Goal: Task Accomplishment & Management: Manage account settings

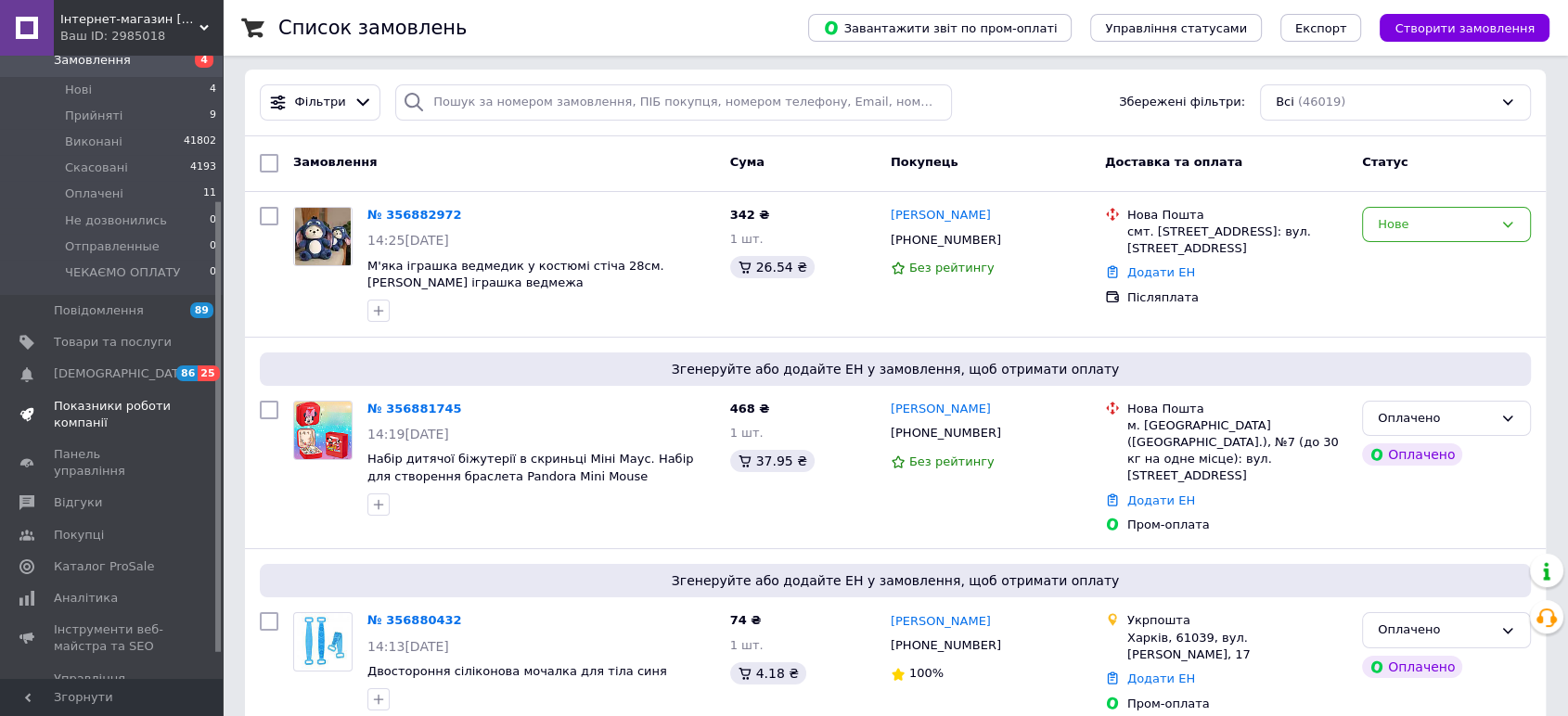
scroll to position [237, 0]
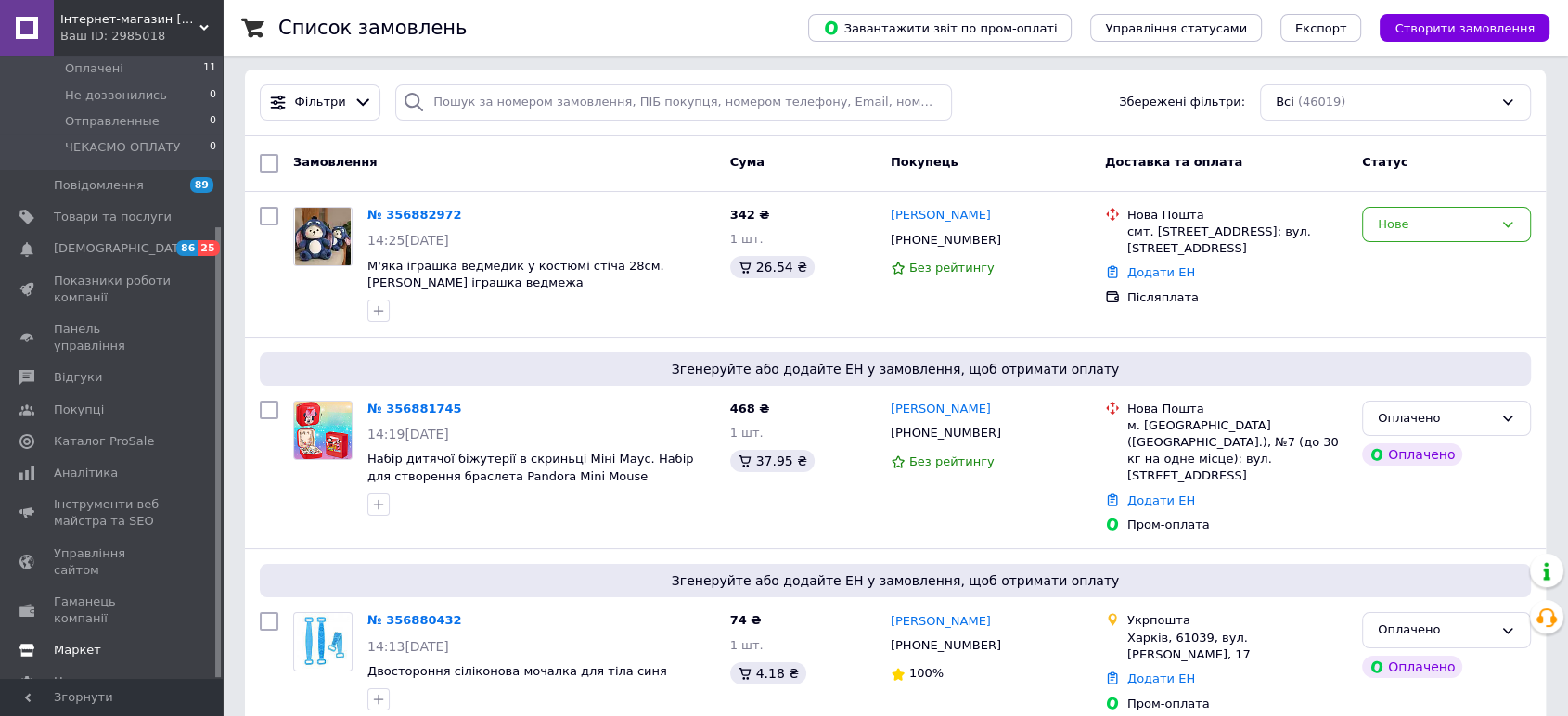
click at [76, 642] on span "Маркет" at bounding box center [77, 650] width 47 height 16
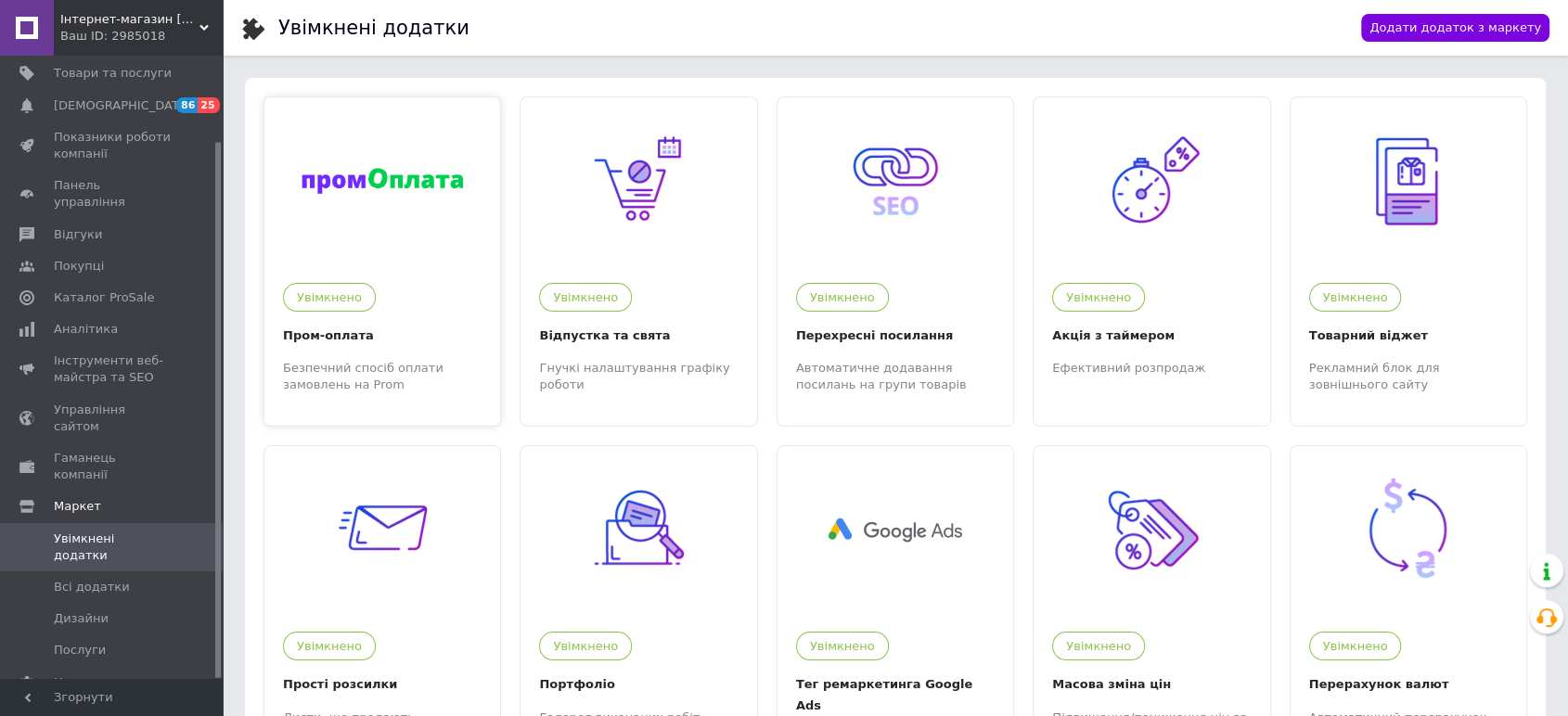
click at [404, 234] on div at bounding box center [382, 180] width 236 height 166
click at [349, 202] on div at bounding box center [382, 180] width 236 height 166
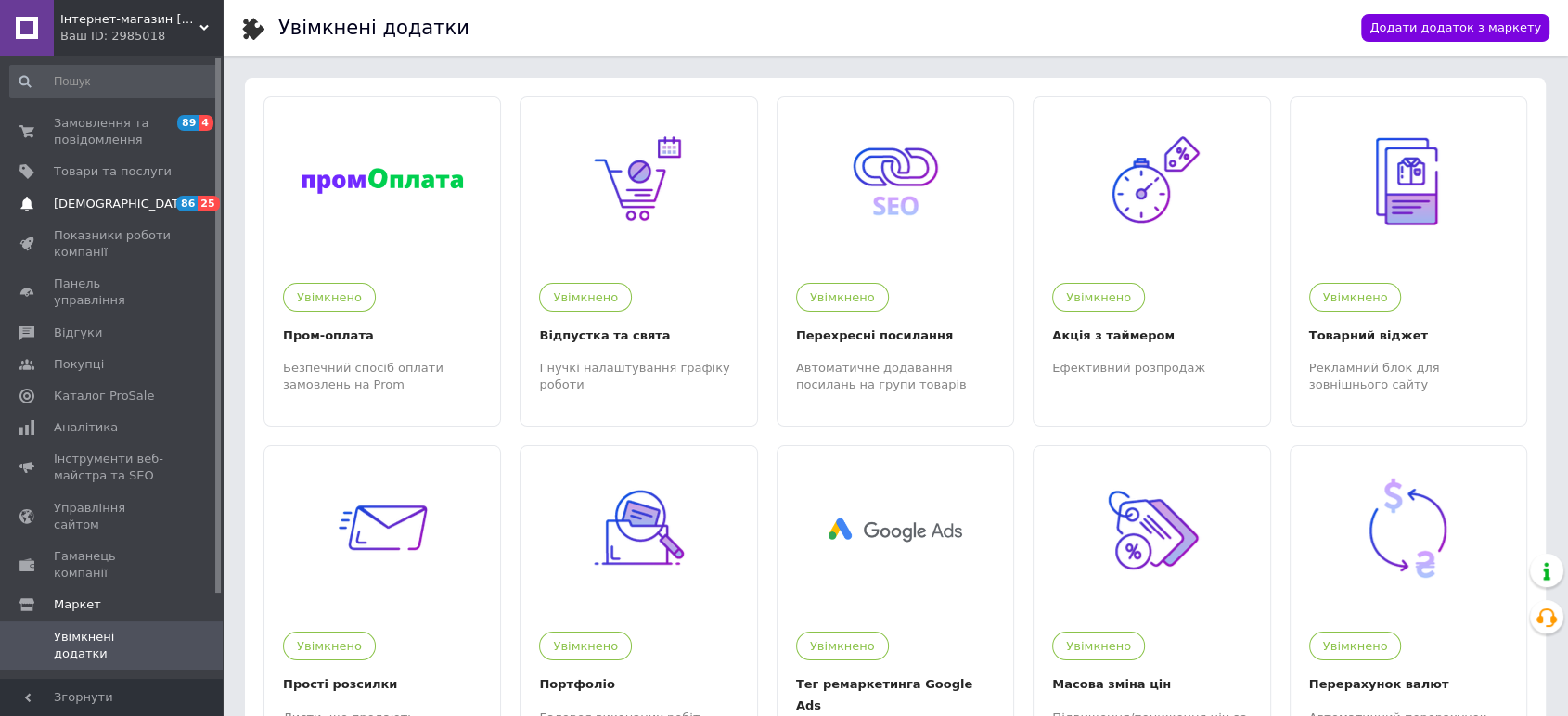
click at [76, 208] on span "[DEMOGRAPHIC_DATA]" at bounding box center [122, 203] width 138 height 16
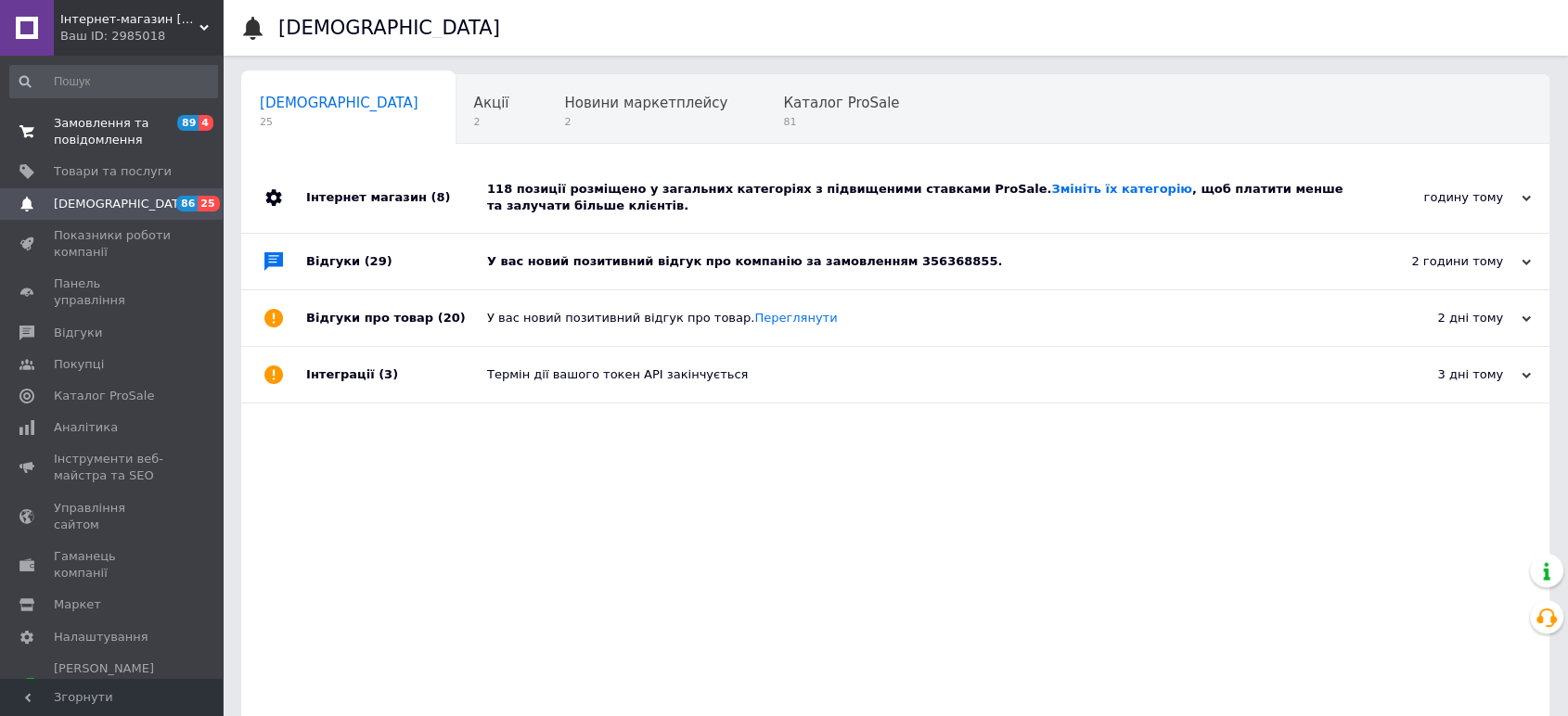
click at [95, 125] on span "Замовлення та повідомлення" at bounding box center [113, 131] width 117 height 34
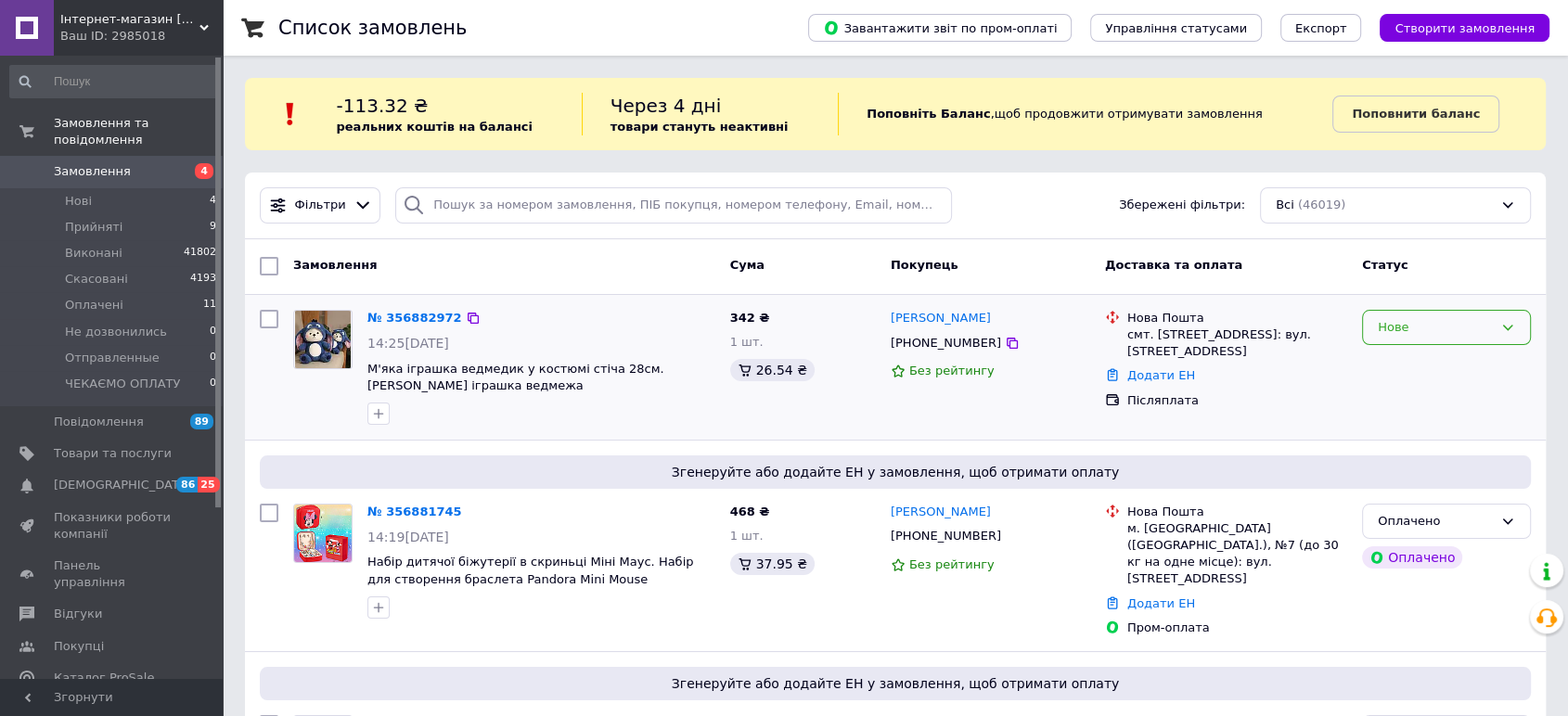
click at [1388, 320] on div "Нове" at bounding box center [1434, 328] width 115 height 19
click at [1379, 355] on li "Прийнято" at bounding box center [1446, 366] width 167 height 35
click at [604, 420] on div at bounding box center [541, 413] width 355 height 30
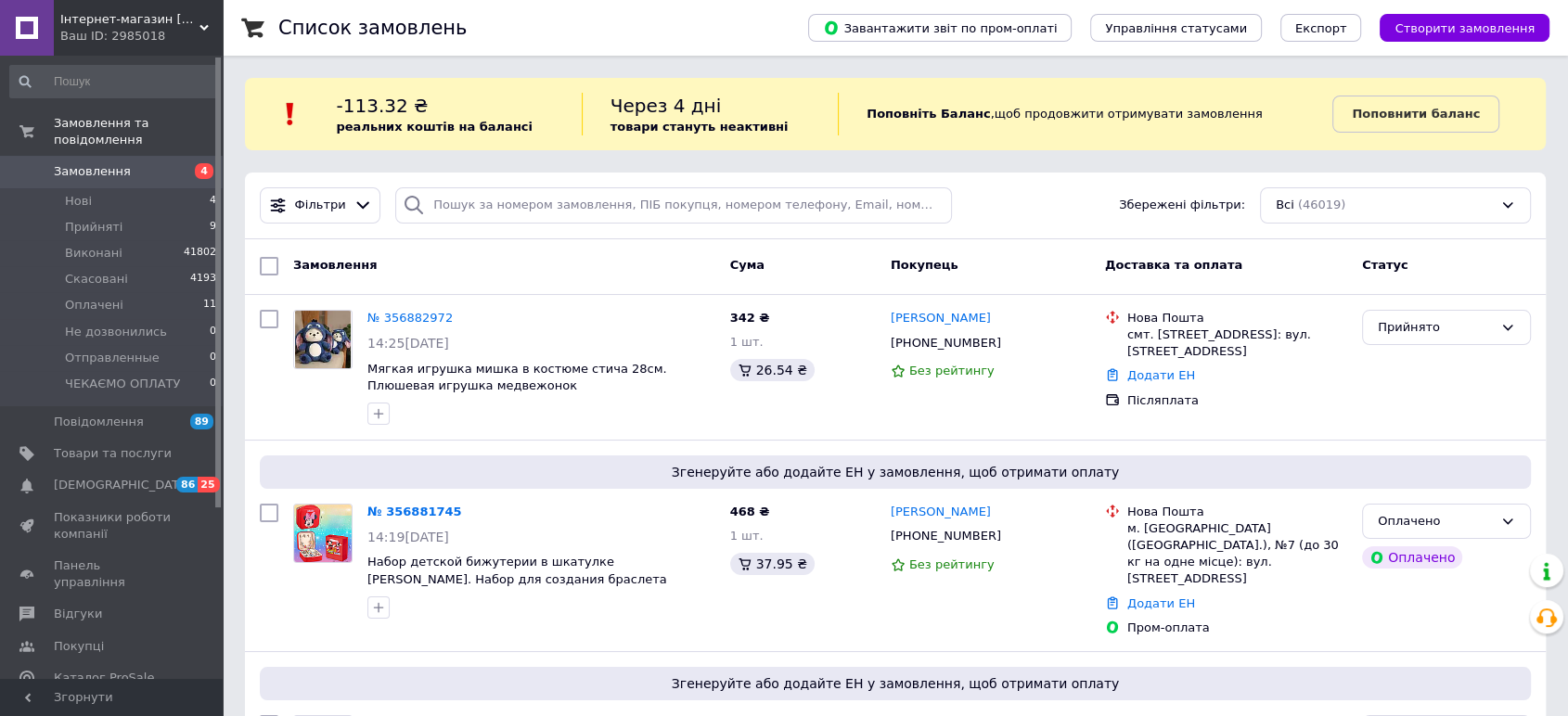
click at [417, 313] on link "№ 356882972" at bounding box center [410, 318] width 86 height 13
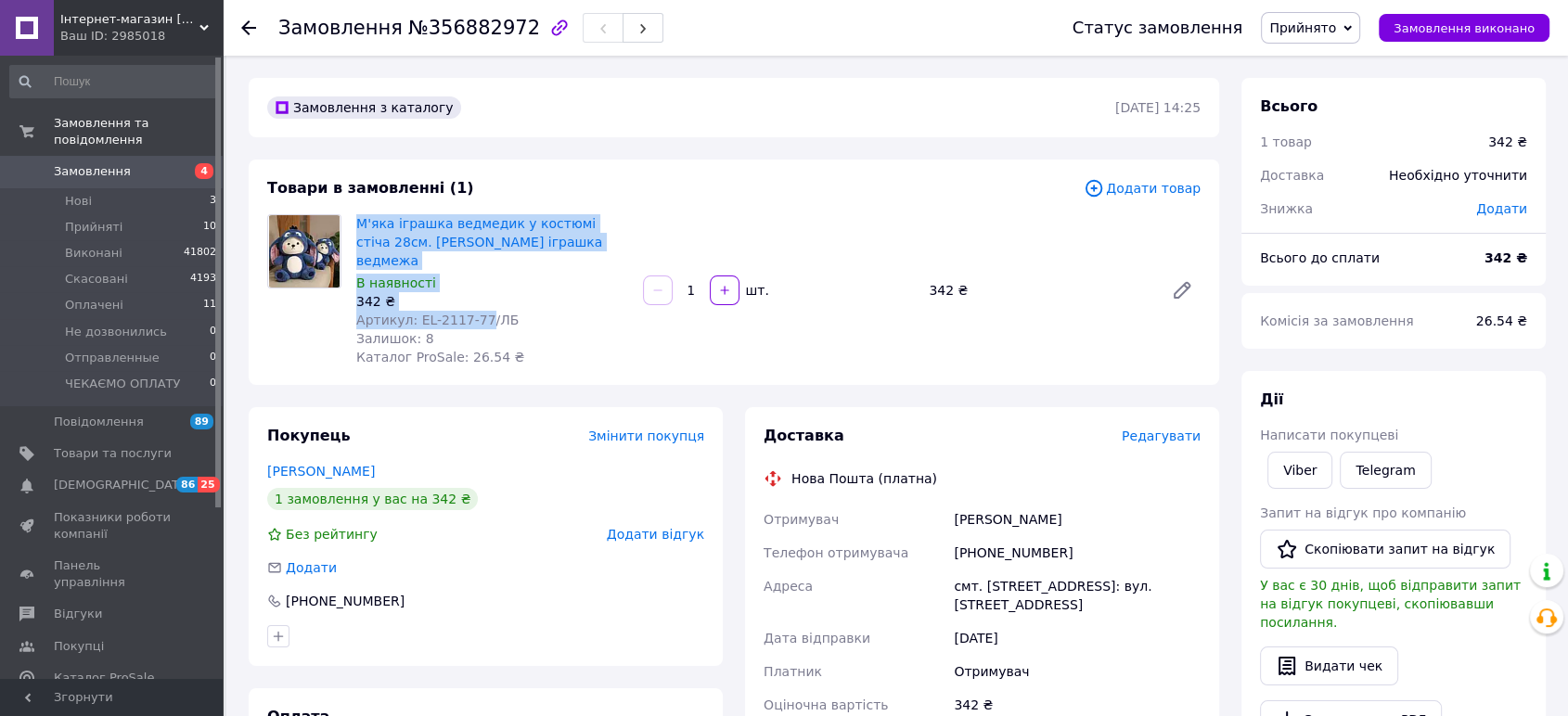
drag, startPoint x: 354, startPoint y: 213, endPoint x: 475, endPoint y: 304, distance: 151.4
click at [475, 304] on div "М'яка іграшка ведмедик у костюмі стіча 28см. [PERSON_NAME] іграшка ведмежа В на…" at bounding box center [492, 291] width 287 height 160
copy div "М'яка іграшка ведмедик у костюмі стіча 28см. [PERSON_NAME] іграшка ведмежа В на…"
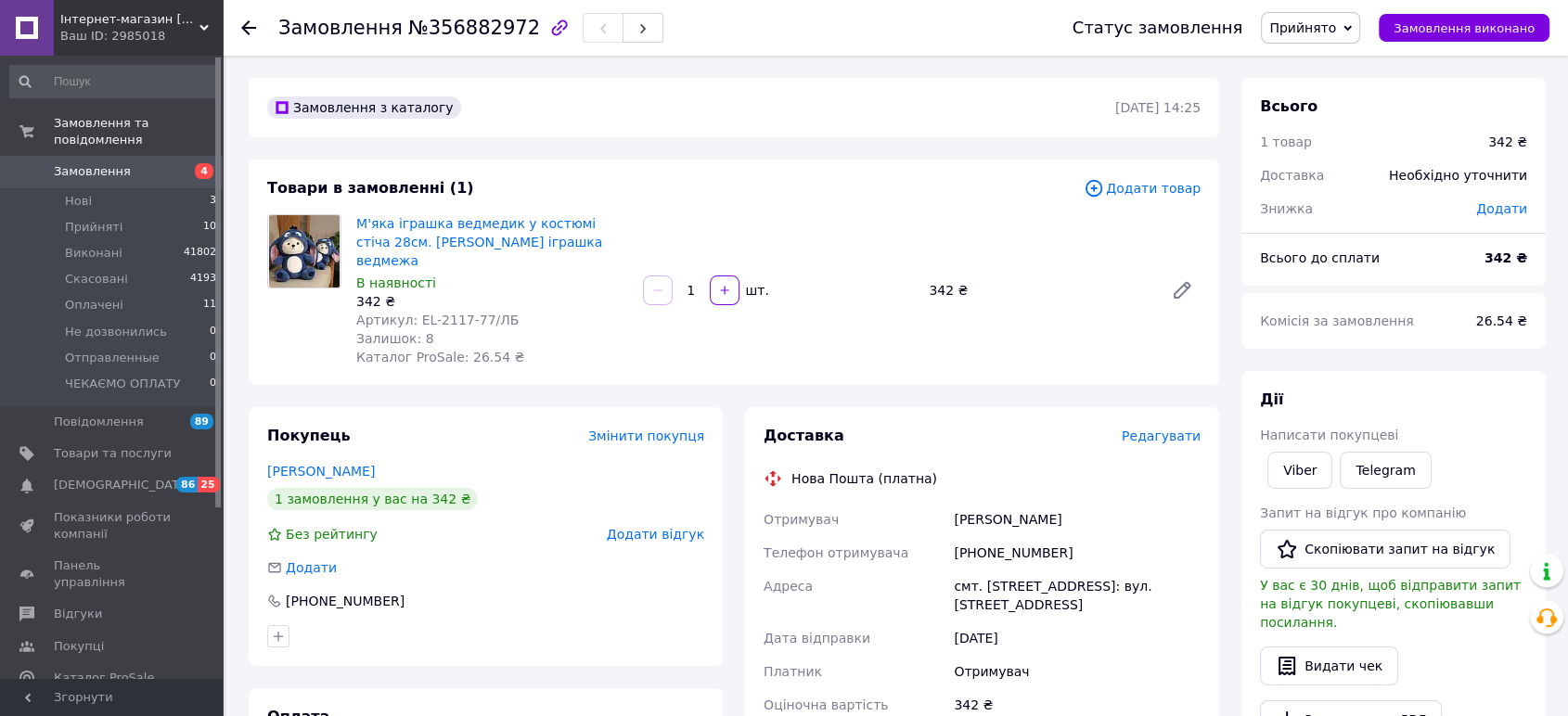
click at [1186, 428] on span "Редагувати" at bounding box center [1161, 435] width 79 height 14
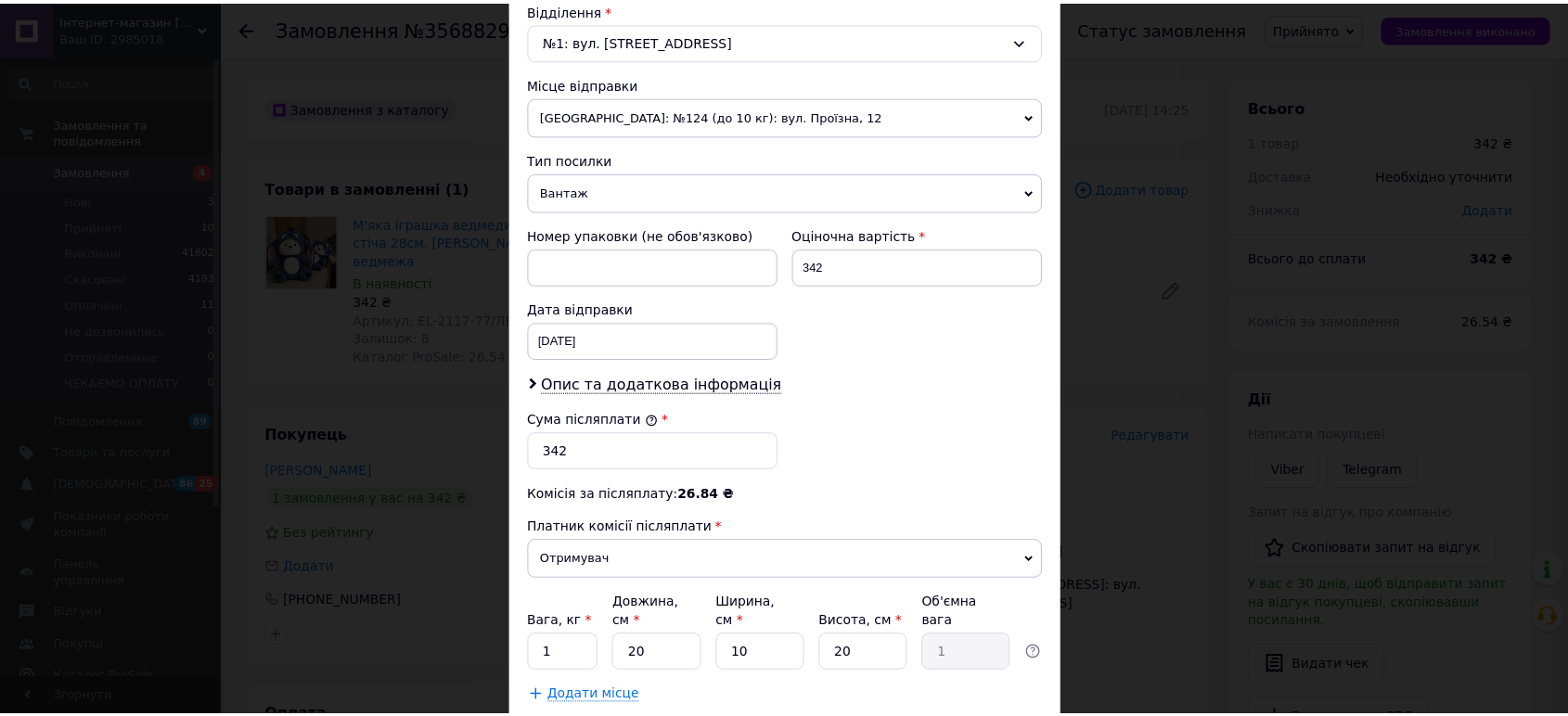
scroll to position [618, 0]
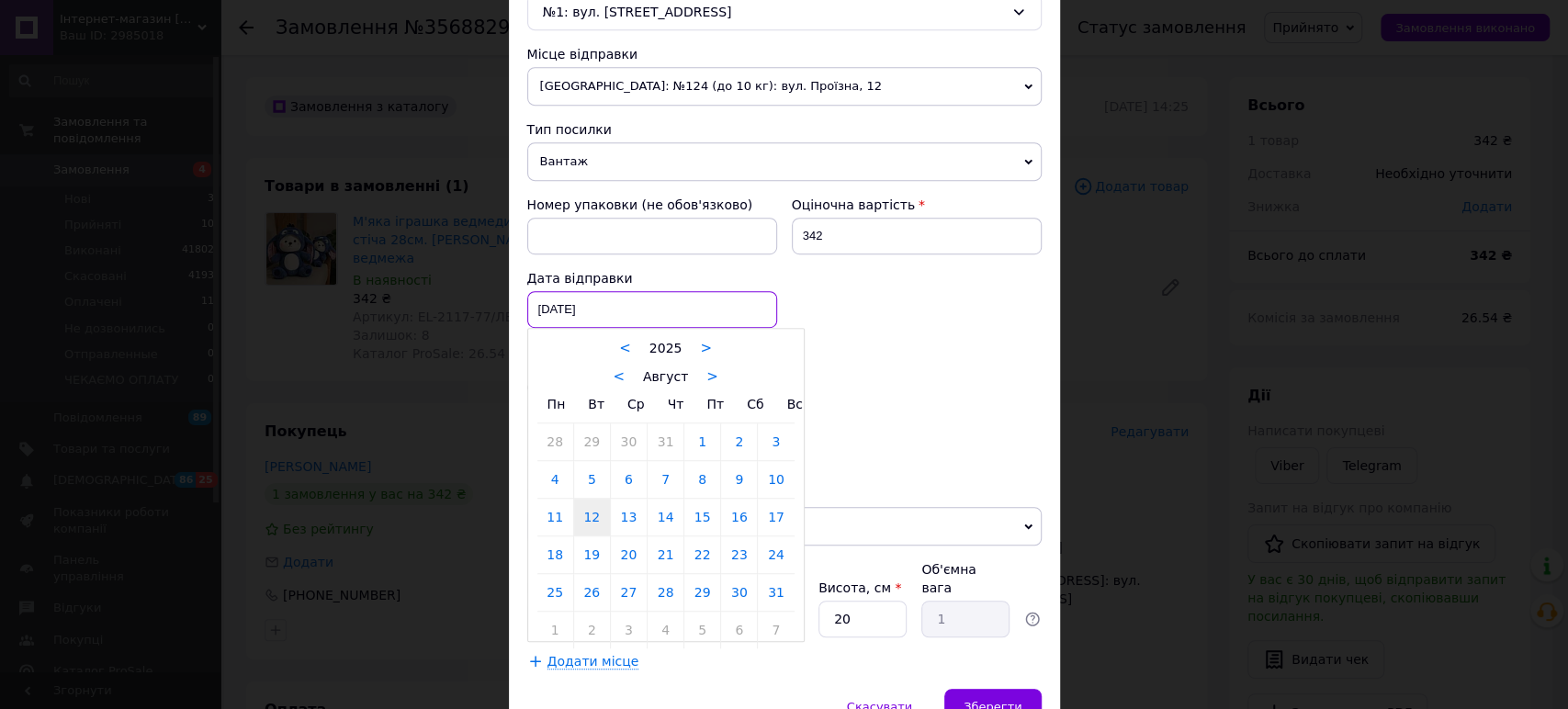
click at [576, 307] on div "[DATE] < 2025 > < Август > Пн Вт Ср Чт Пт Сб Вс 28 29 30 31 1 2 3 4 5 6 7 8 9 1…" at bounding box center [652, 309] width 250 height 37
click at [626, 517] on link "13" at bounding box center [629, 517] width 36 height 37
type input "[DATE]"
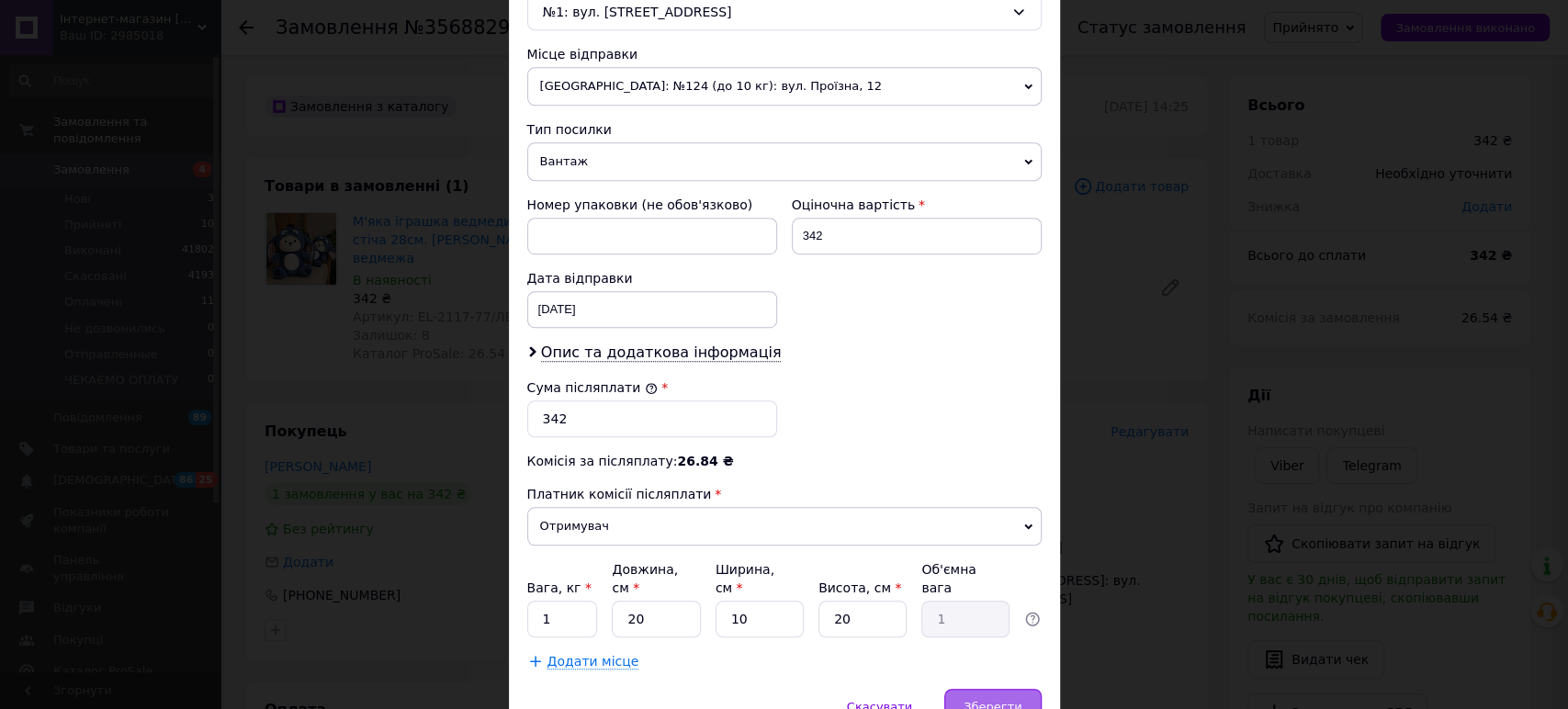
click at [989, 699] on span "Зберегти" at bounding box center [992, 706] width 58 height 13
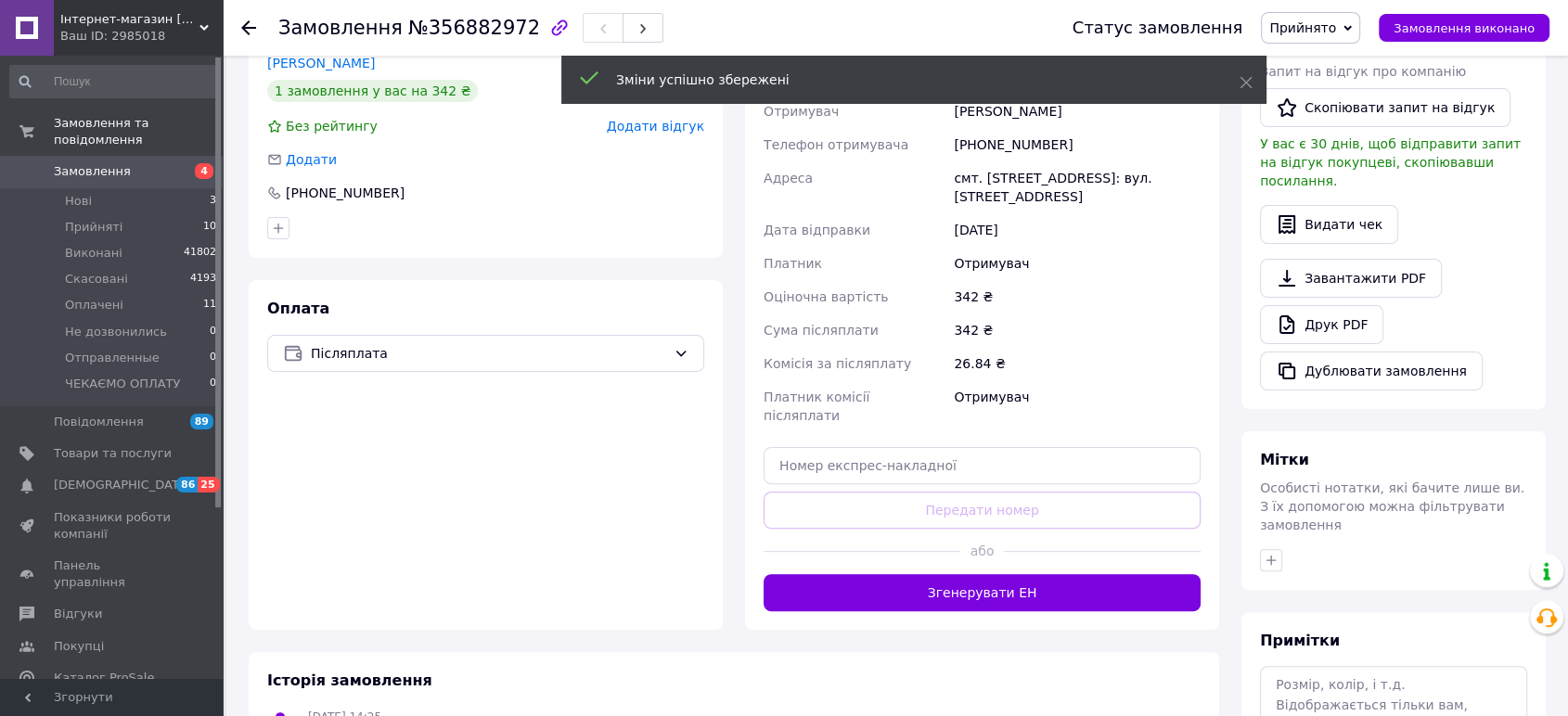
scroll to position [412, 0]
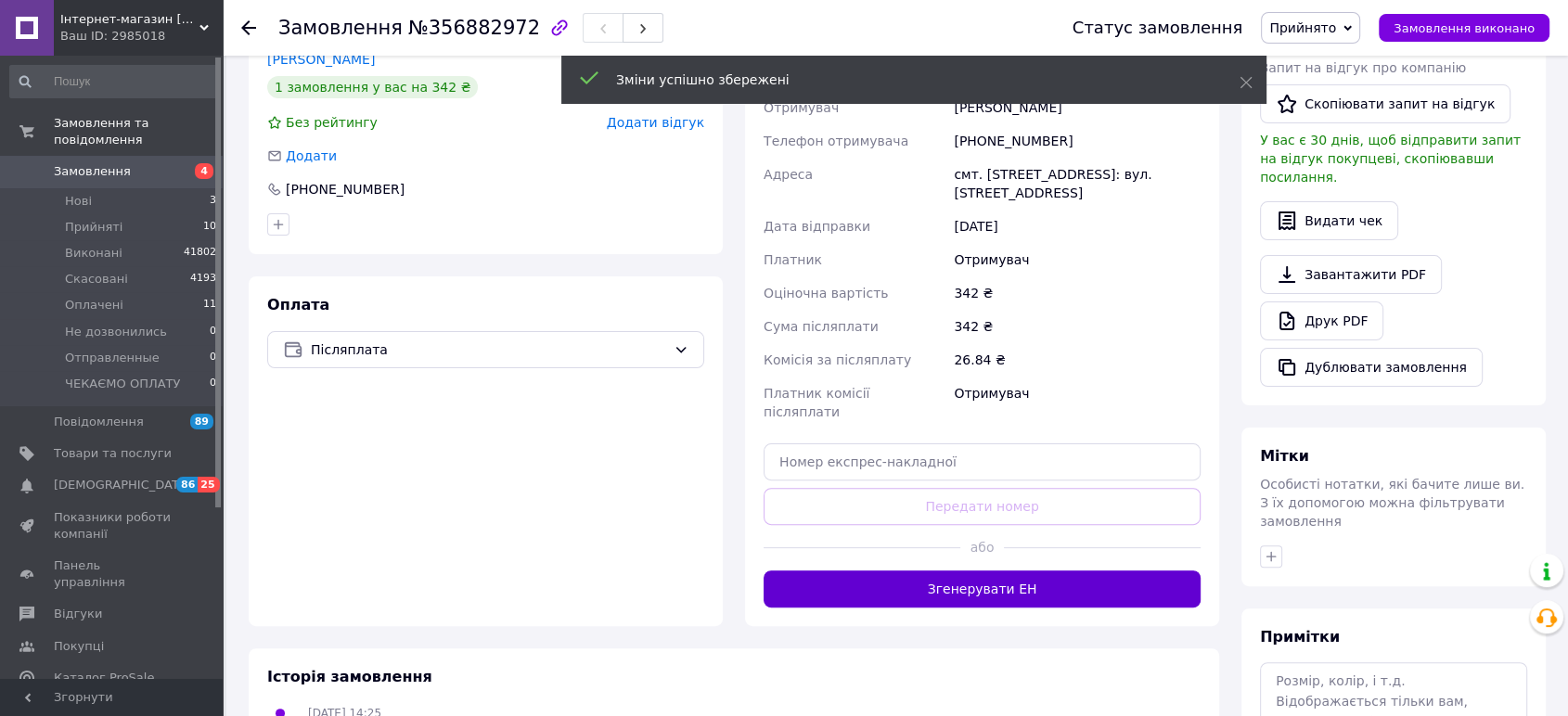
click at [930, 571] on button "Згенерувати ЕН" at bounding box center [982, 589] width 437 height 38
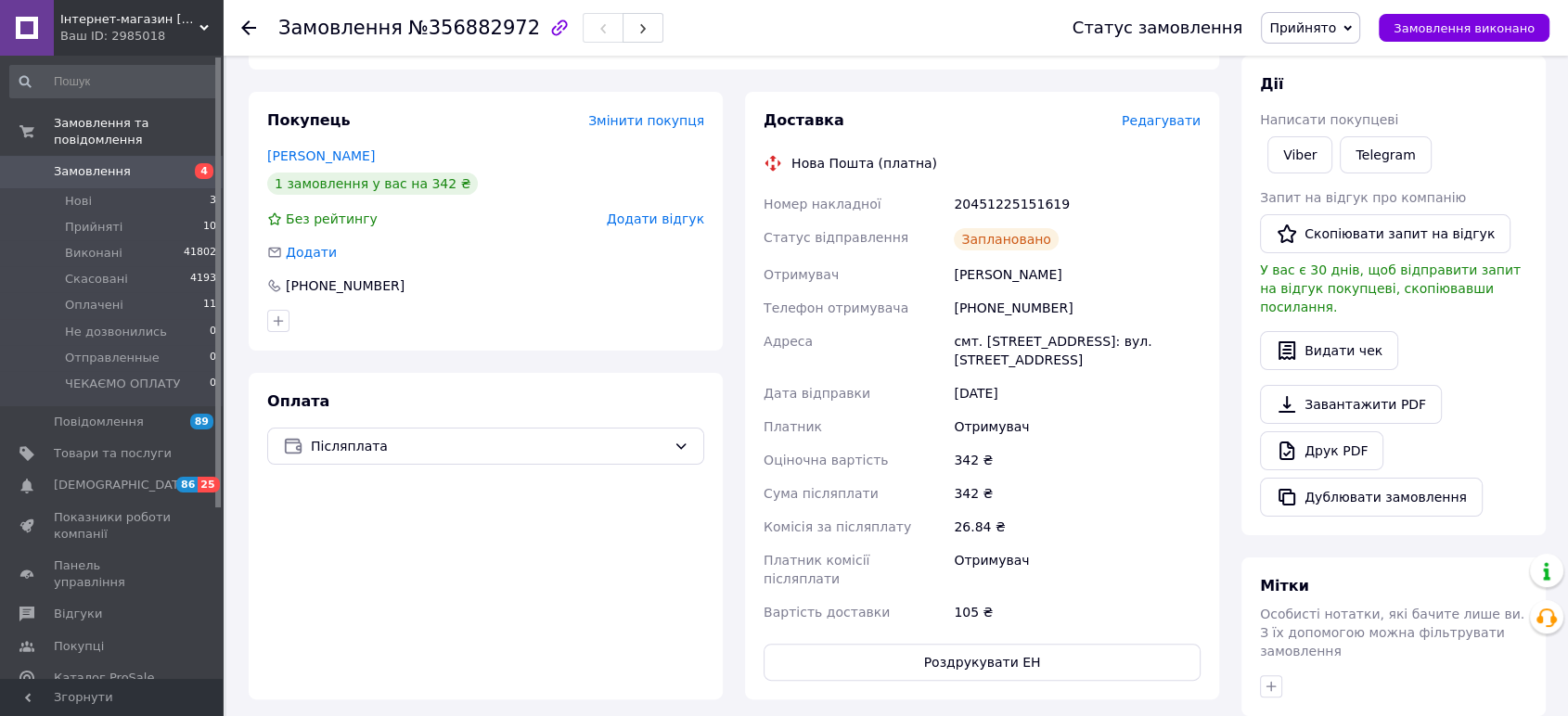
scroll to position [309, 0]
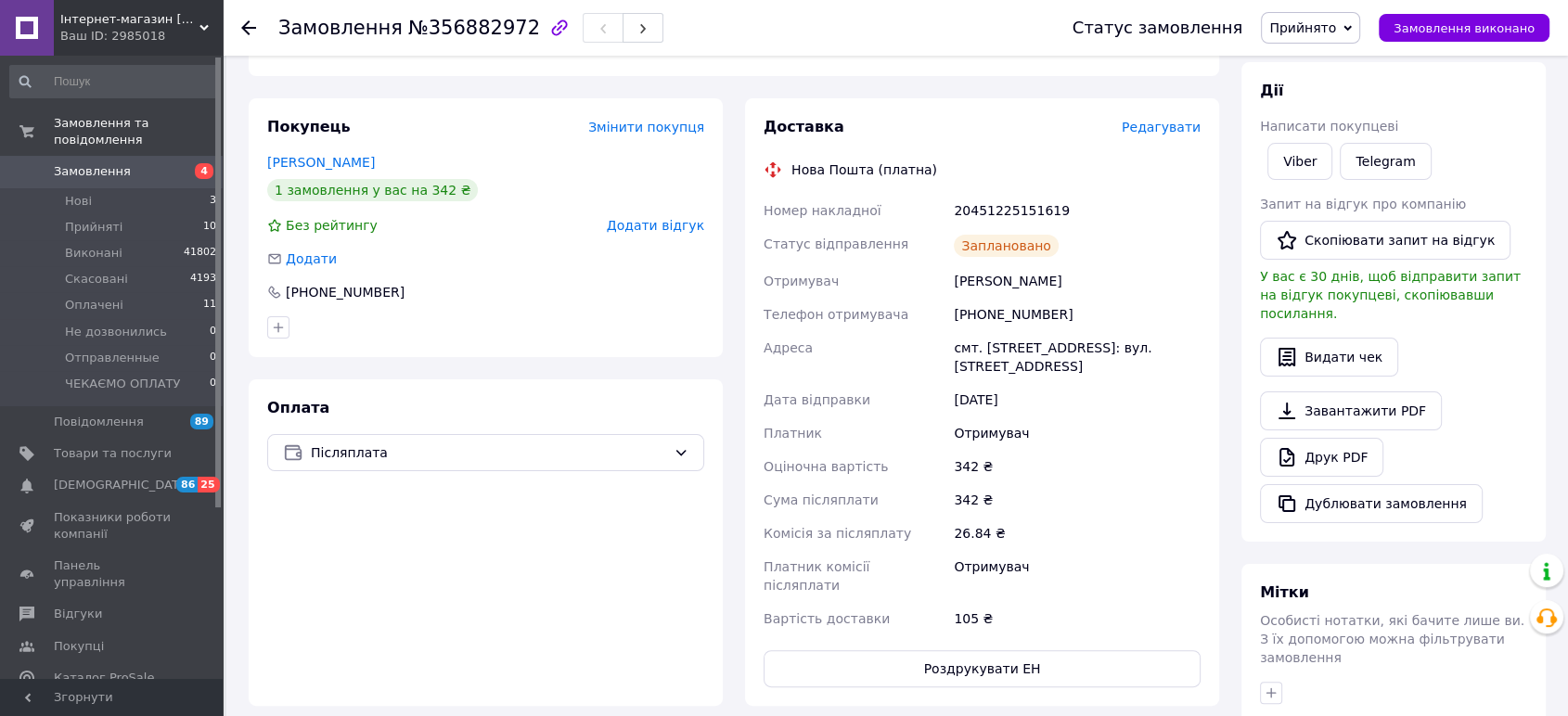
click at [1004, 193] on div "20451225151619" at bounding box center [1077, 210] width 254 height 34
copy div "20451225151619"
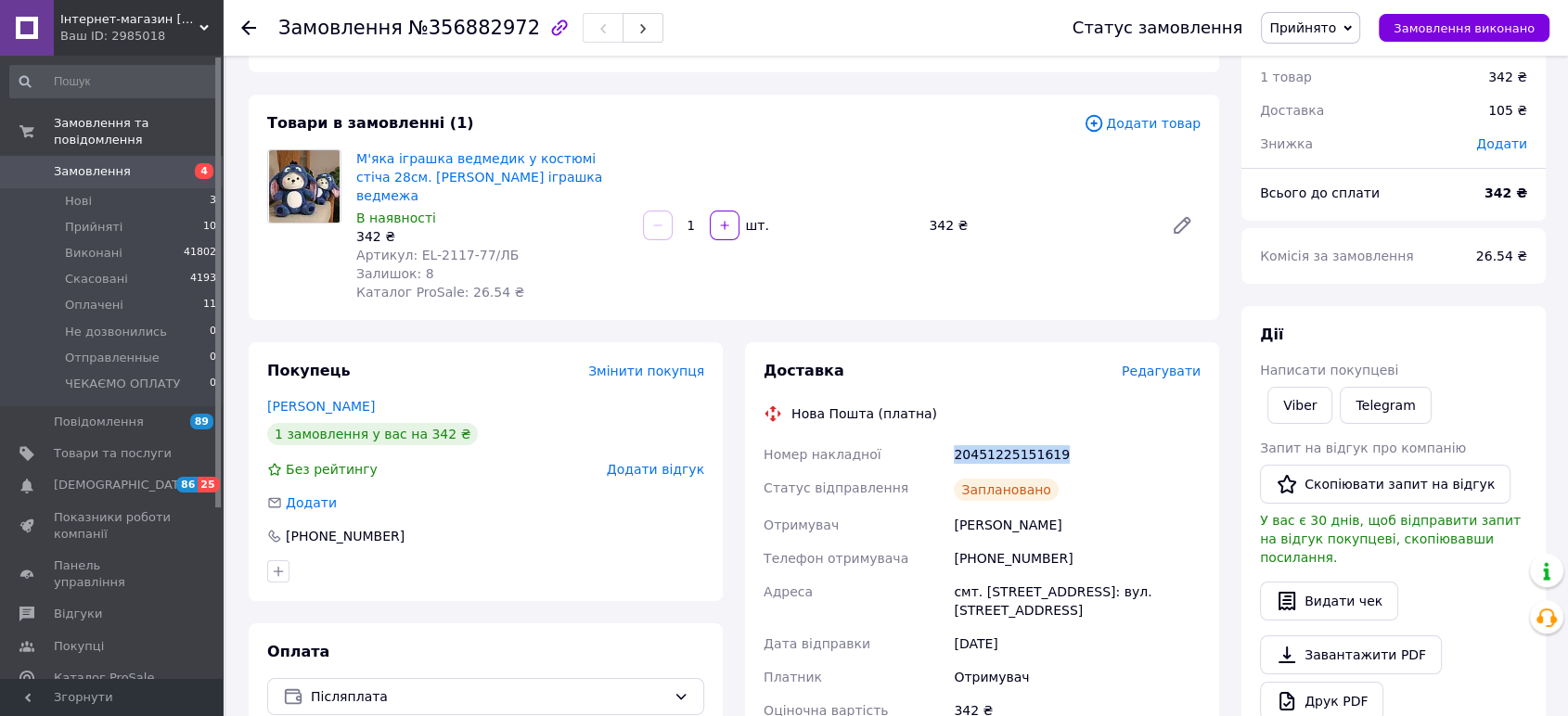
scroll to position [0, 0]
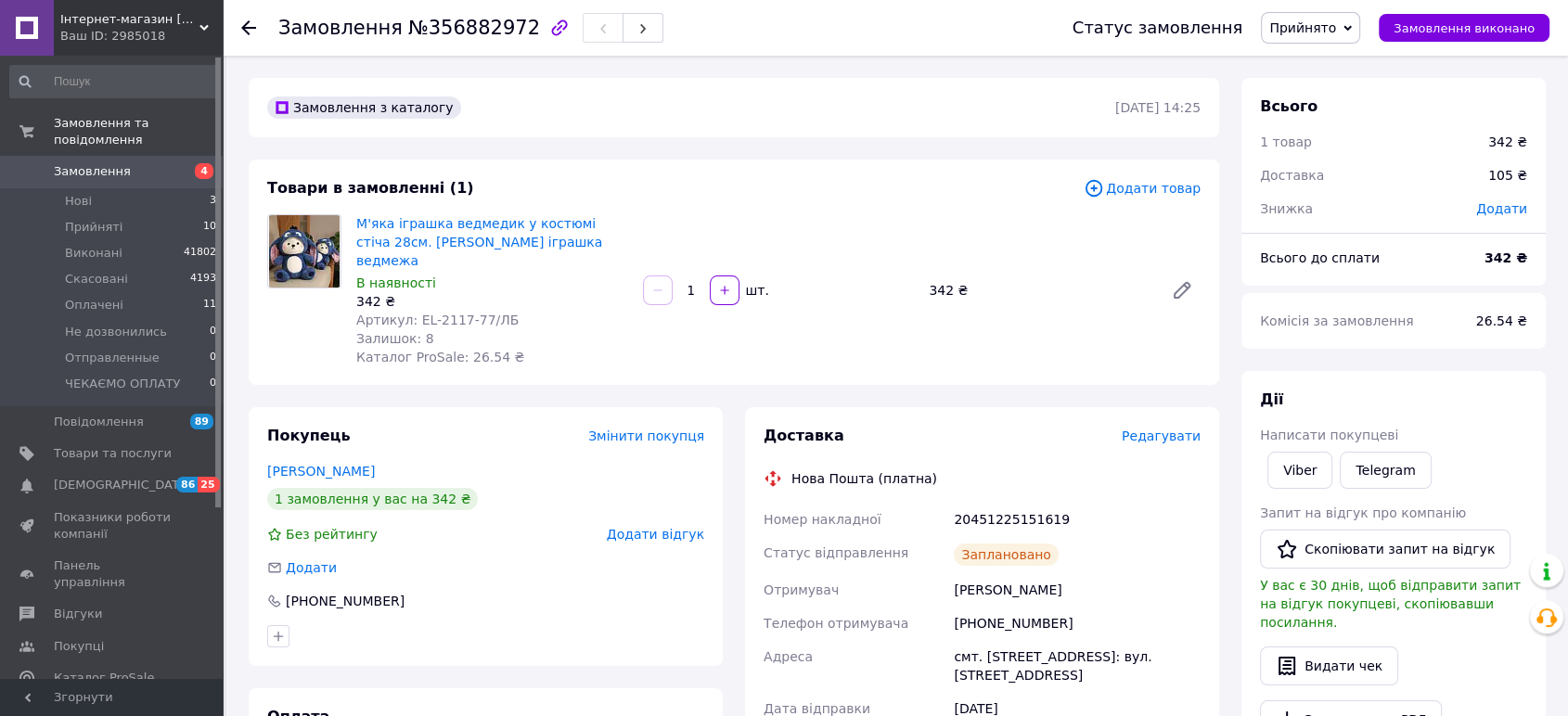
click at [249, 24] on icon at bounding box center [248, 27] width 14 height 14
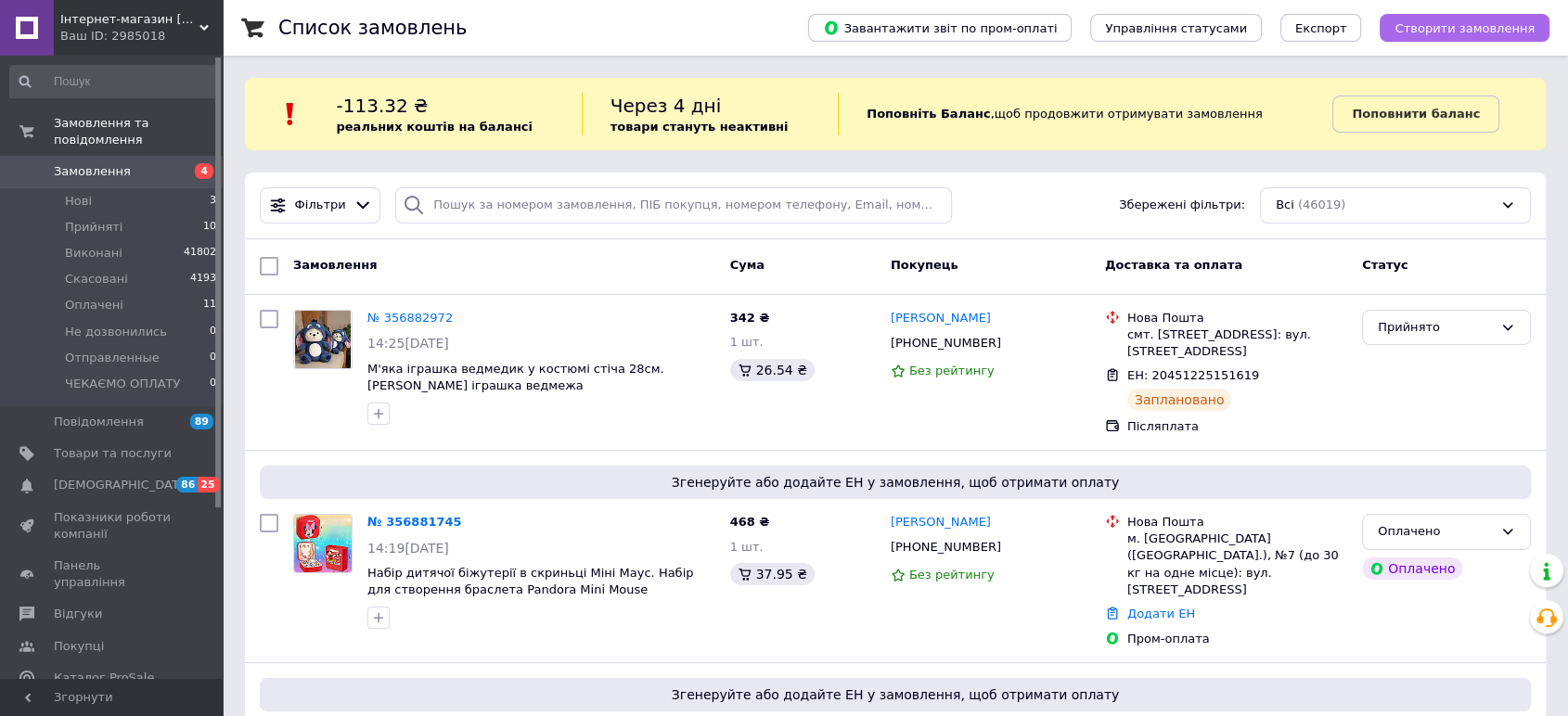
click at [1429, 23] on span "Створити замовлення" at bounding box center [1464, 28] width 141 height 13
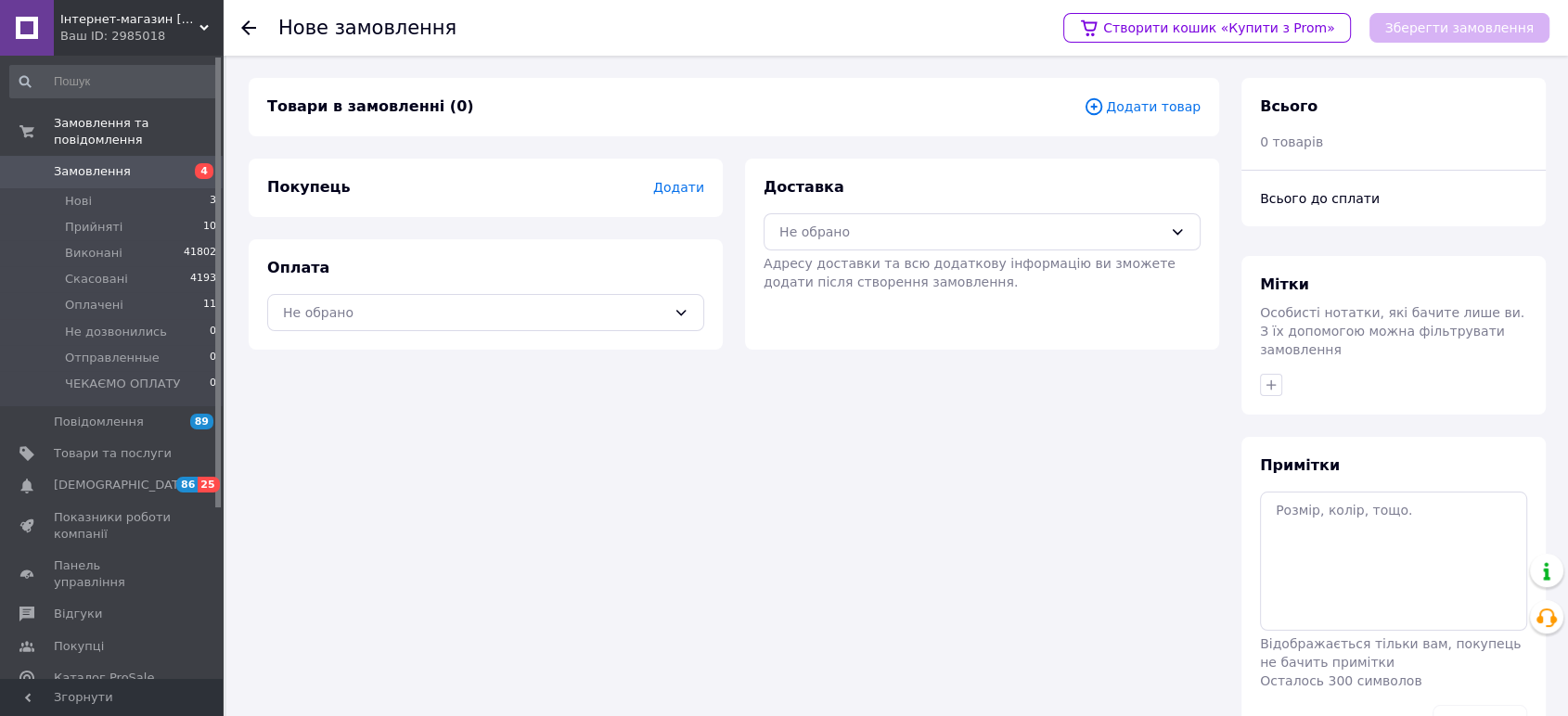
click at [1134, 110] on span "Додати товар" at bounding box center [1142, 106] width 116 height 20
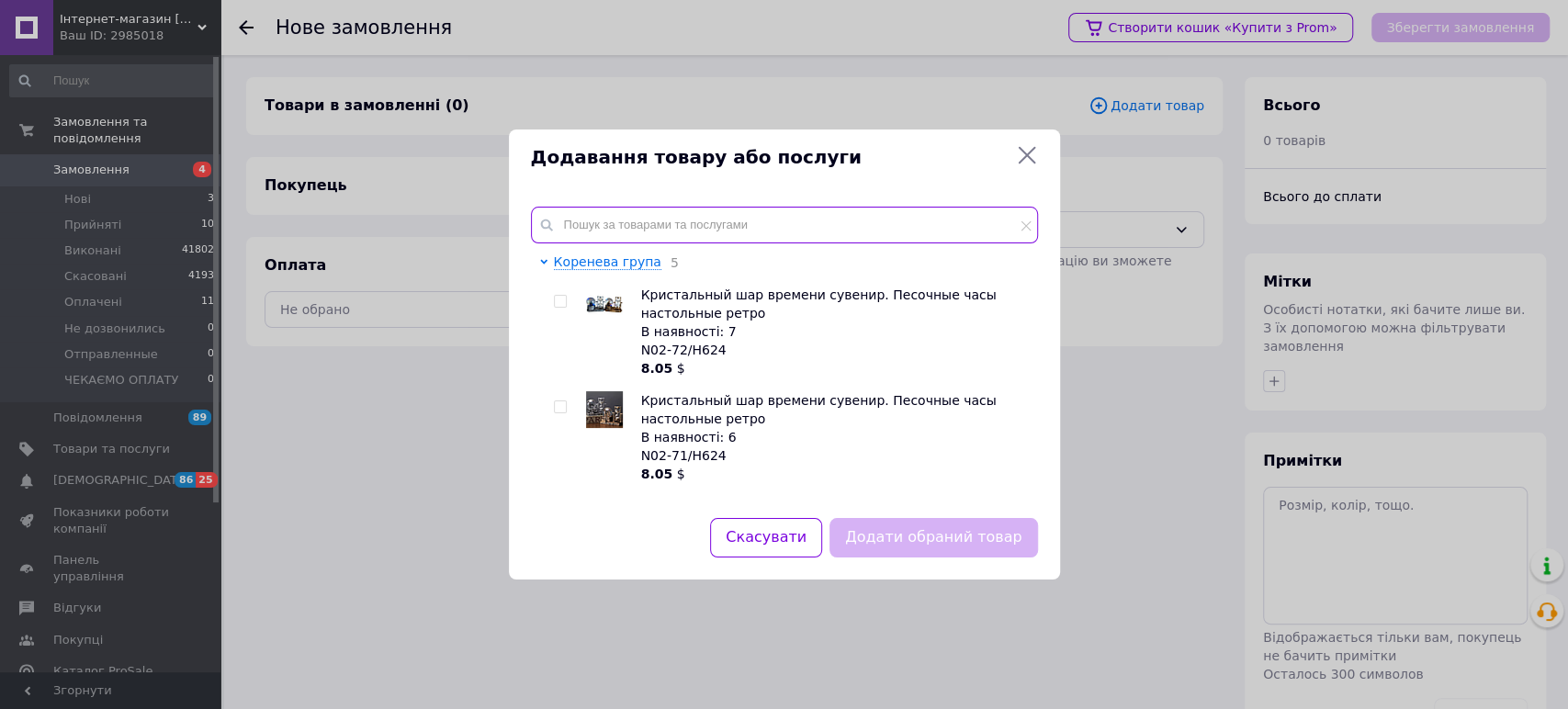
click at [694, 212] on input "text" at bounding box center [784, 225] width 507 height 37
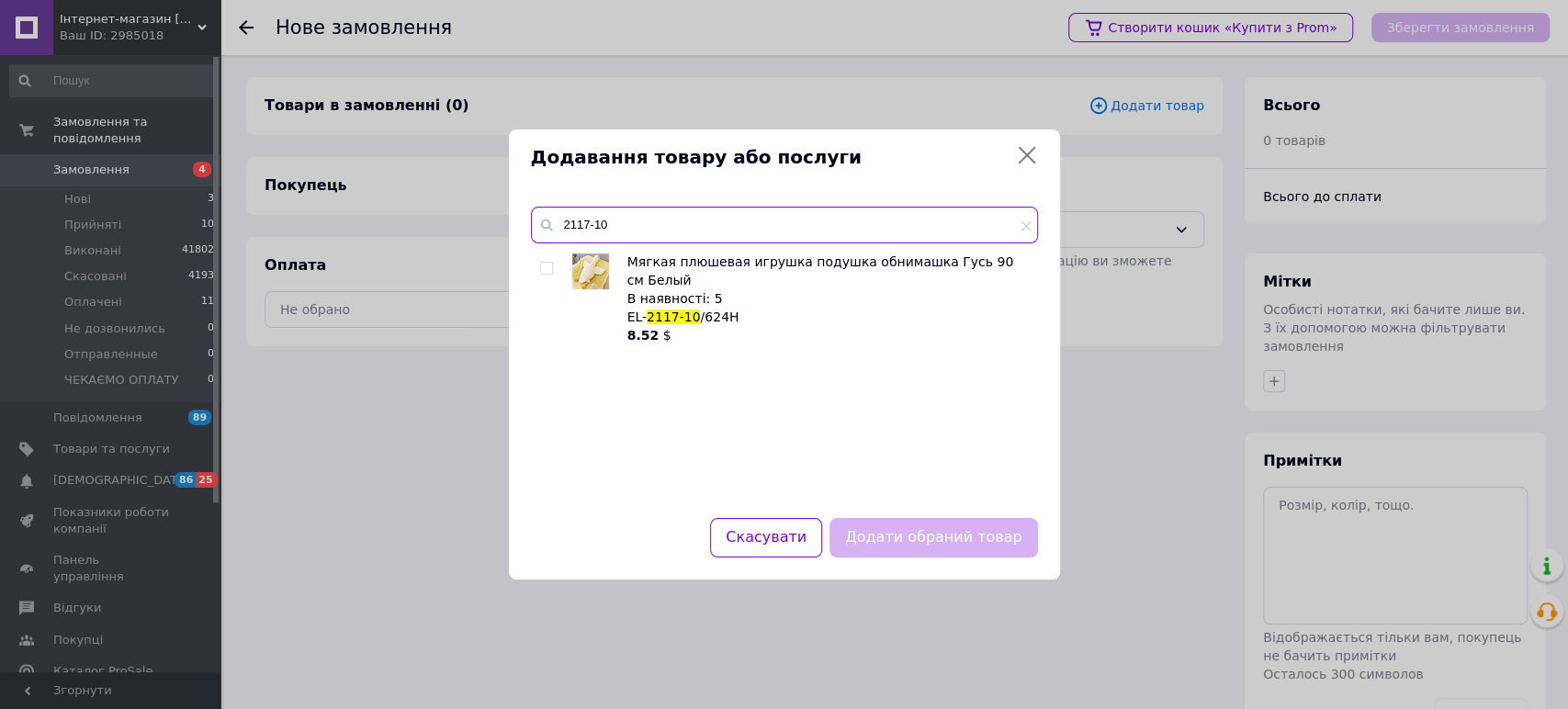
type input "2117-10"
click at [543, 265] on input "checkbox" at bounding box center [546, 269] width 12 height 12
checkbox input "true"
click at [926, 527] on button "Додати обраний товар" at bounding box center [933, 537] width 208 height 39
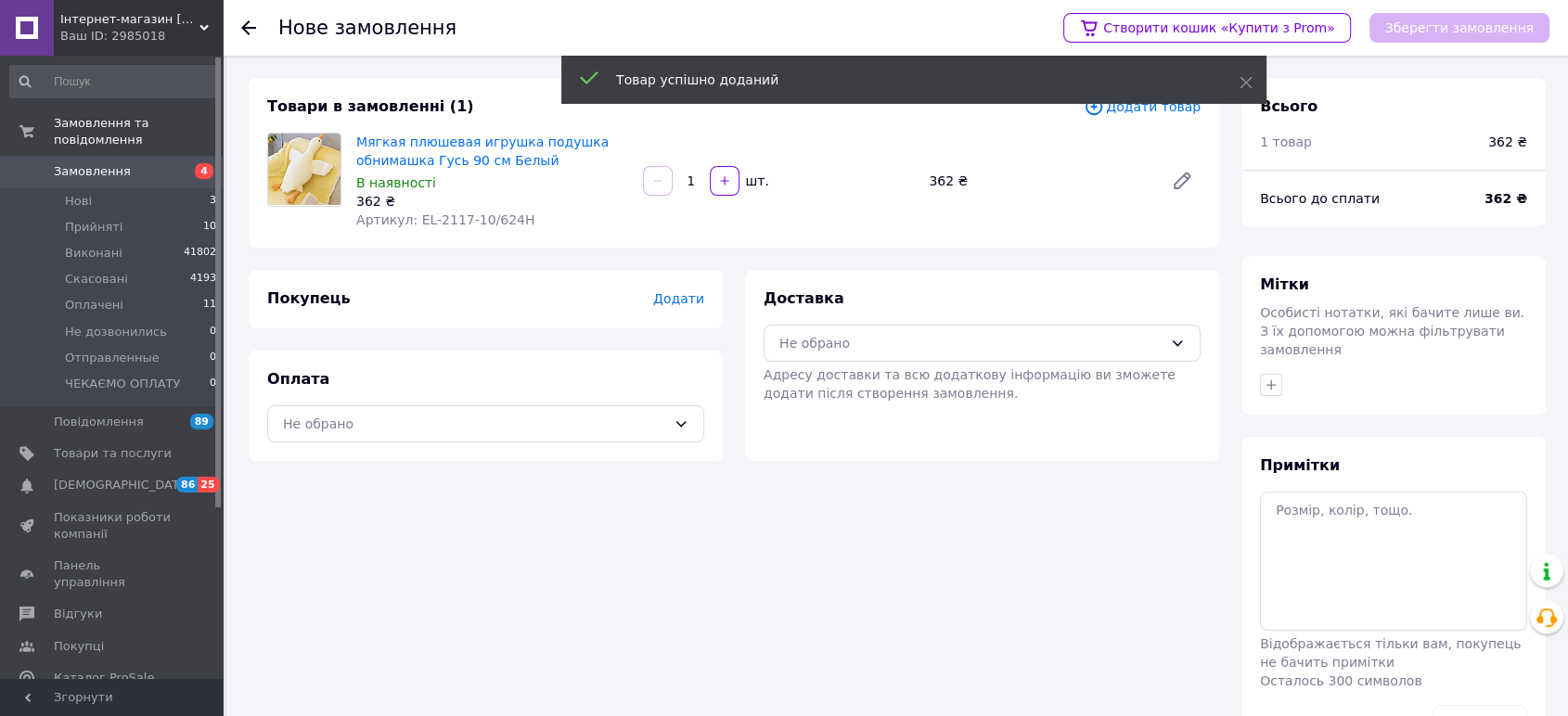
click at [1145, 109] on span "Додати товар" at bounding box center [1142, 106] width 116 height 20
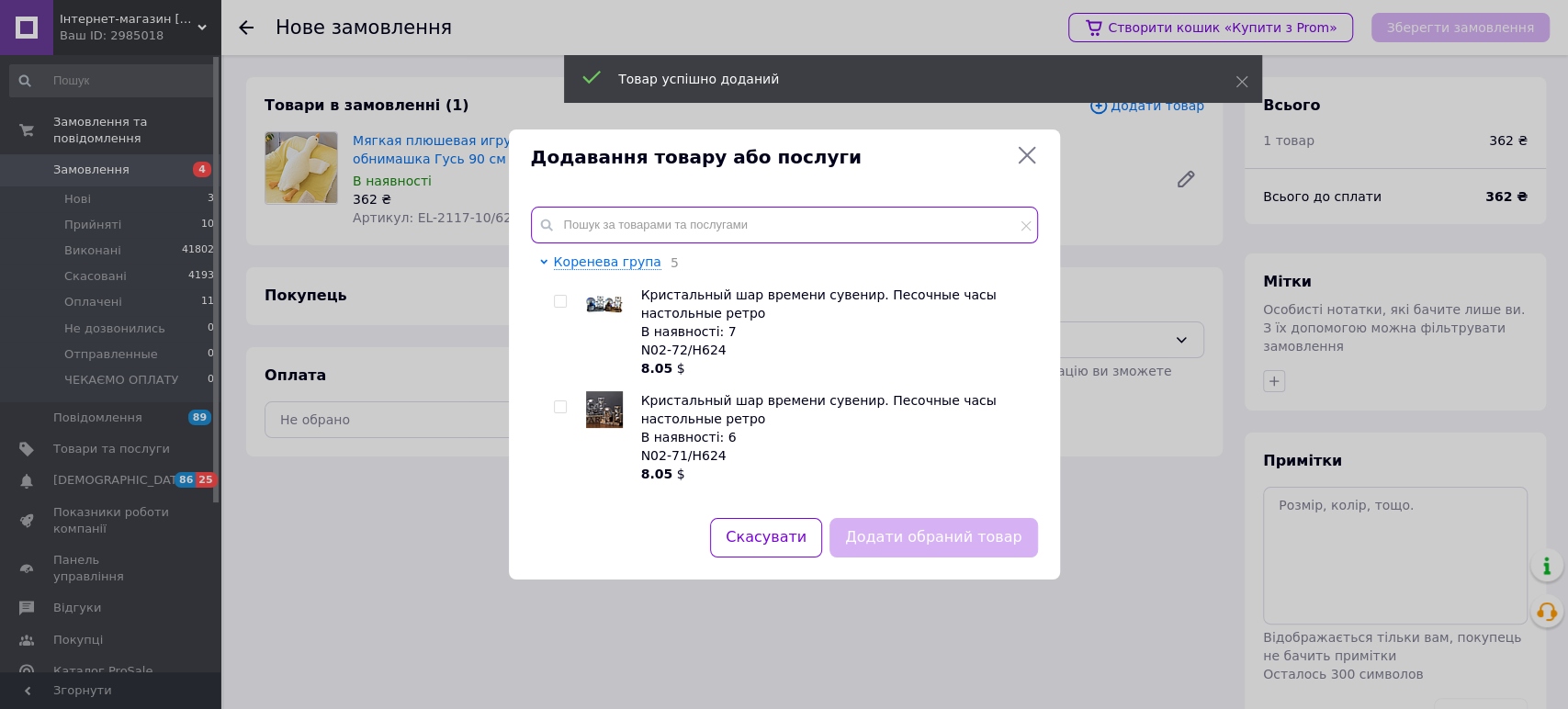
click at [595, 219] on input "text" at bounding box center [784, 225] width 507 height 37
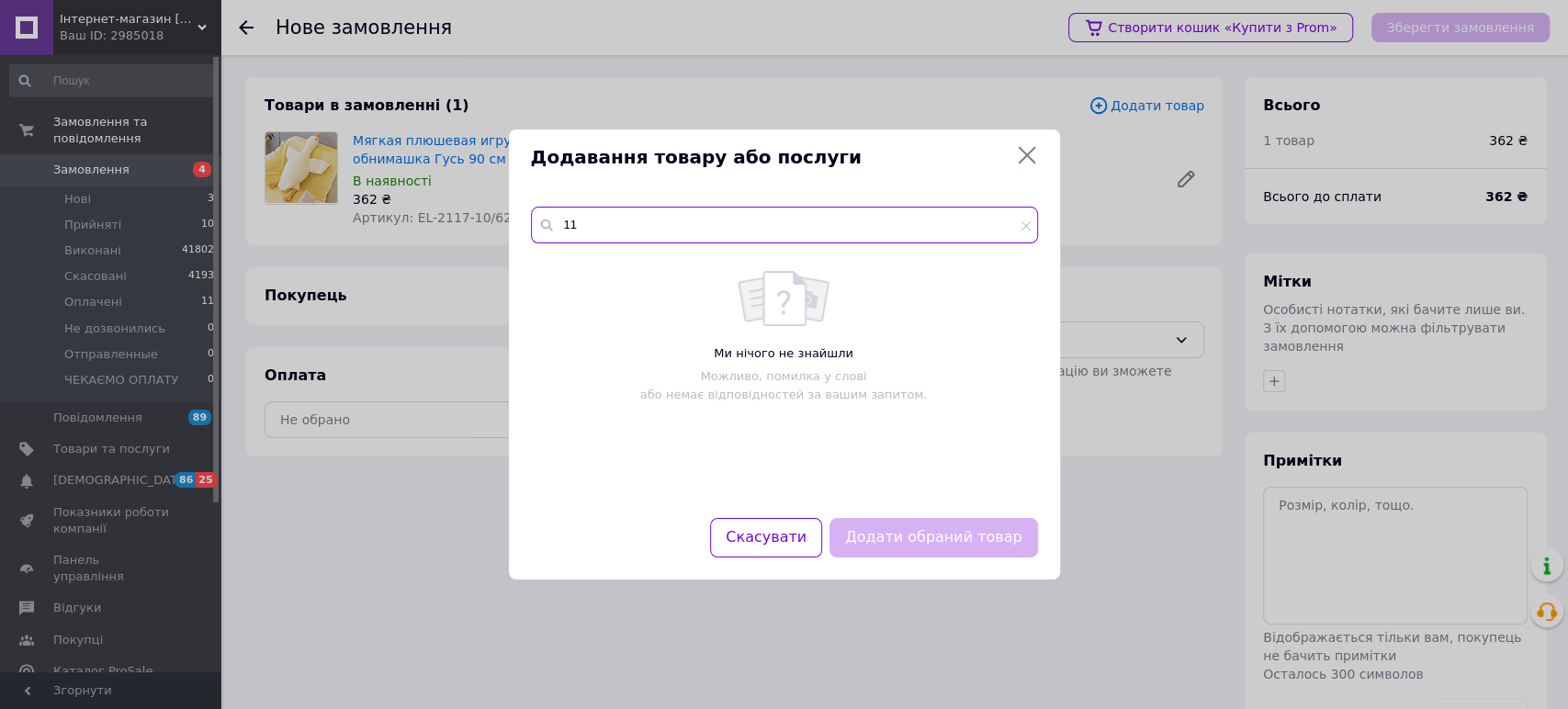
type input "1"
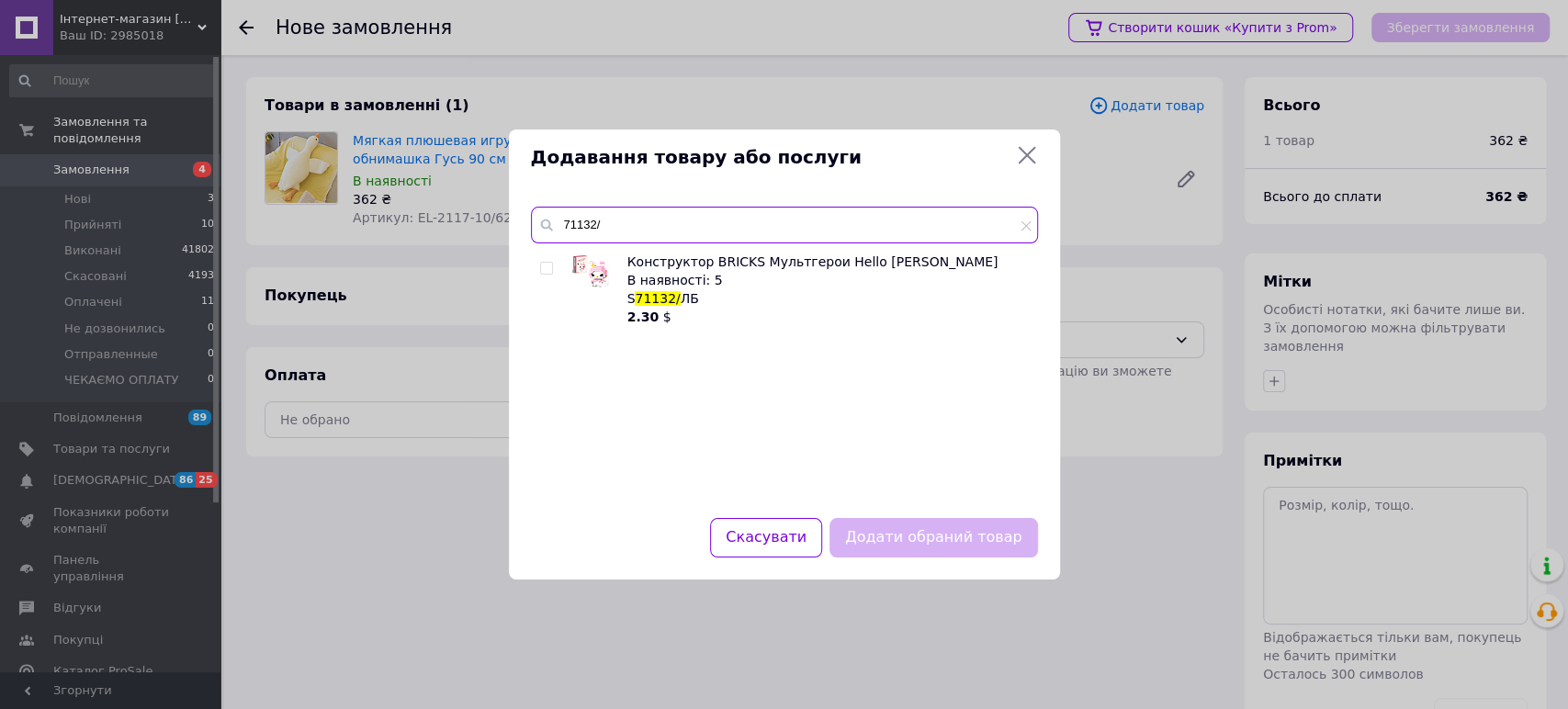
type input "71132/"
click at [544, 265] on input "checkbox" at bounding box center [546, 269] width 12 height 12
checkbox input "true"
click at [890, 521] on button "Додати обраний товар" at bounding box center [933, 537] width 208 height 39
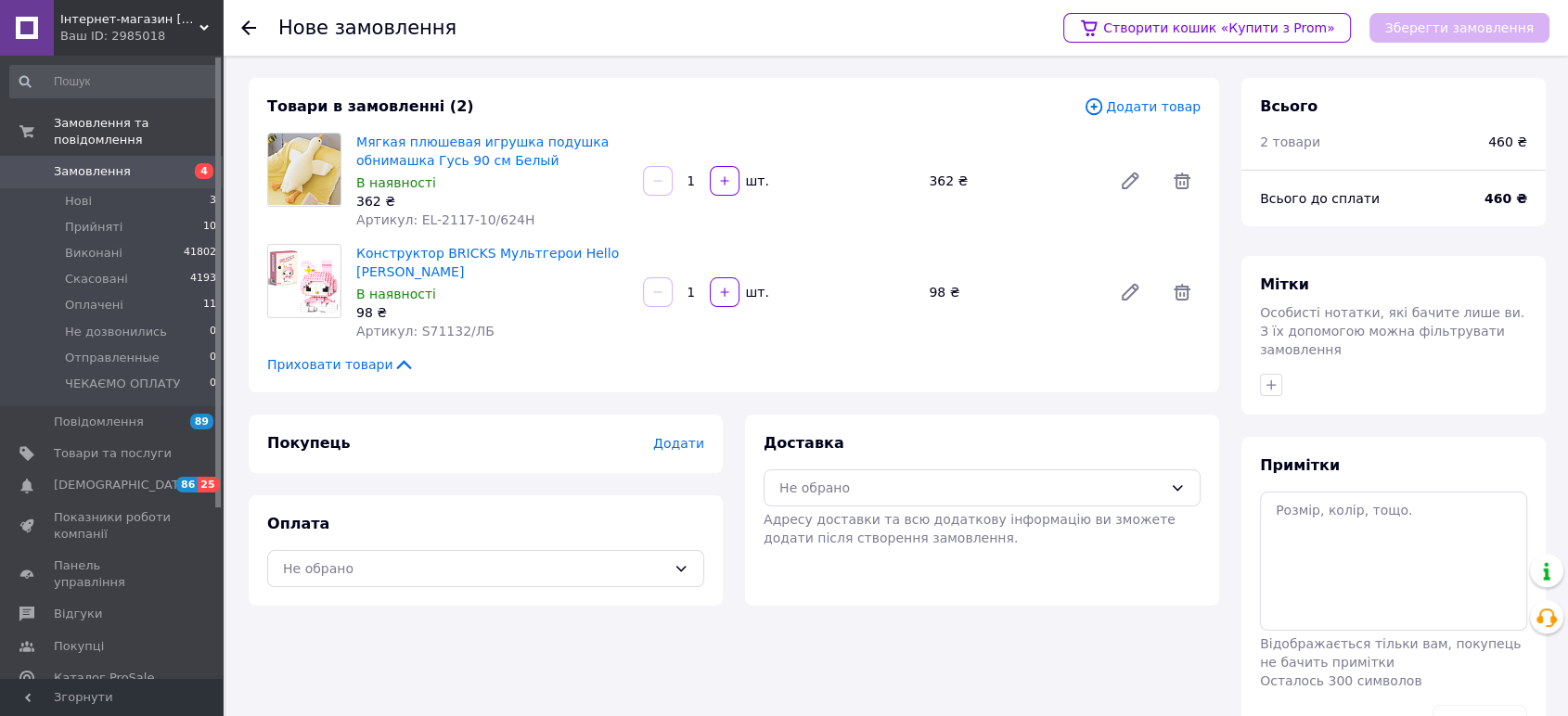
click at [681, 440] on span "Додати" at bounding box center [678, 443] width 51 height 14
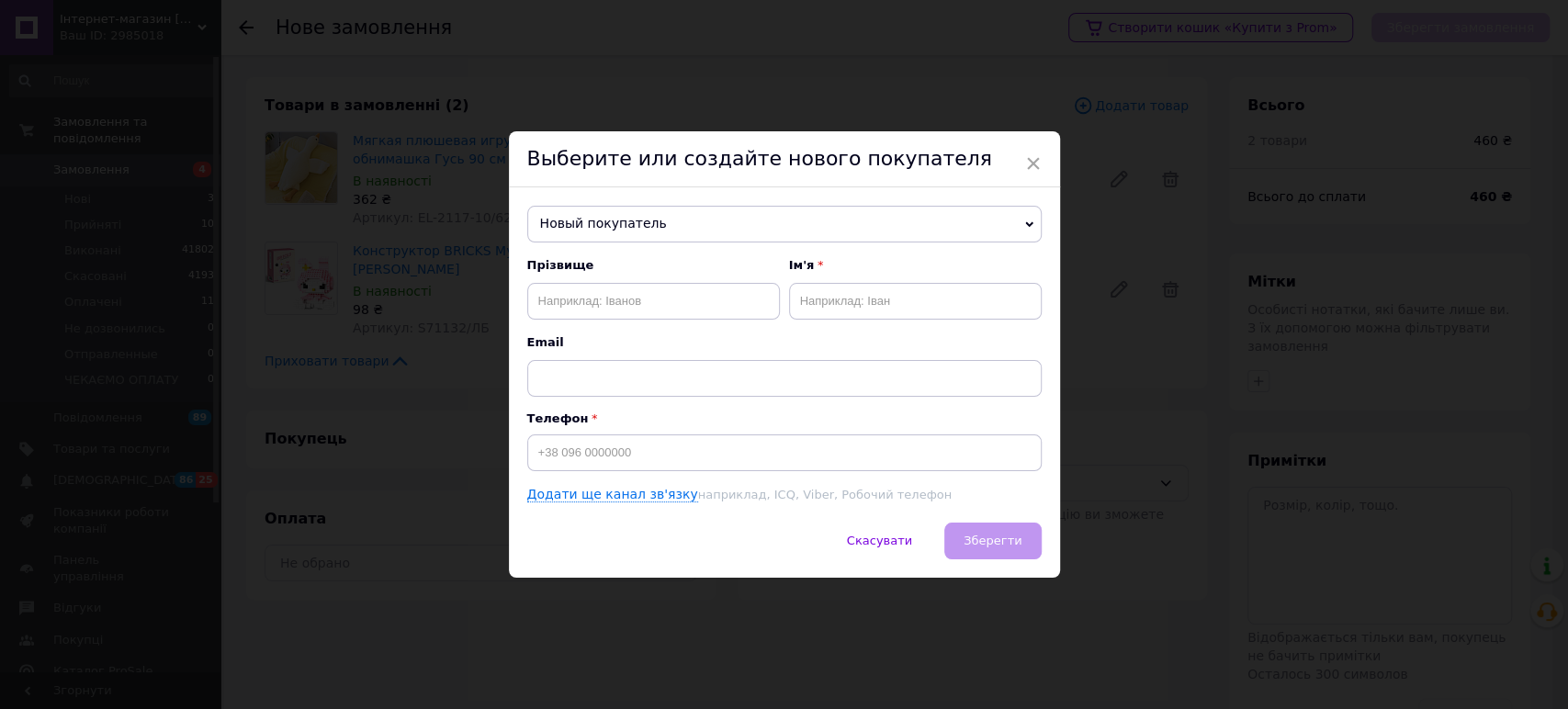
click at [659, 223] on span "Новый покупатель" at bounding box center [784, 224] width 515 height 37
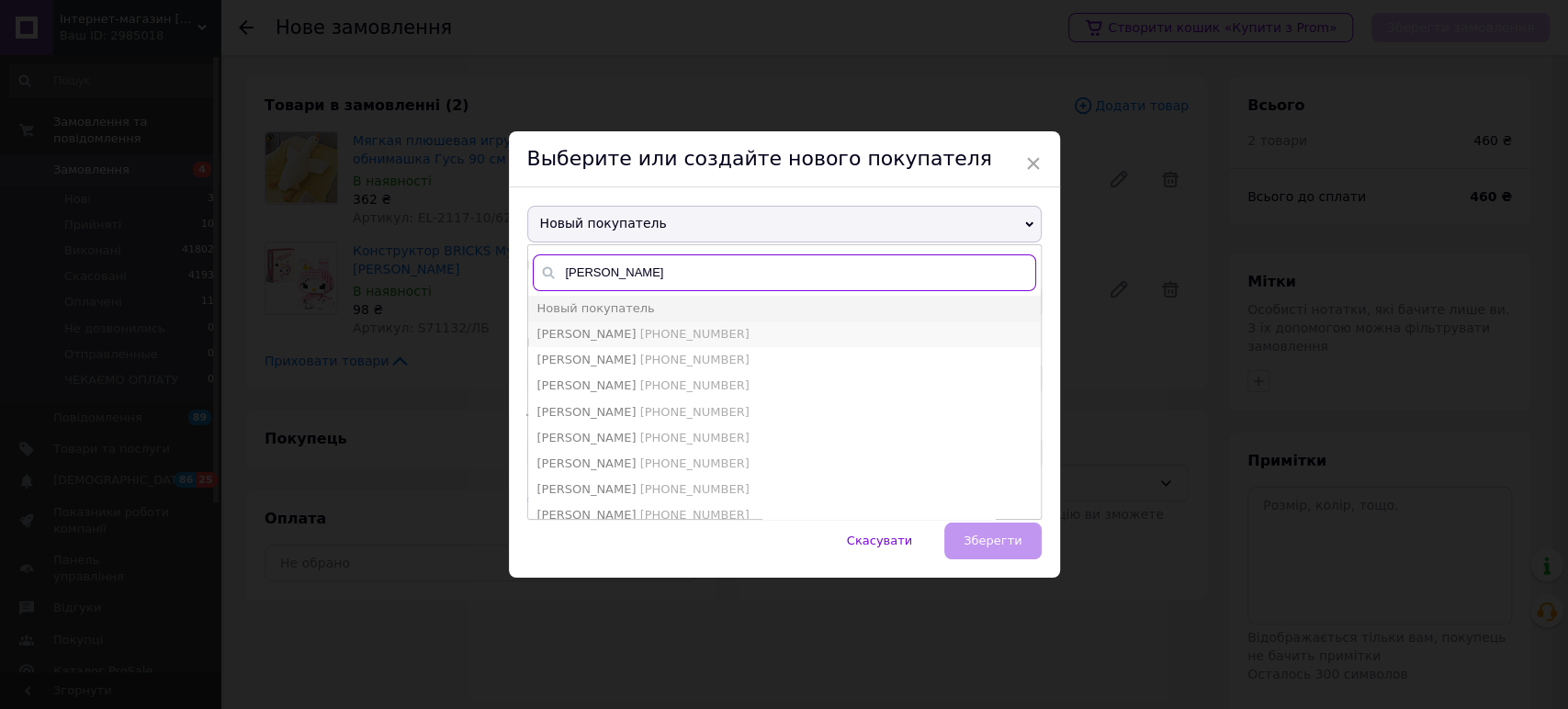
type input "[PERSON_NAME]"
click at [685, 334] on span "[PHONE_NUMBER]" at bounding box center [695, 334] width 110 height 13
type input "[PERSON_NAME]"
type input "[PHONE_NUMBER]"
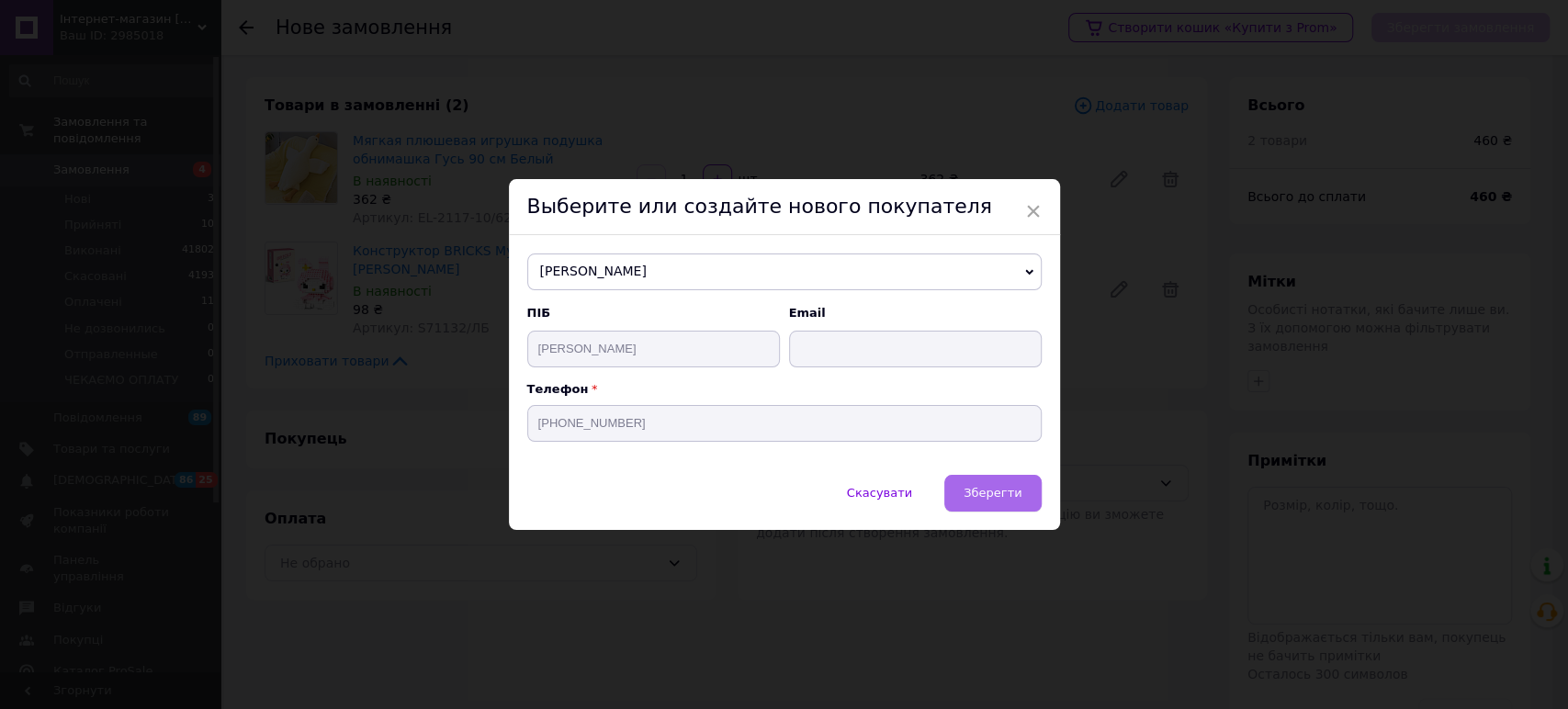
click at [1011, 495] on span "Зберегти" at bounding box center [992, 493] width 58 height 13
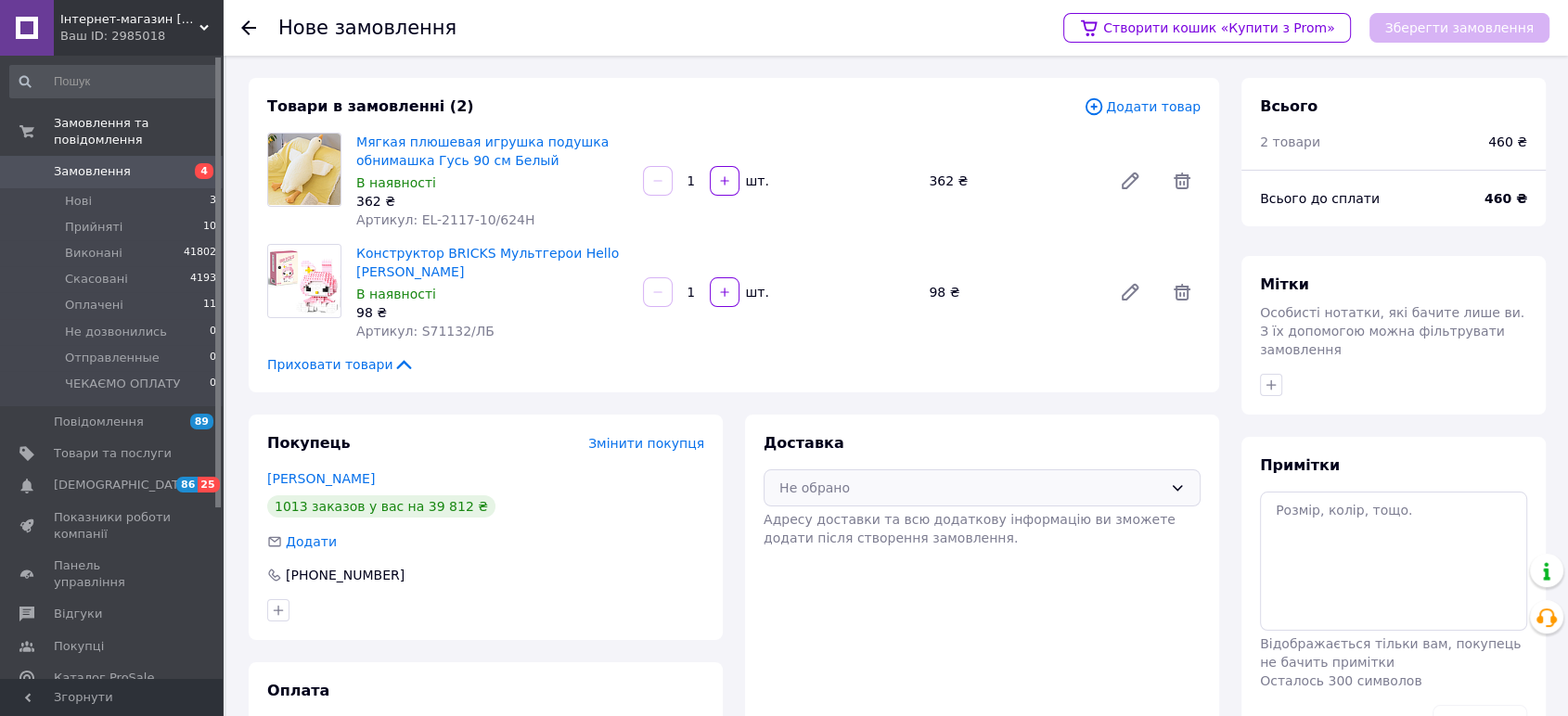
click at [856, 494] on div "Не обрано" at bounding box center [970, 487] width 383 height 20
click at [842, 529] on span "Нова Пошта (платна)" at bounding box center [995, 527] width 377 height 18
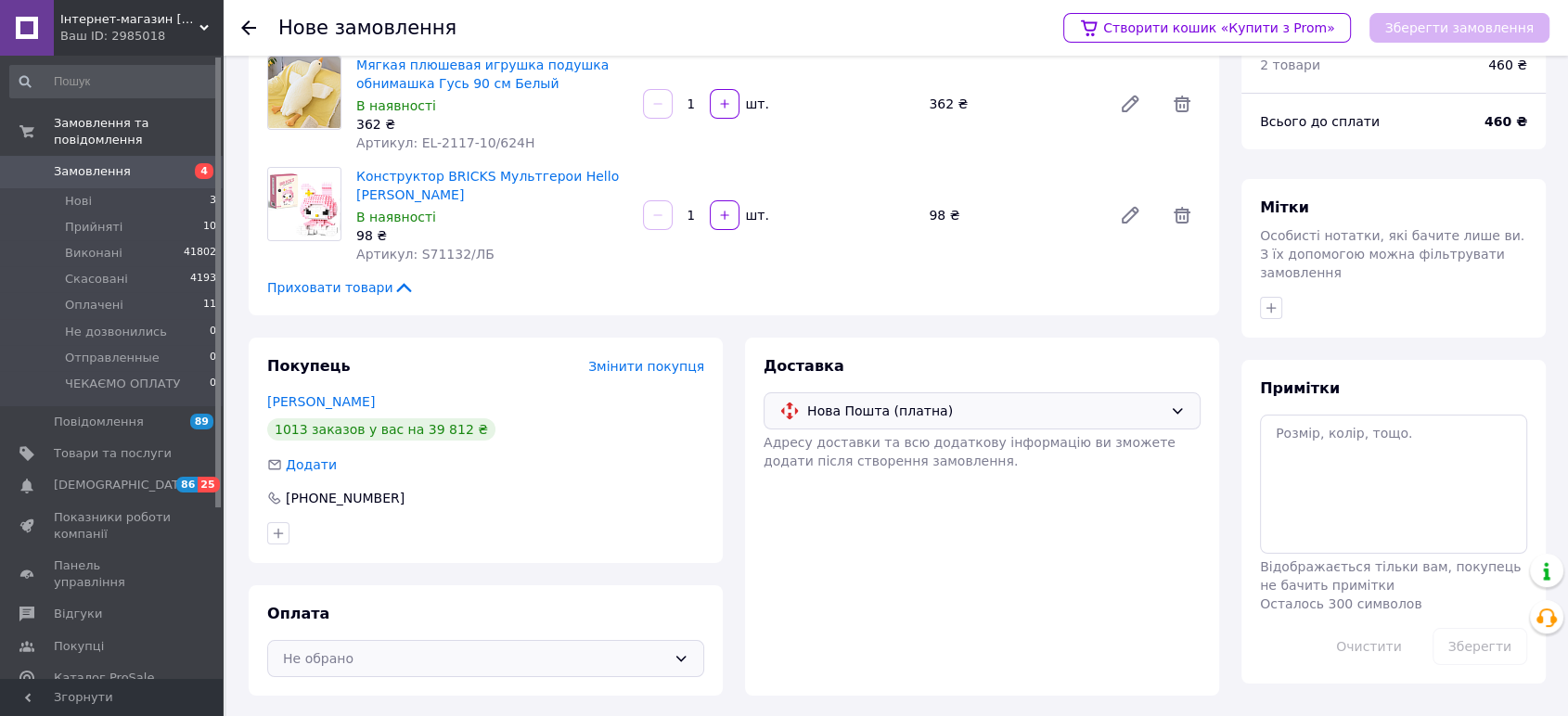
click at [667, 650] on div "Не обрано" at bounding box center [486, 658] width 437 height 38
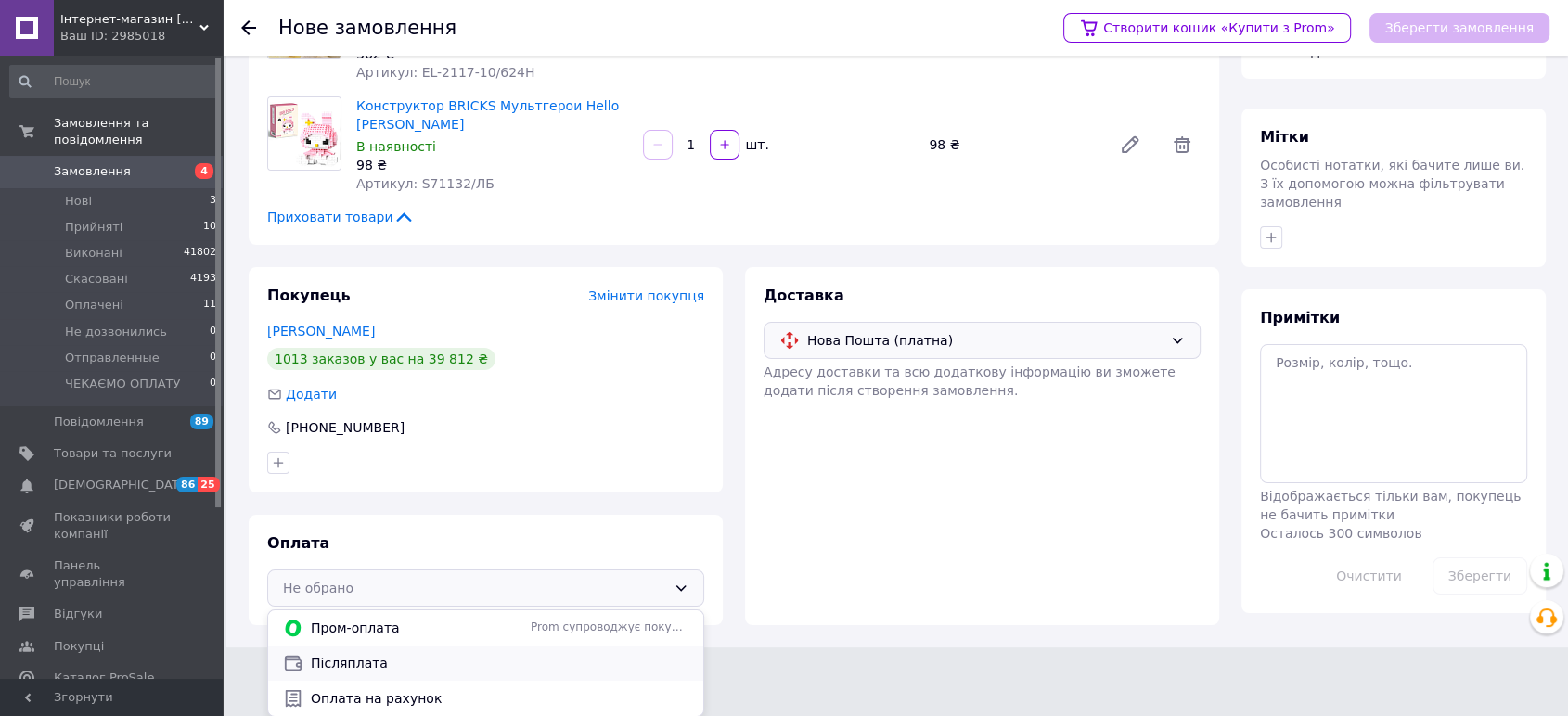
click at [457, 657] on span "Післяплата" at bounding box center [500, 662] width 377 height 18
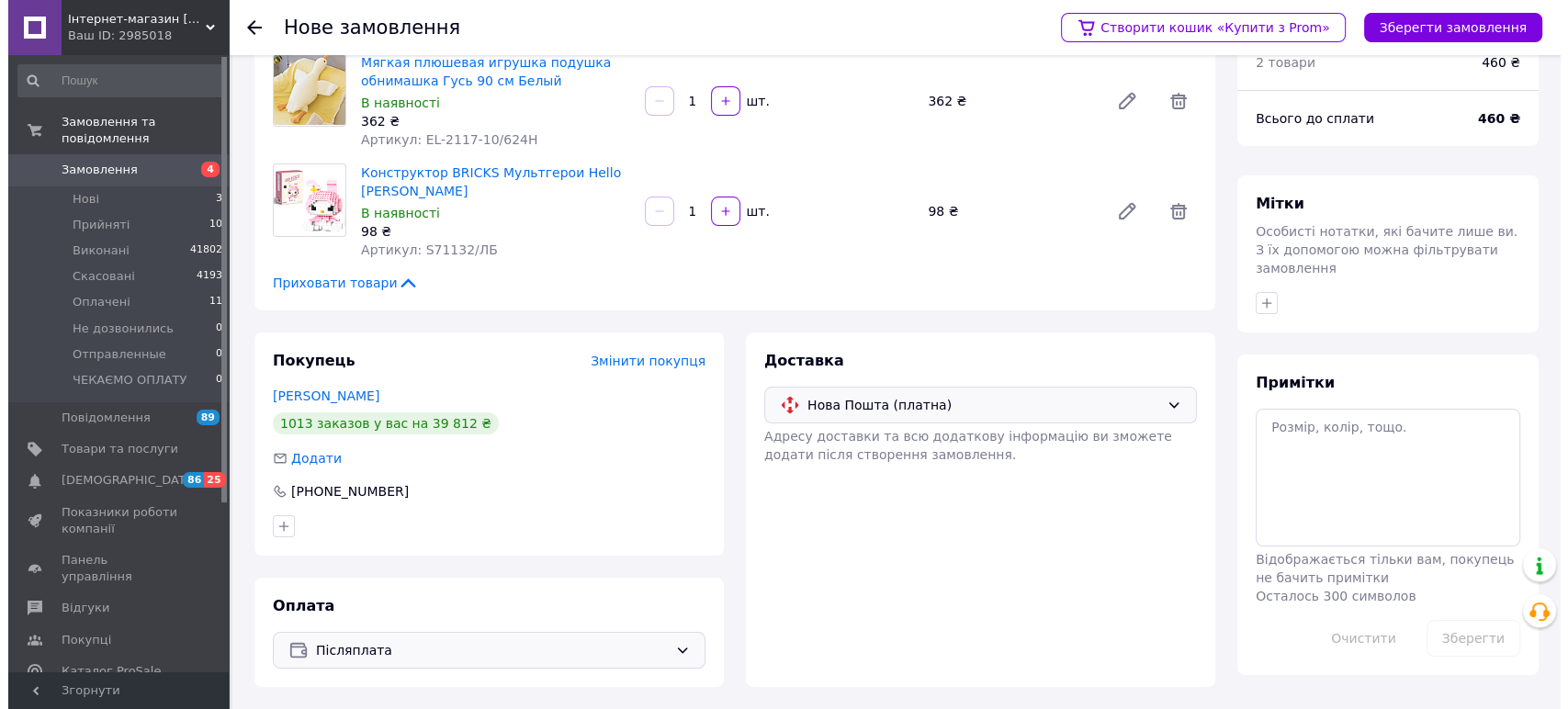
scroll to position [76, 0]
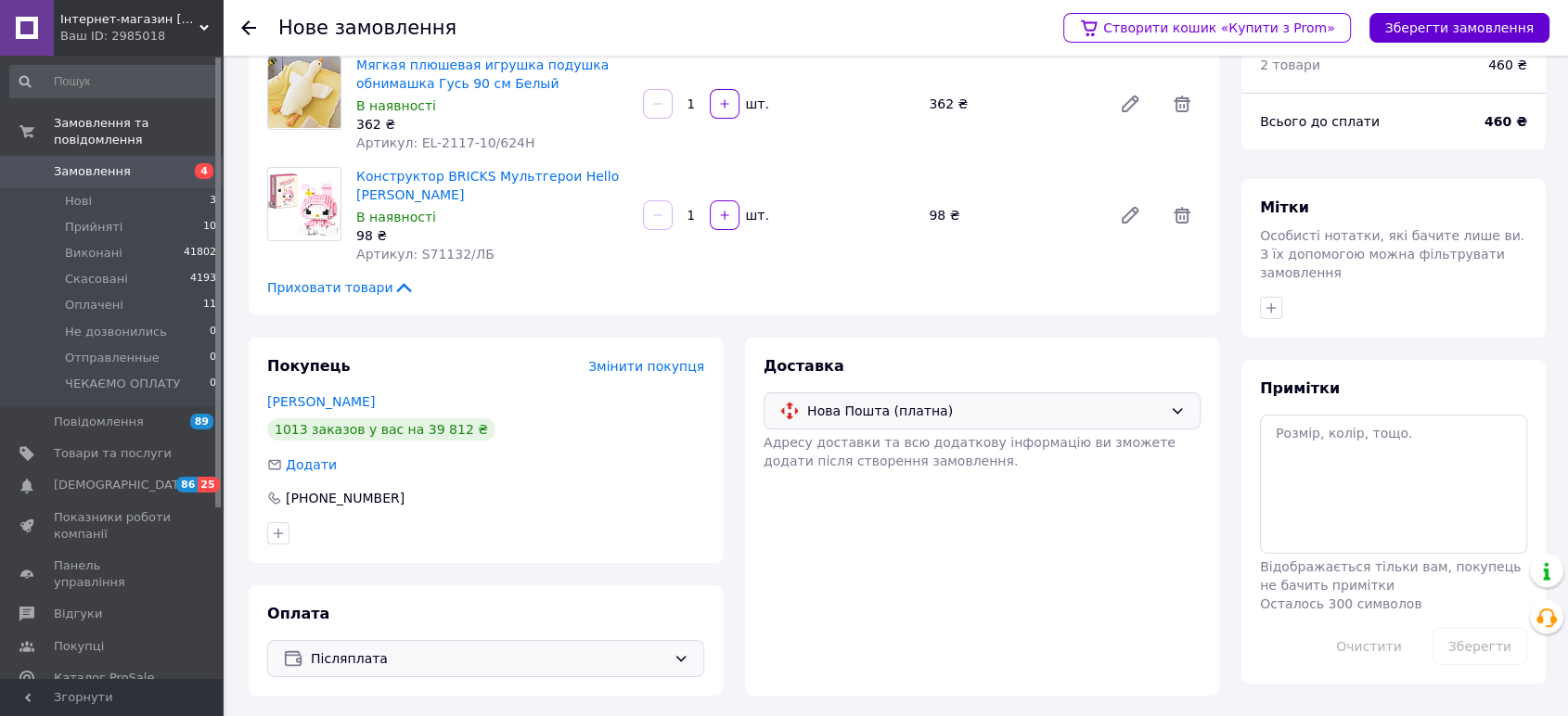
click at [1429, 23] on button "Зберегти замовлення" at bounding box center [1458, 27] width 180 height 30
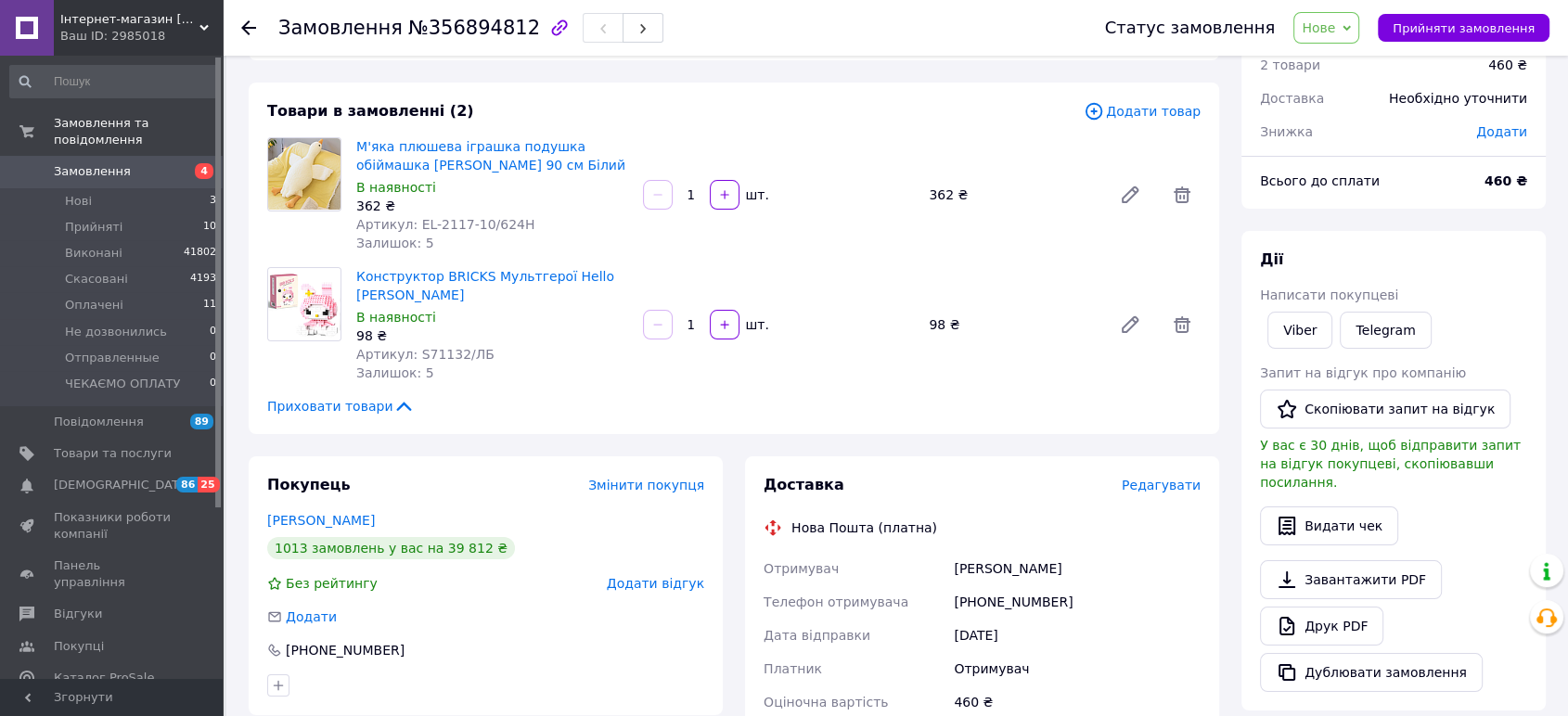
click at [1168, 478] on span "Редагувати" at bounding box center [1161, 484] width 79 height 14
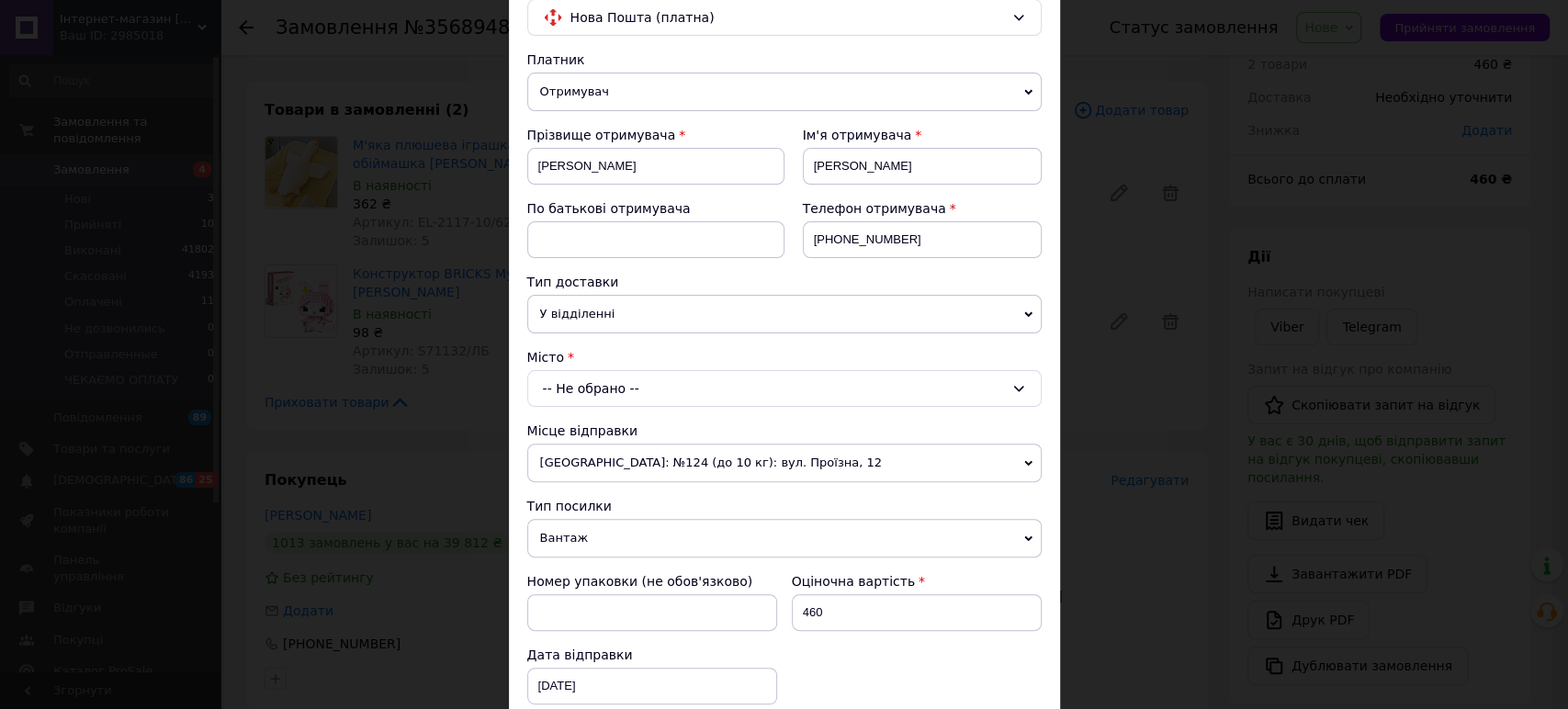
scroll to position [102, 0]
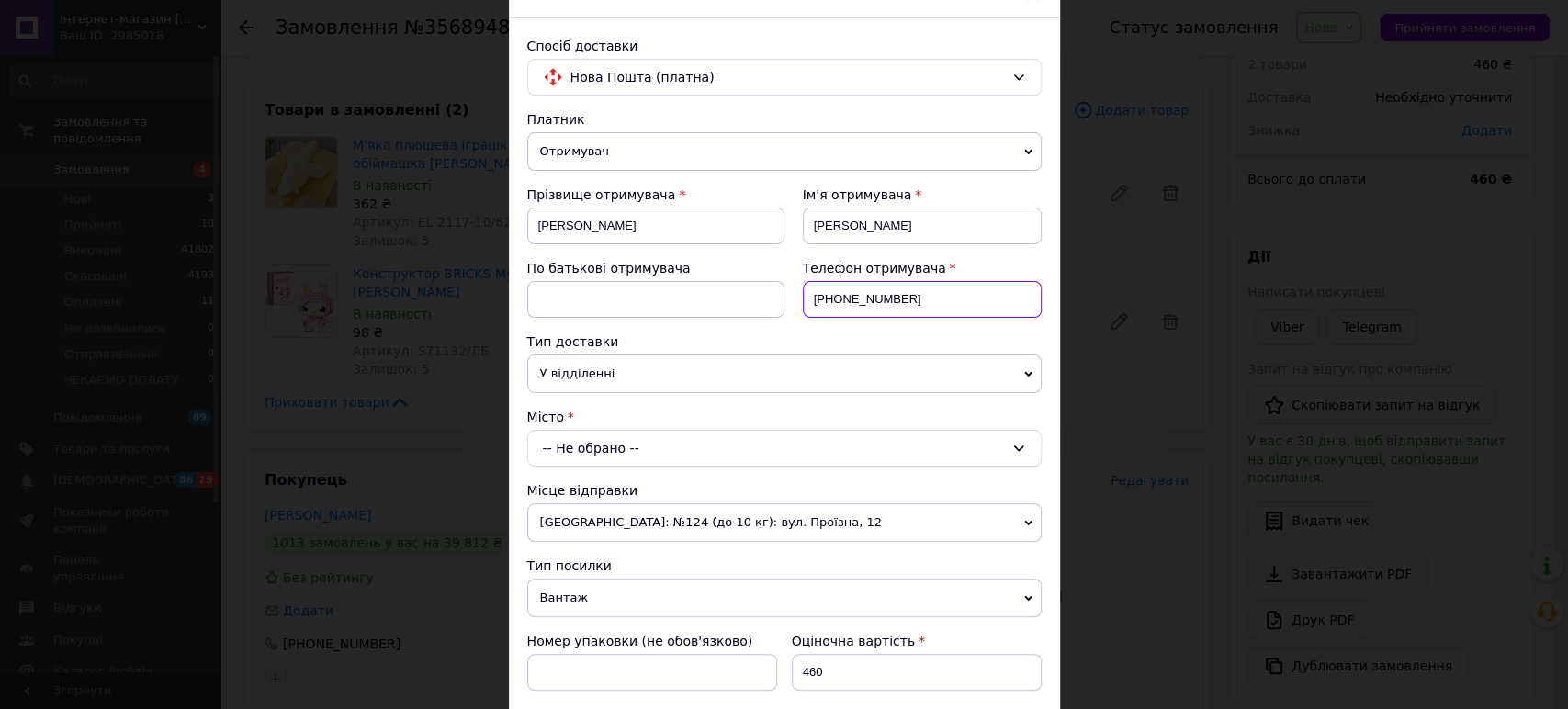
click at [965, 304] on input "[PHONE_NUMBER]" at bounding box center [922, 299] width 239 height 37
paste input "996602647"
type input "[PHONE_NUMBER]"
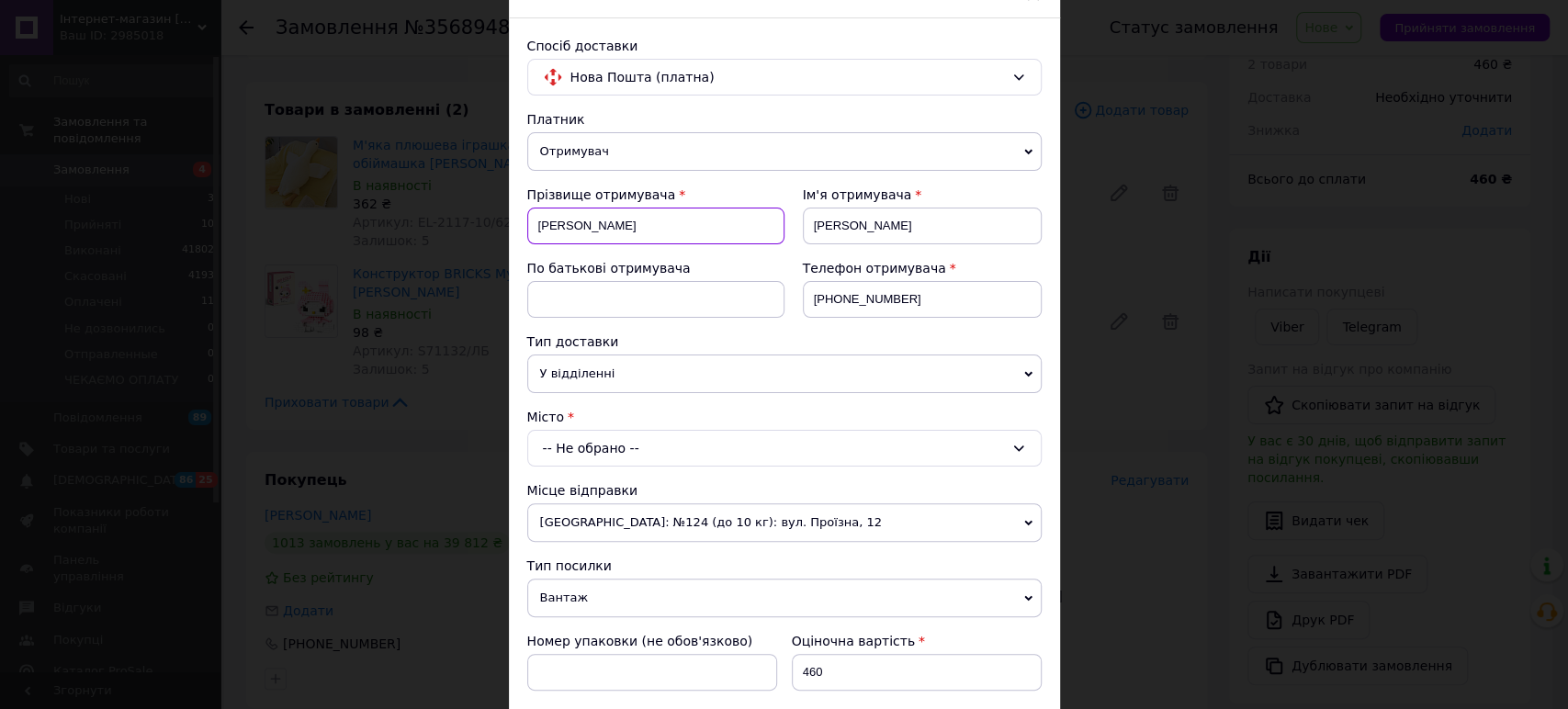
click at [653, 212] on input "[PERSON_NAME]" at bounding box center [656, 226] width 257 height 37
paste input "[PERSON_NAME]"
type input "[PERSON_NAME]"
click at [940, 217] on input "[PERSON_NAME]" at bounding box center [922, 226] width 239 height 37
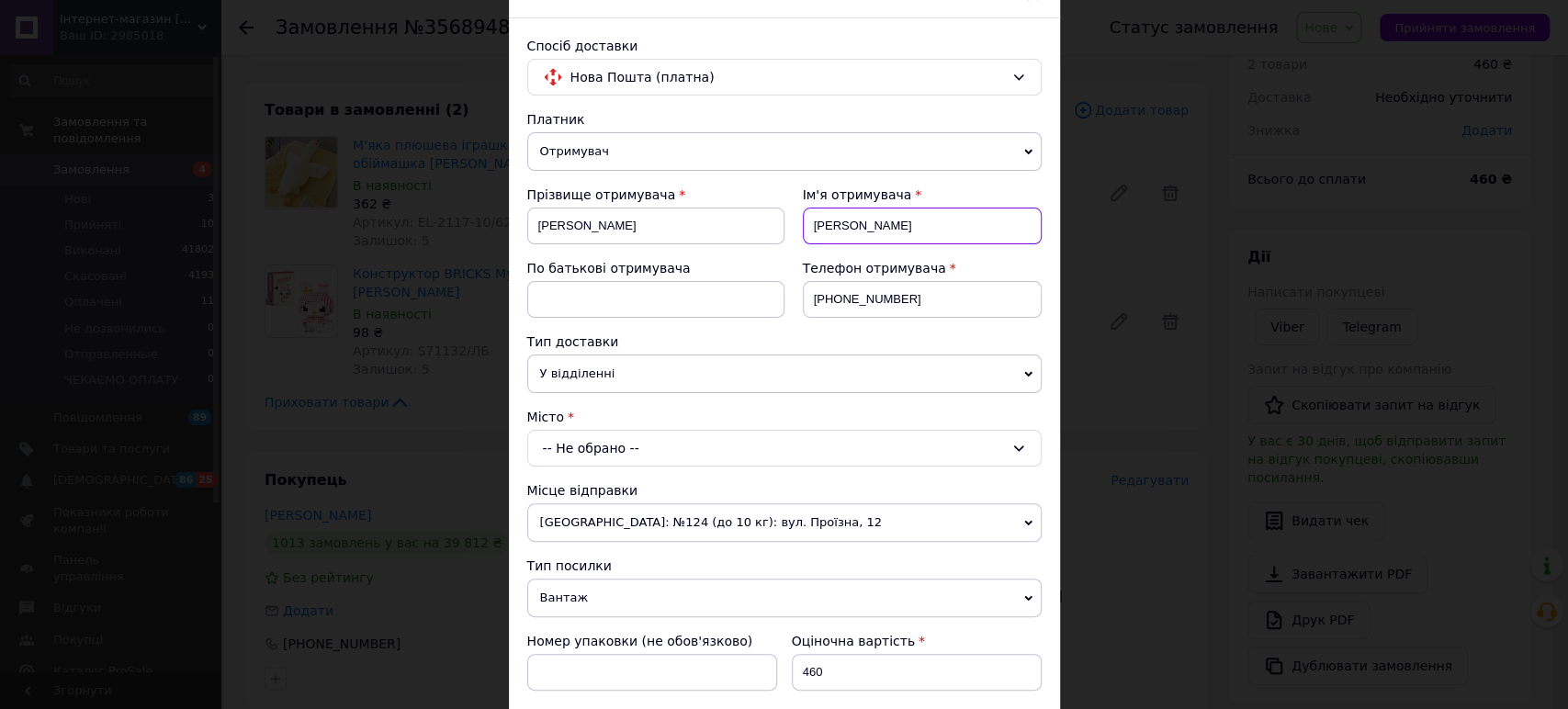
click at [940, 217] on input "[PERSON_NAME]" at bounding box center [922, 226] width 239 height 37
type input "Сніжана"
click at [573, 440] on div "-- Не обрано --" at bounding box center [784, 448] width 515 height 37
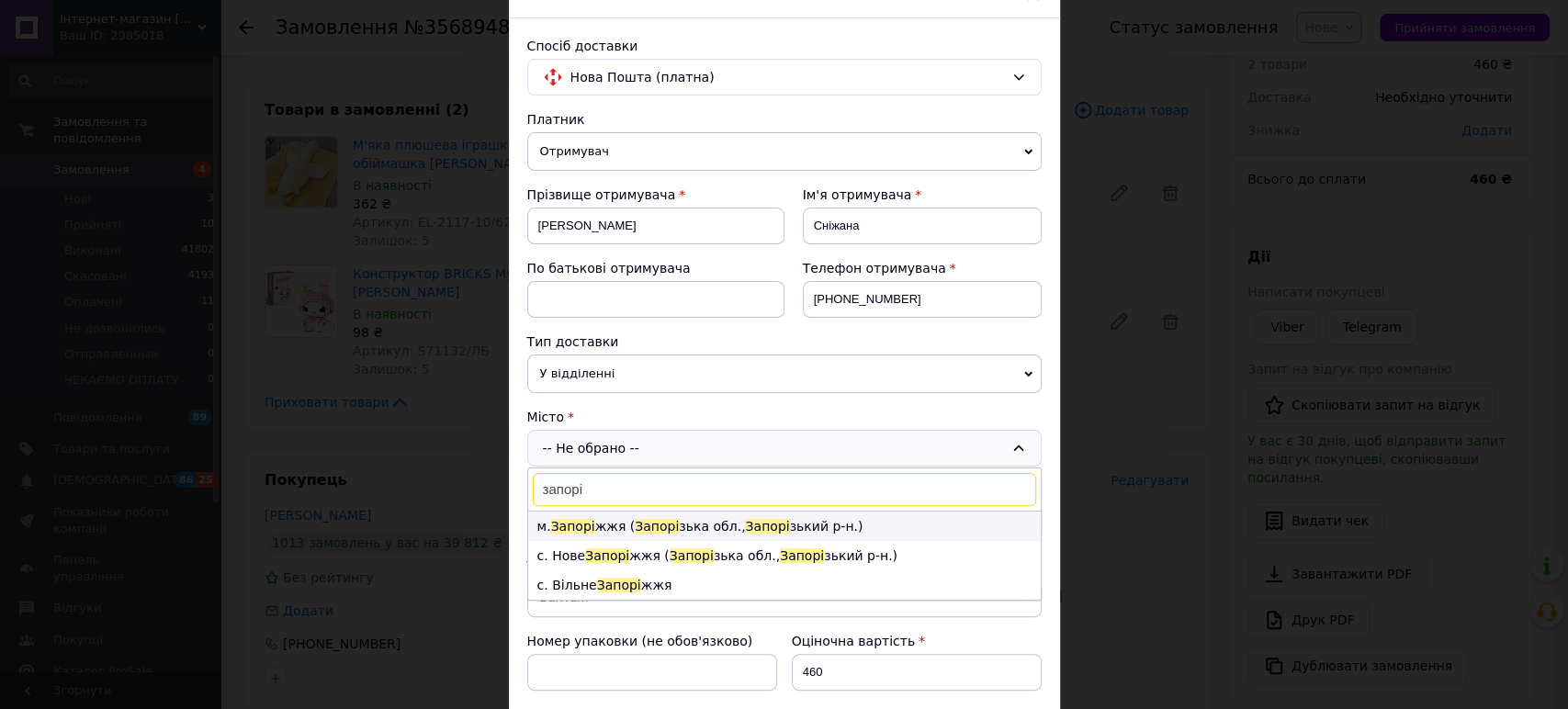
type input "запорі"
click at [635, 523] on span "Запорі" at bounding box center [657, 525] width 44 height 14
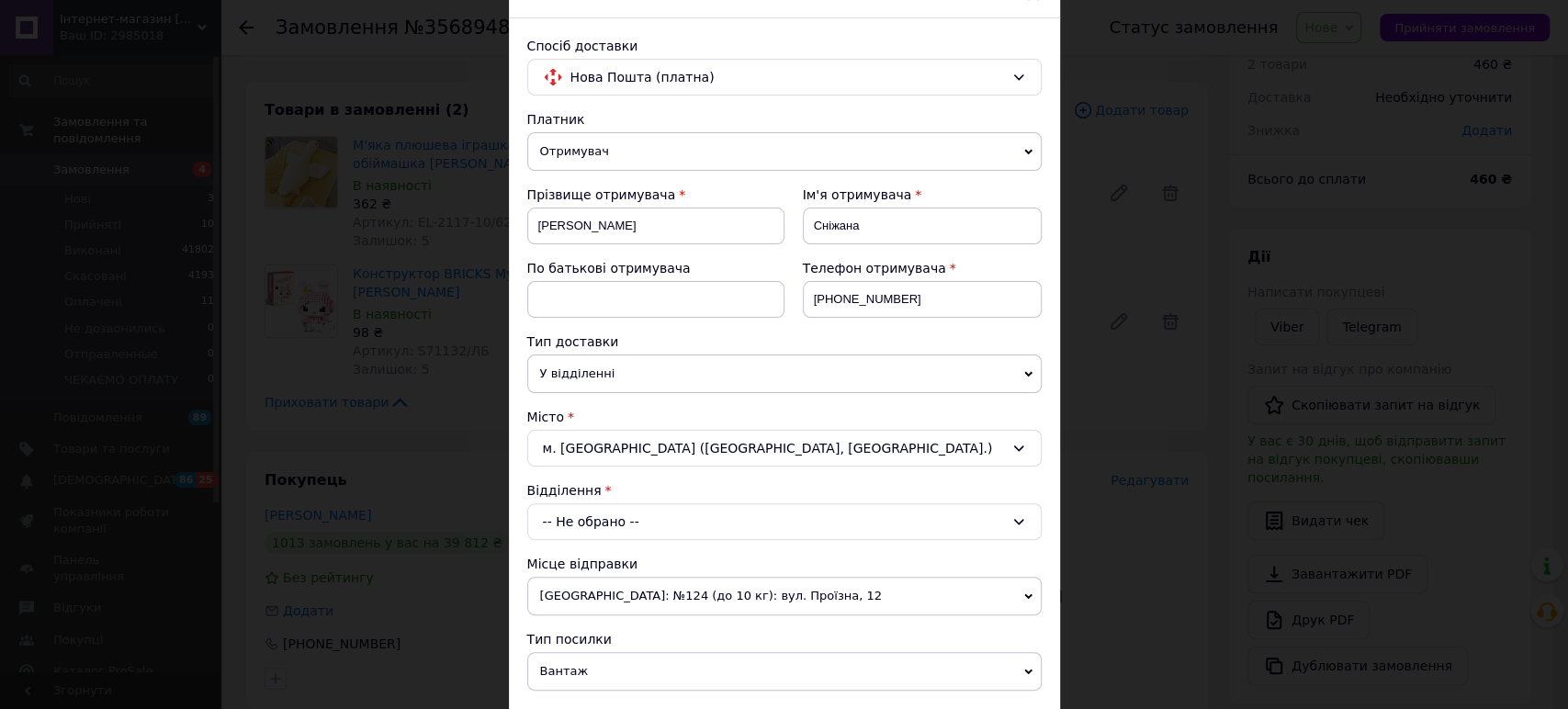
click at [626, 514] on div "-- Не обрано --" at bounding box center [784, 521] width 515 height 37
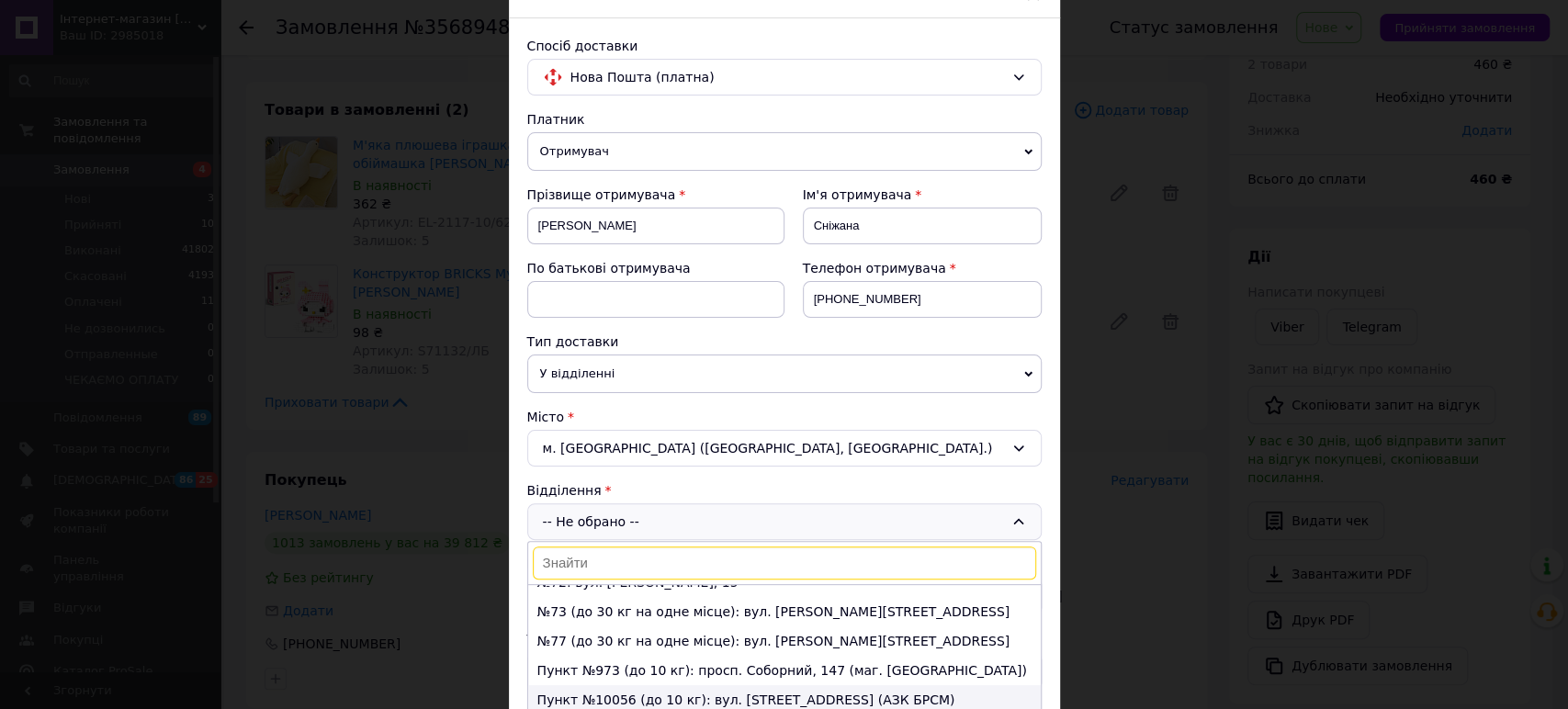
scroll to position [1631, 0]
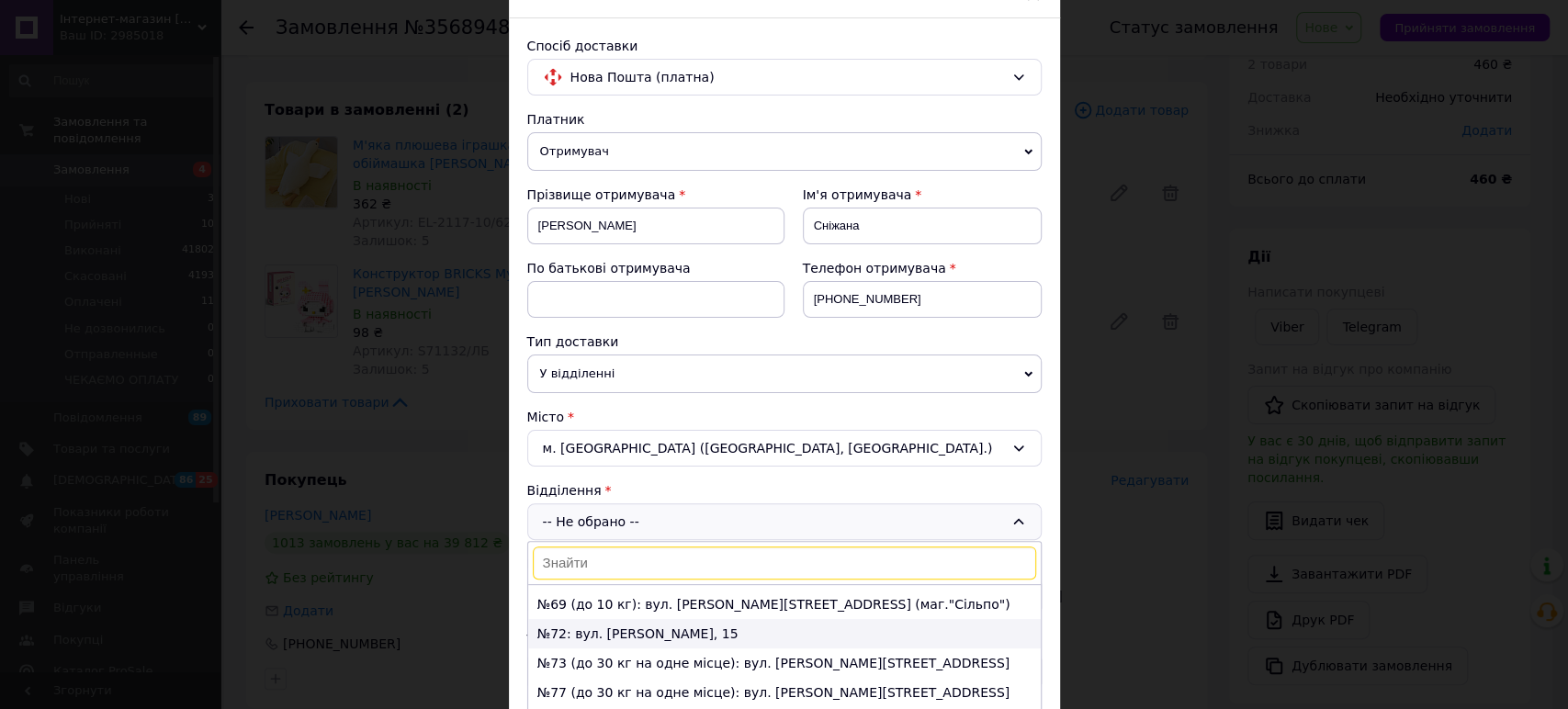
click at [589, 618] on li "№72: вул. [PERSON_NAME], 15" at bounding box center [784, 633] width 513 height 30
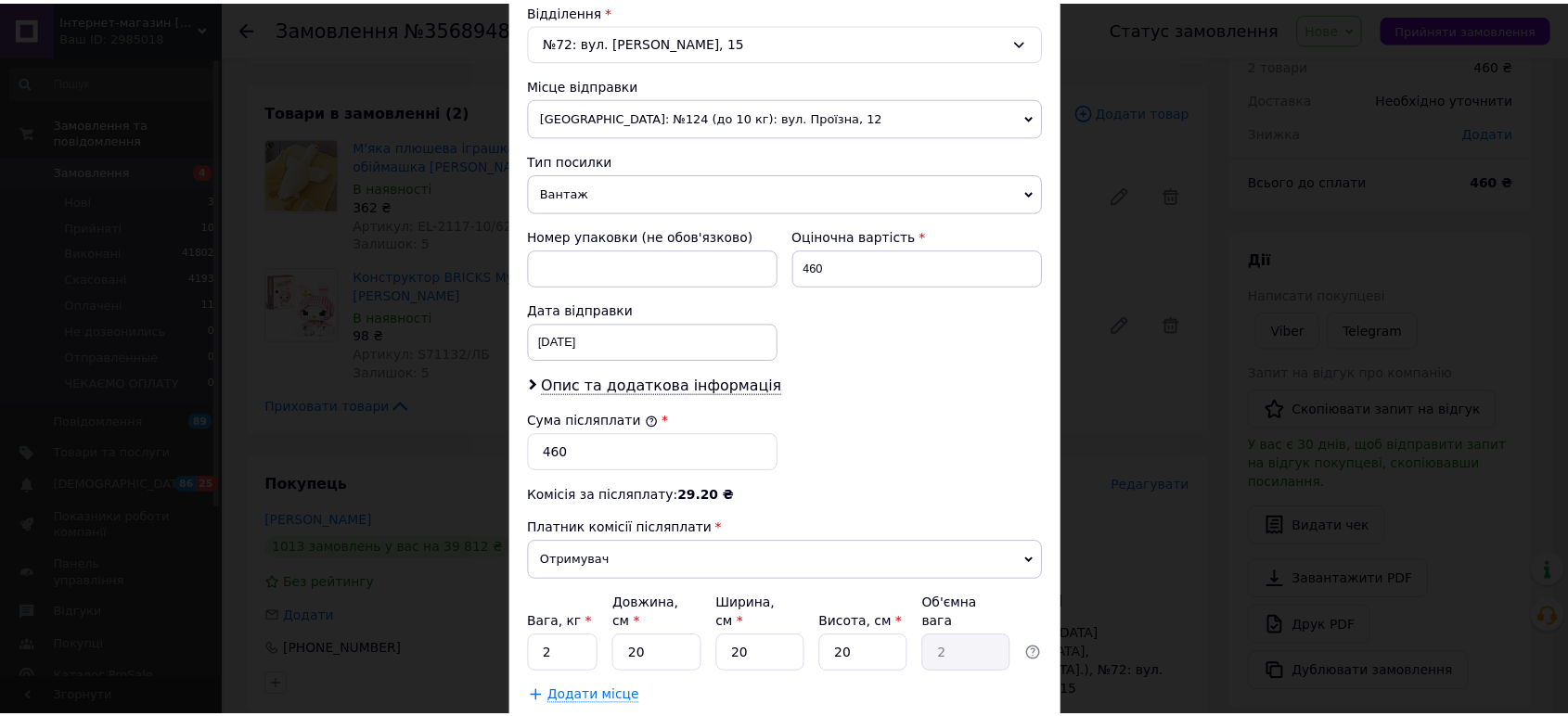
scroll to position [618, 0]
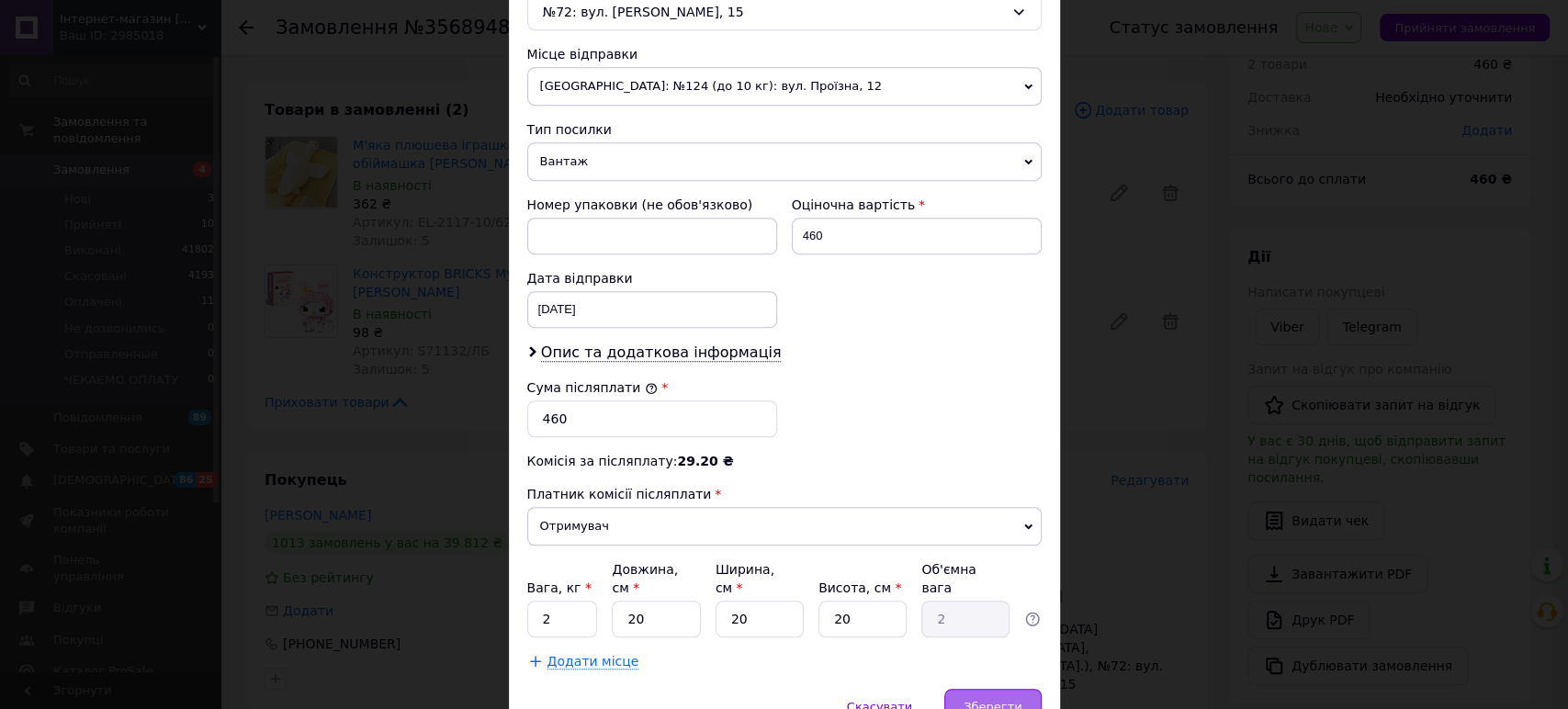
click at [972, 689] on div "Зберегти" at bounding box center [992, 707] width 96 height 37
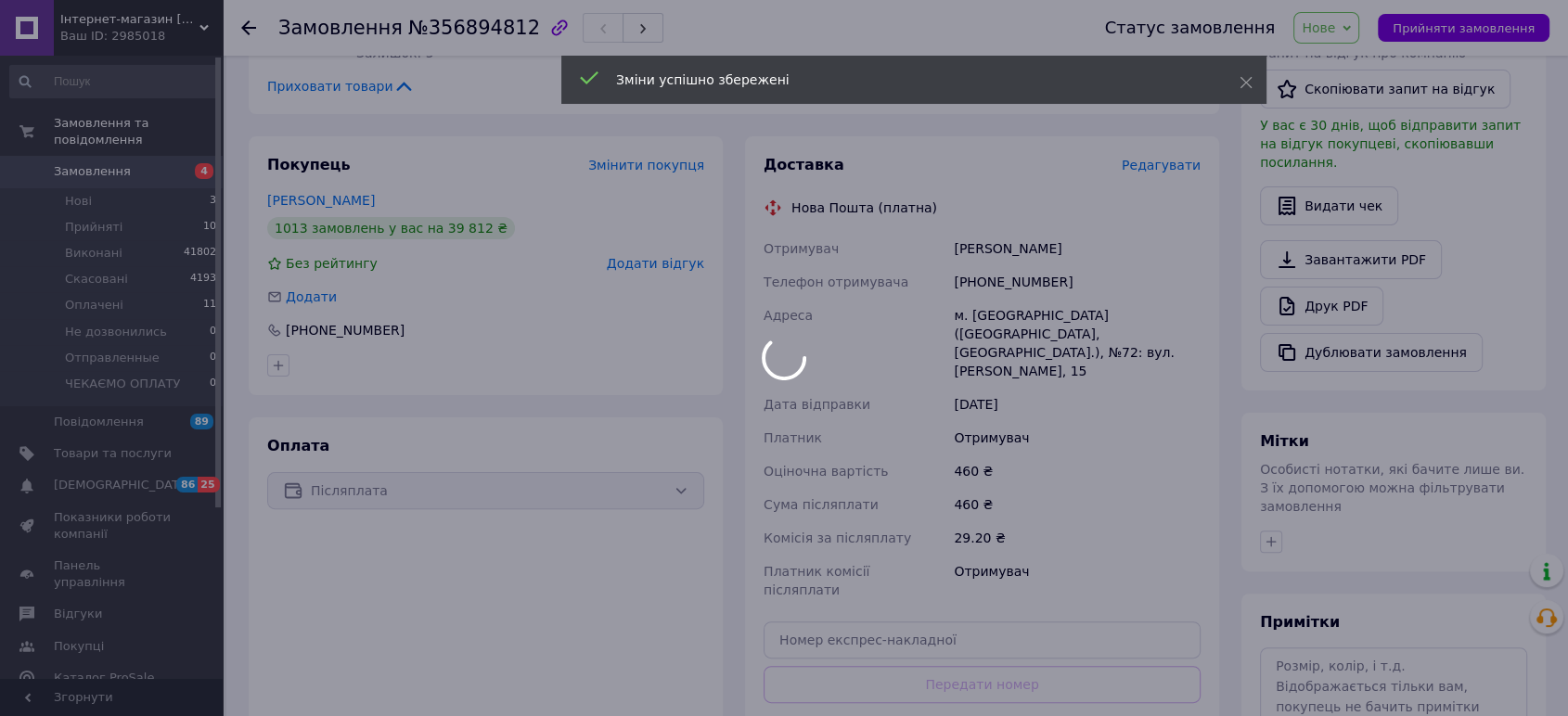
scroll to position [490, 0]
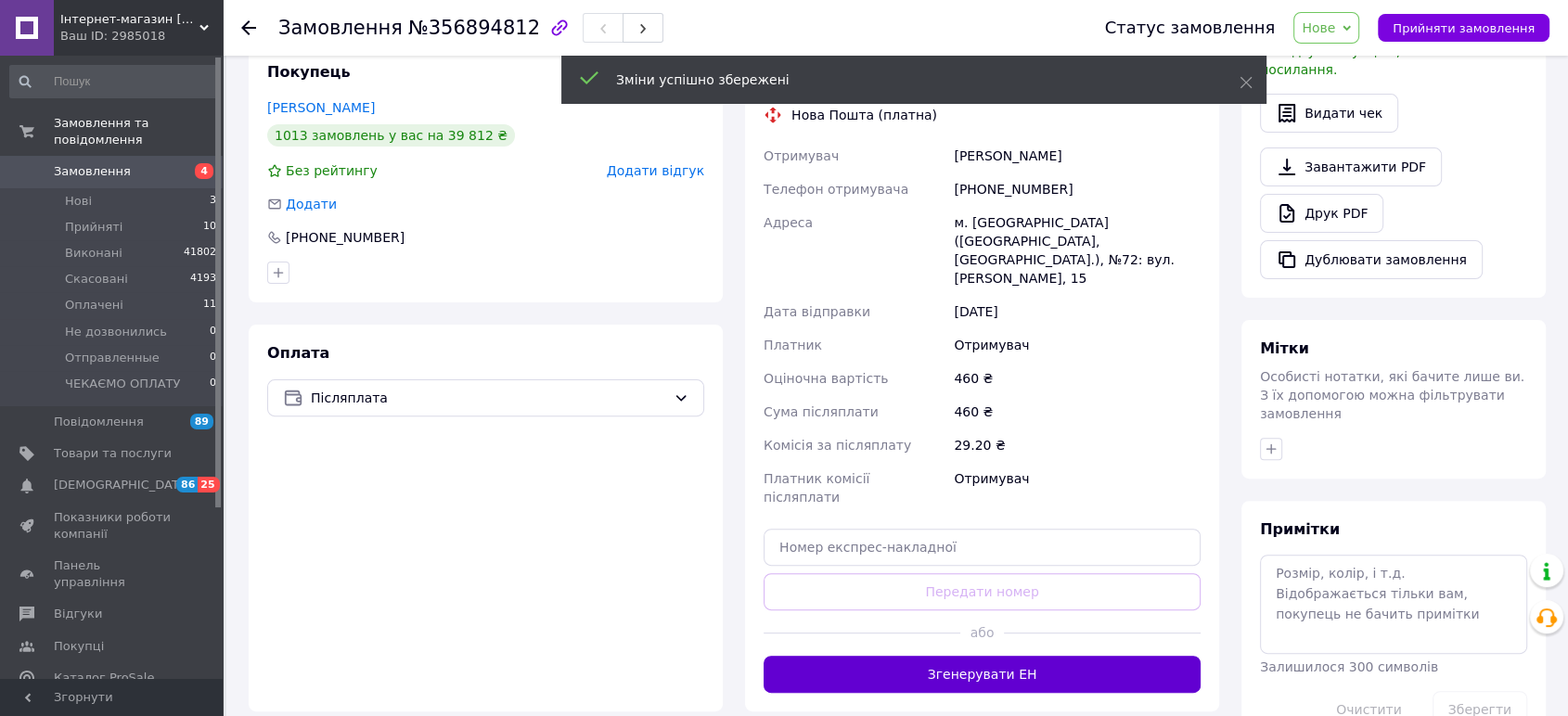
click at [971, 655] on button "Згенерувати ЕН" at bounding box center [982, 674] width 437 height 38
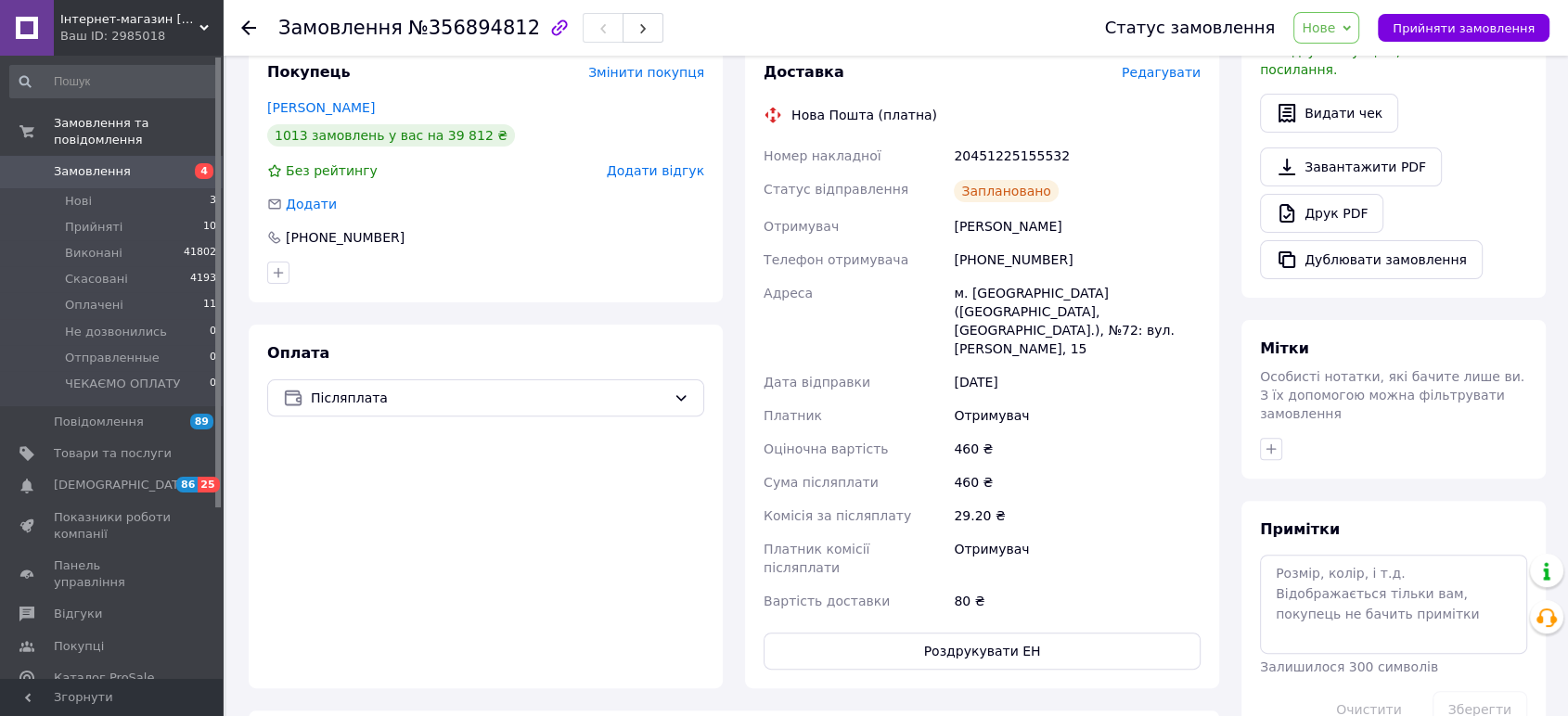
click at [999, 153] on div "20451225155532" at bounding box center [1077, 156] width 254 height 34
copy div "20451225155532"
click at [1335, 32] on span "Нове" at bounding box center [1318, 27] width 34 height 14
click at [1342, 67] on li "Прийнято" at bounding box center [1360, 64] width 134 height 28
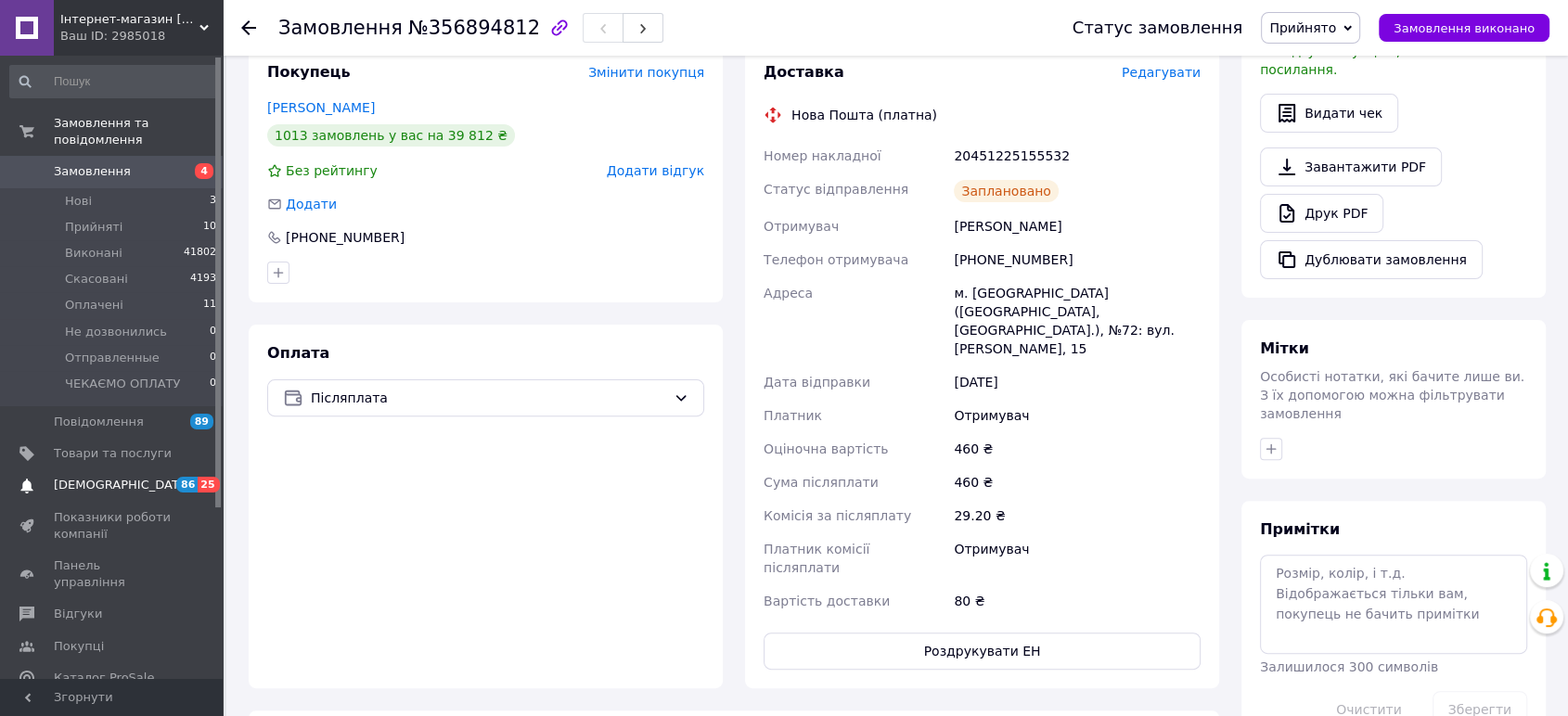
click at [66, 476] on span "[DEMOGRAPHIC_DATA]" at bounding box center [122, 484] width 138 height 16
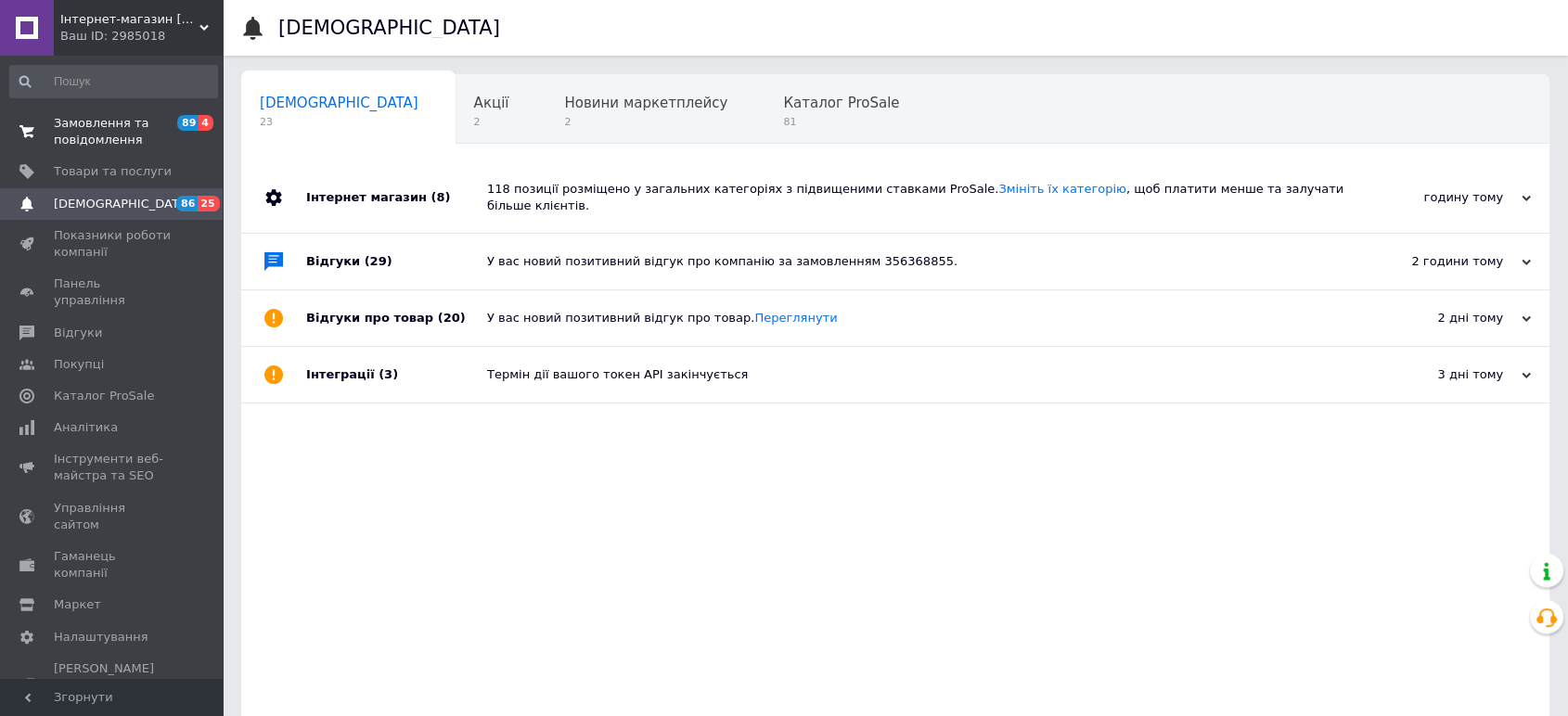
click at [90, 125] on span "Замовлення та повідомлення" at bounding box center [113, 131] width 117 height 34
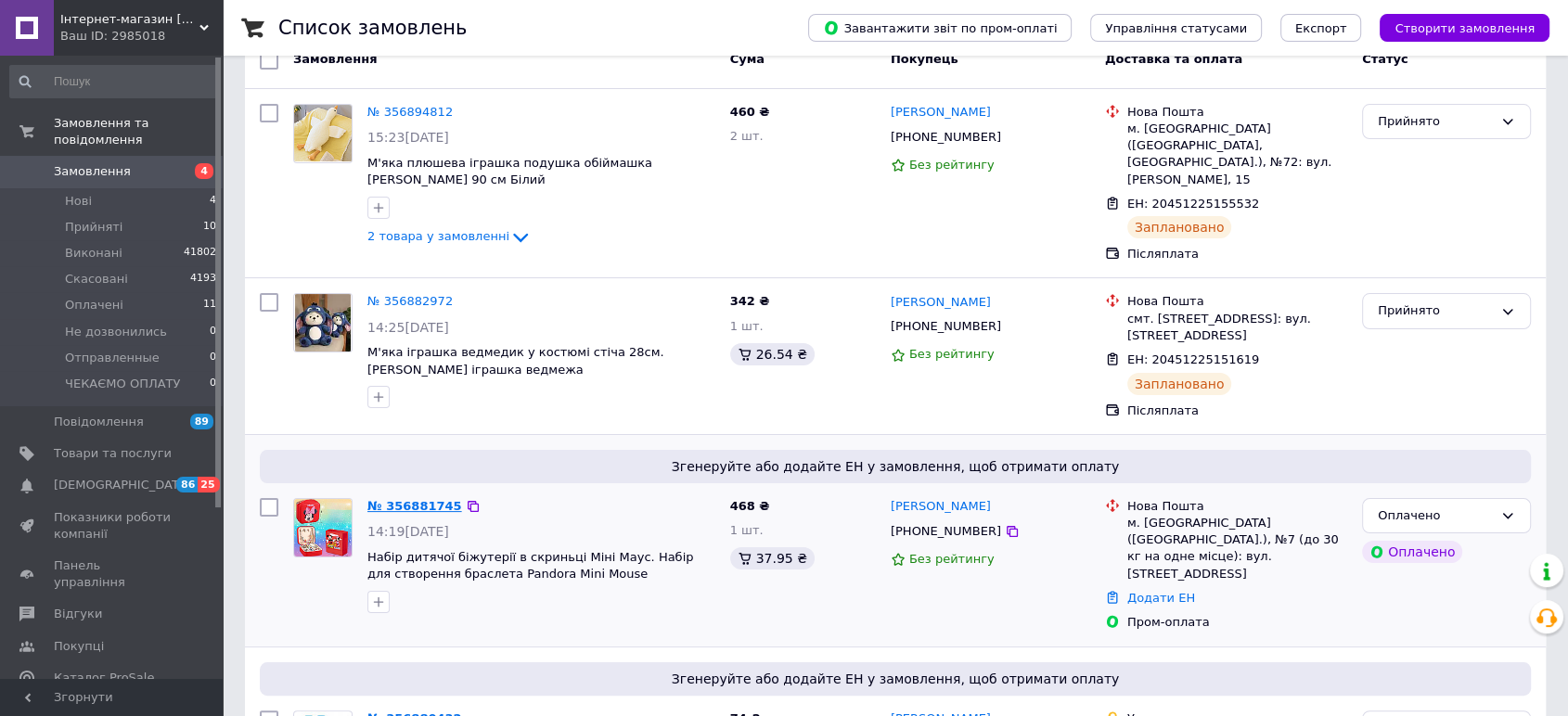
click at [432, 499] on link "№ 356881745" at bounding box center [415, 505] width 94 height 13
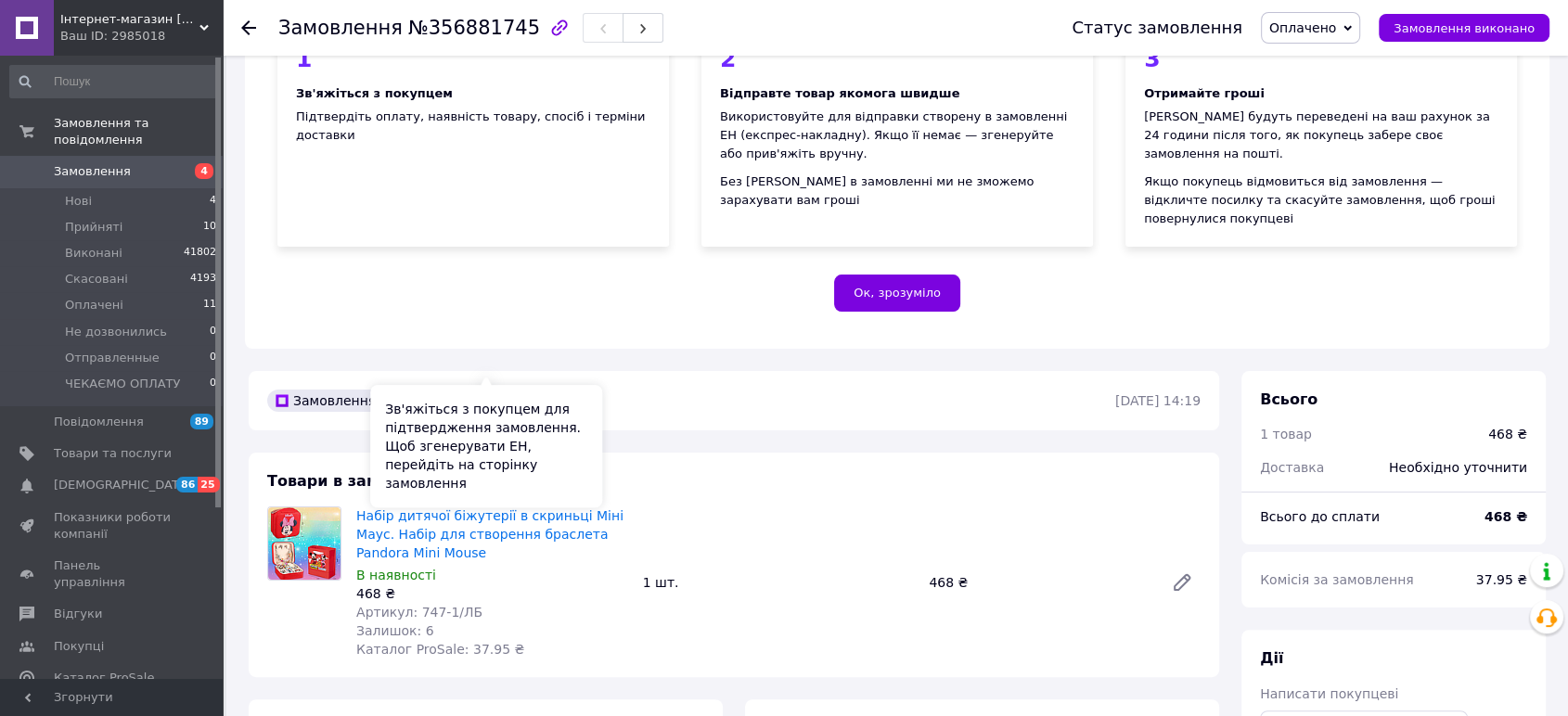
scroll to position [412, 0]
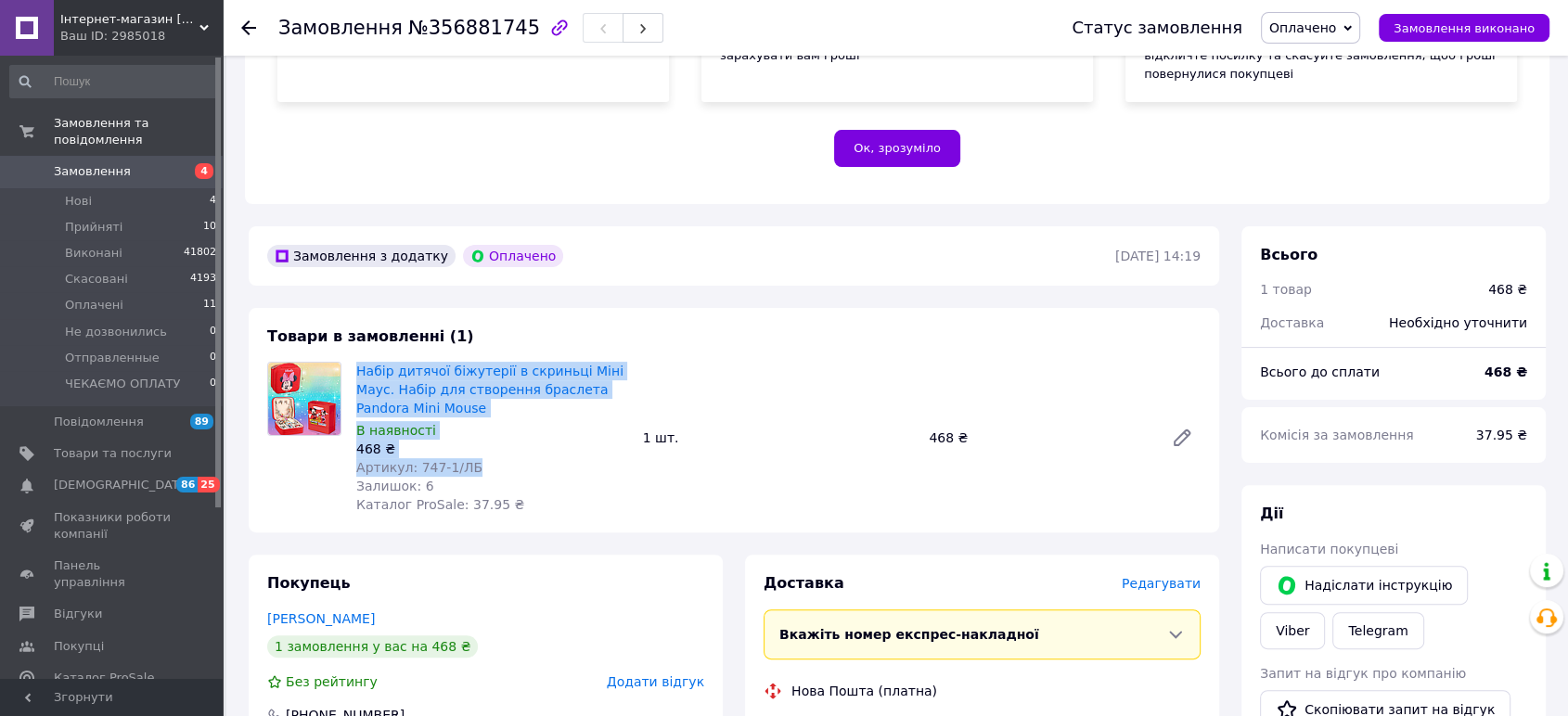
drag, startPoint x: 474, startPoint y: 430, endPoint x: 350, endPoint y: 332, distance: 158.1
click at [350, 358] on div "Набір дитячої біжутерії в скриньці Міні Маус. Набір для створення браслета Pand…" at bounding box center [492, 438] width 287 height 160
copy div "Набір дитячої біжутерії в скриньці Міні Маус. Набір для створення браслета Pand…"
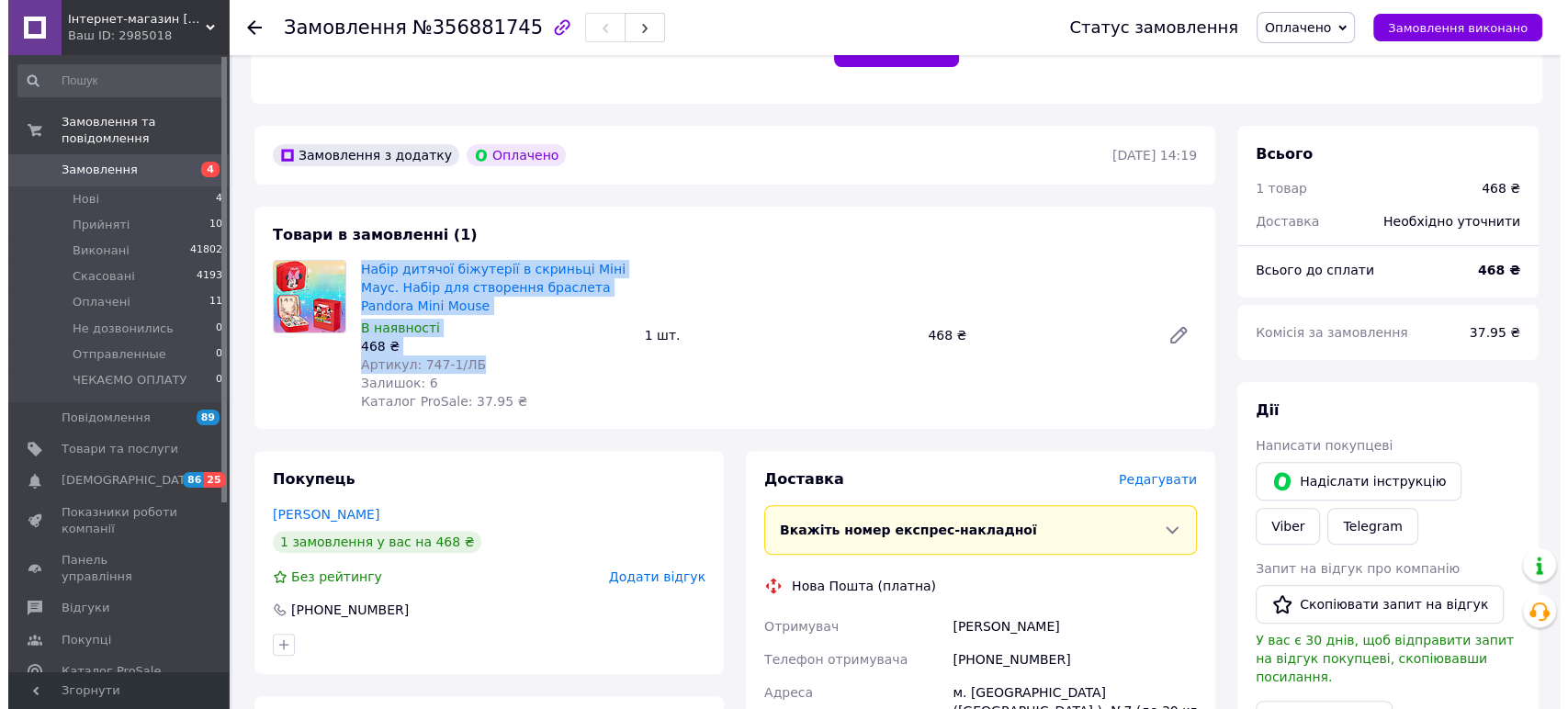
scroll to position [510, 0]
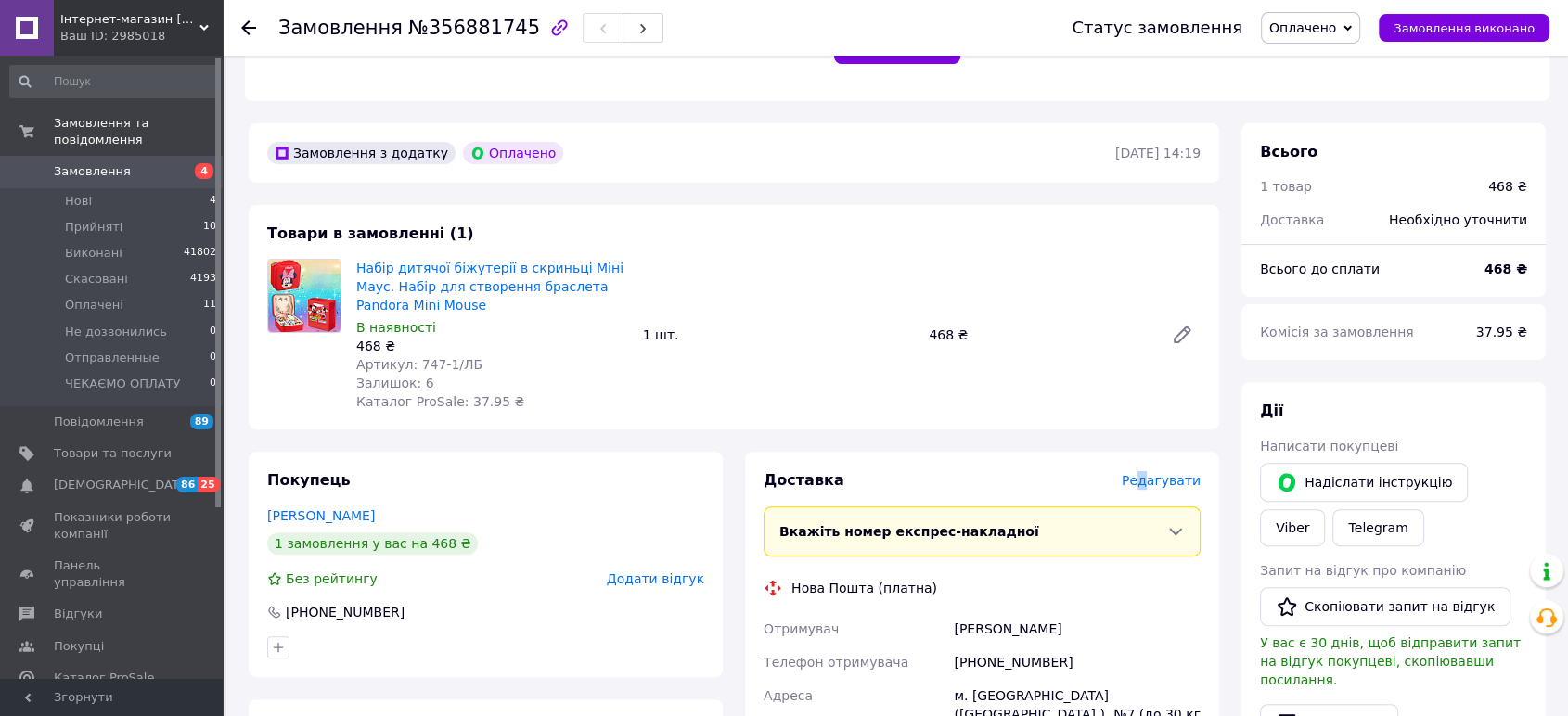
click at [1151, 473] on span "Редагувати" at bounding box center [1161, 479] width 79 height 14
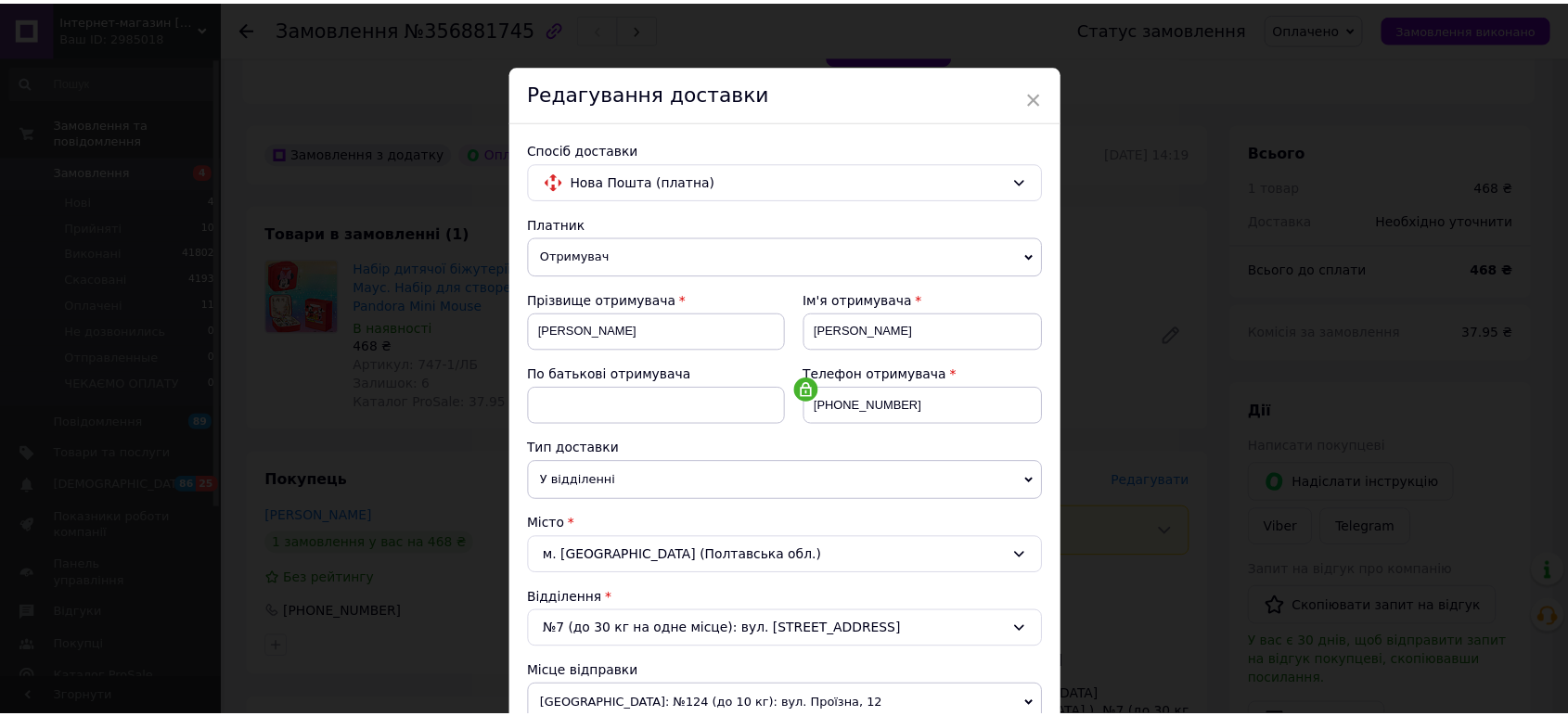
scroll to position [512, 0]
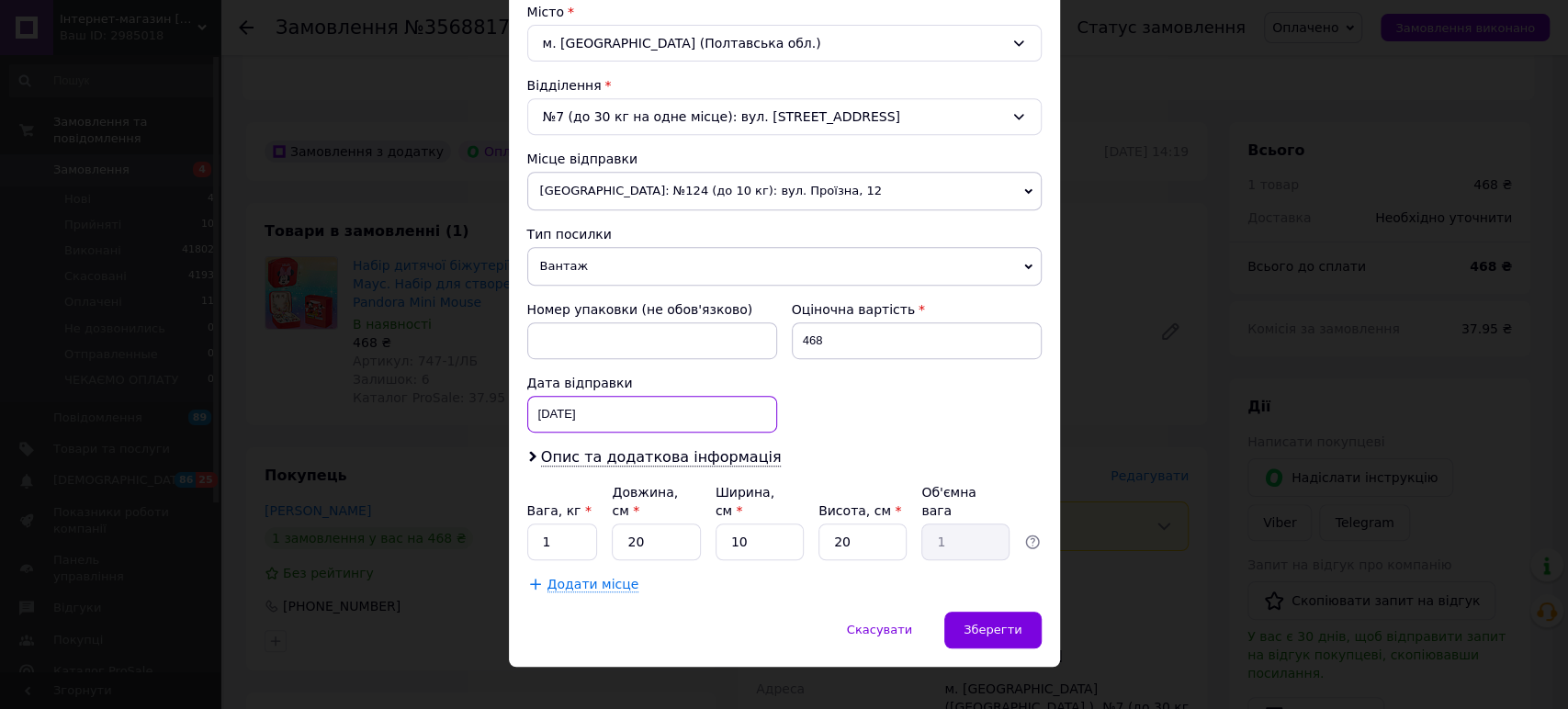
click at [629, 416] on div "[DATE] < 2025 > < Август > Пн Вт Ср Чт Пт Сб Вс 28 29 30 31 1 2 3 4 5 6 7 8 9 1…" at bounding box center [652, 414] width 250 height 37
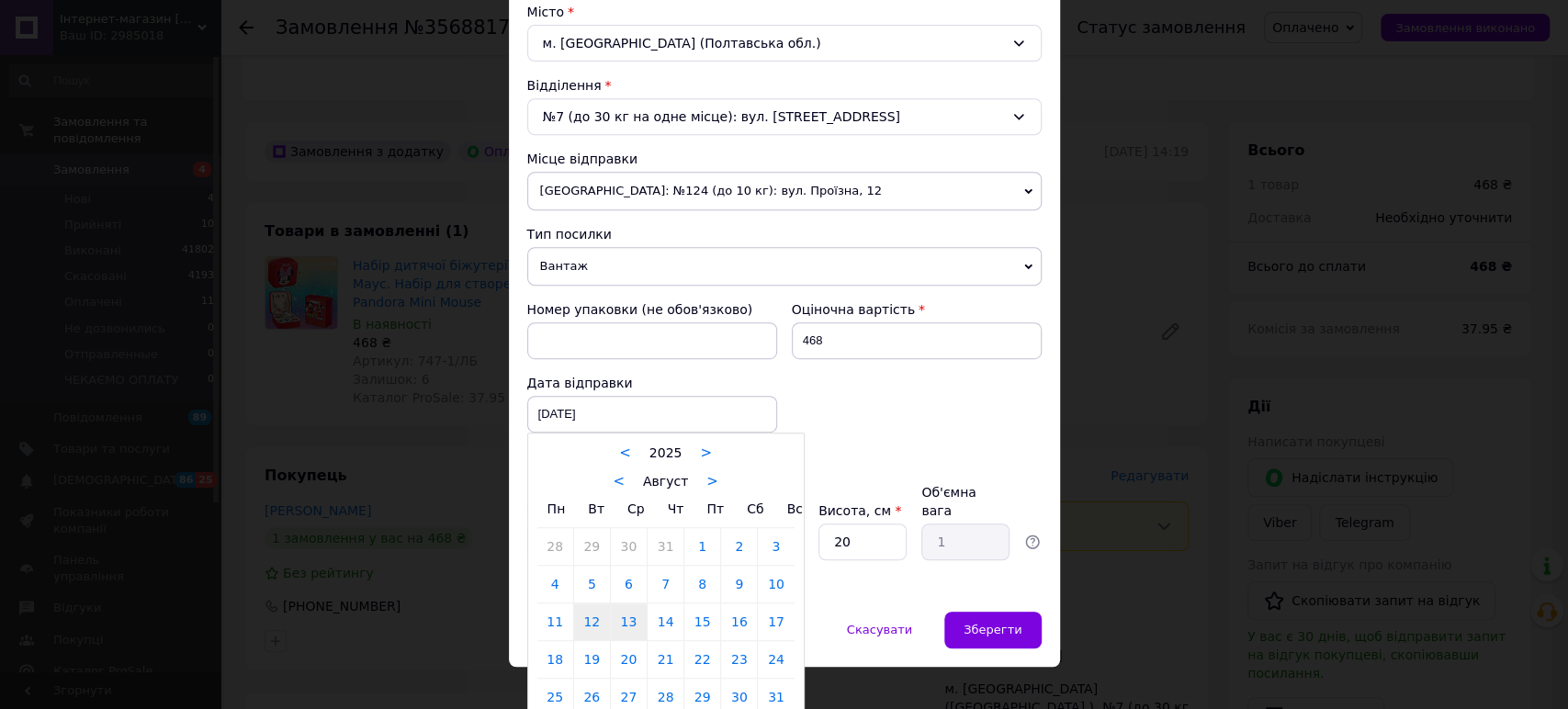
click at [626, 622] on link "13" at bounding box center [629, 621] width 36 height 37
type input "[DATE]"
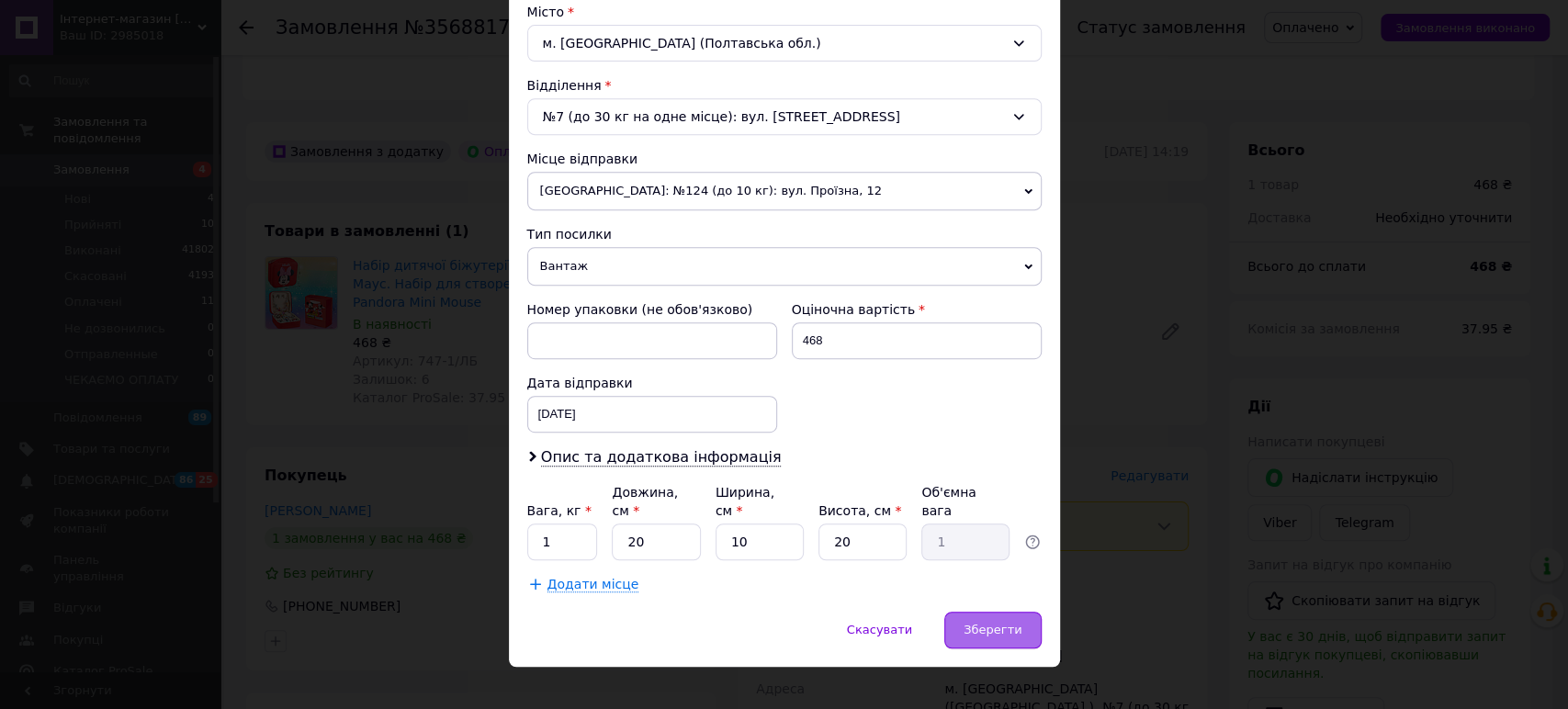
click at [1005, 622] on span "Зберегти" at bounding box center [992, 629] width 58 height 13
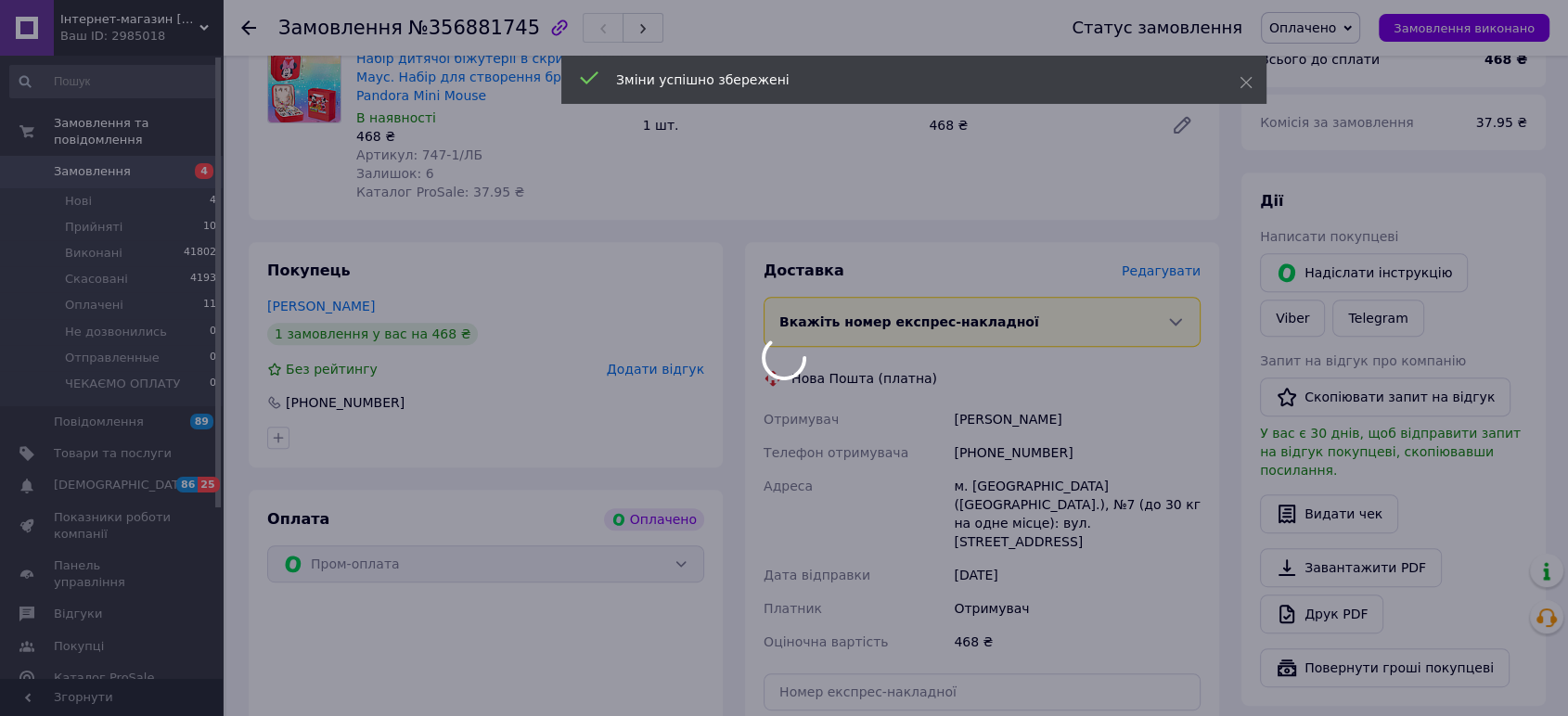
scroll to position [928, 0]
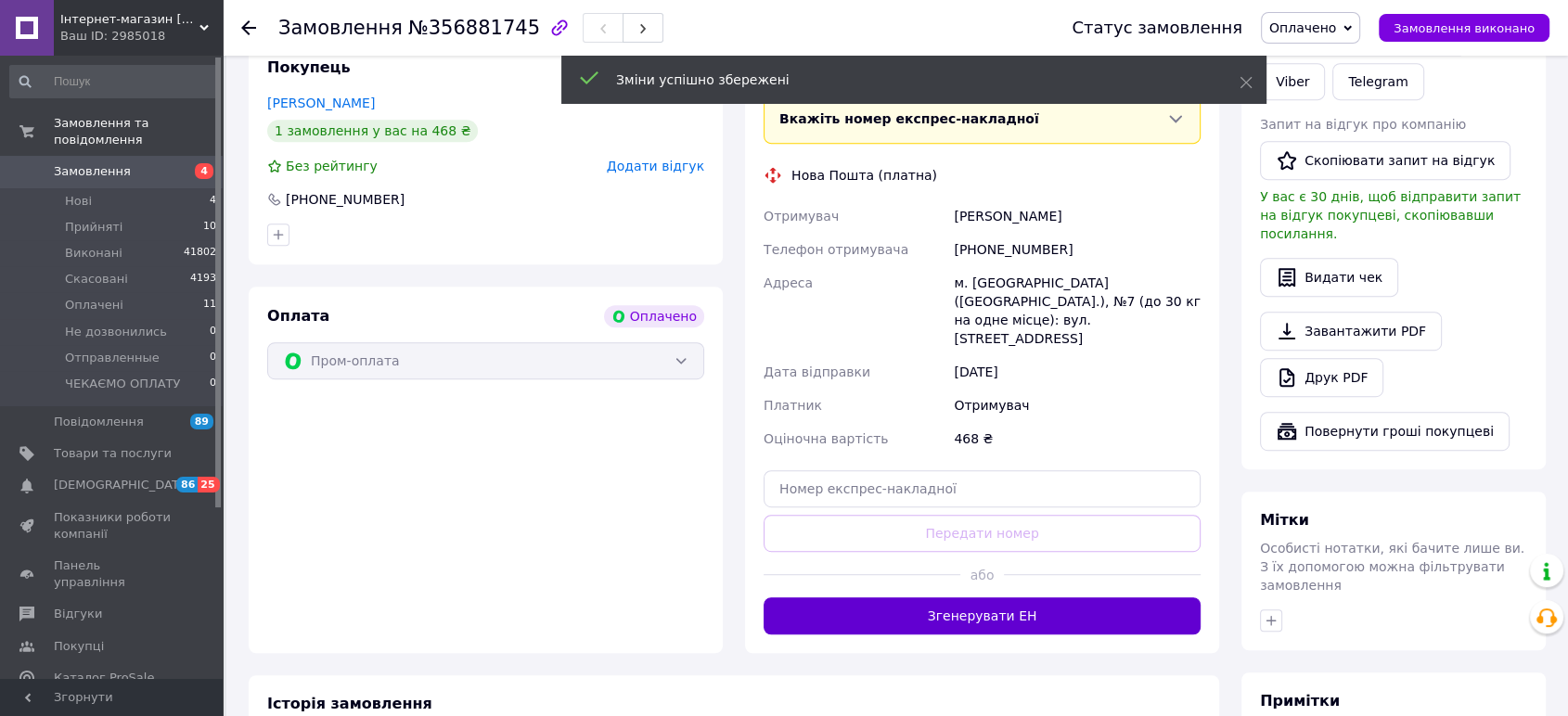
click at [1054, 598] on button "Згенерувати ЕН" at bounding box center [982, 616] width 437 height 38
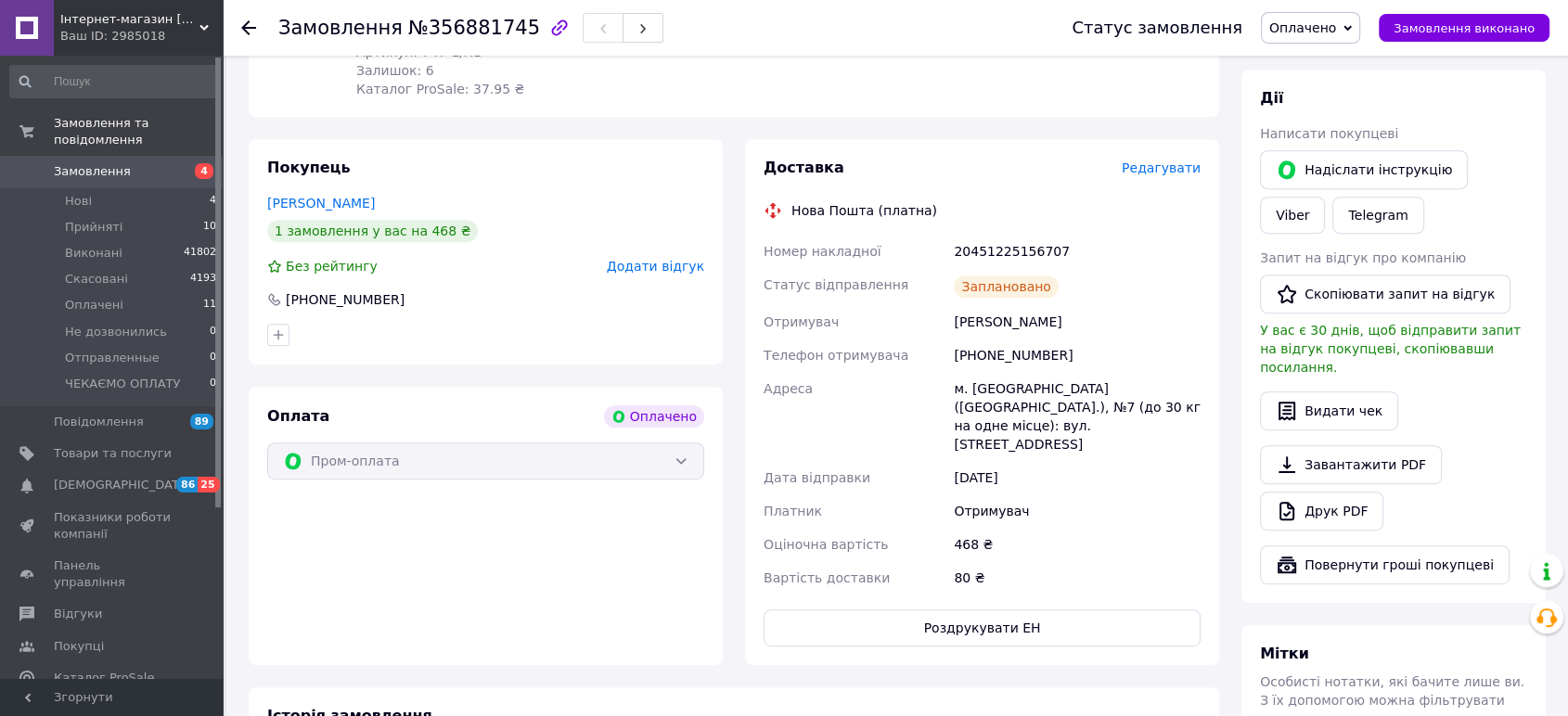
scroll to position [824, 0]
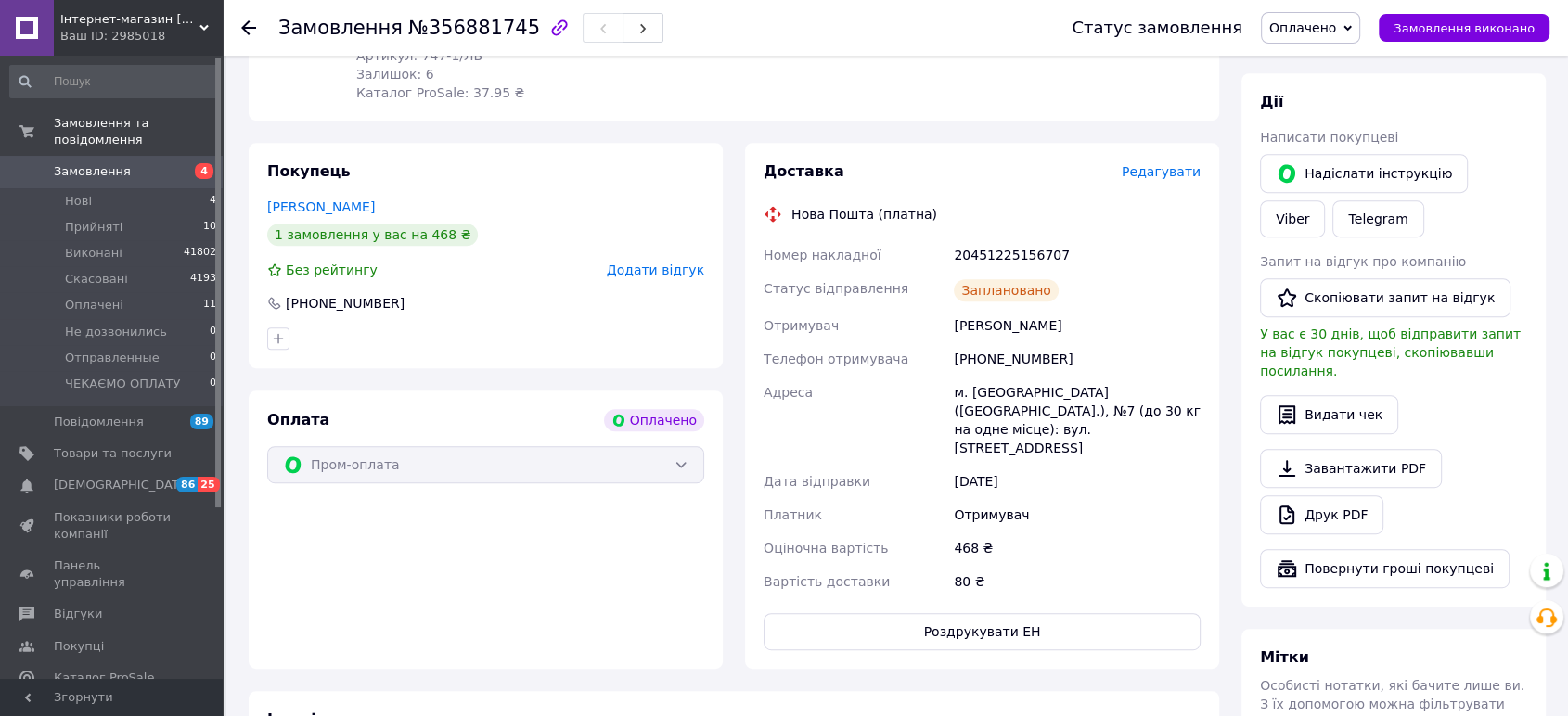
click at [1001, 239] on div "20451225156707" at bounding box center [1077, 255] width 254 height 34
copy div "20451225156707"
click at [243, 20] on icon at bounding box center [248, 27] width 14 height 14
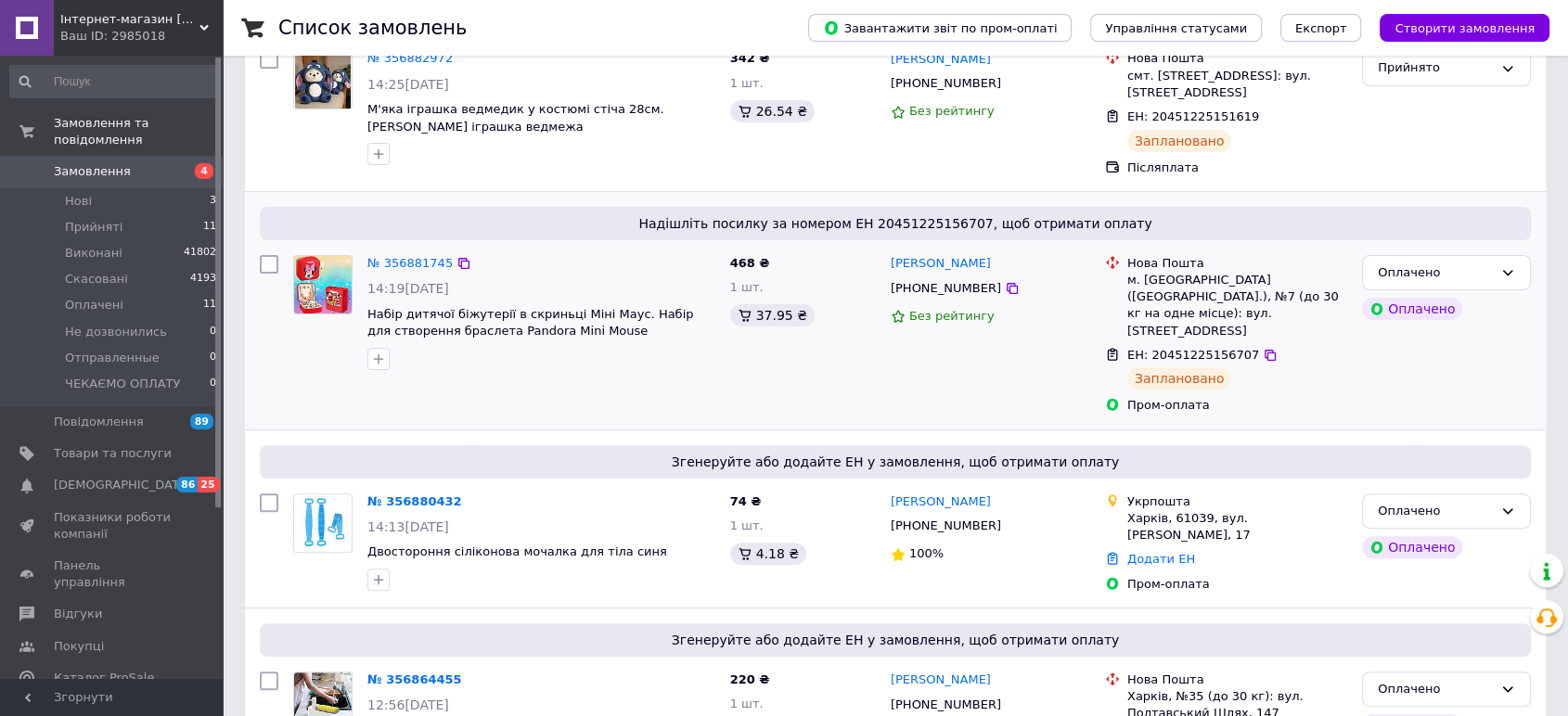
scroll to position [515, 0]
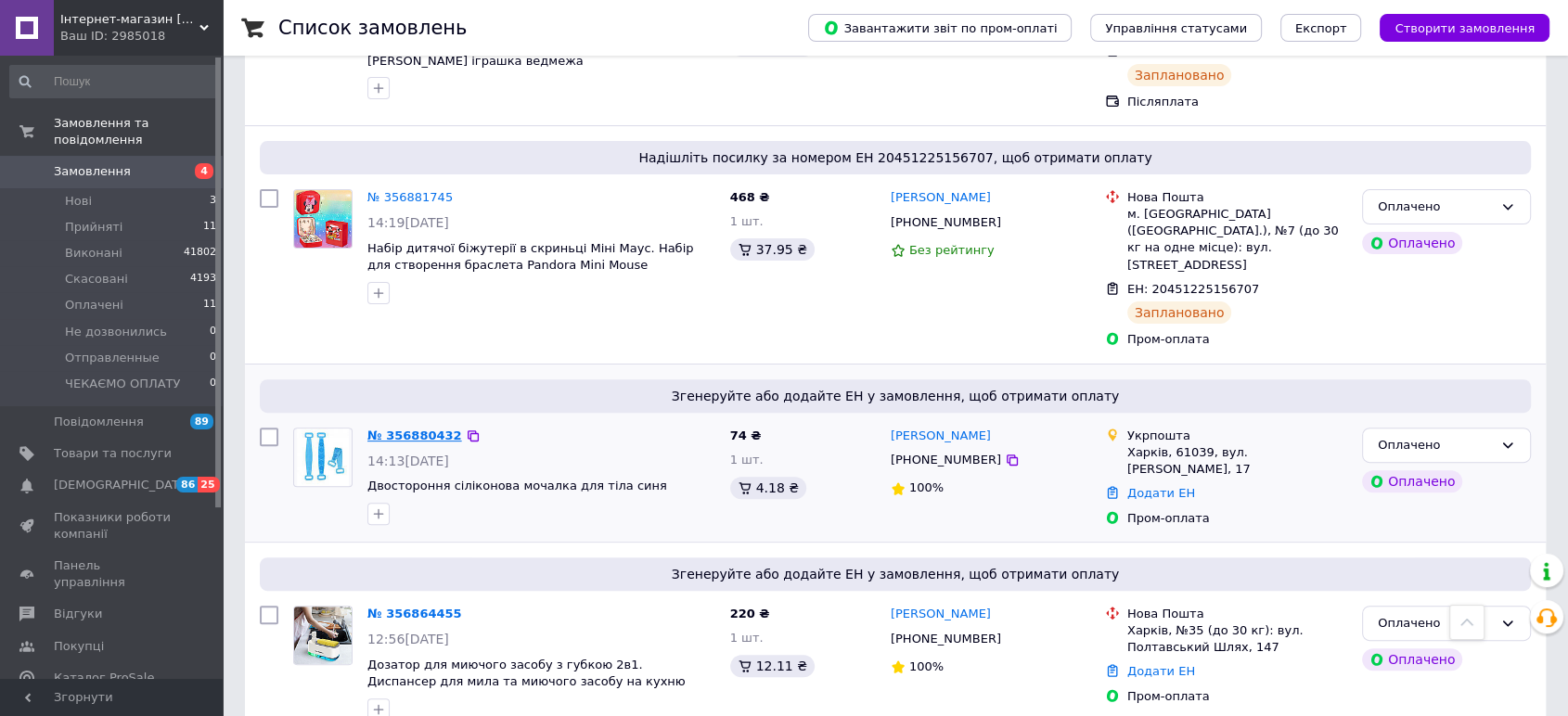
click at [431, 428] on link "№ 356880432" at bounding box center [415, 435] width 94 height 13
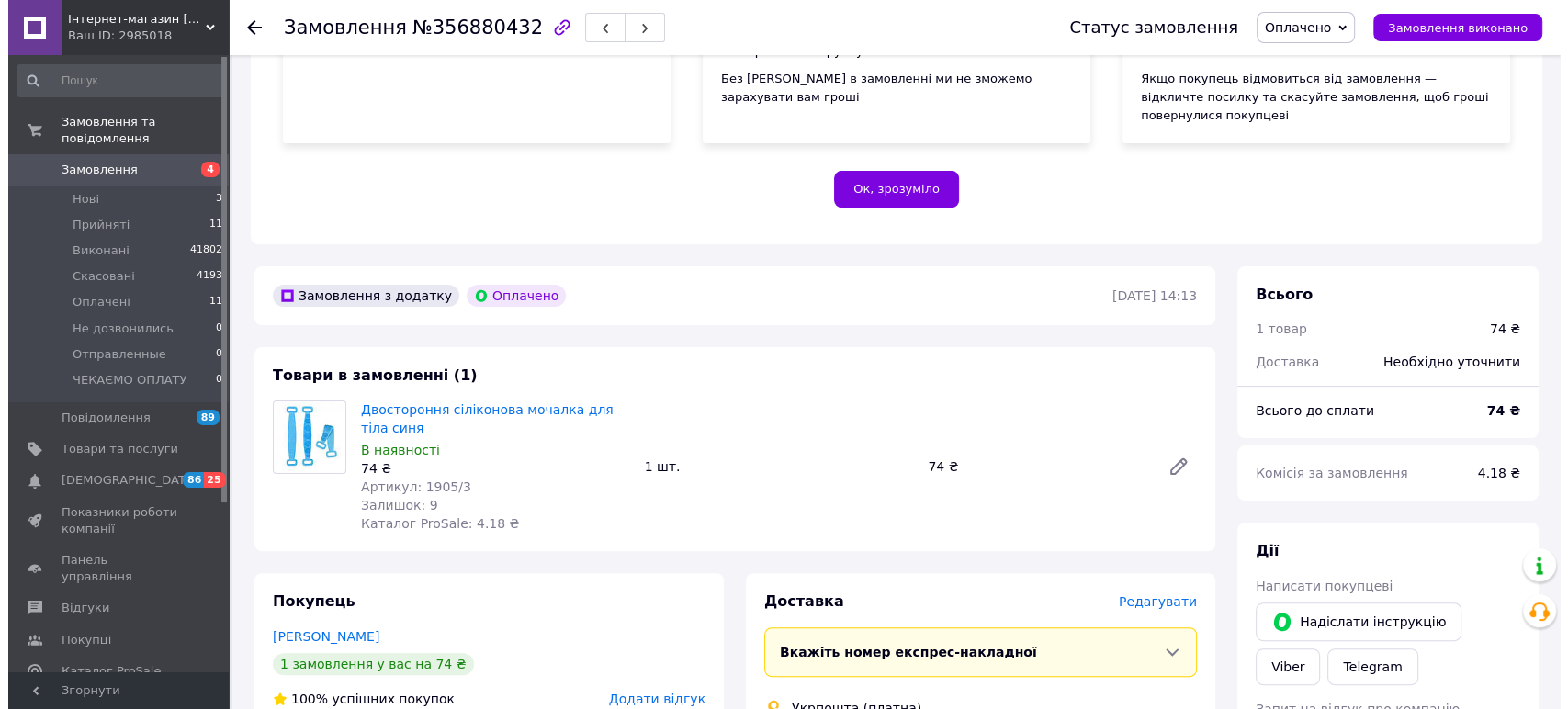
scroll to position [612, 0]
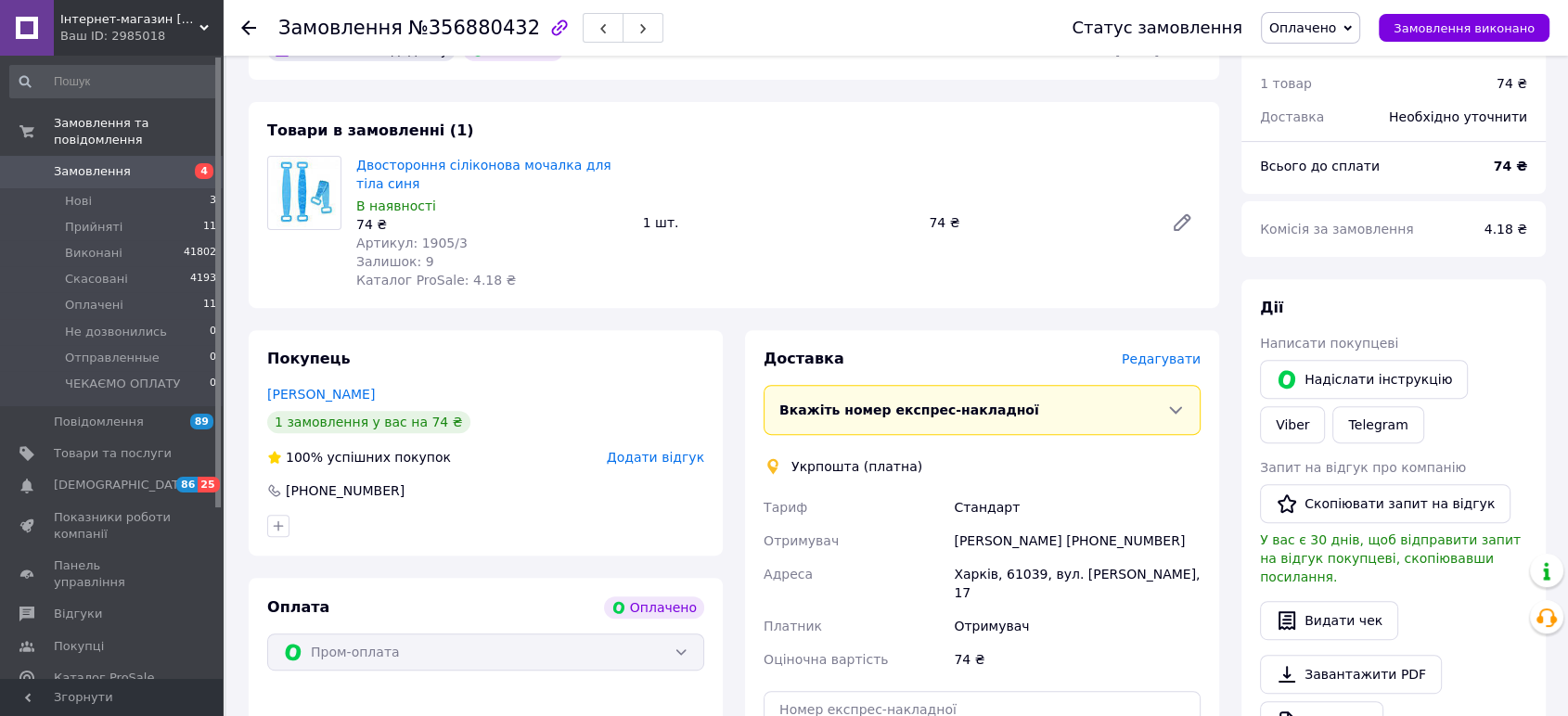
click at [1165, 351] on span "Редагувати" at bounding box center [1161, 358] width 79 height 14
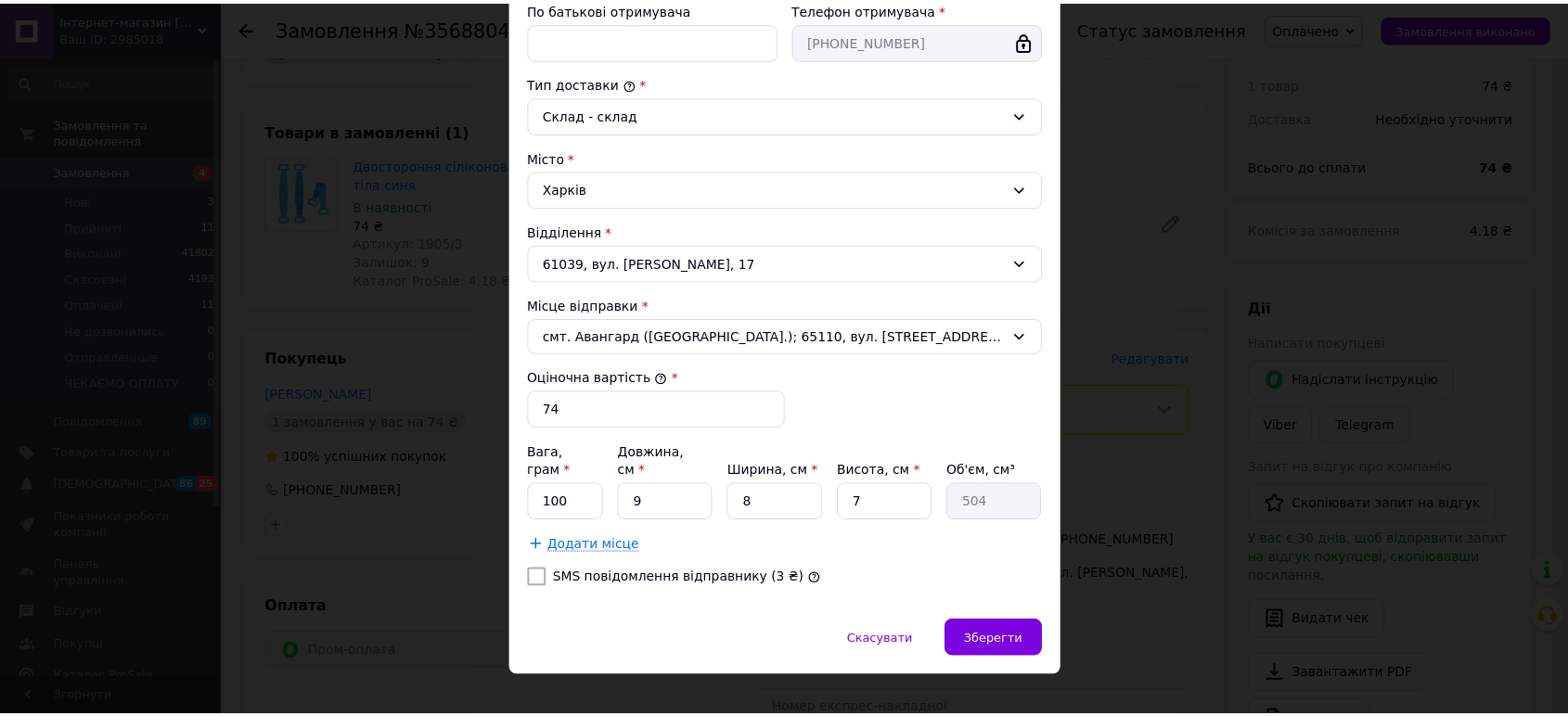
scroll to position [441, 0]
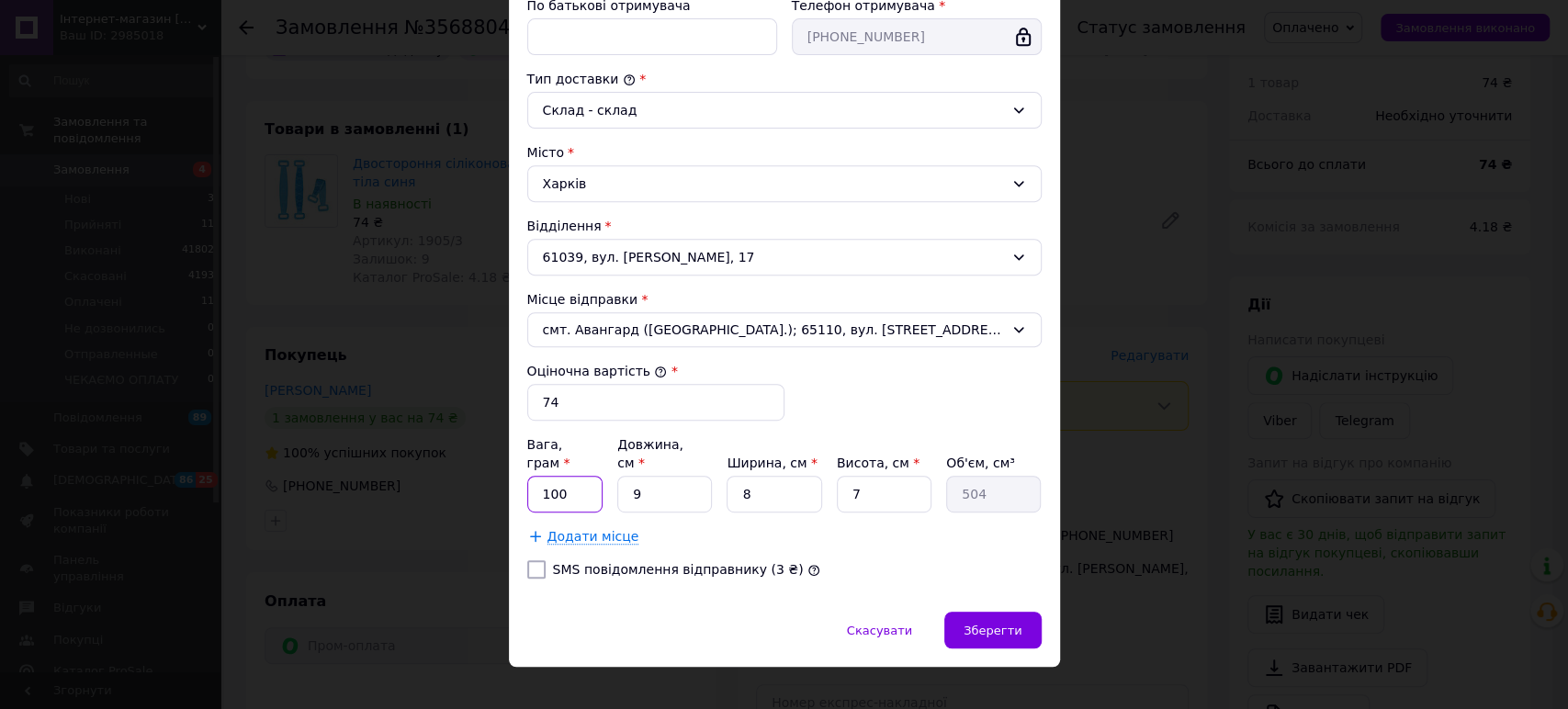
click at [569, 476] on input "100" at bounding box center [565, 494] width 76 height 37
type input "1"
click at [654, 476] on input "9" at bounding box center [664, 494] width 94 height 37
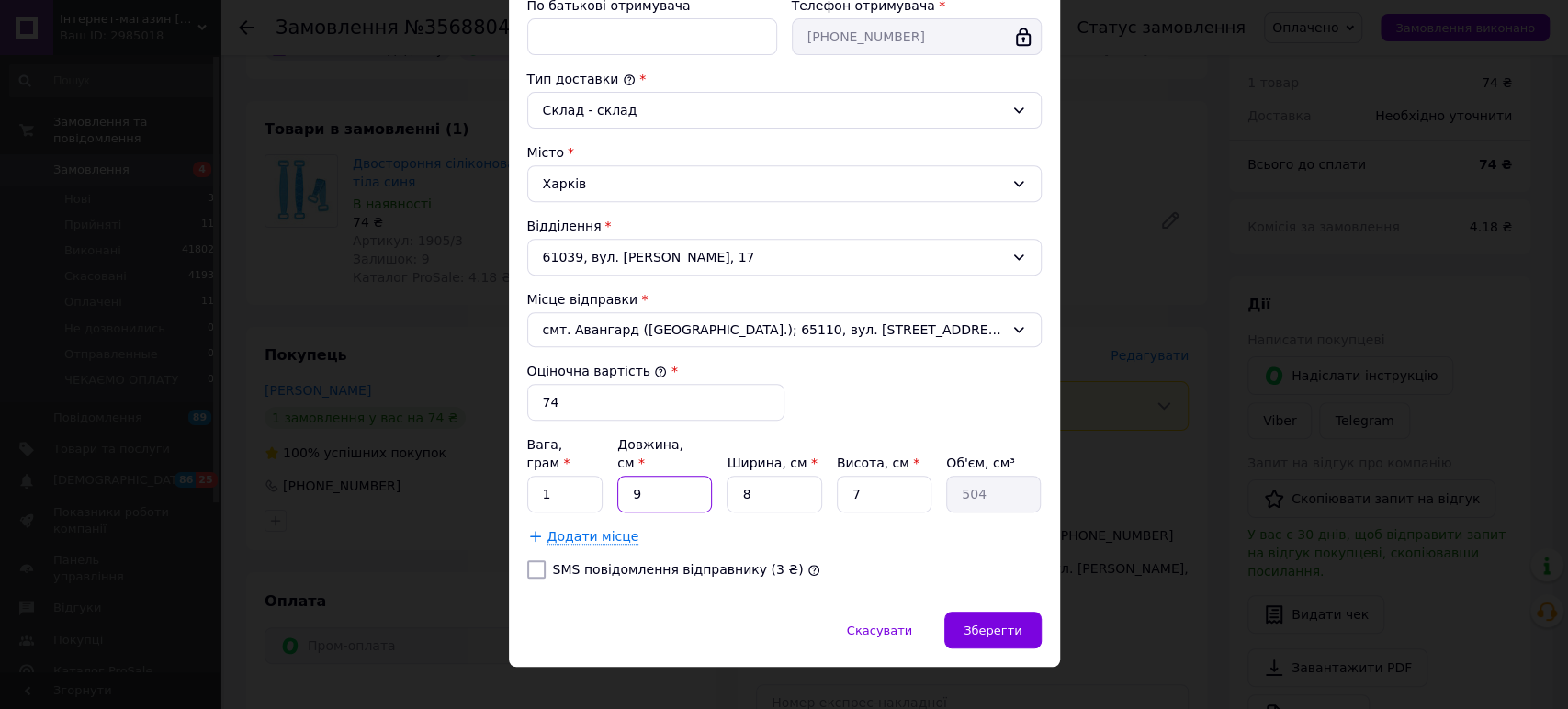
type input "5"
type input "280"
type input "5"
click at [757, 476] on input "8" at bounding box center [773, 494] width 94 height 37
type input "1"
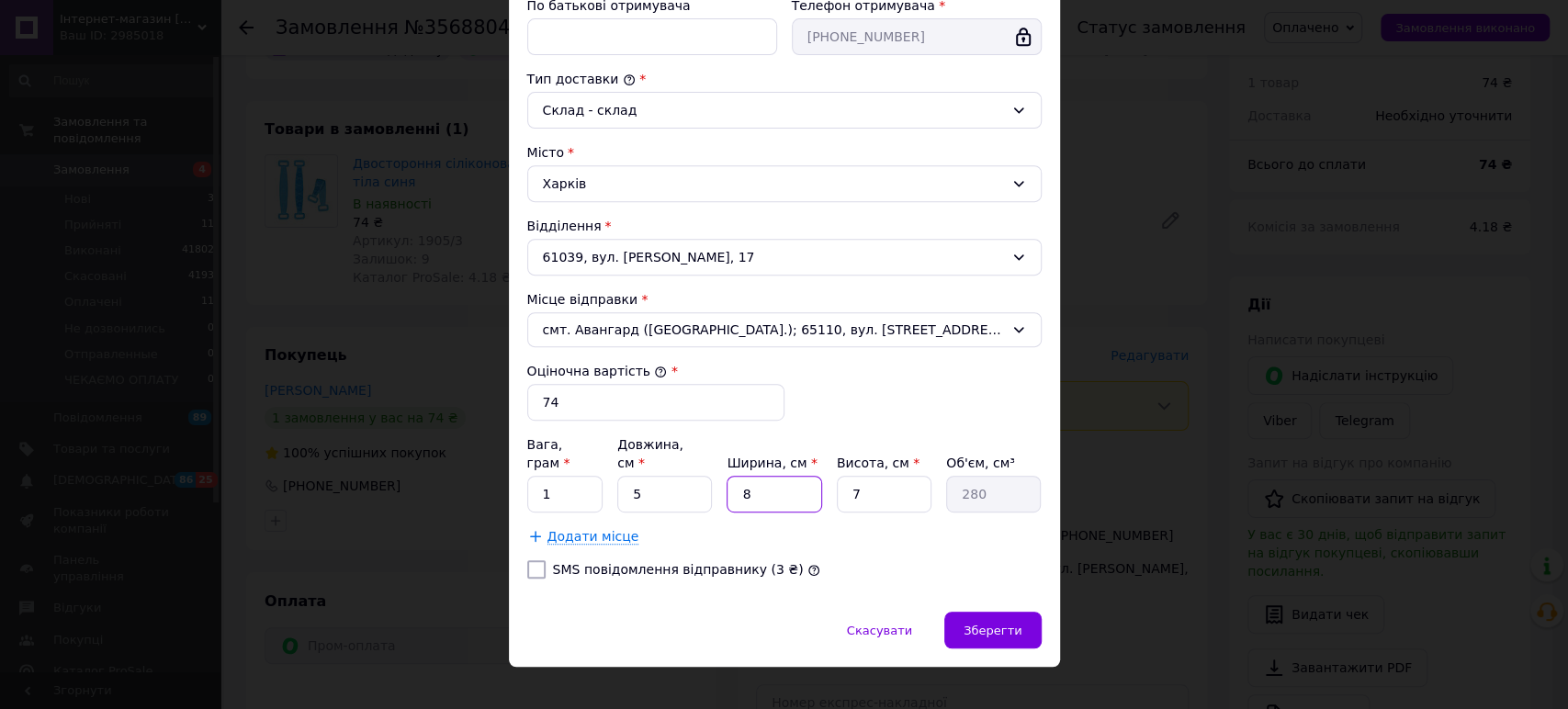
type input "35"
click at [757, 476] on input "1" at bounding box center [773, 494] width 94 height 37
type input "10"
type input "350"
type input "10"
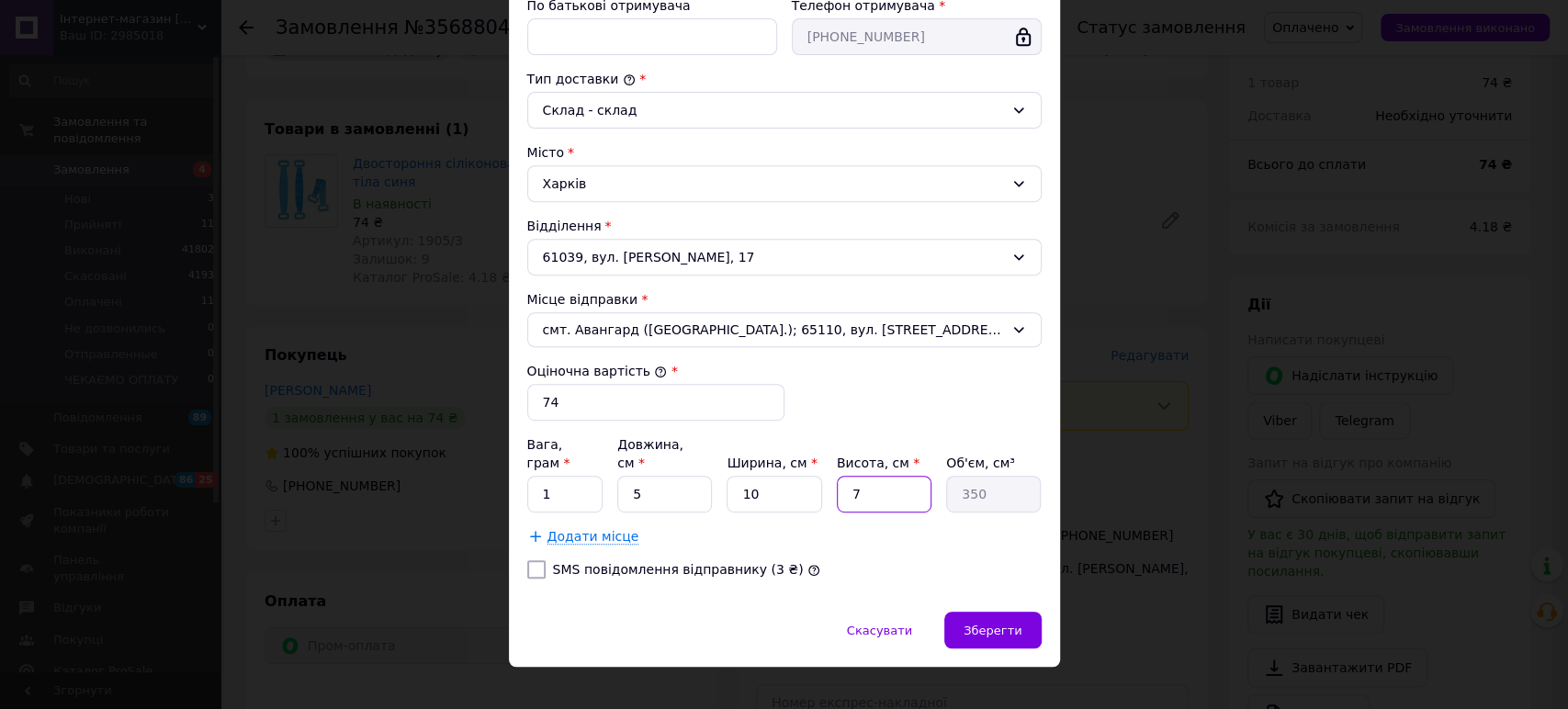
click at [884, 476] on input "7" at bounding box center [884, 494] width 94 height 37
type input "1"
type input "50"
click at [884, 476] on input "1" at bounding box center [884, 494] width 94 height 37
type input "10"
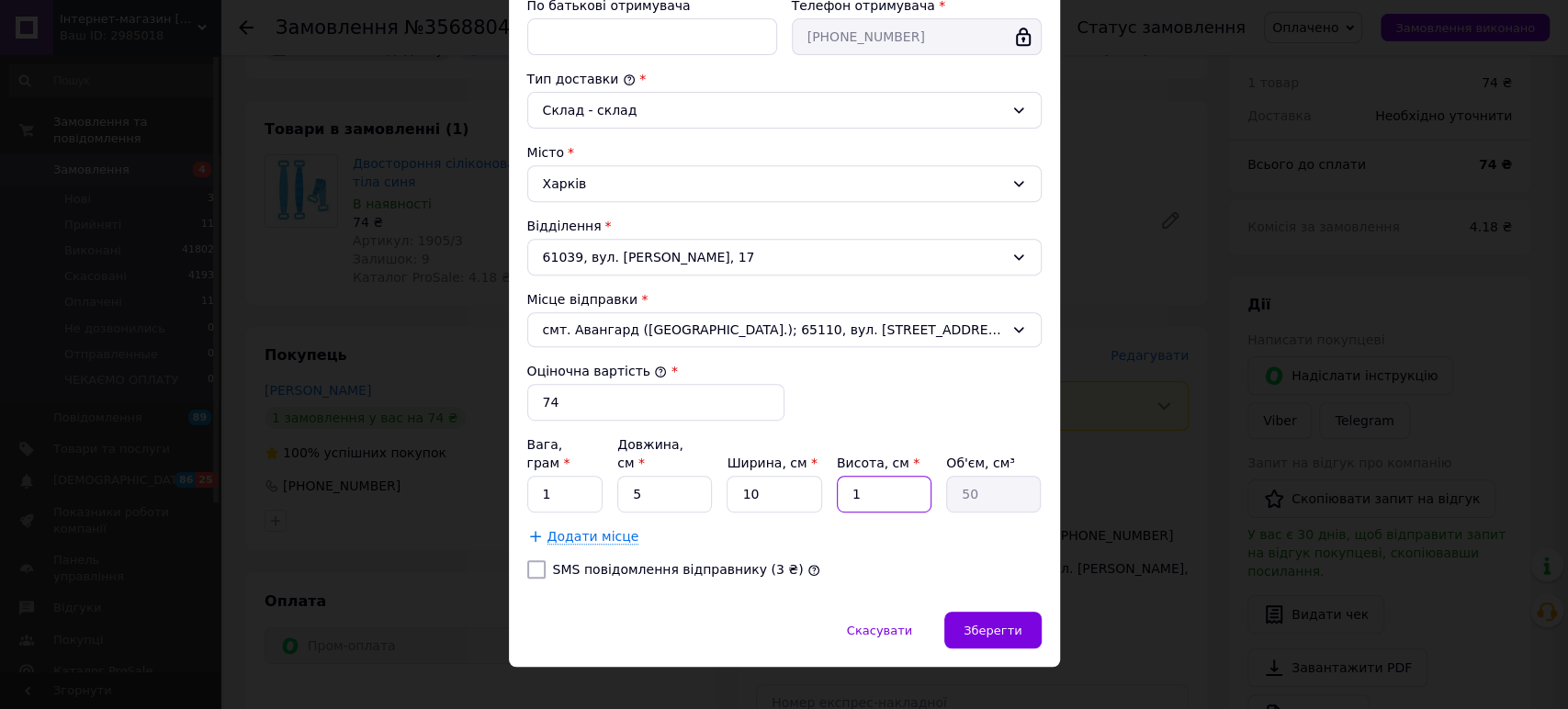
type input "500"
type input "10"
click at [979, 623] on span "Зберегти" at bounding box center [992, 630] width 58 height 13
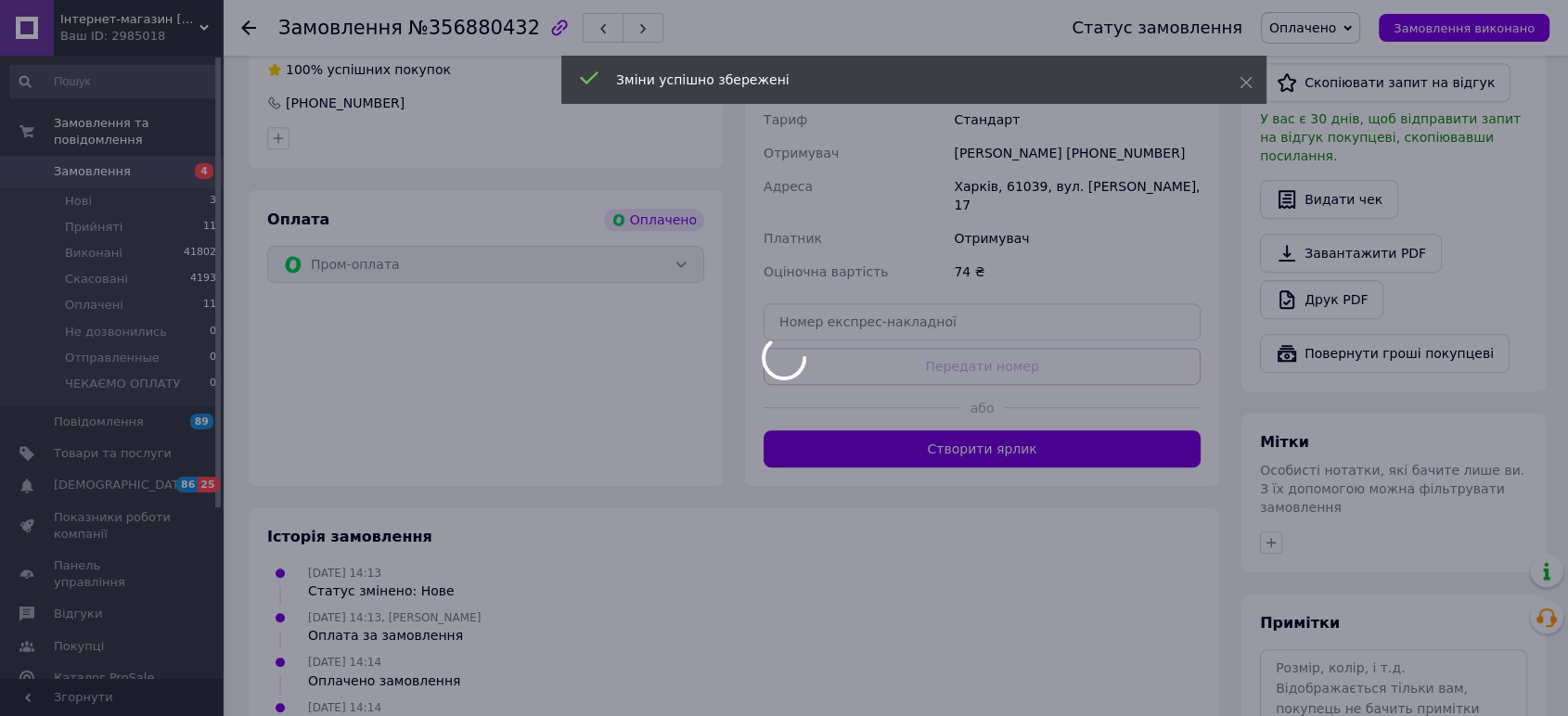
scroll to position [1031, 0]
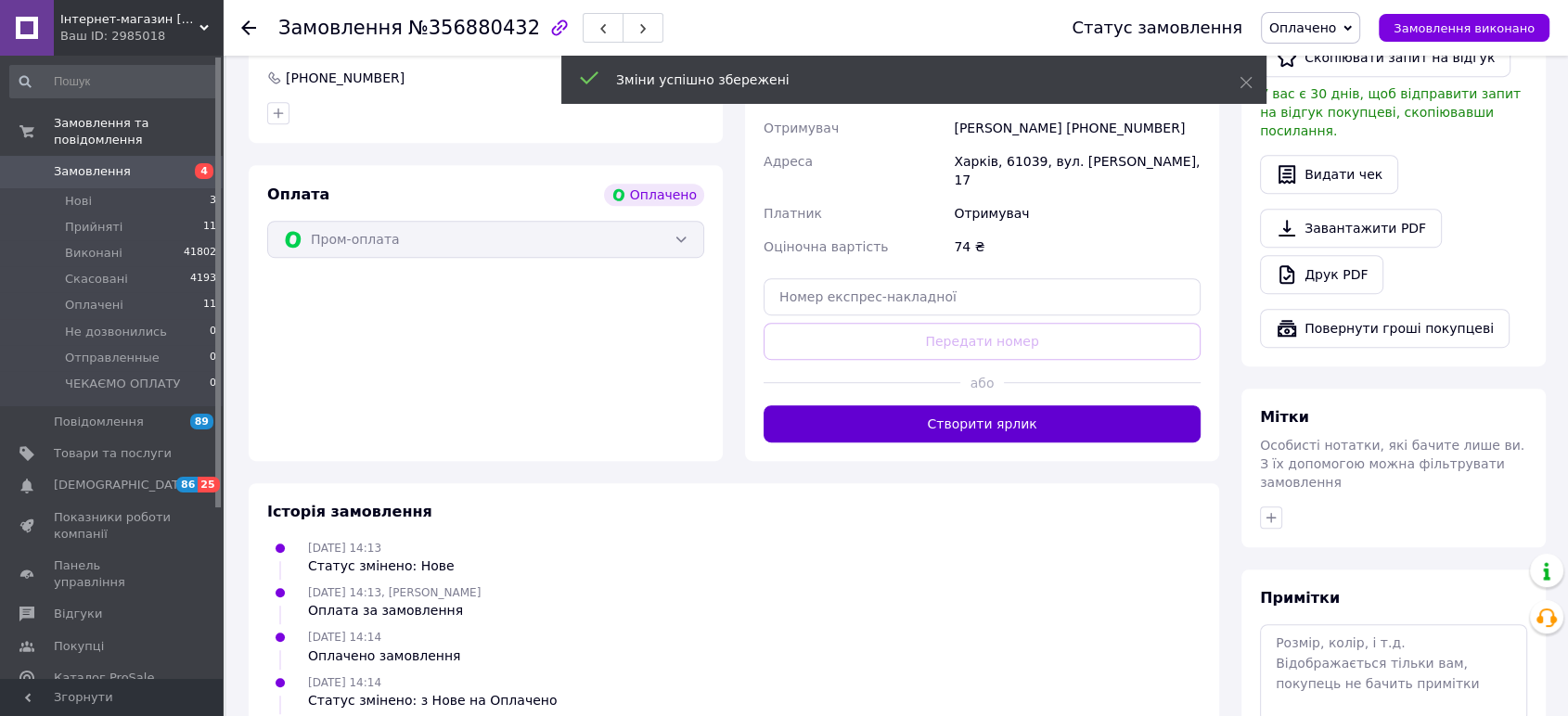
click at [1030, 405] on button "Створити ярлик" at bounding box center [982, 423] width 437 height 38
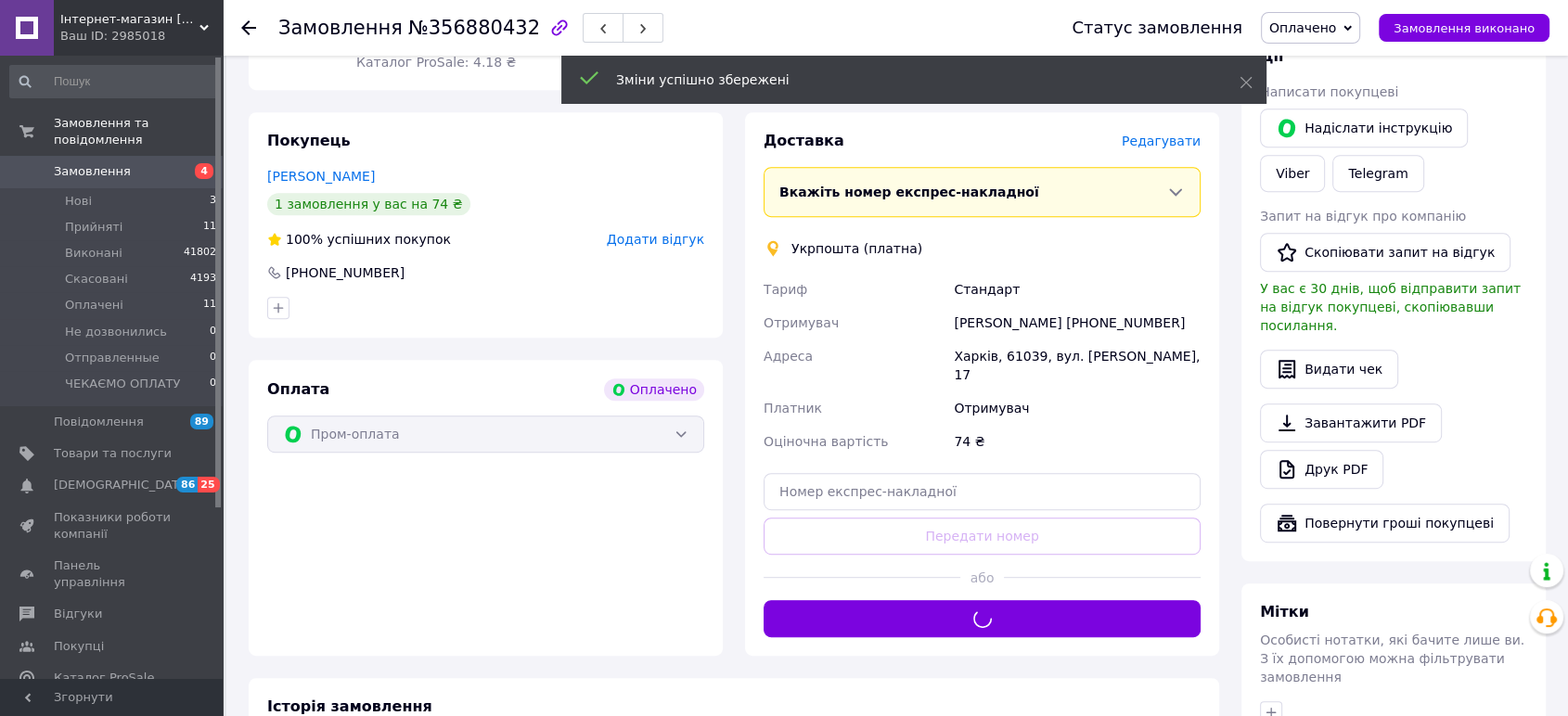
scroll to position [824, 0]
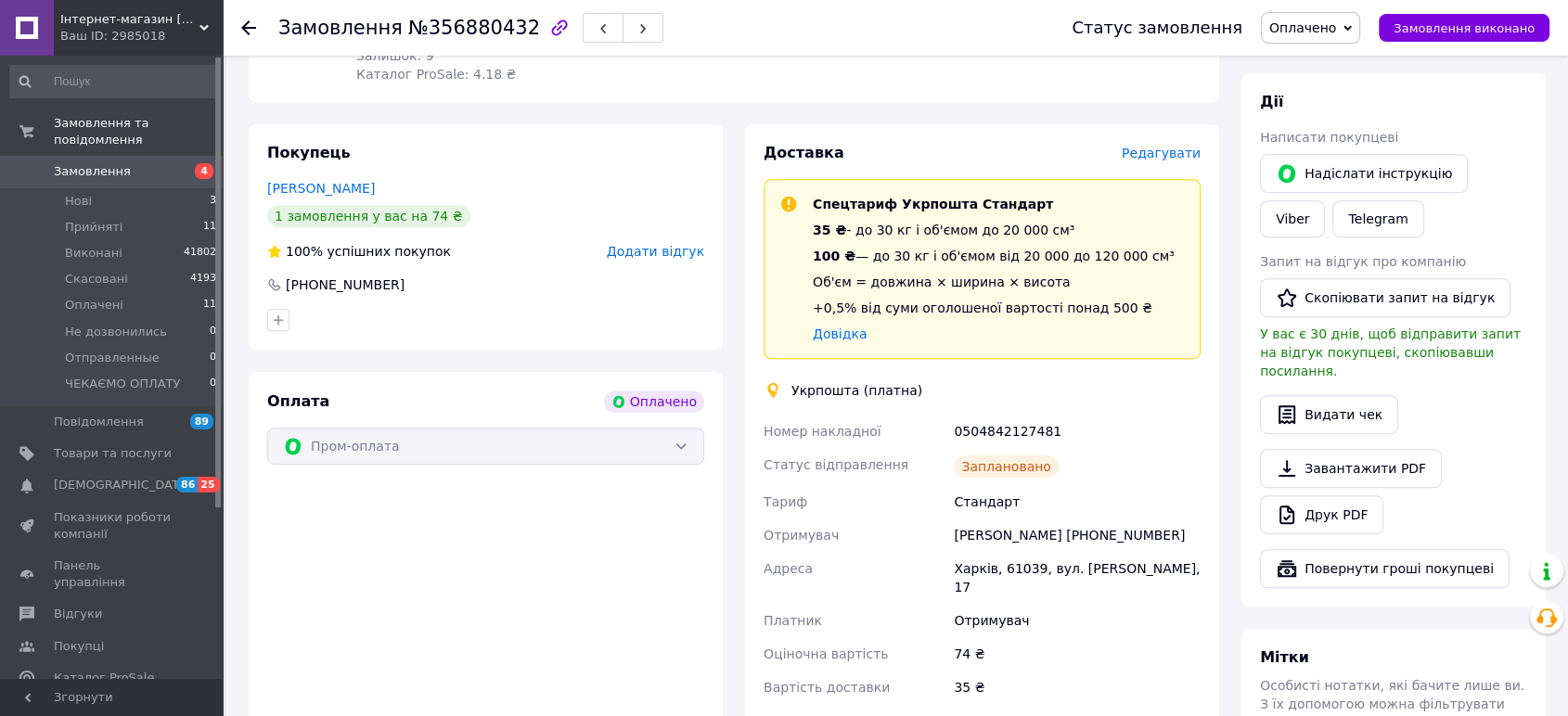
click at [998, 415] on div "0504842127481" at bounding box center [1077, 431] width 254 height 34
copy div "0504842127481"
click at [244, 22] on icon at bounding box center [248, 27] width 14 height 14
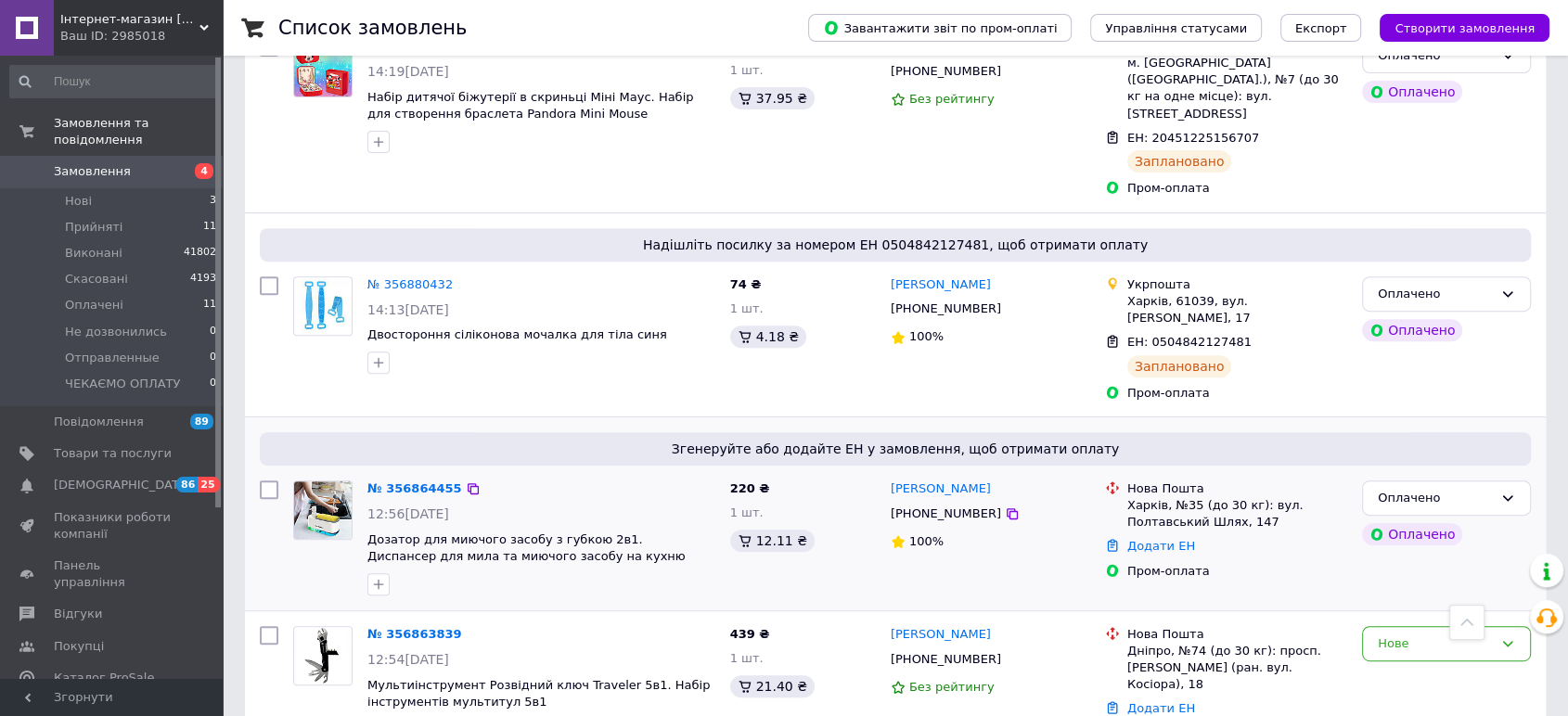
scroll to position [721, 0]
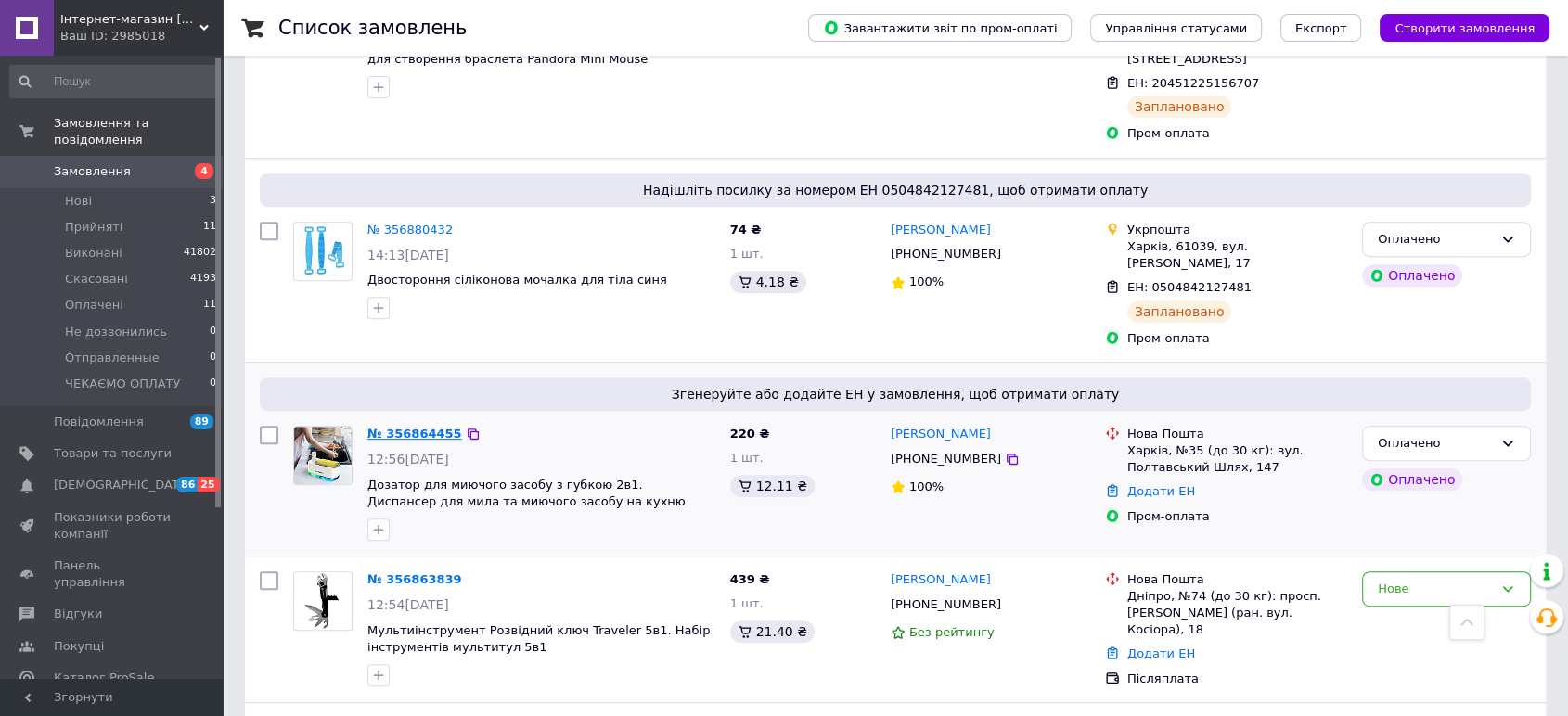
click at [424, 426] on link "№ 356864455" at bounding box center [415, 433] width 94 height 13
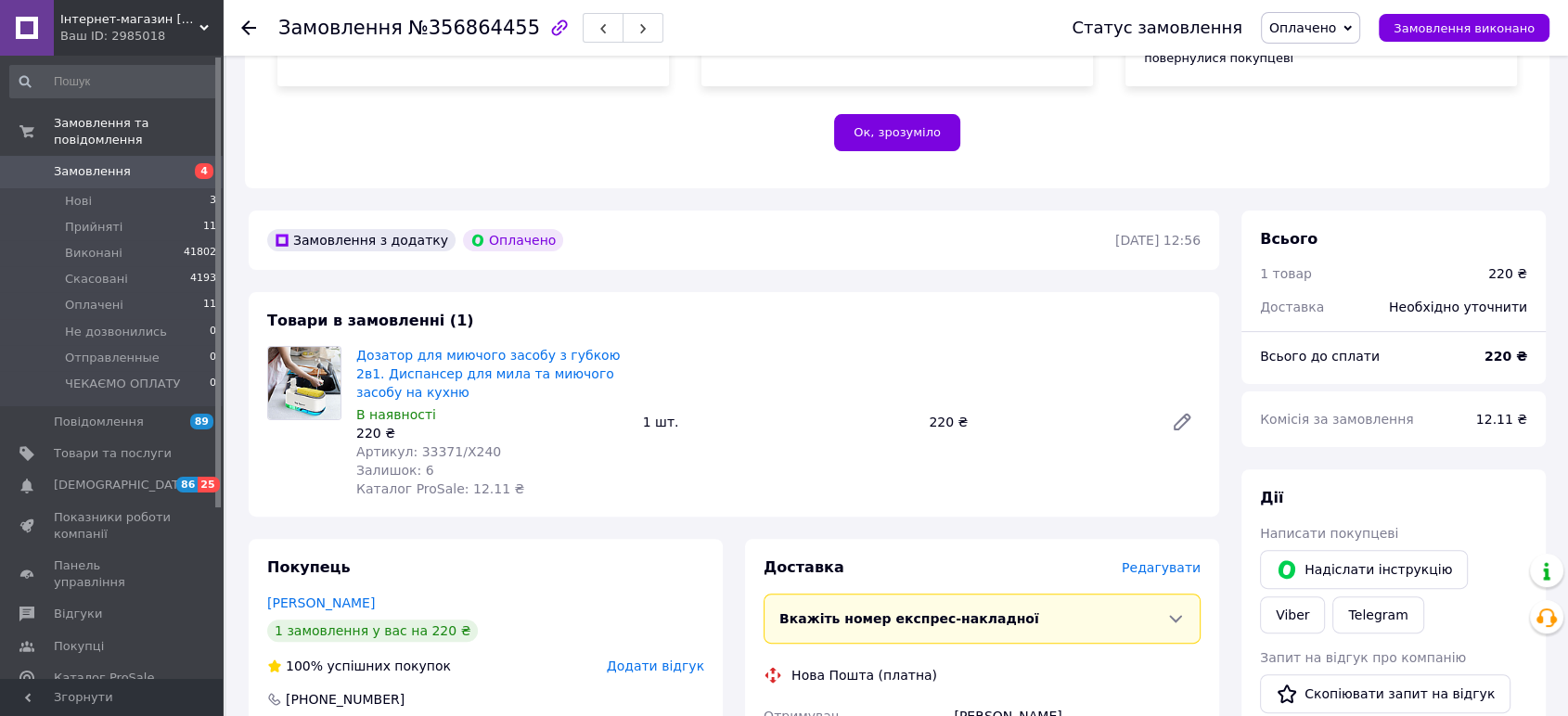
scroll to position [412, 0]
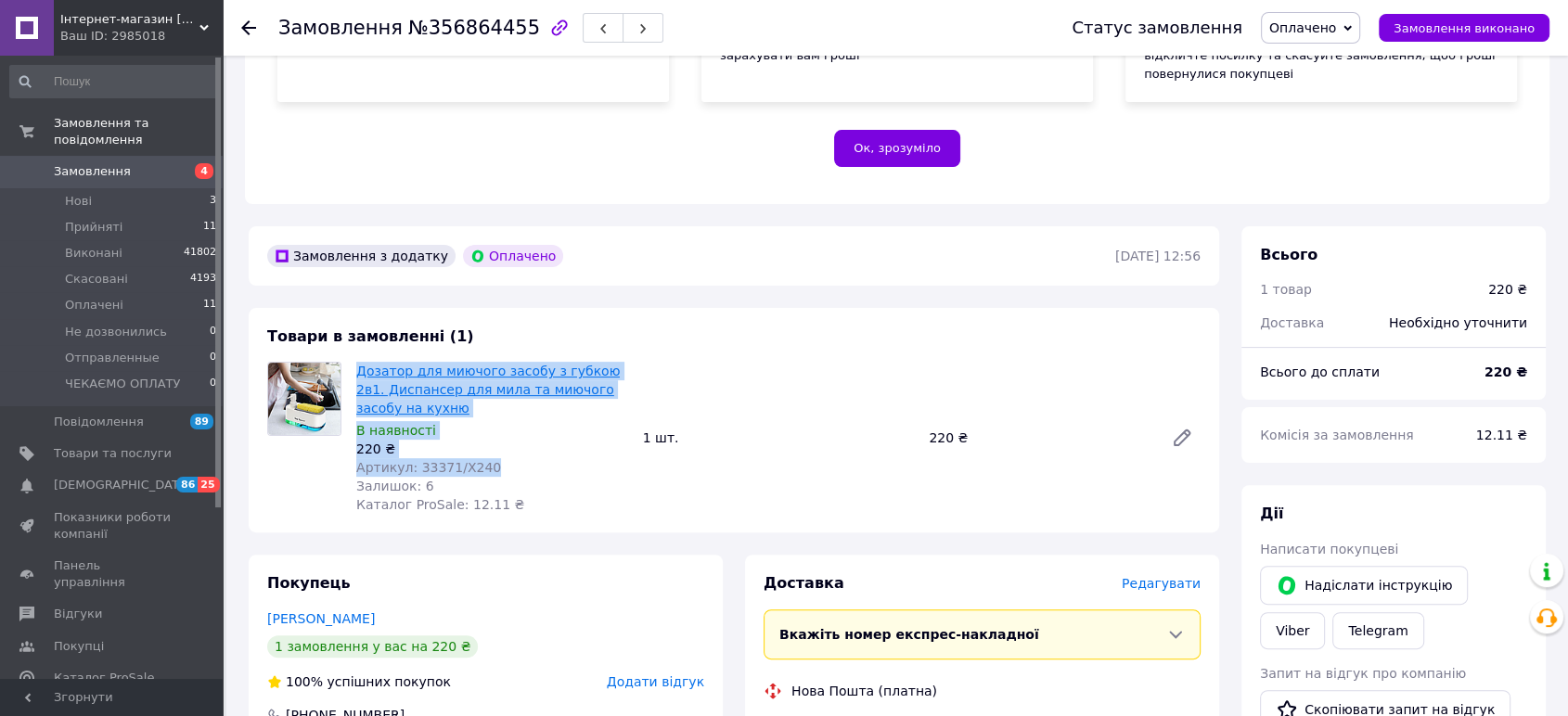
drag, startPoint x: 490, startPoint y: 428, endPoint x: 372, endPoint y: 332, distance: 152.1
click at [348, 358] on div "Дозатор для миючого засобу з губкою 2в1. Диспансер для мила та миючого засобу н…" at bounding box center [492, 438] width 287 height 160
copy div "Дозатор для миючого засобу з губкою 2в1. Диспансер для мила та миючого засобу н…"
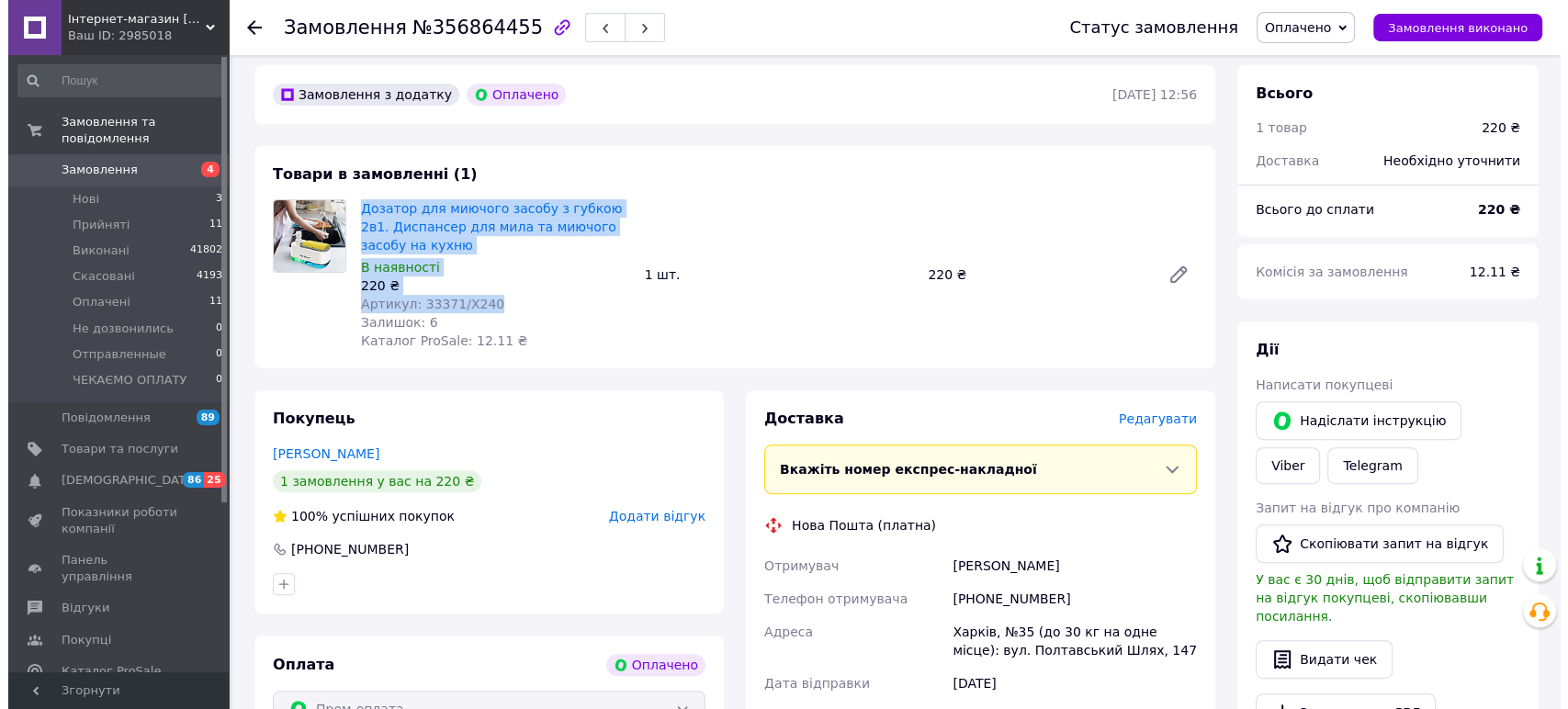
scroll to position [612, 0]
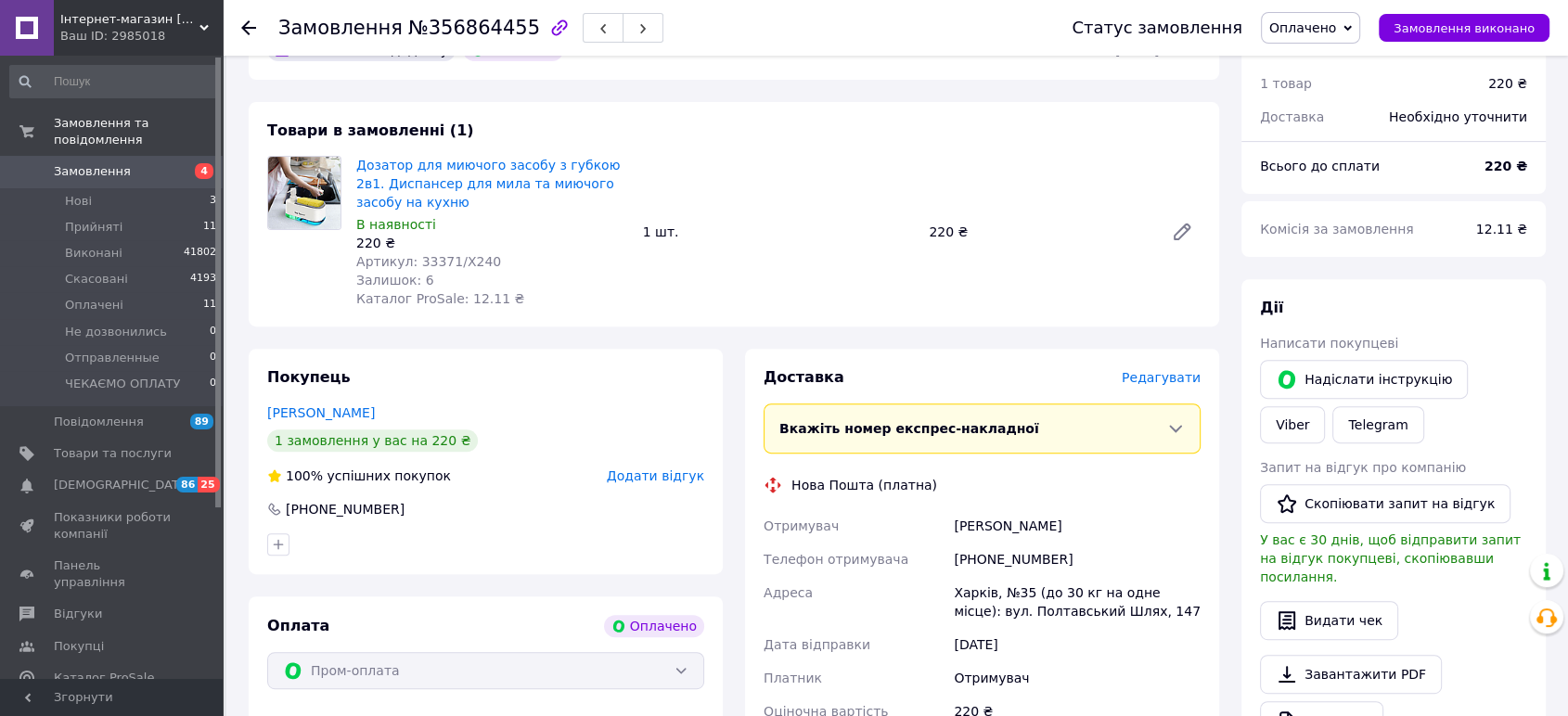
click at [1177, 370] on span "Редагувати" at bounding box center [1161, 376] width 79 height 14
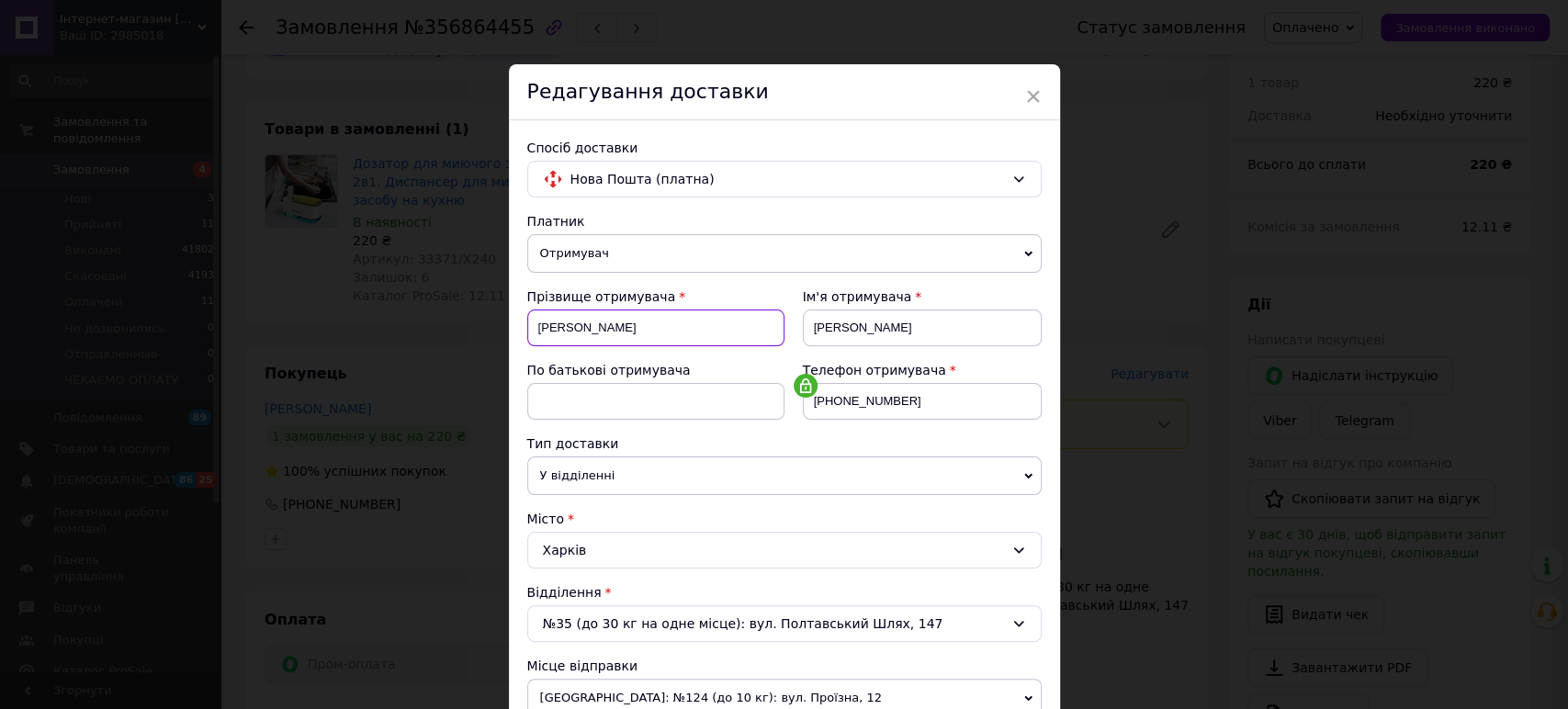
click at [541, 327] on input "[PERSON_NAME]" at bounding box center [656, 328] width 257 height 37
type input "[PERSON_NAME]"
click at [821, 321] on input "[PERSON_NAME]" at bounding box center [922, 328] width 239 height 37
type input "[PERSON_NAME]"
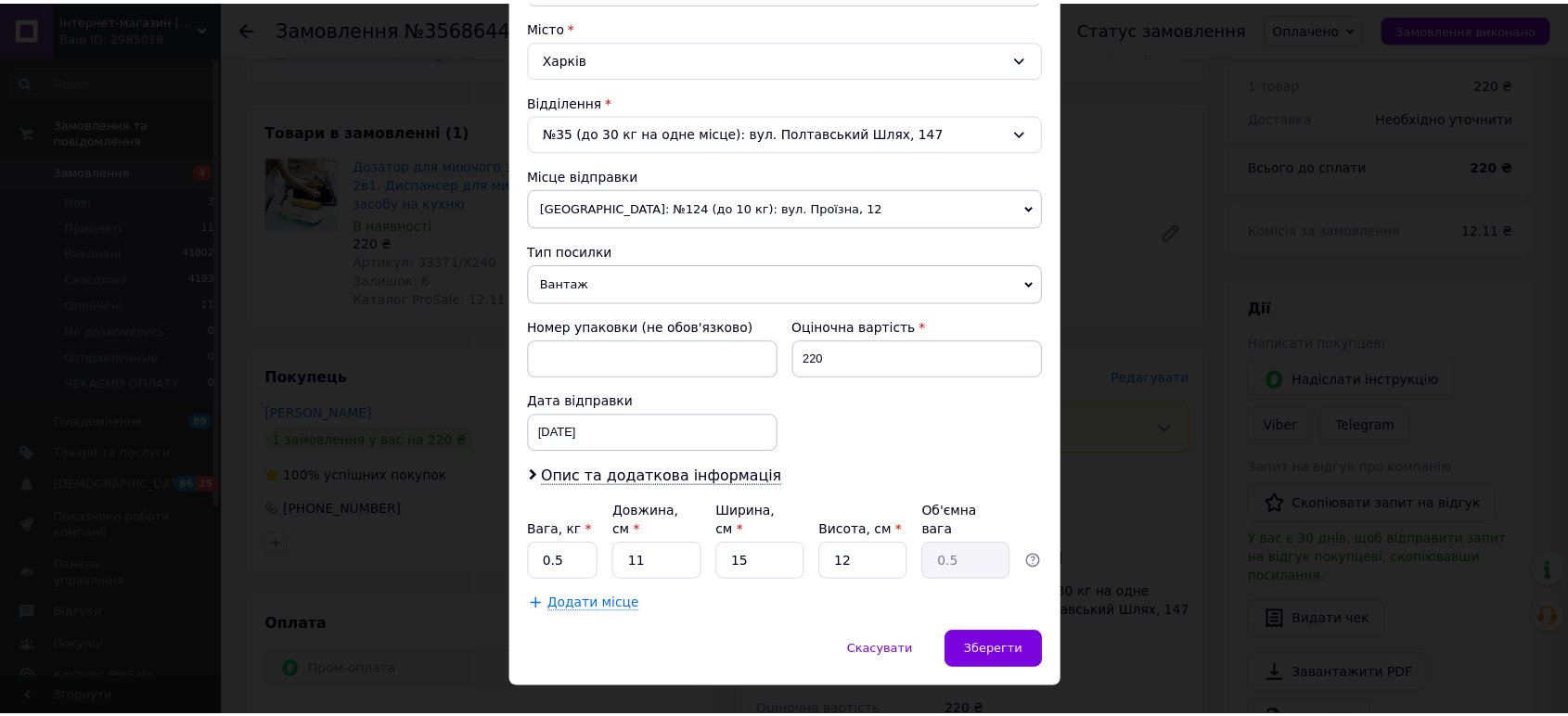
scroll to position [512, 0]
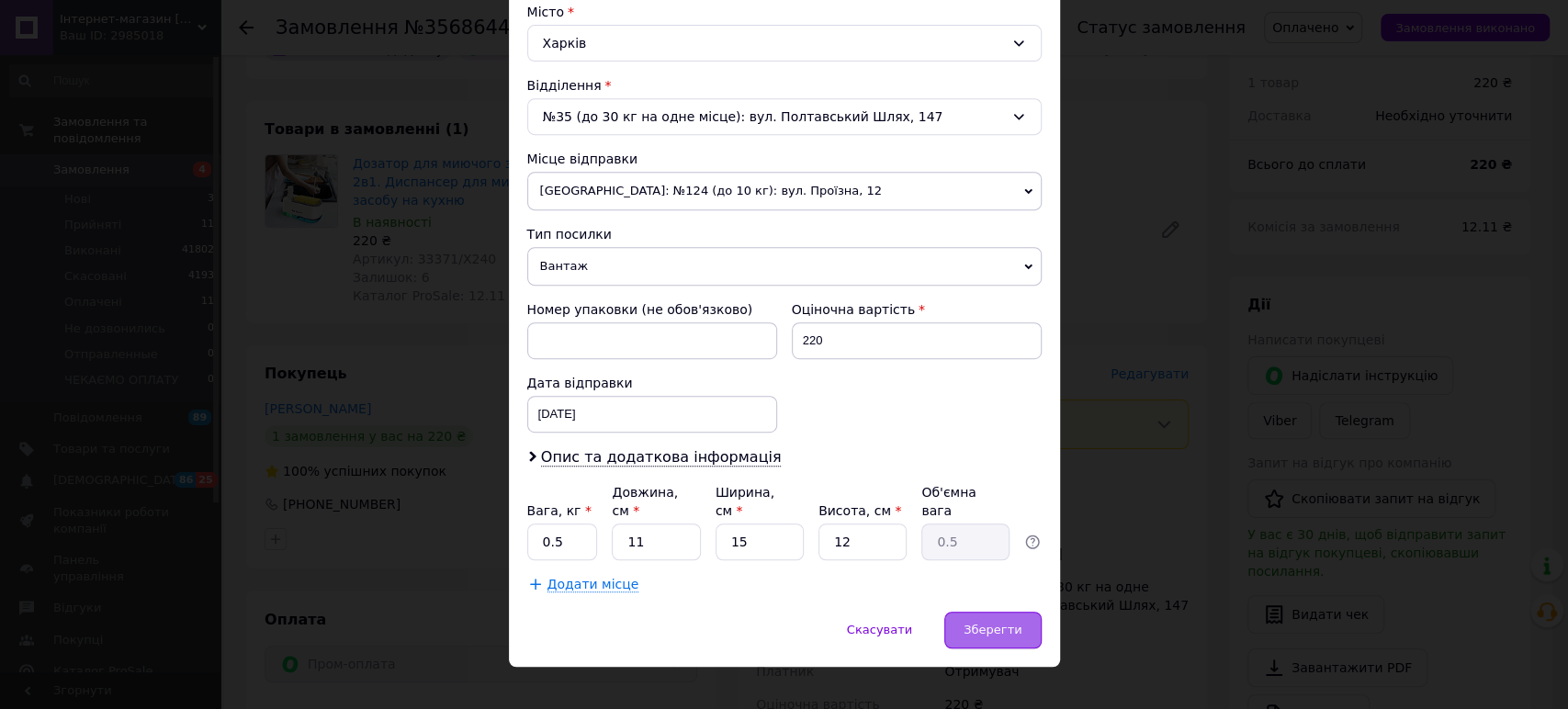
click at [985, 612] on div "Зберегти" at bounding box center [992, 630] width 96 height 37
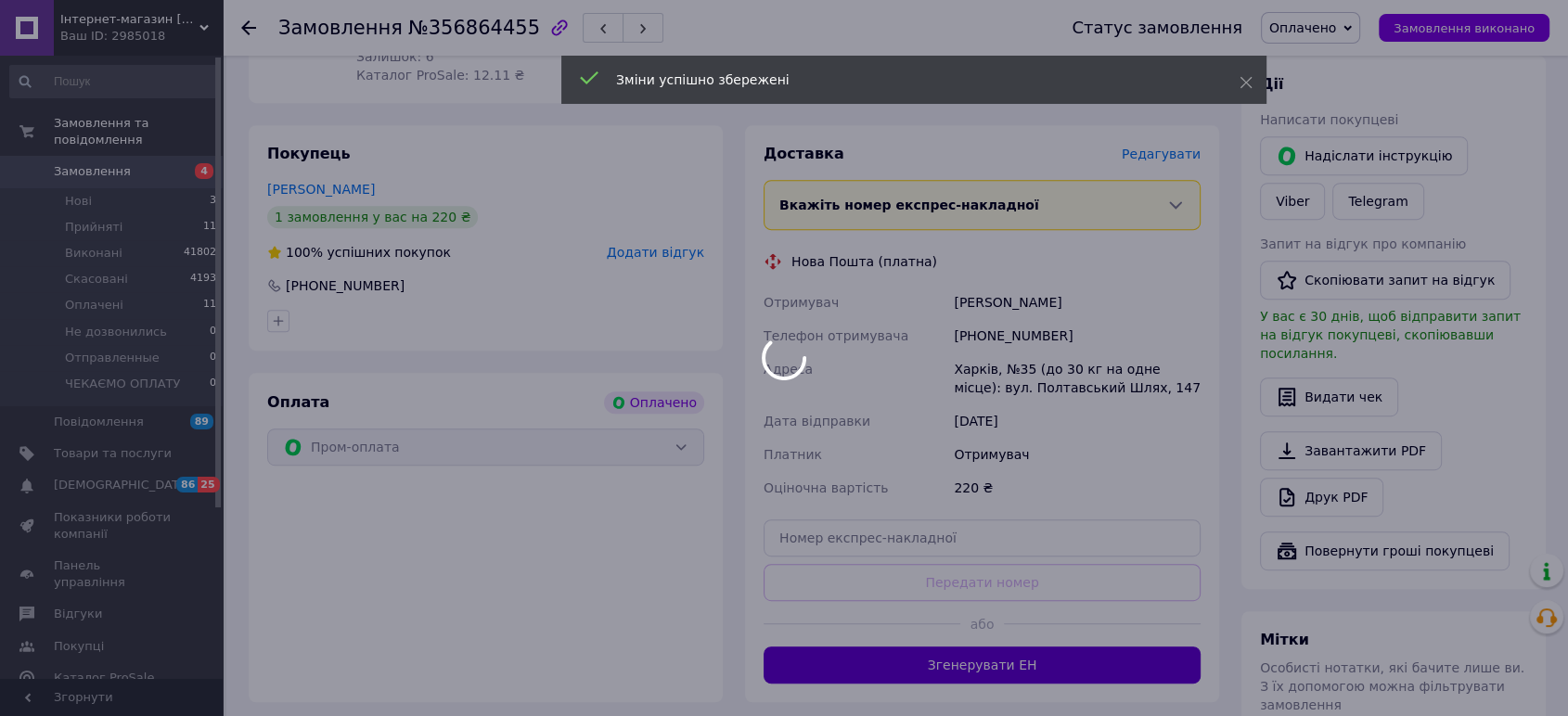
scroll to position [928, 0]
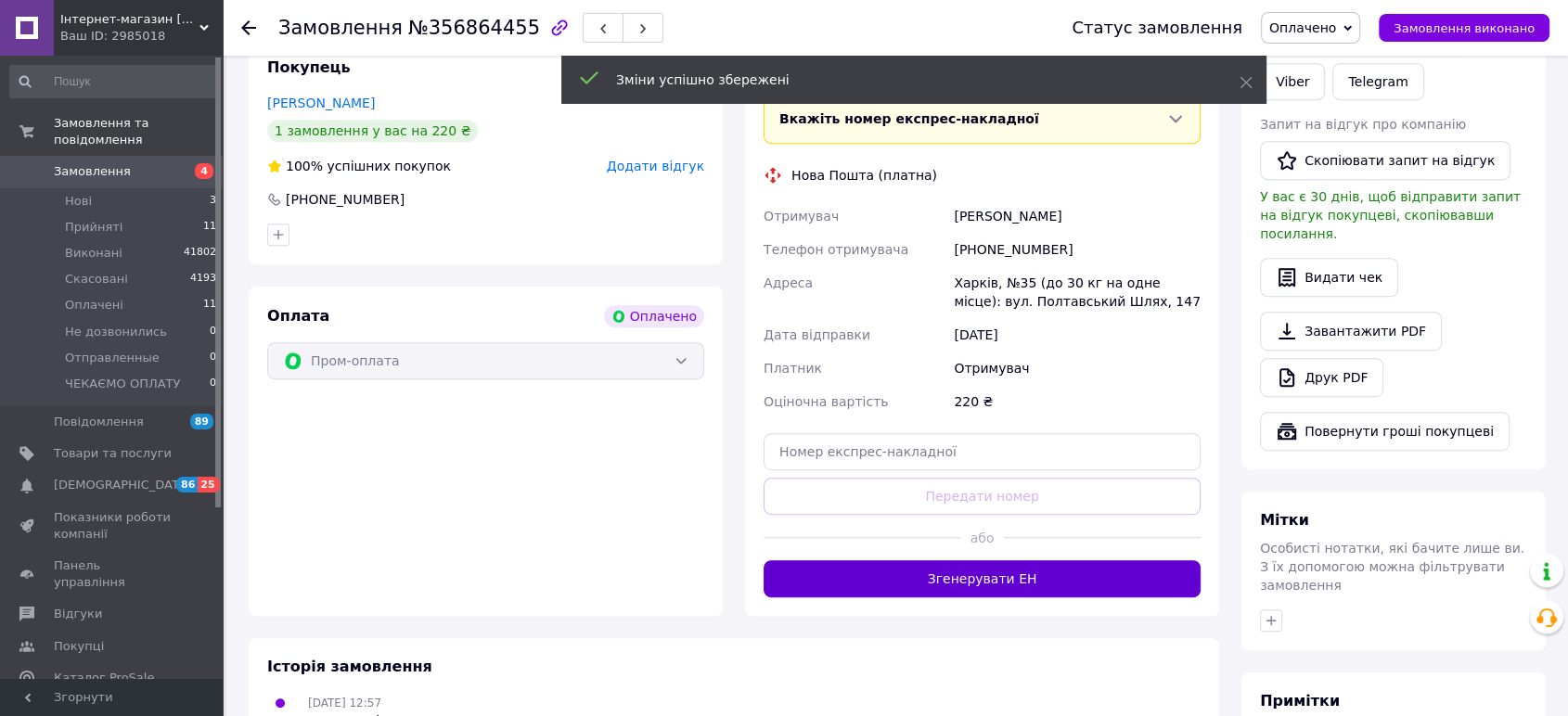
click at [1006, 560] on button "Згенерувати ЕН" at bounding box center [982, 578] width 437 height 38
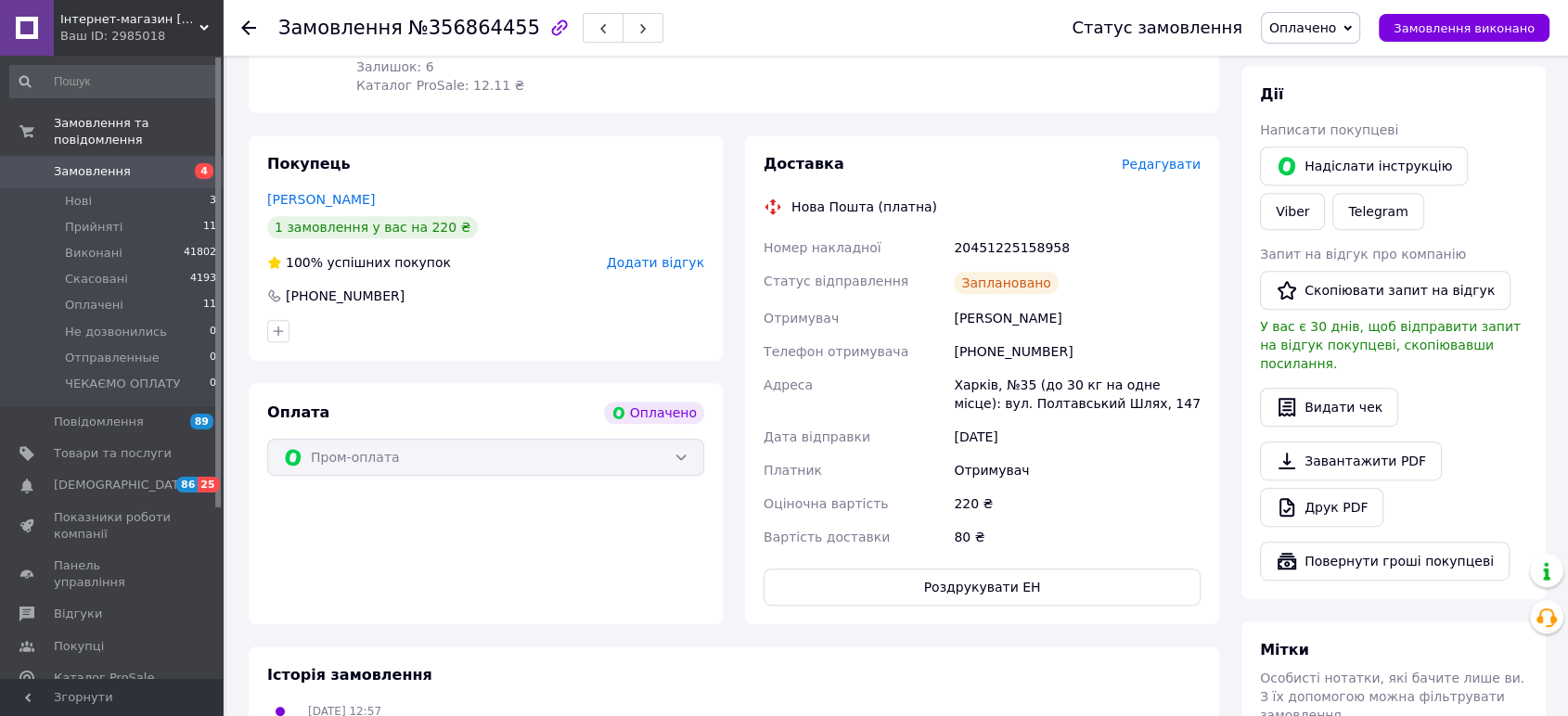
scroll to position [824, 0]
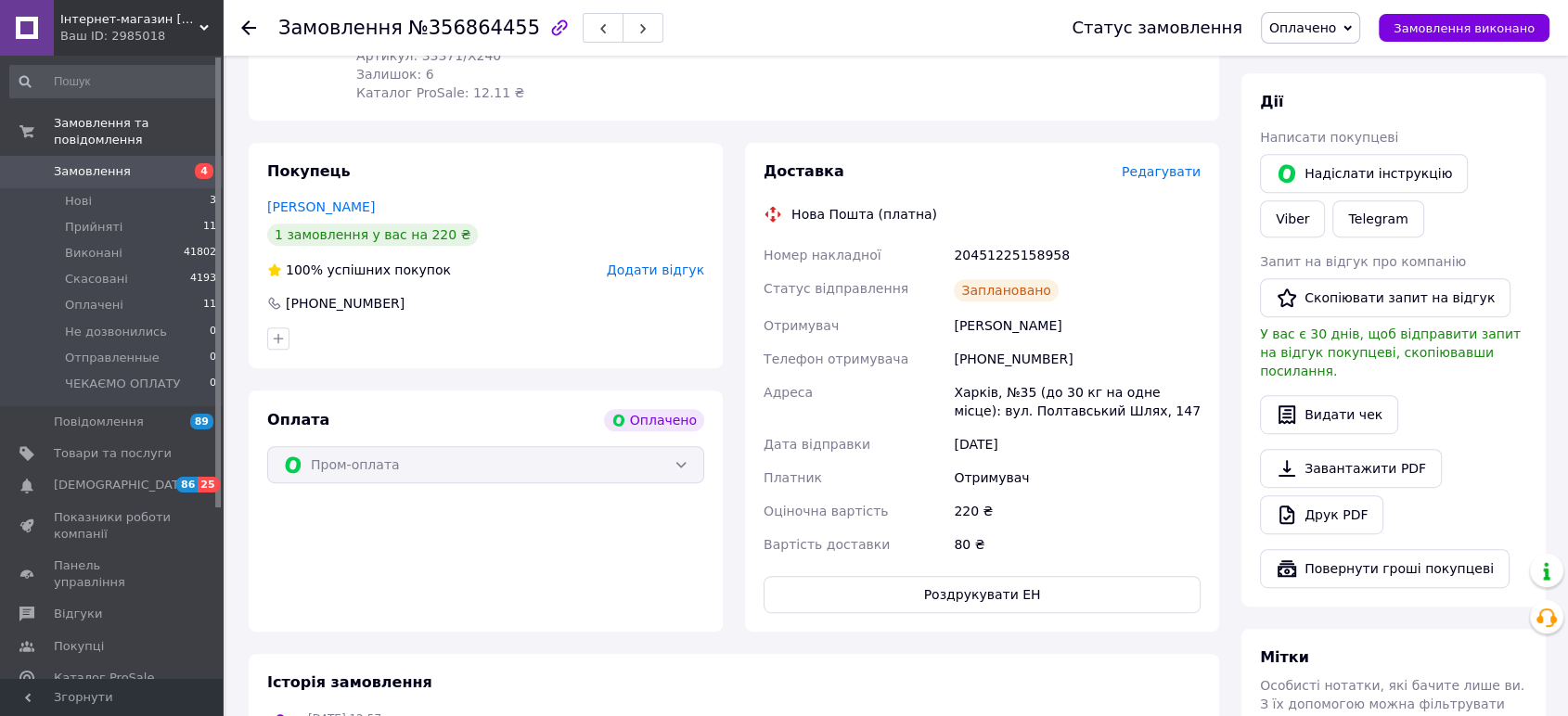
click at [1014, 239] on div "20451225158958" at bounding box center [1077, 255] width 254 height 34
copy div "20451225158958"
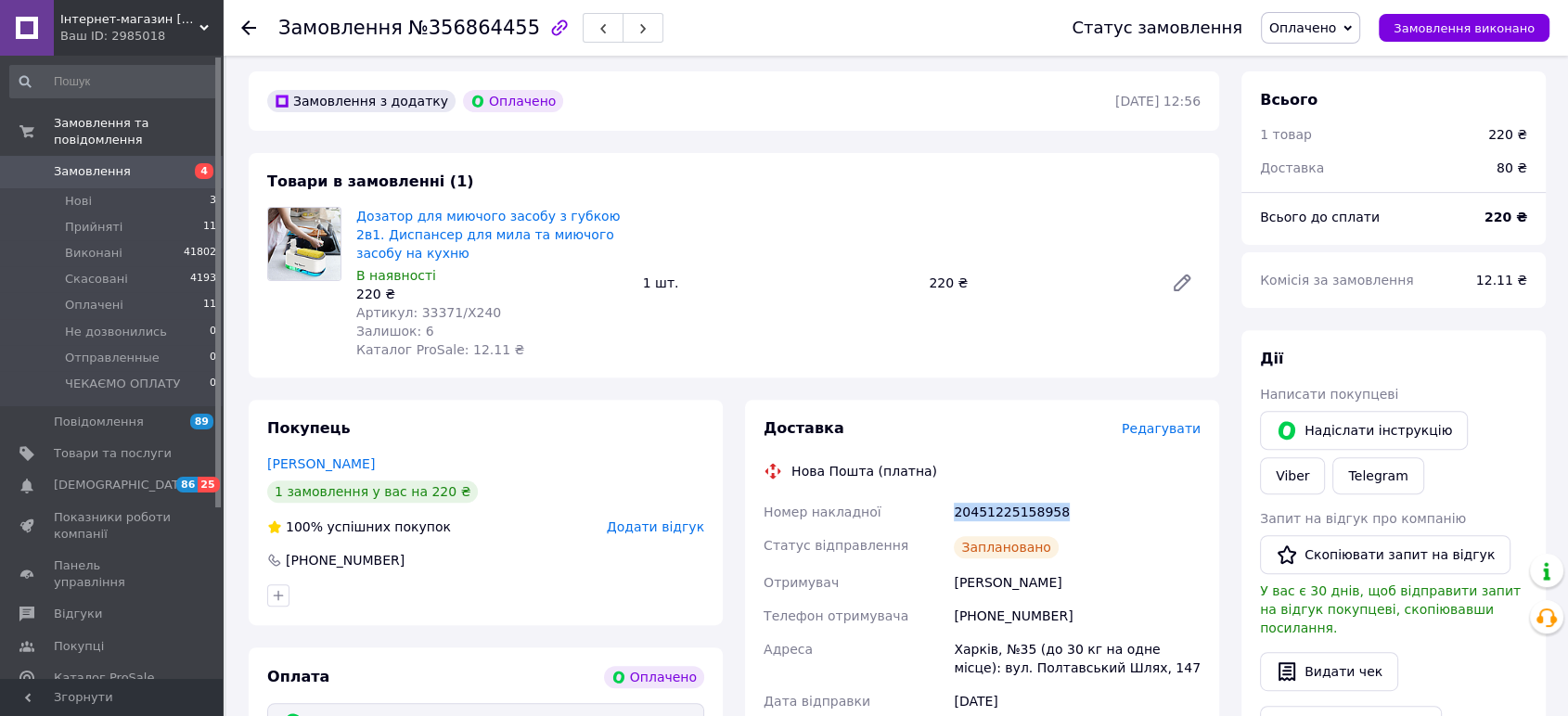
scroll to position [309, 0]
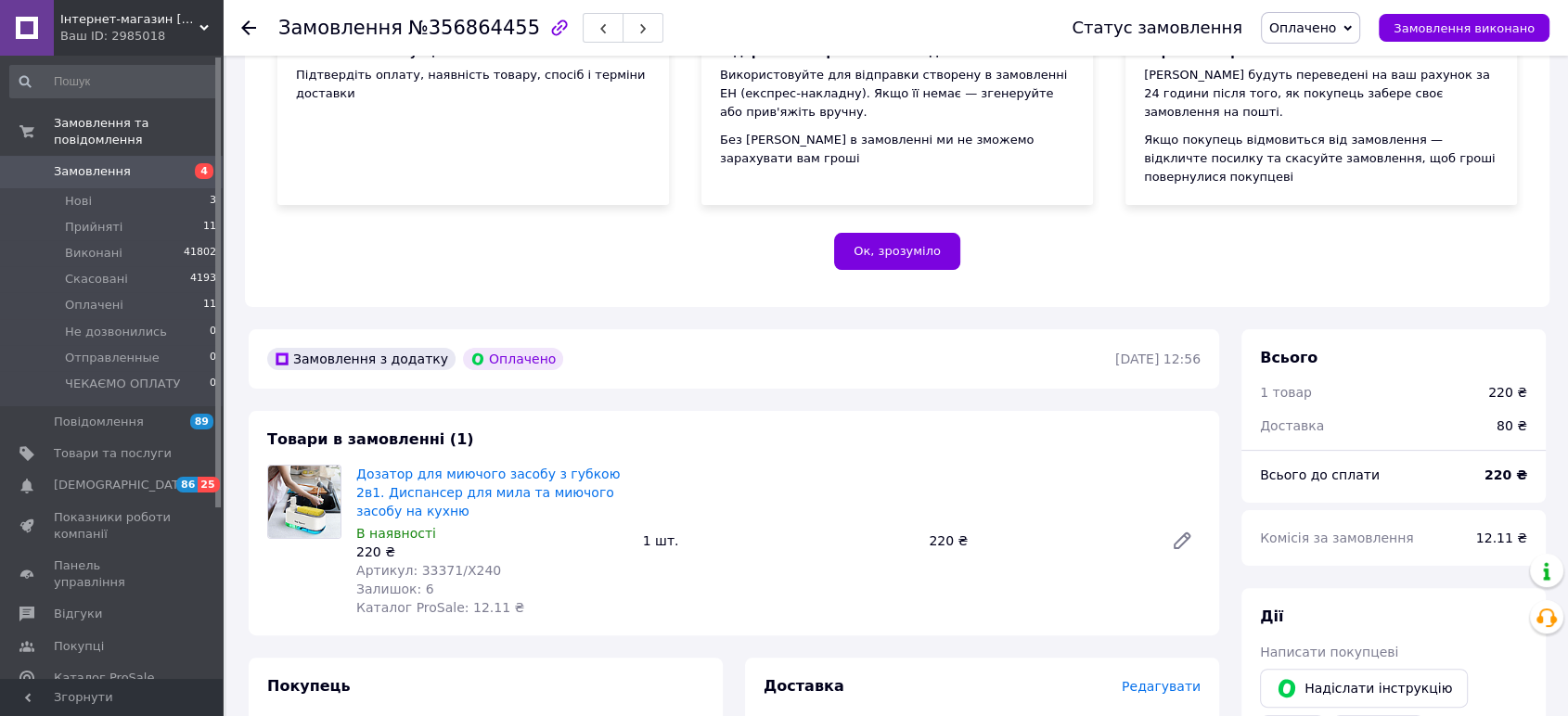
click at [249, 31] on icon at bounding box center [248, 27] width 14 height 14
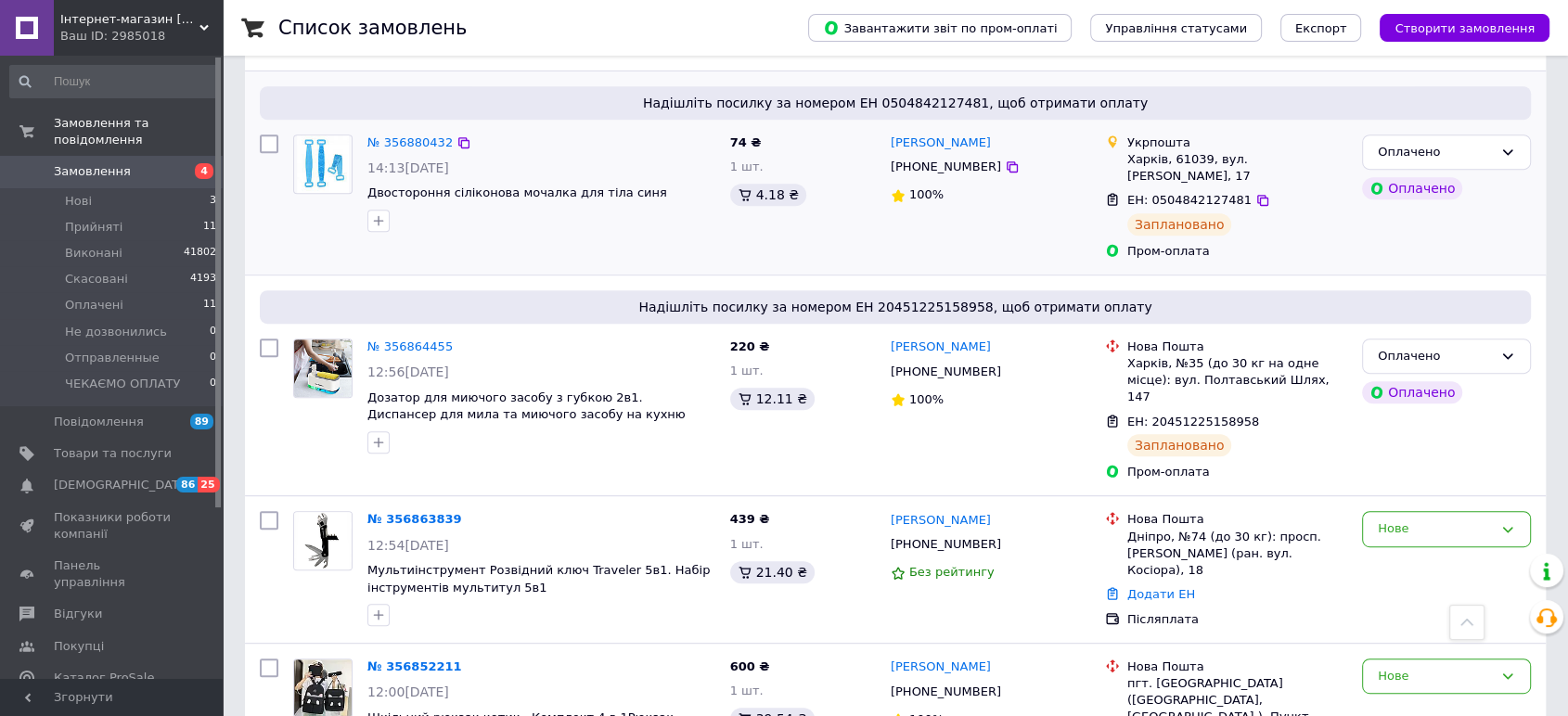
scroll to position [928, 0]
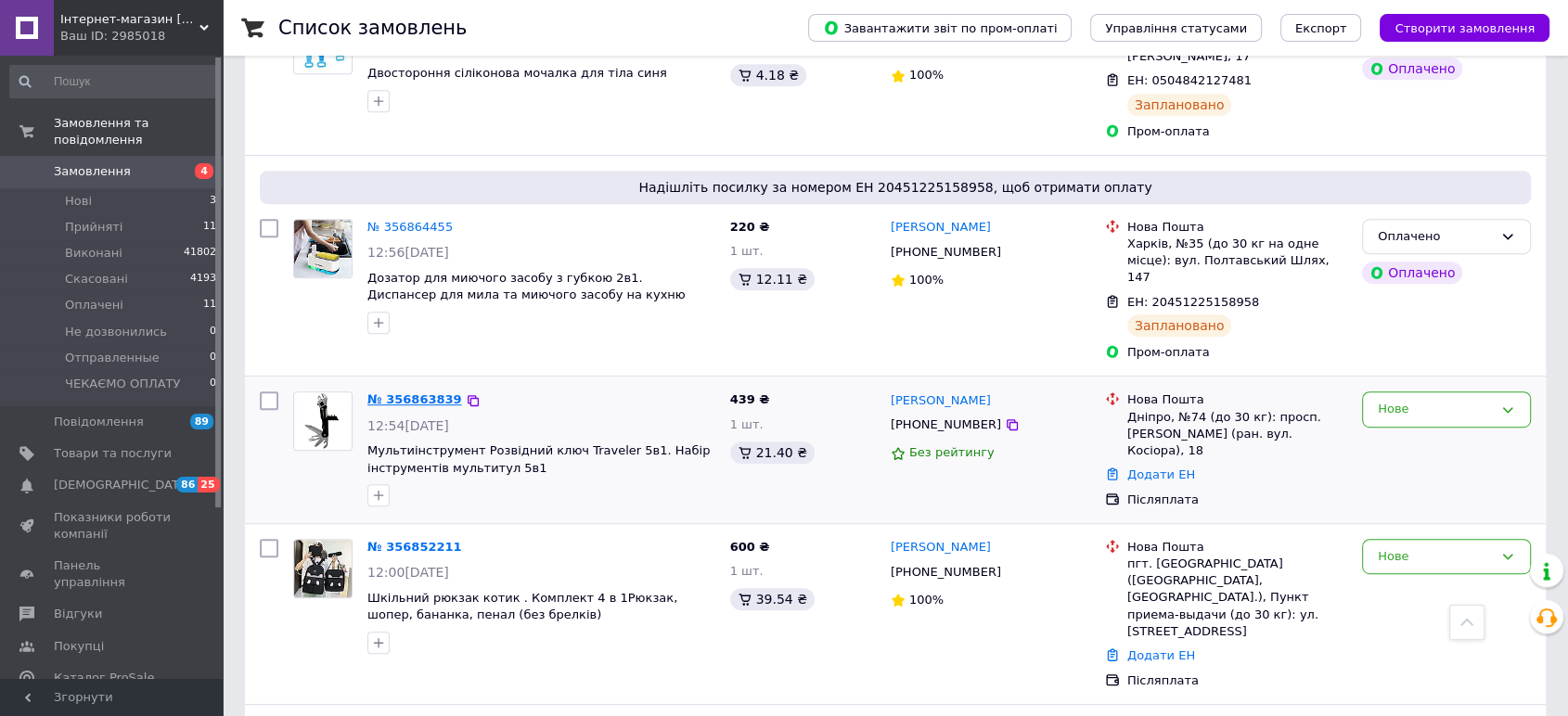
click at [422, 393] on link "№ 356863839" at bounding box center [415, 399] width 94 height 13
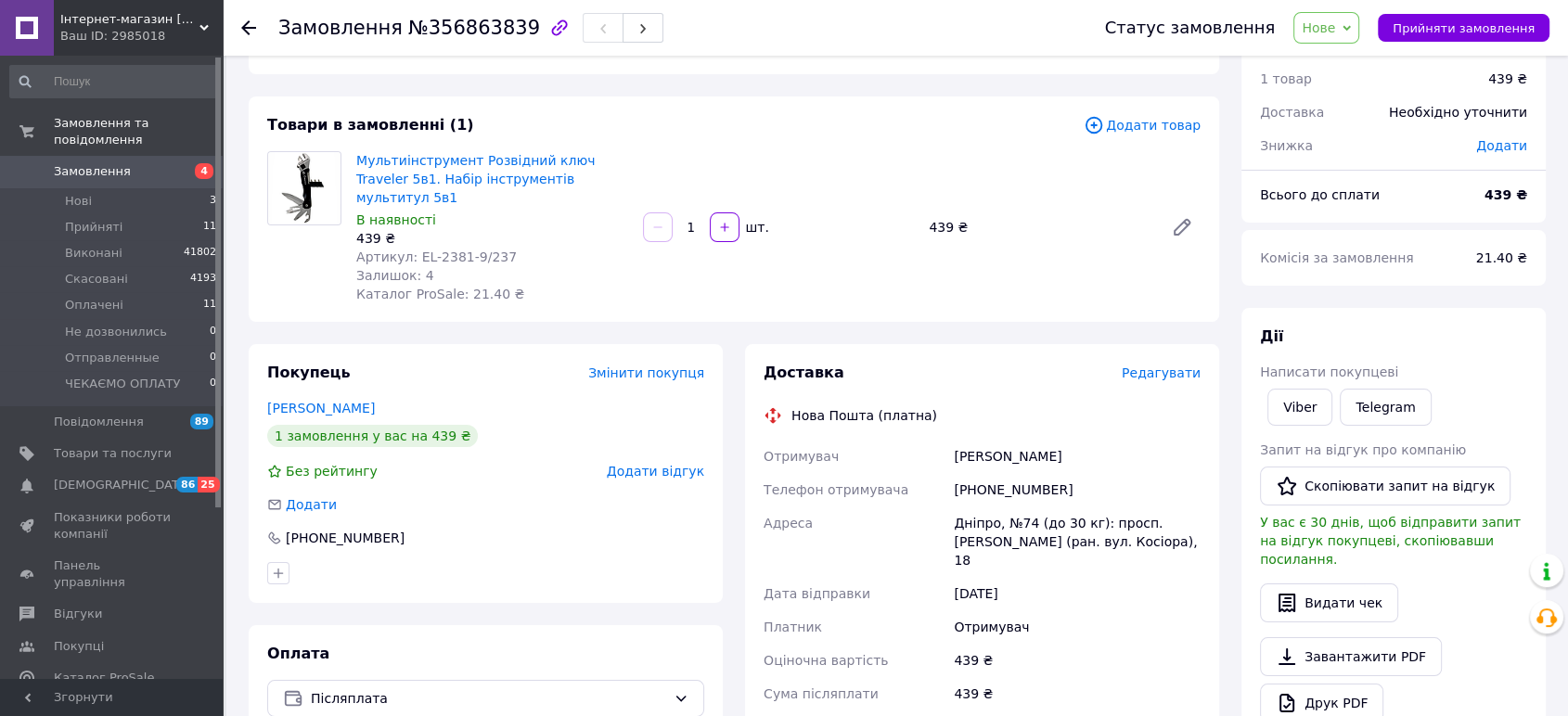
scroll to position [51, 0]
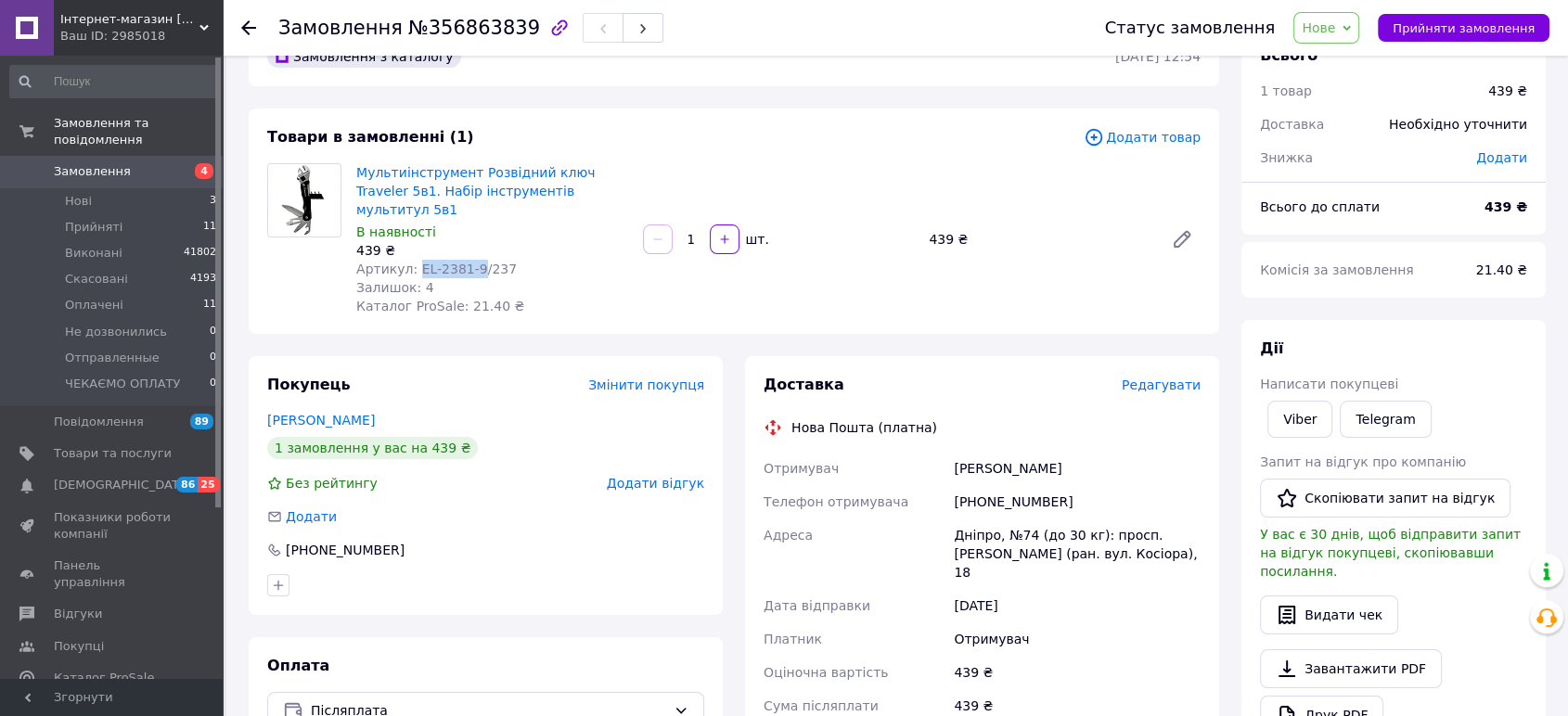
drag, startPoint x: 469, startPoint y: 250, endPoint x: 427, endPoint y: 250, distance: 42.0
click at [413, 262] on span "Артикул: EL-2381-9/237" at bounding box center [436, 268] width 161 height 14
copy span "EL-2381-9"
click at [104, 446] on span "Товари та послуги" at bounding box center [113, 453] width 117 height 16
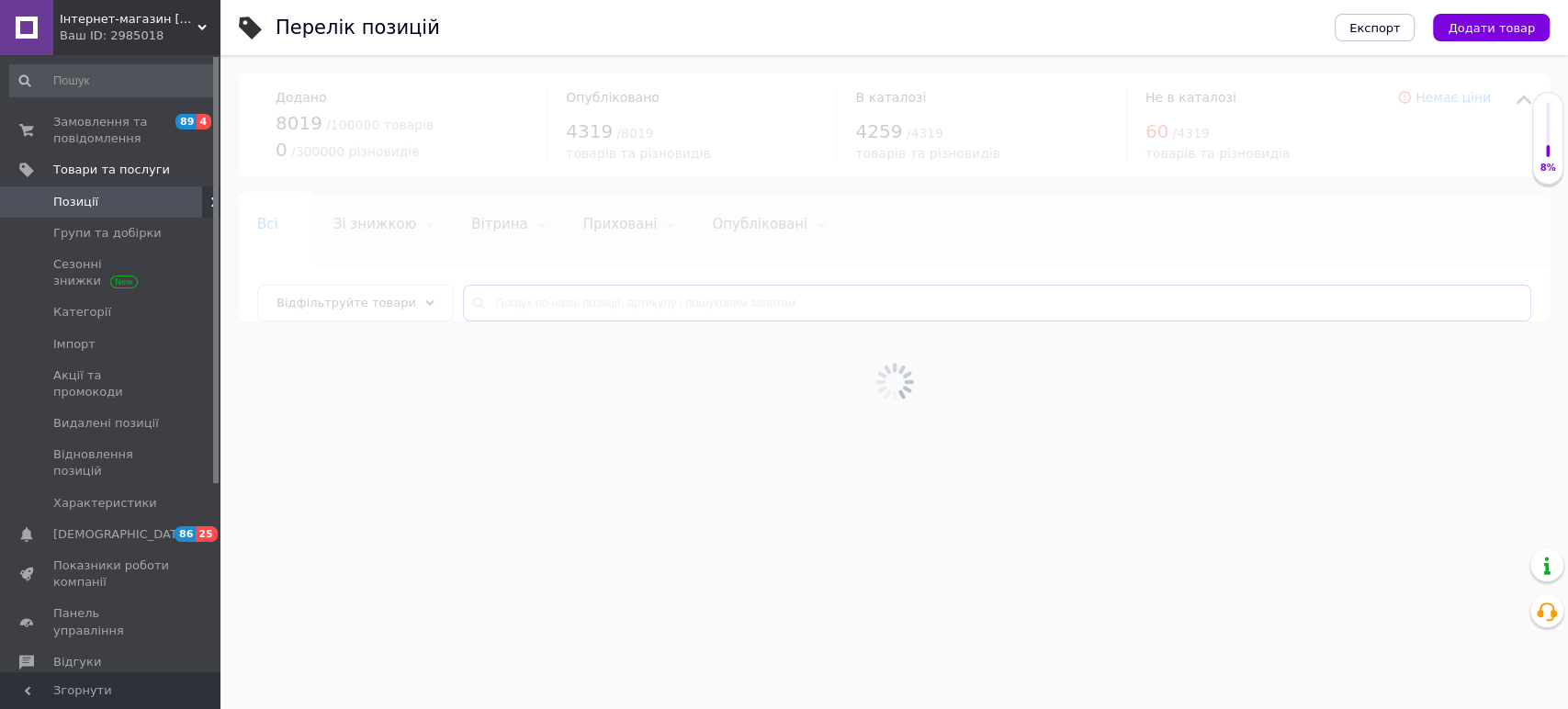
click at [593, 302] on input "text" at bounding box center [997, 303] width 1069 height 37
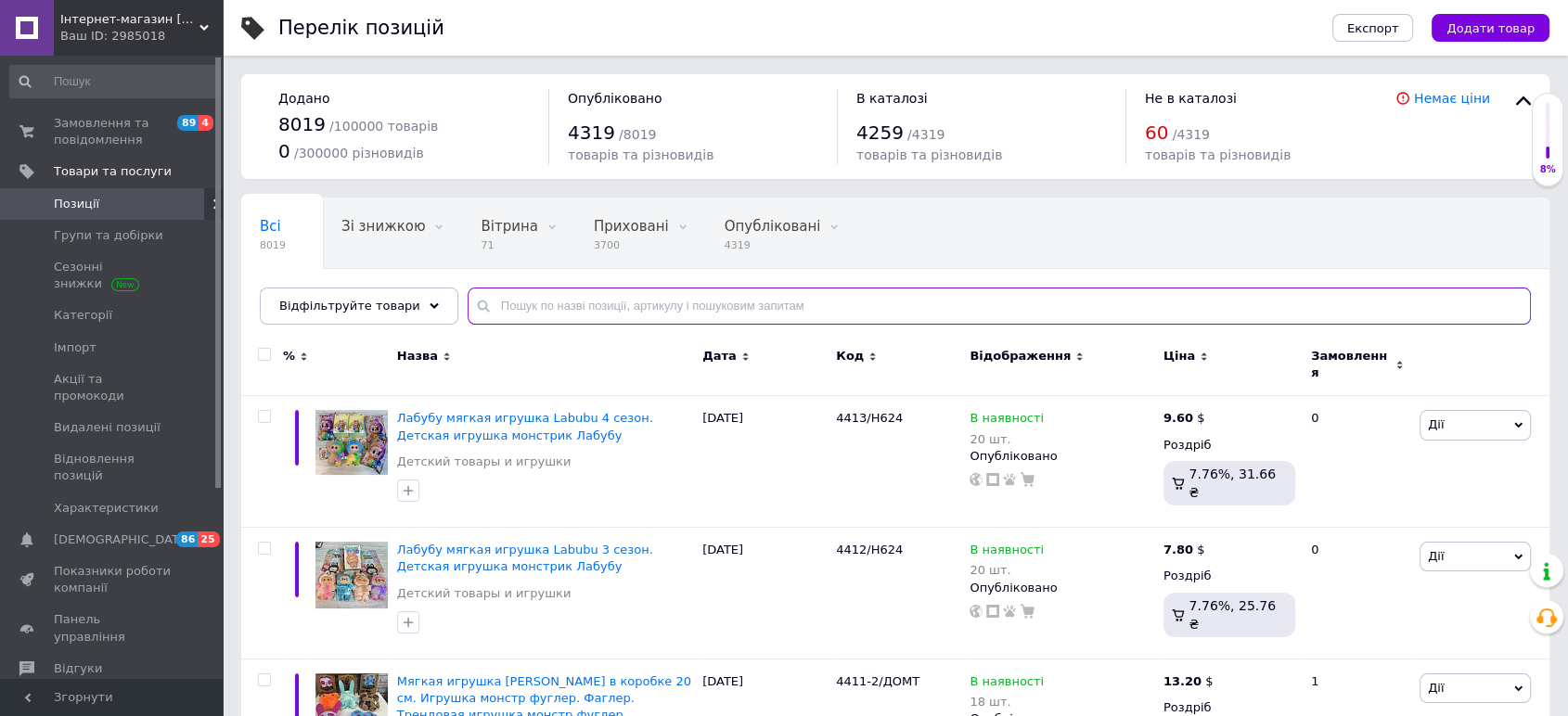
click at [609, 294] on input "text" at bounding box center [999, 306] width 1063 height 38
paste input "EL-2381-9"
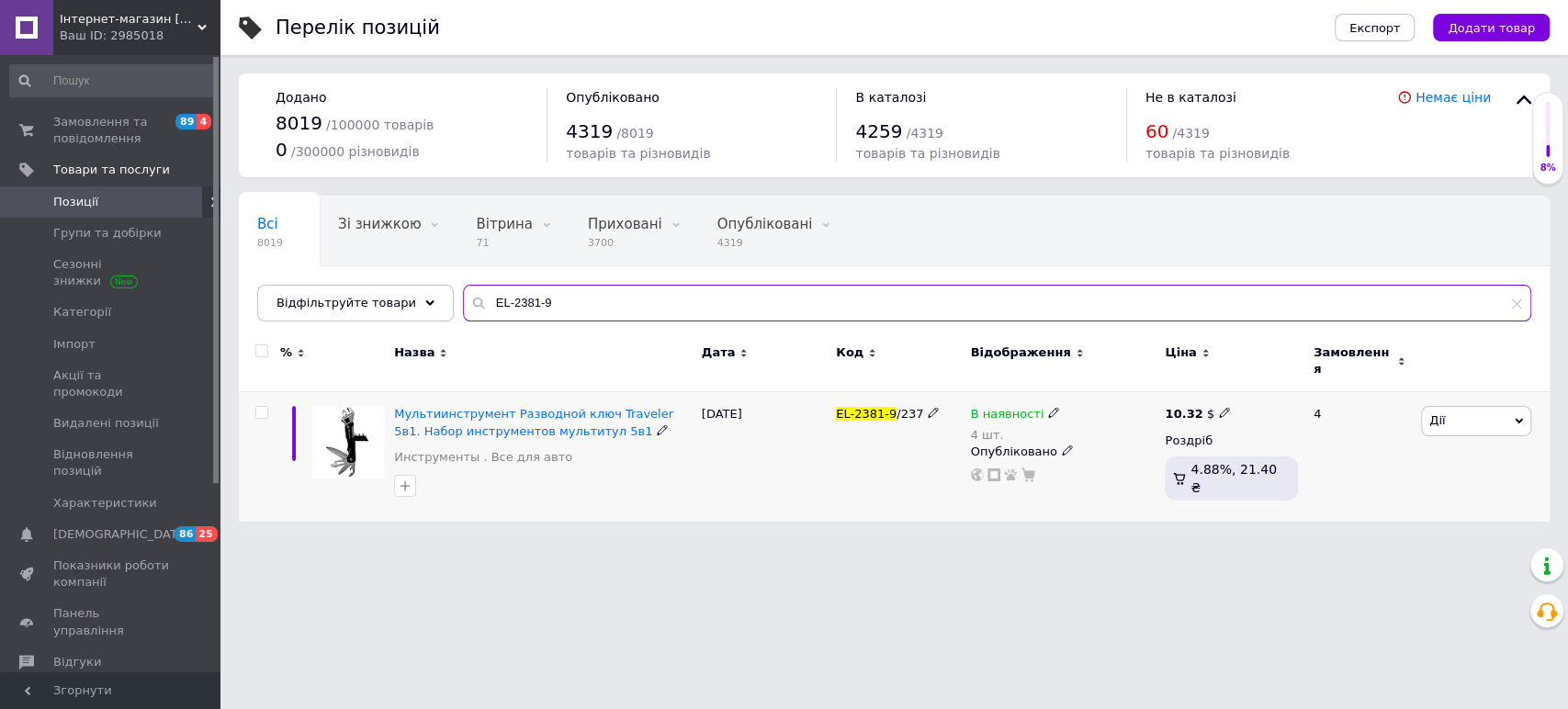
type input "EL-2381-9"
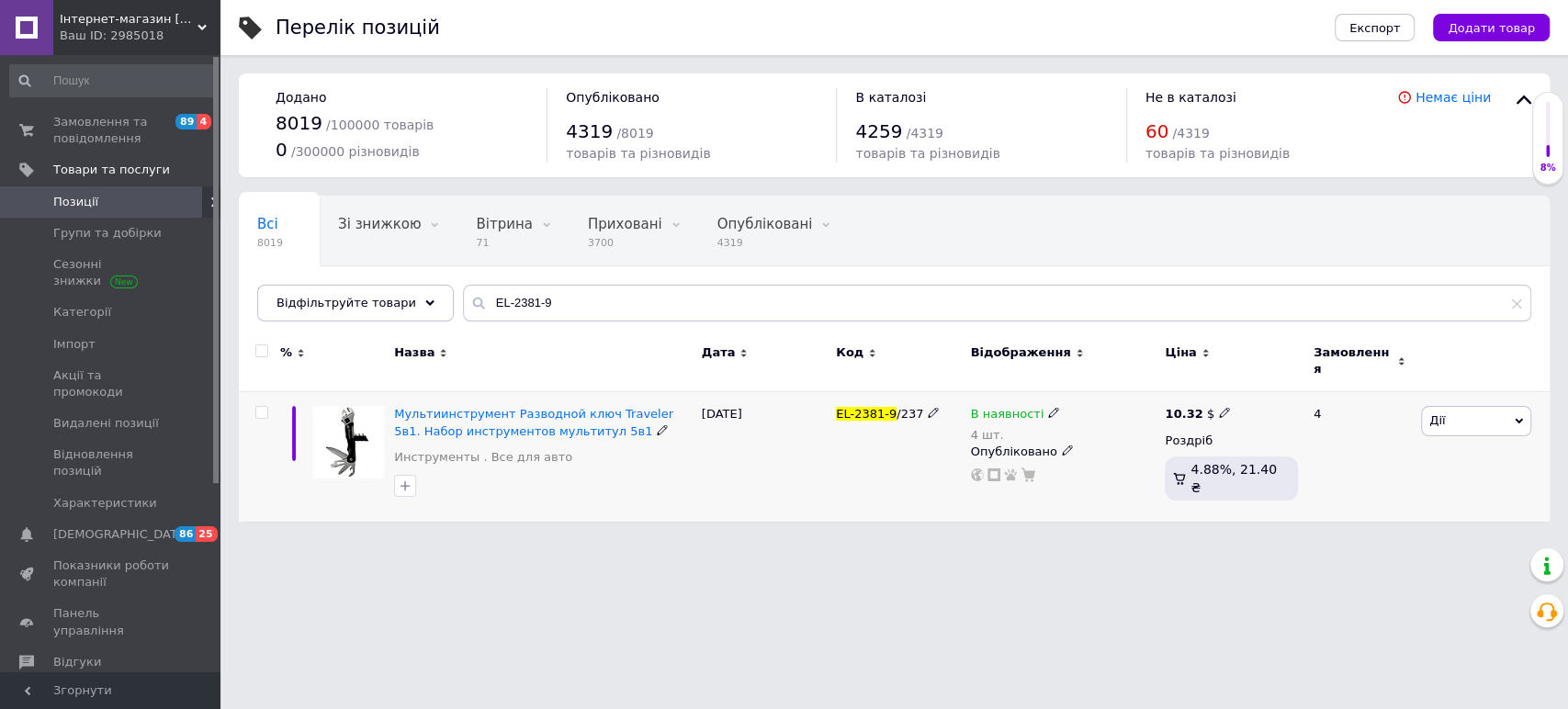
click at [1062, 445] on use at bounding box center [1067, 450] width 10 height 10
click at [1026, 475] on li "Прихований" at bounding box center [1059, 486] width 192 height 26
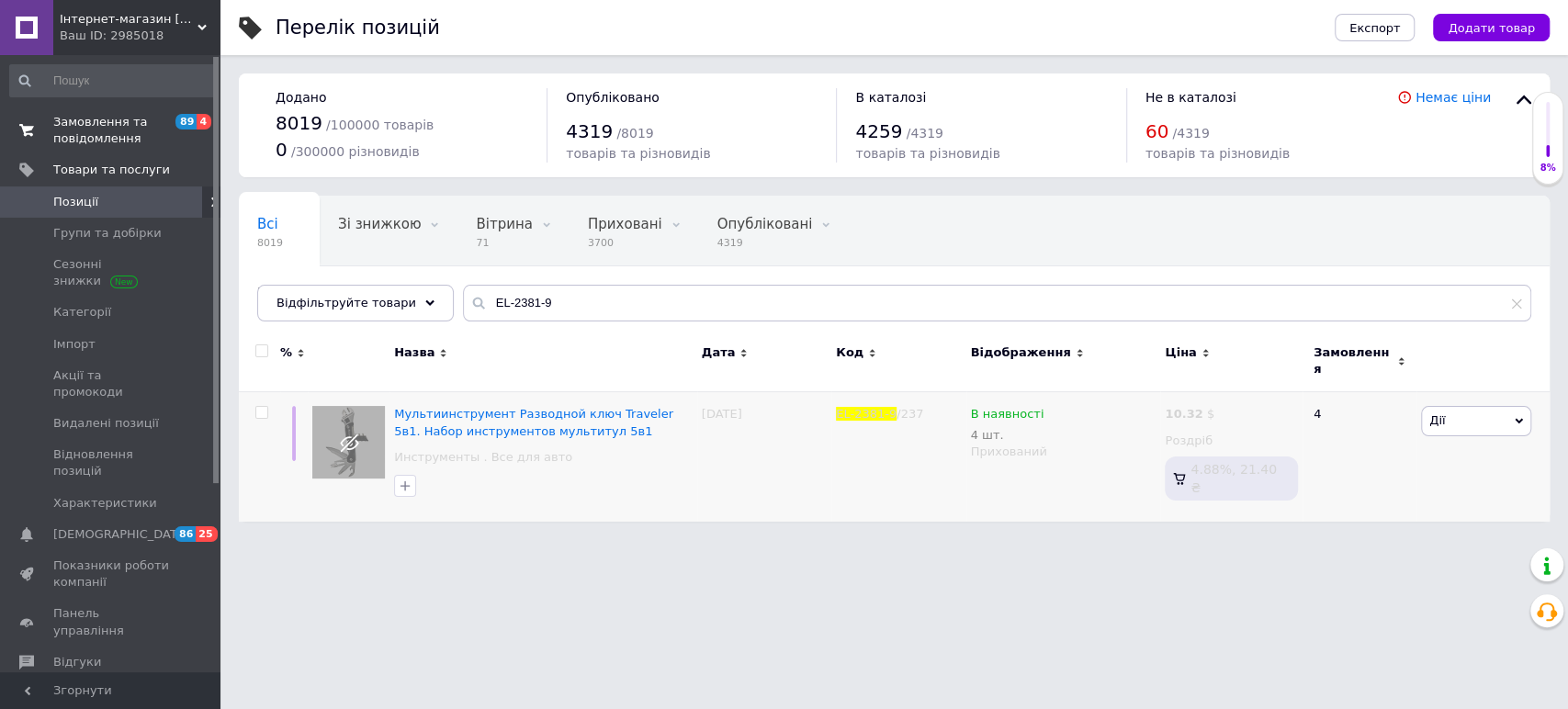
click at [102, 131] on span "Замовлення та повідомлення" at bounding box center [112, 130] width 116 height 33
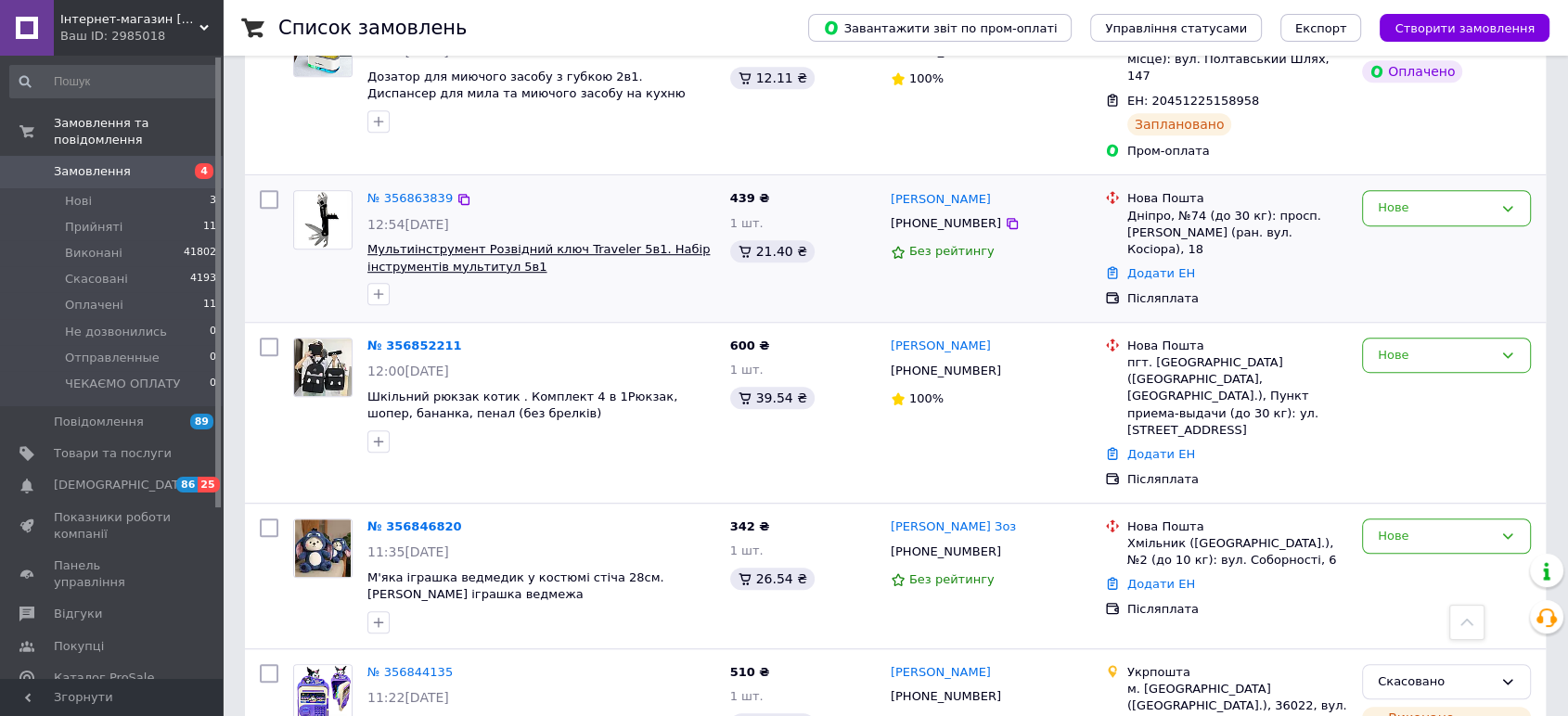
scroll to position [1031, 0]
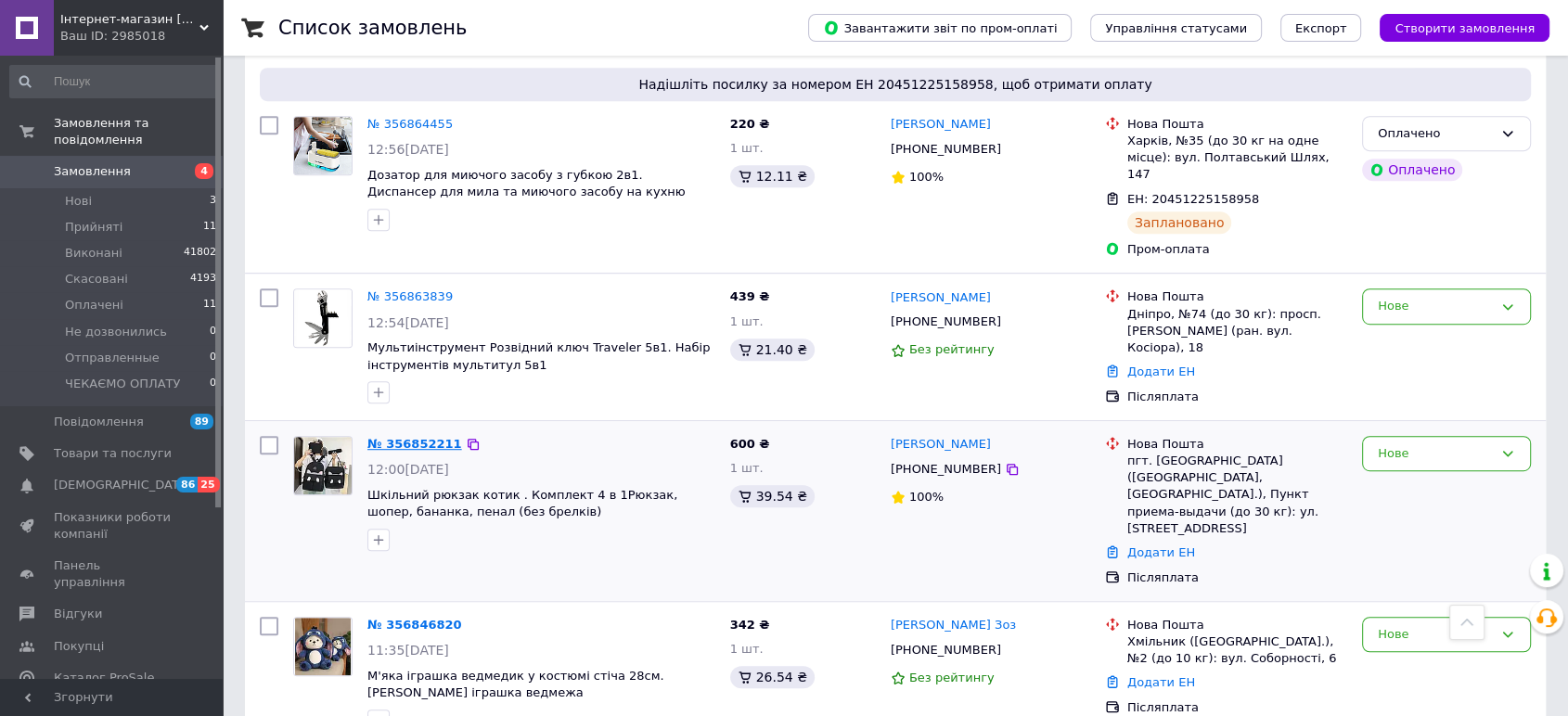
click at [424, 437] on link "№ 356852211" at bounding box center [415, 444] width 94 height 13
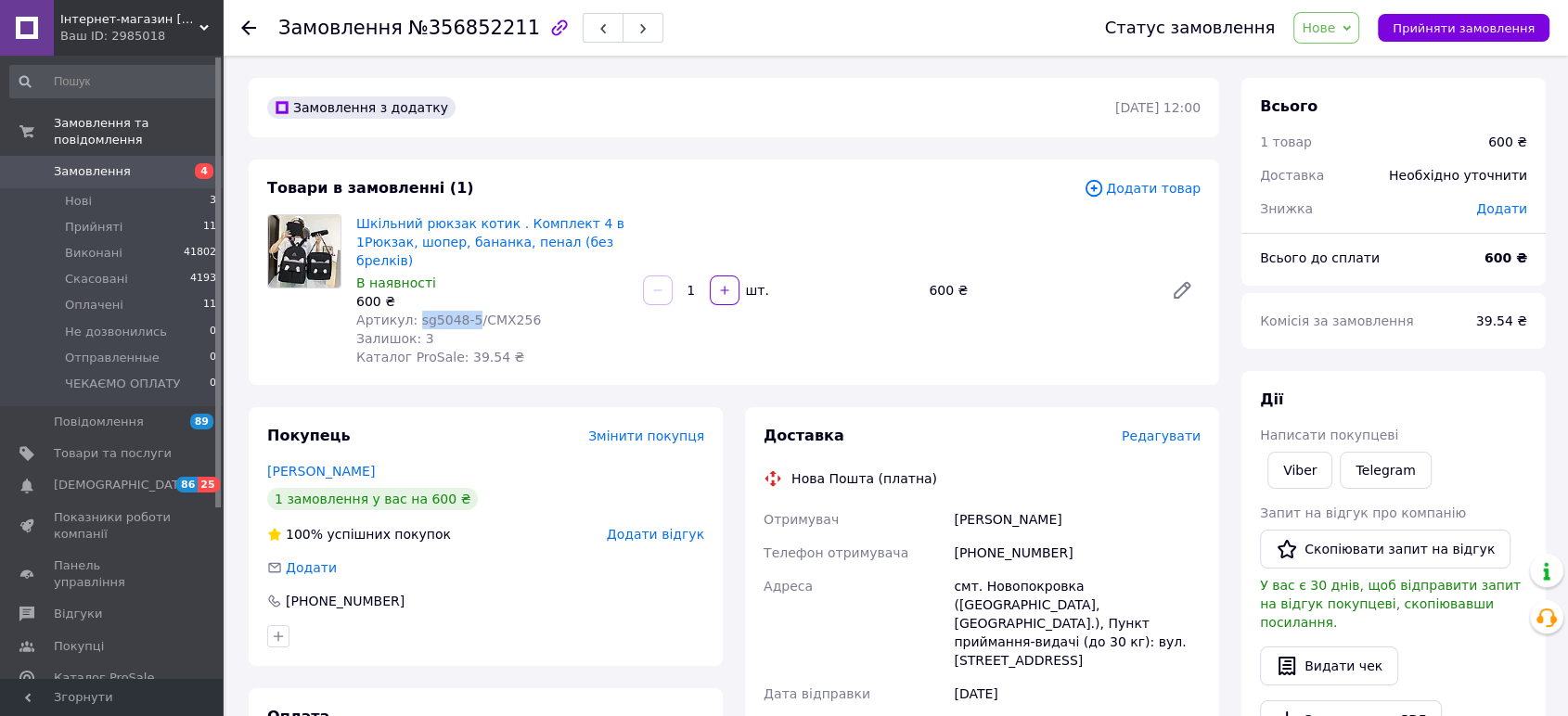
drag, startPoint x: 463, startPoint y: 313, endPoint x: 414, endPoint y: 324, distance: 50.2
click at [410, 325] on span "Артикул: sg5048-5/СМХ256" at bounding box center [449, 320] width 185 height 14
copy span "sg5048-5"
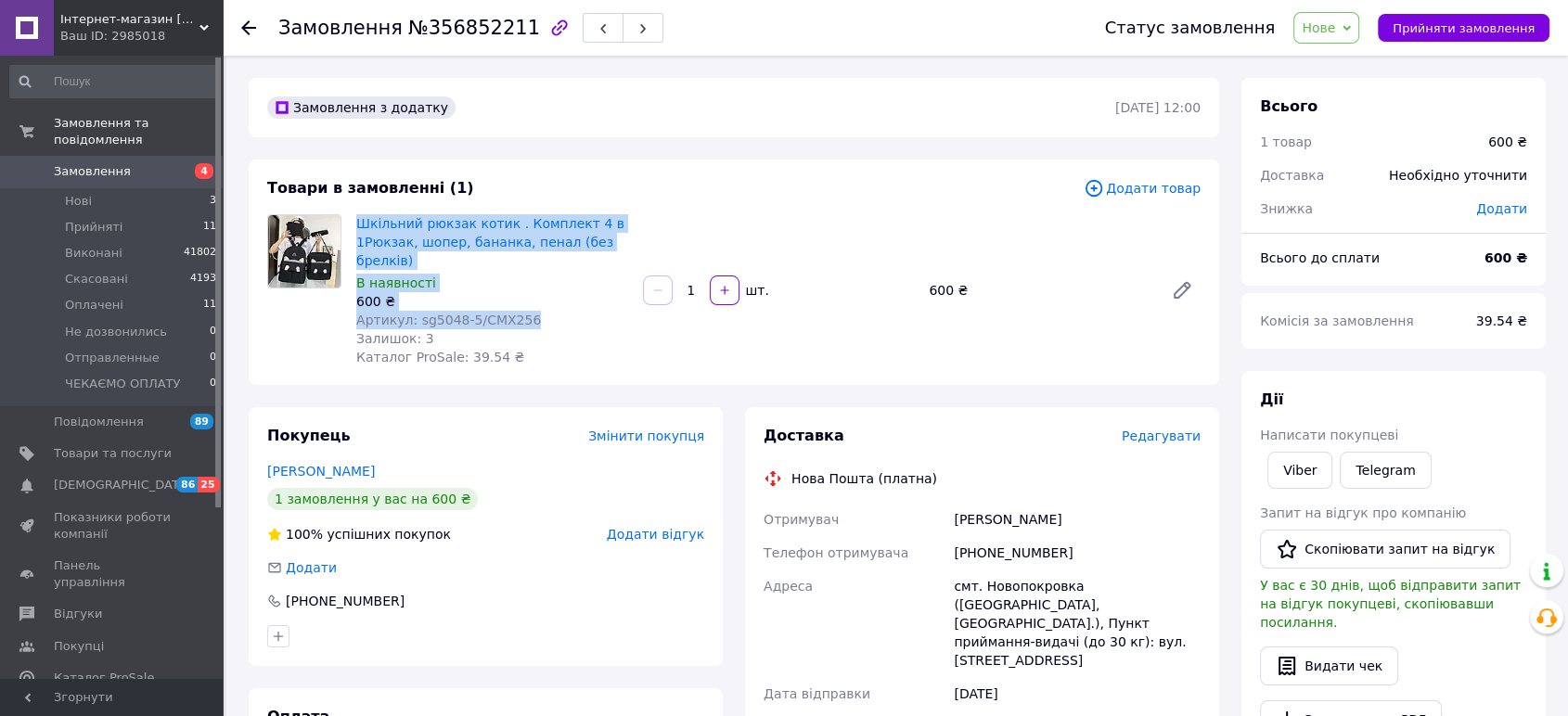
drag, startPoint x: 524, startPoint y: 320, endPoint x: 357, endPoint y: 213, distance: 198.3
click at [357, 213] on div "Шкільний рюкзак котик . Комплект 4 в 1Рюкзак, шопер, бананка, пенал (без брелкі…" at bounding box center [492, 291] width 287 height 160
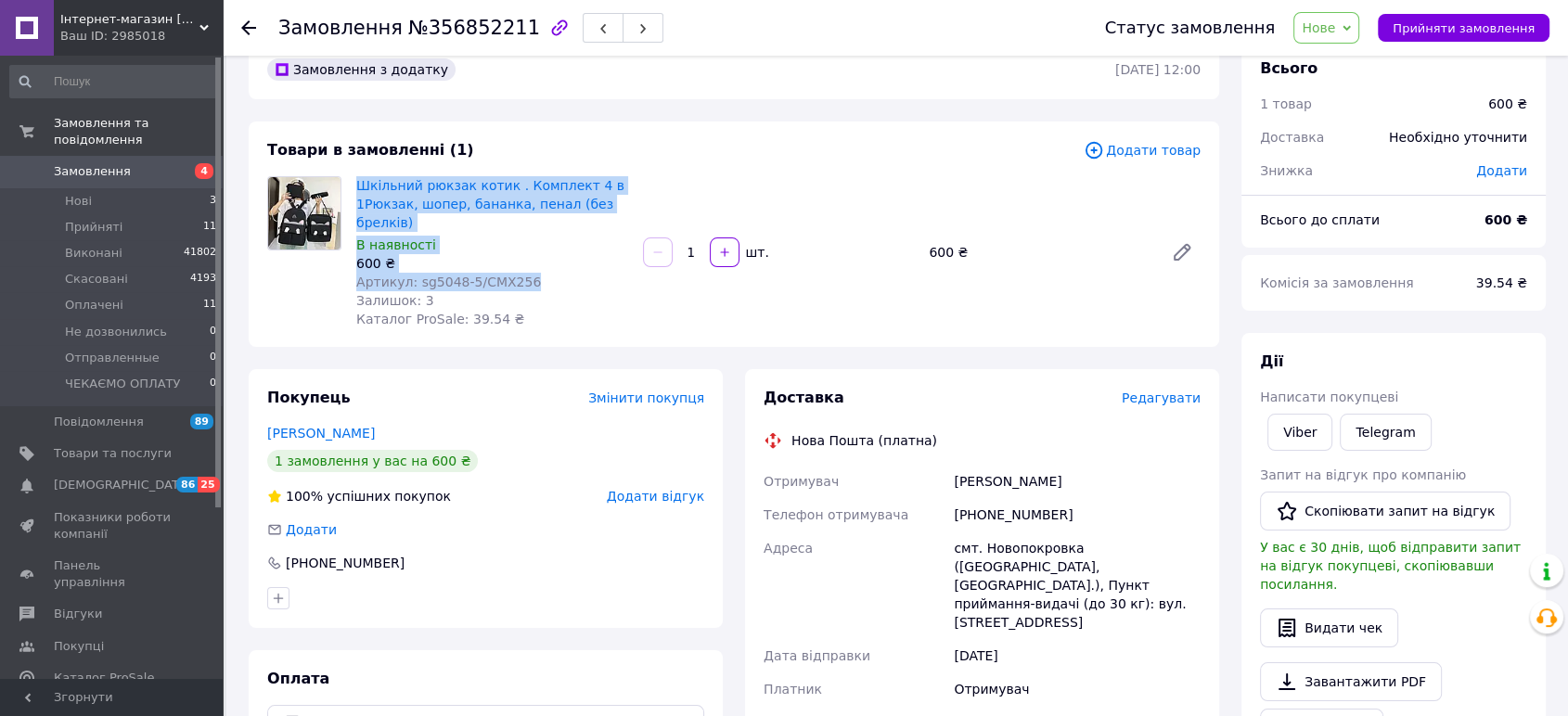
scroll to position [103, 0]
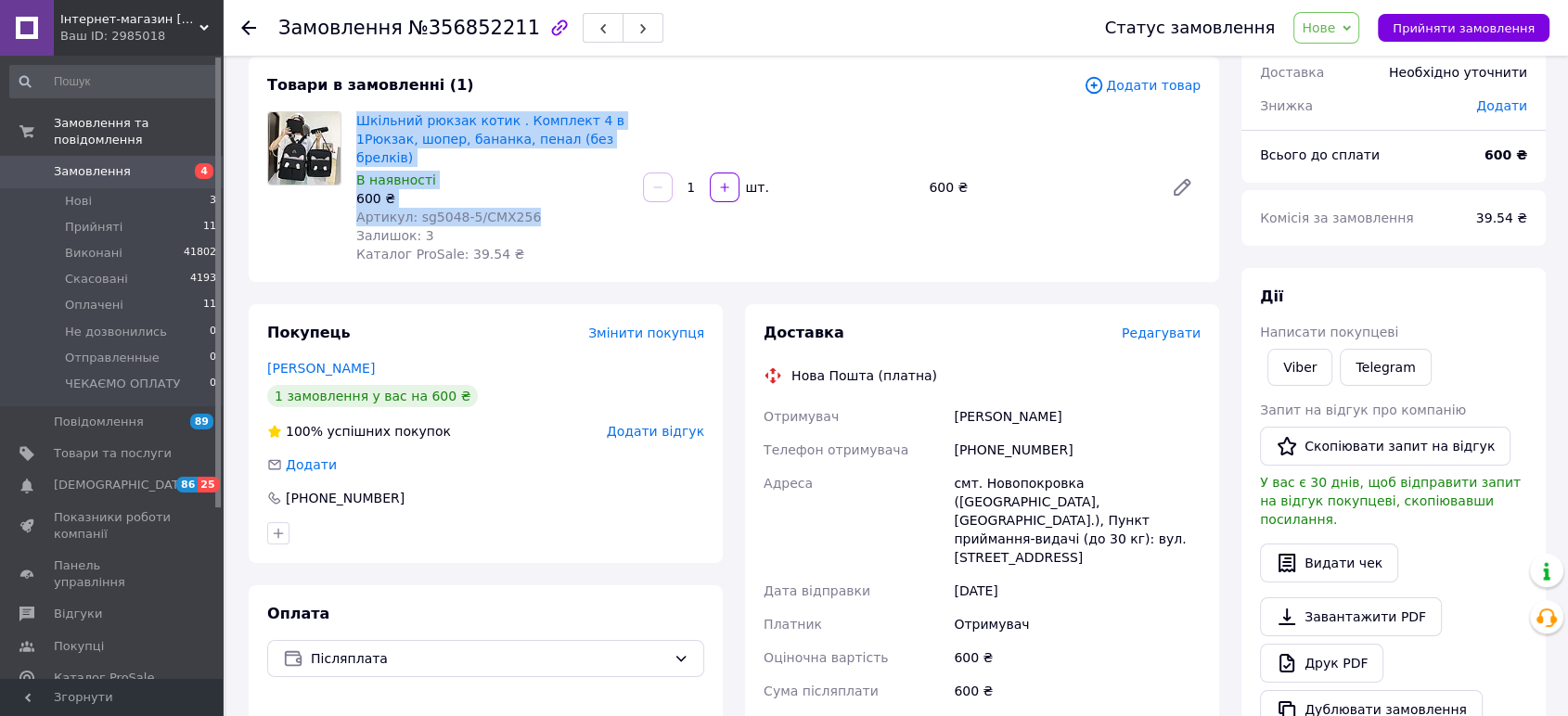
click at [1335, 33] on span "Нове" at bounding box center [1318, 27] width 34 height 14
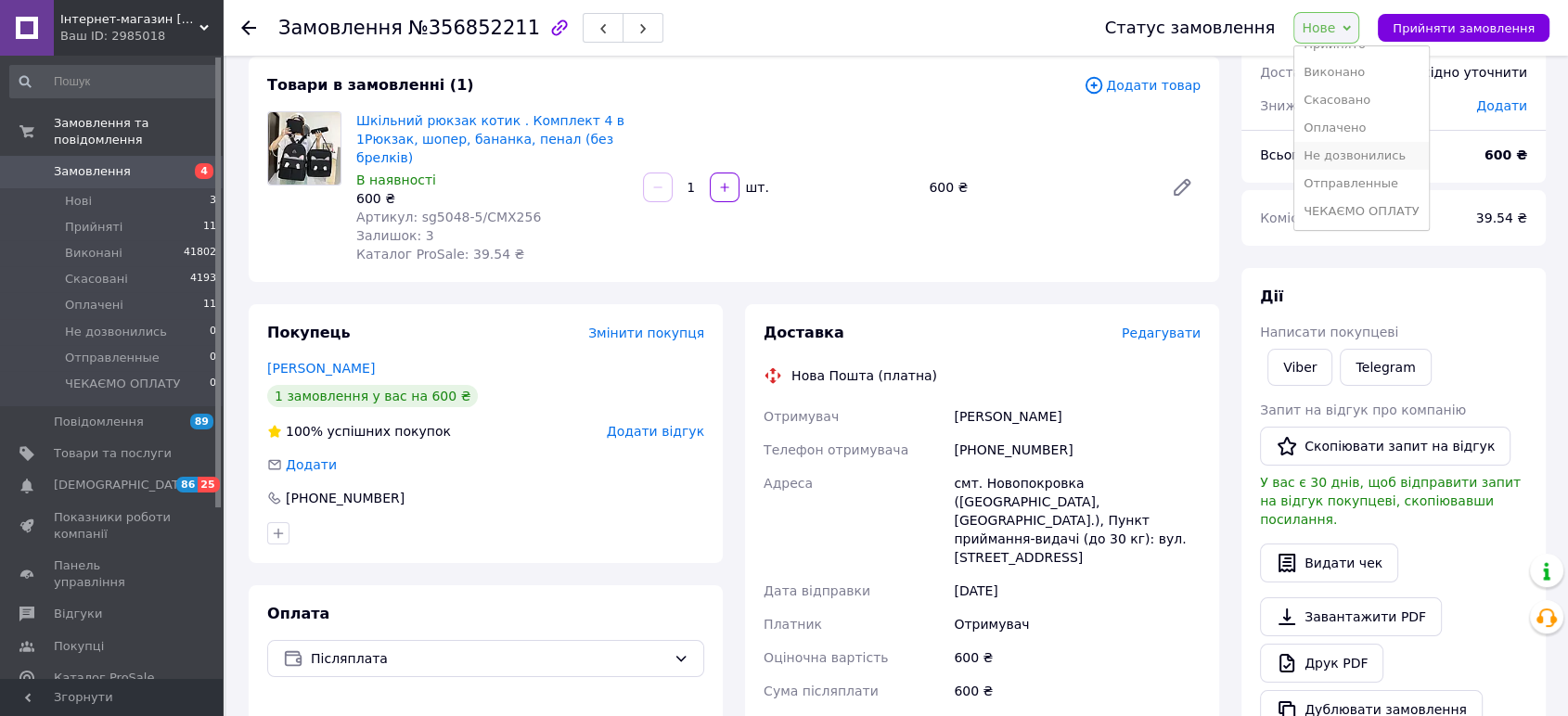
click at [1352, 154] on li "Не дозвонились" at bounding box center [1360, 155] width 134 height 28
click at [244, 28] on use at bounding box center [248, 27] width 14 height 14
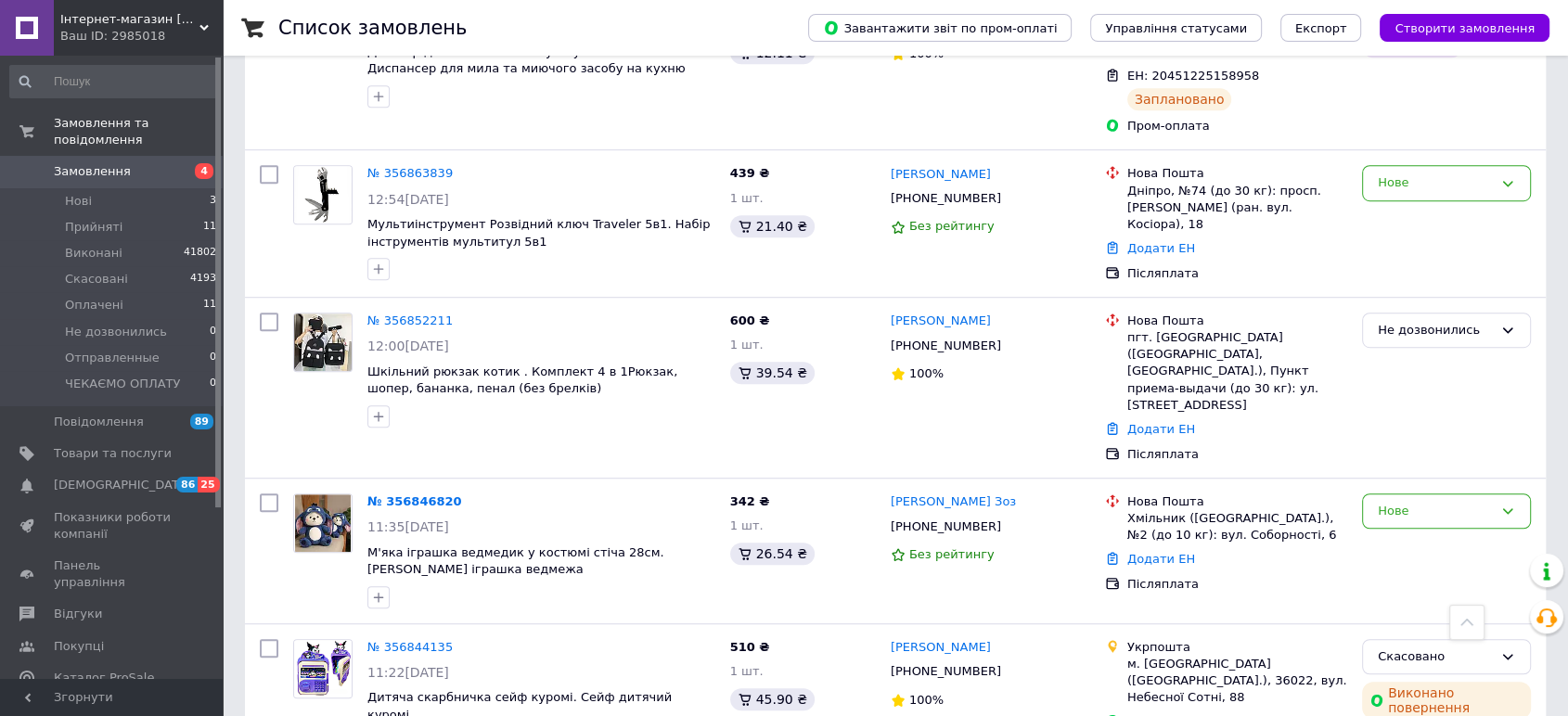
scroll to position [1237, 0]
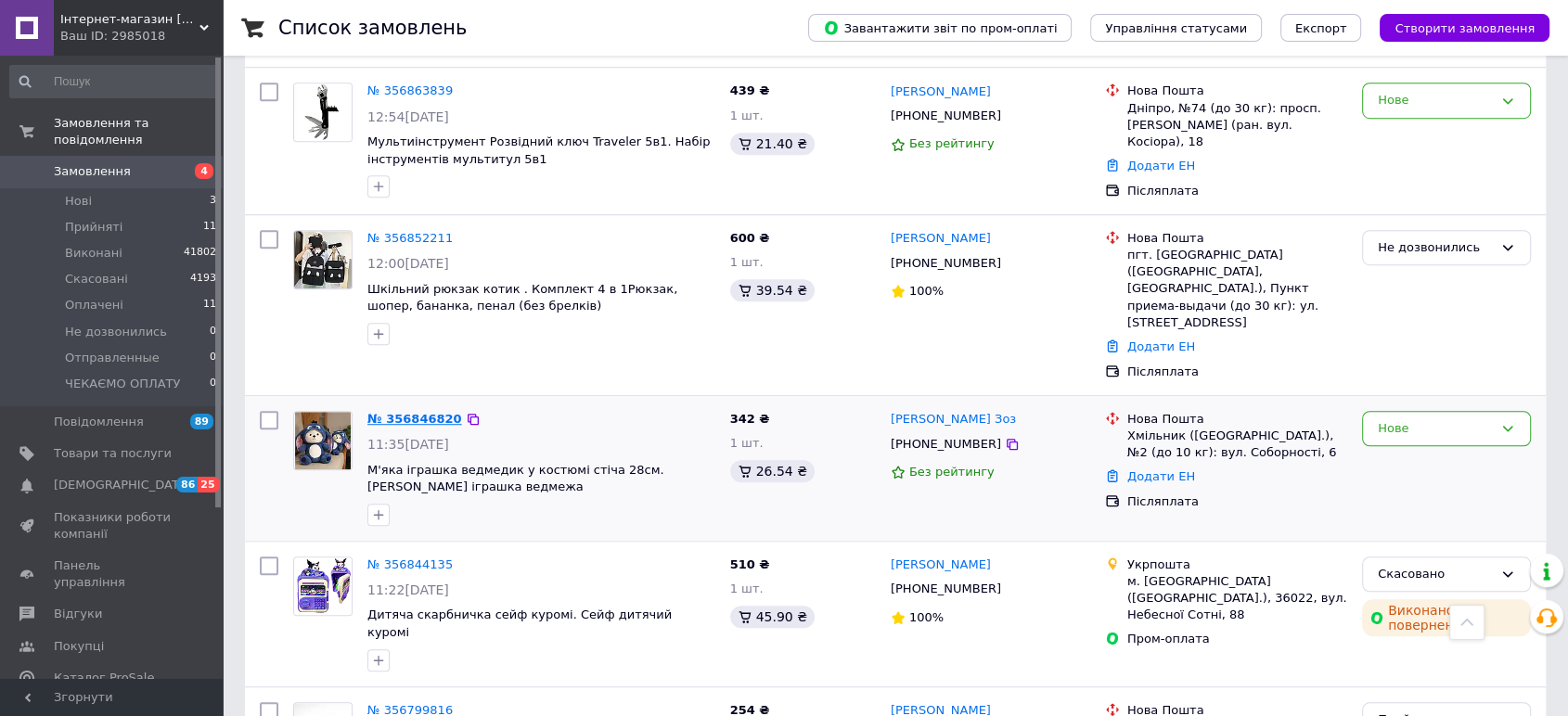
click at [433, 412] on link "№ 356846820" at bounding box center [415, 419] width 94 height 13
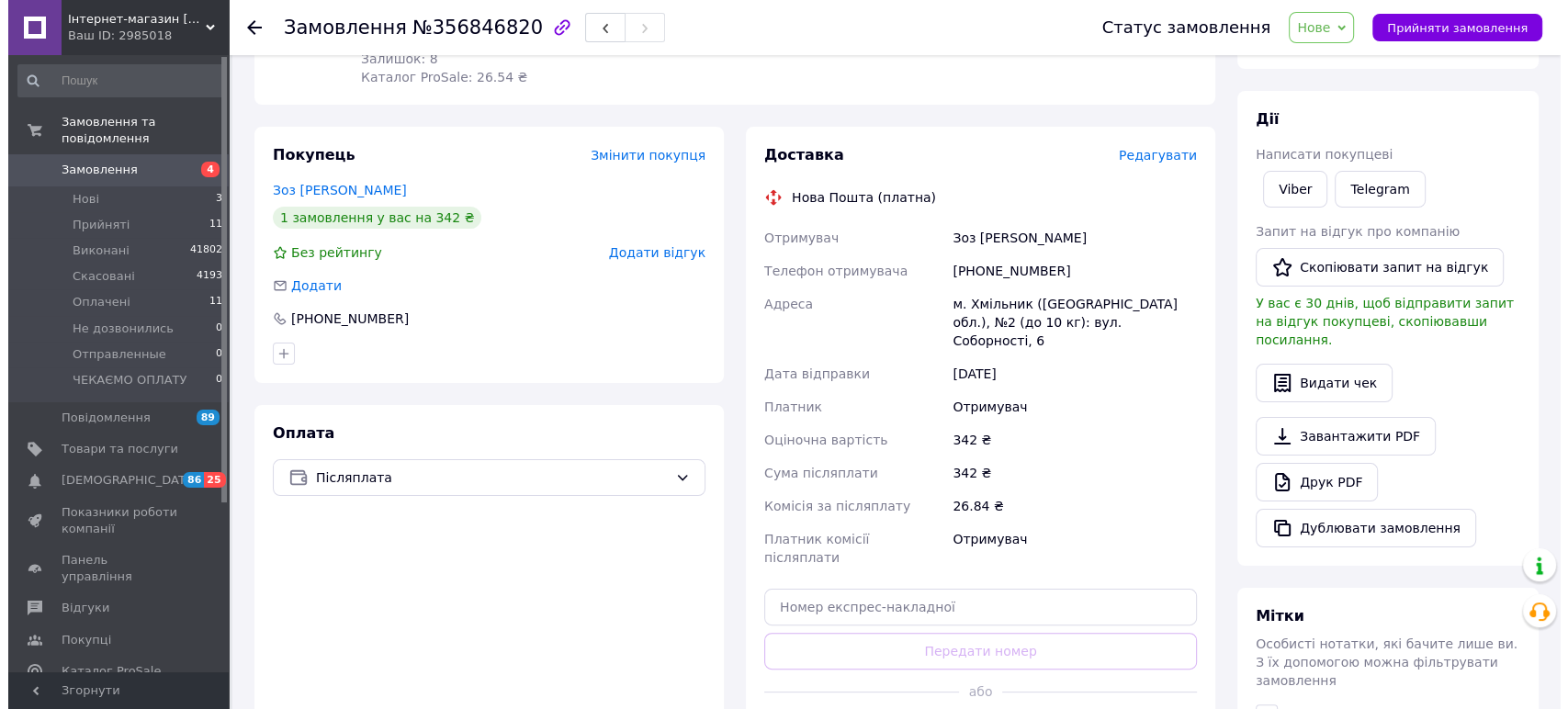
scroll to position [152, 0]
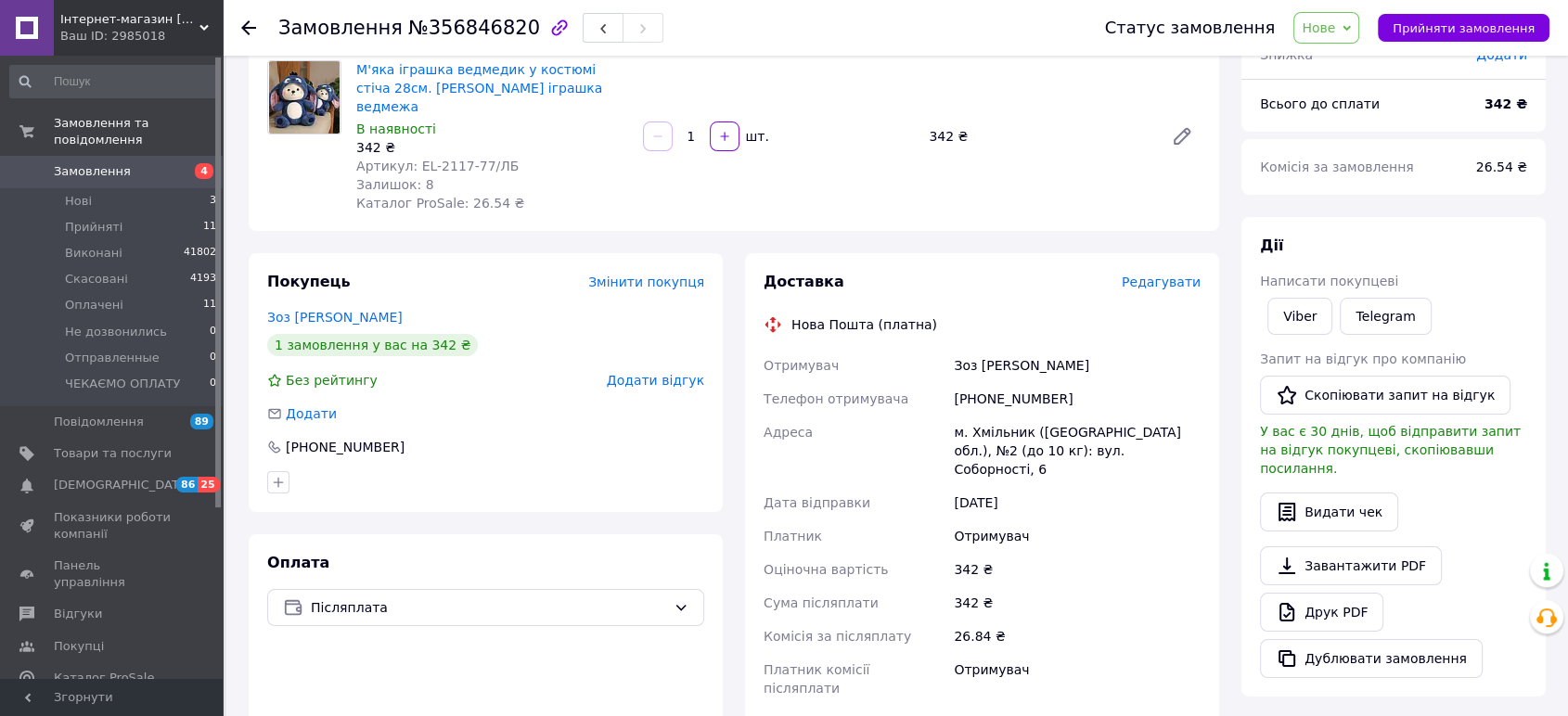
click at [1155, 274] on span "Редагувати" at bounding box center [1161, 281] width 79 height 14
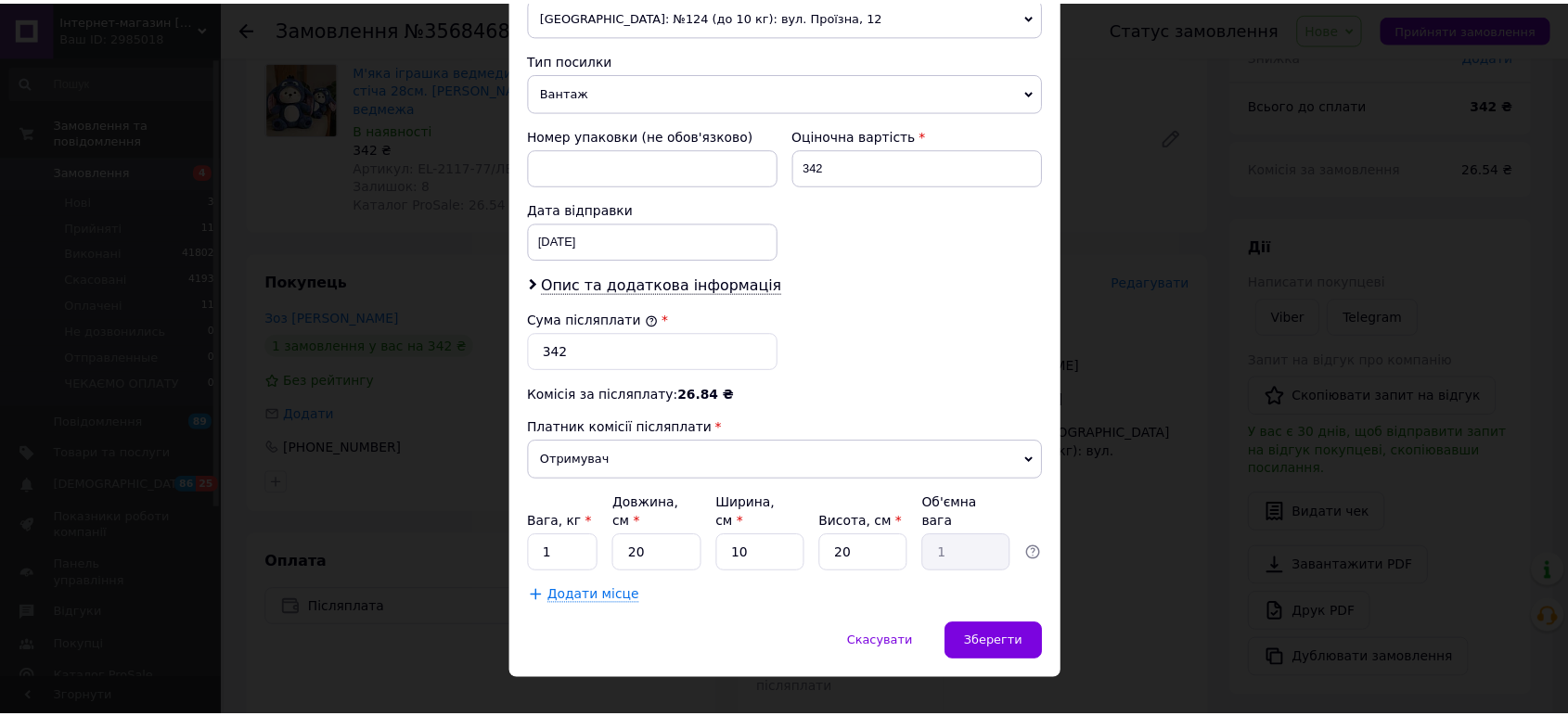
scroll to position [696, 0]
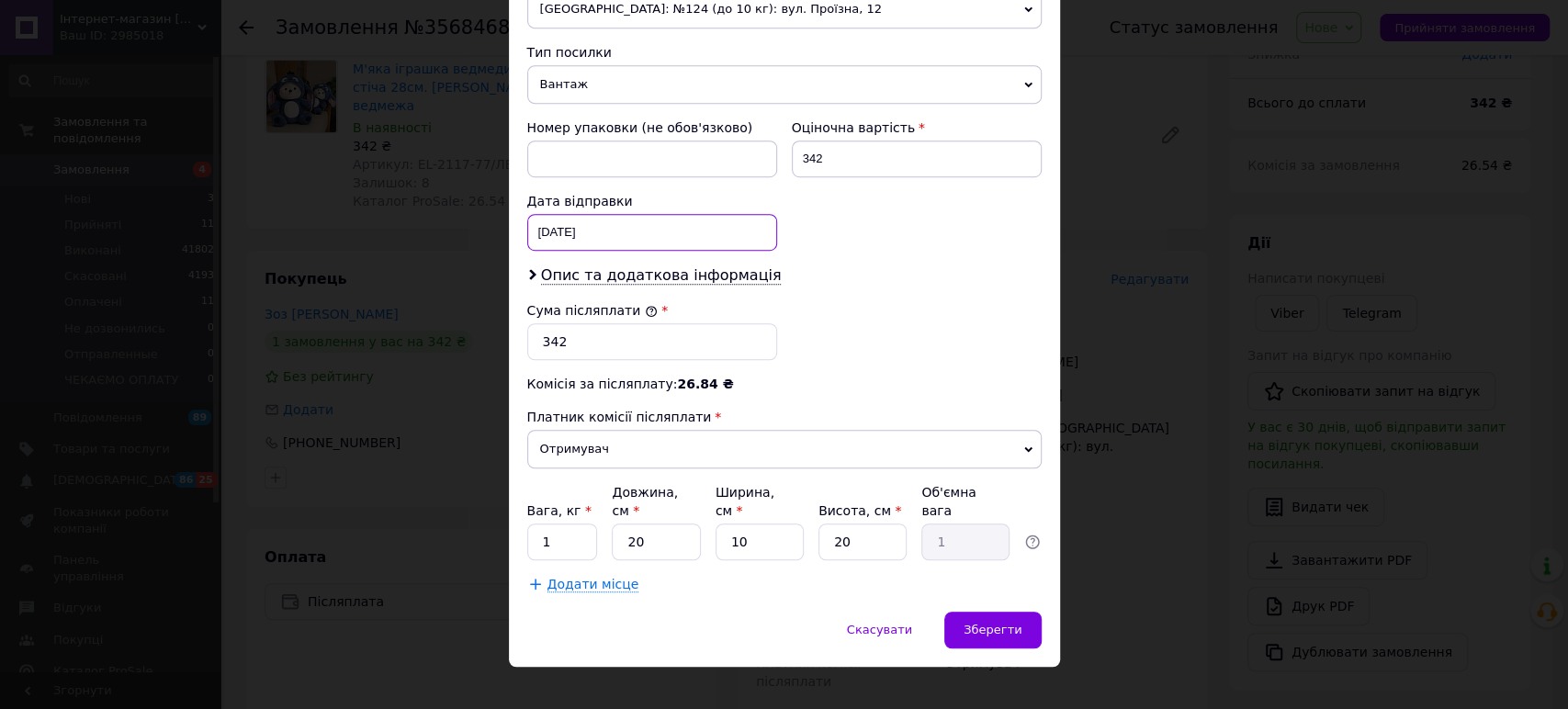
click at [595, 220] on div "[DATE] < 2025 > < Август > Пн Вт Ср Чт Пт Сб Вс 28 29 30 31 1 2 3 4 5 6 7 8 9 1…" at bounding box center [652, 233] width 250 height 37
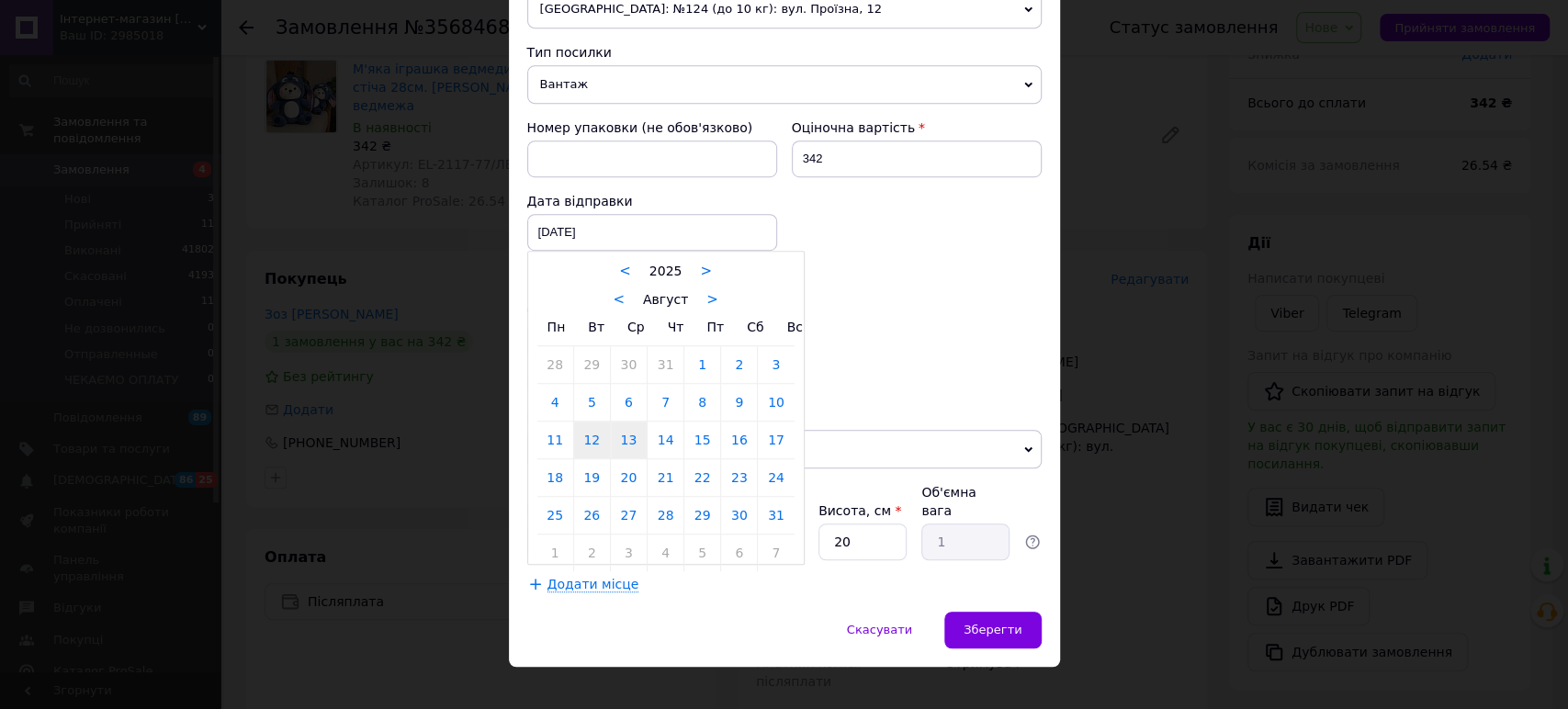
click at [629, 446] on link "13" at bounding box center [629, 439] width 36 height 37
type input "[DATE]"
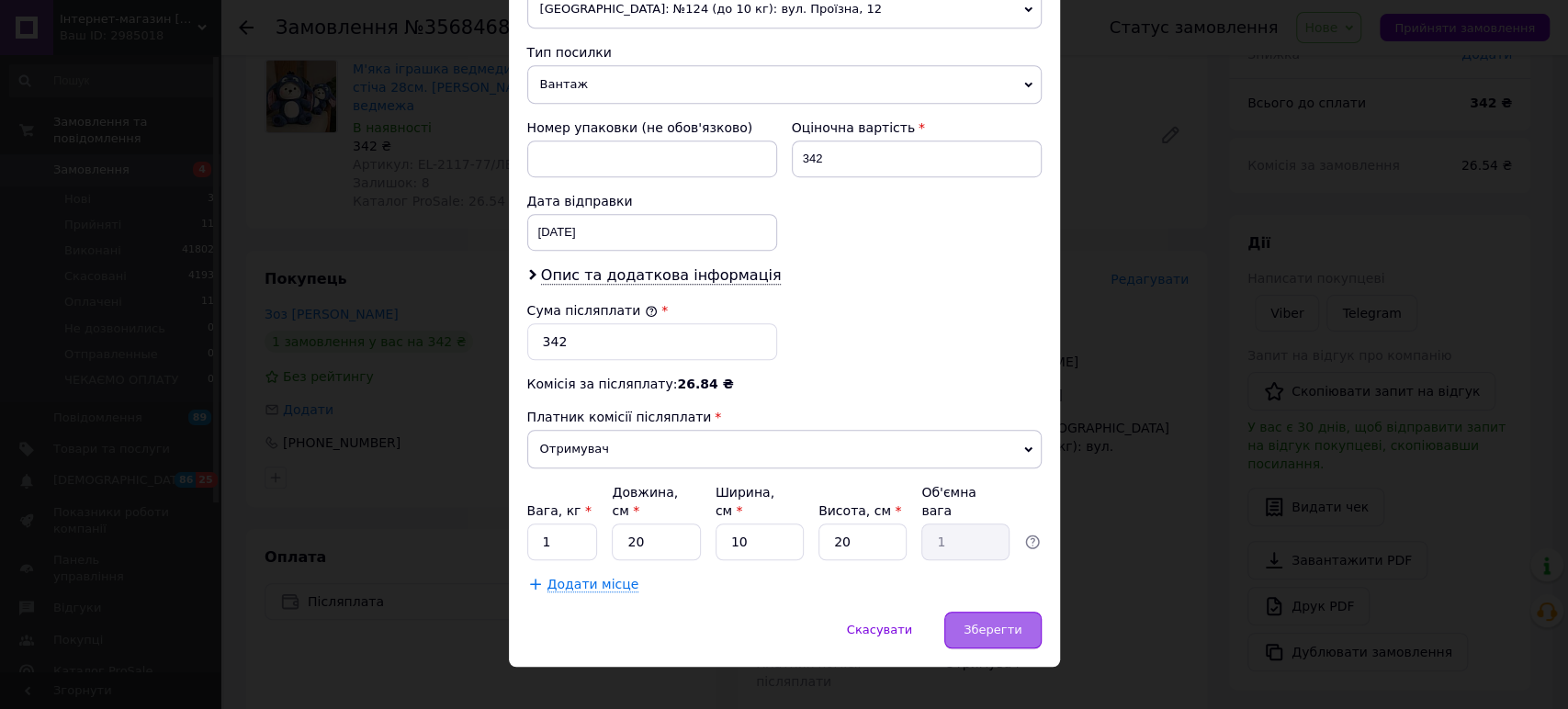
click at [973, 622] on span "Зберегти" at bounding box center [992, 629] width 58 height 13
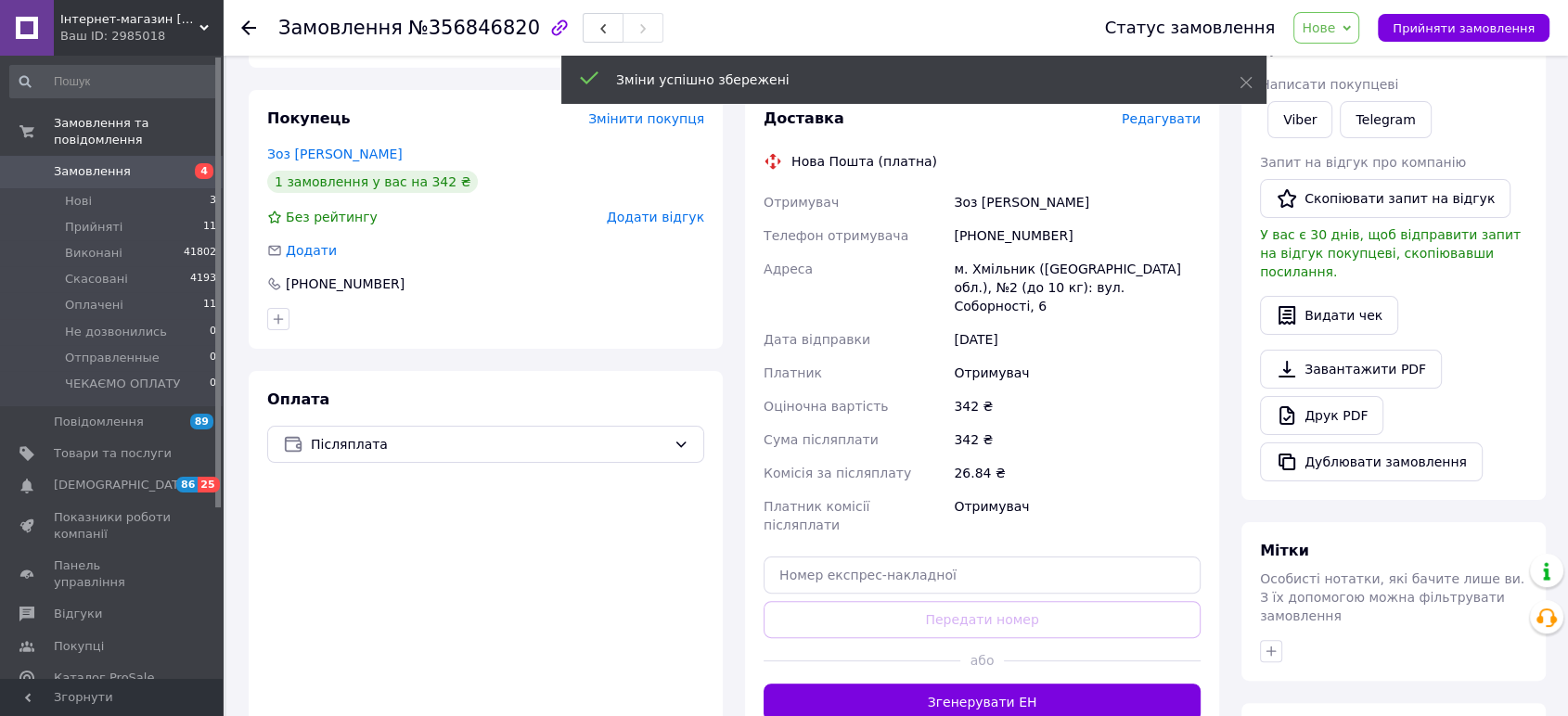
scroll to position [360, 0]
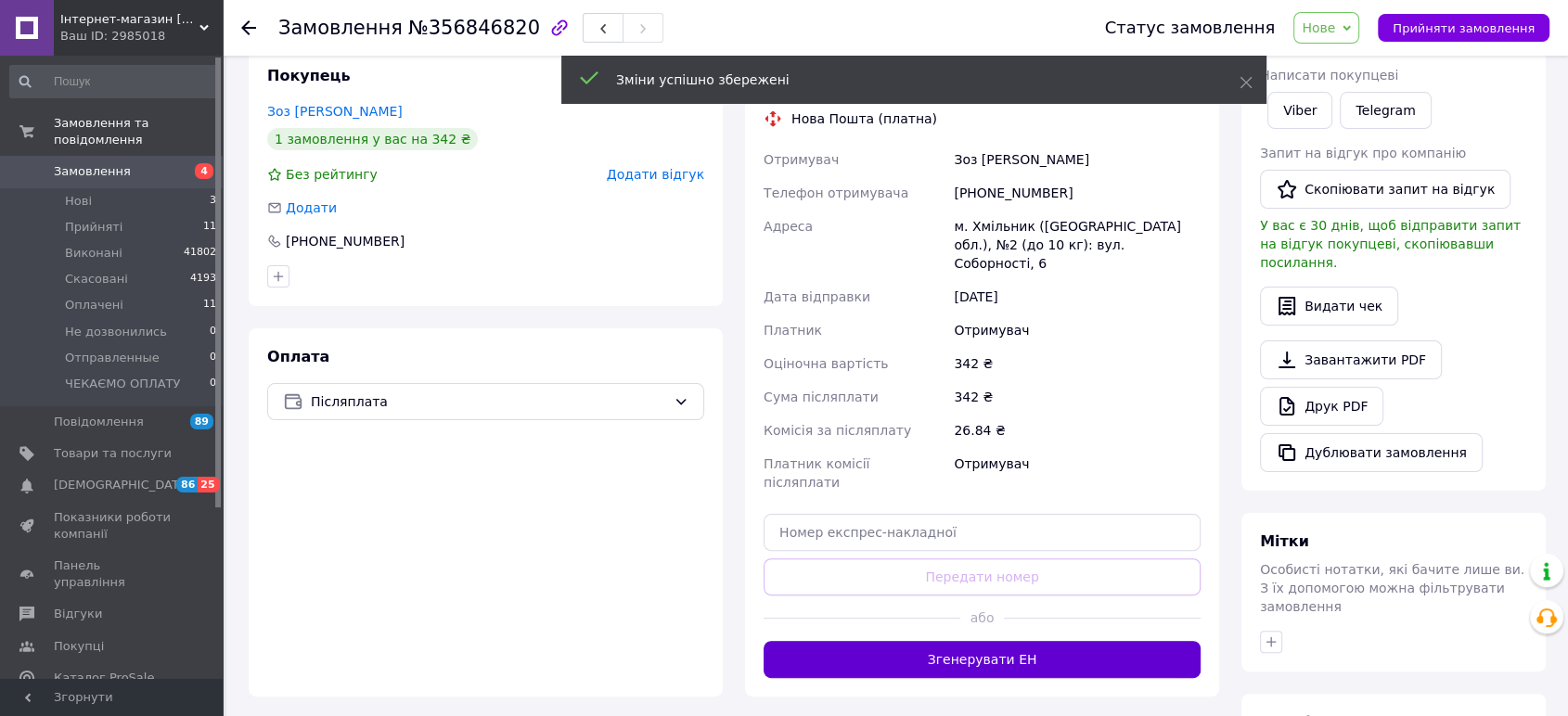
click at [1006, 641] on button "Згенерувати ЕН" at bounding box center [982, 659] width 437 height 38
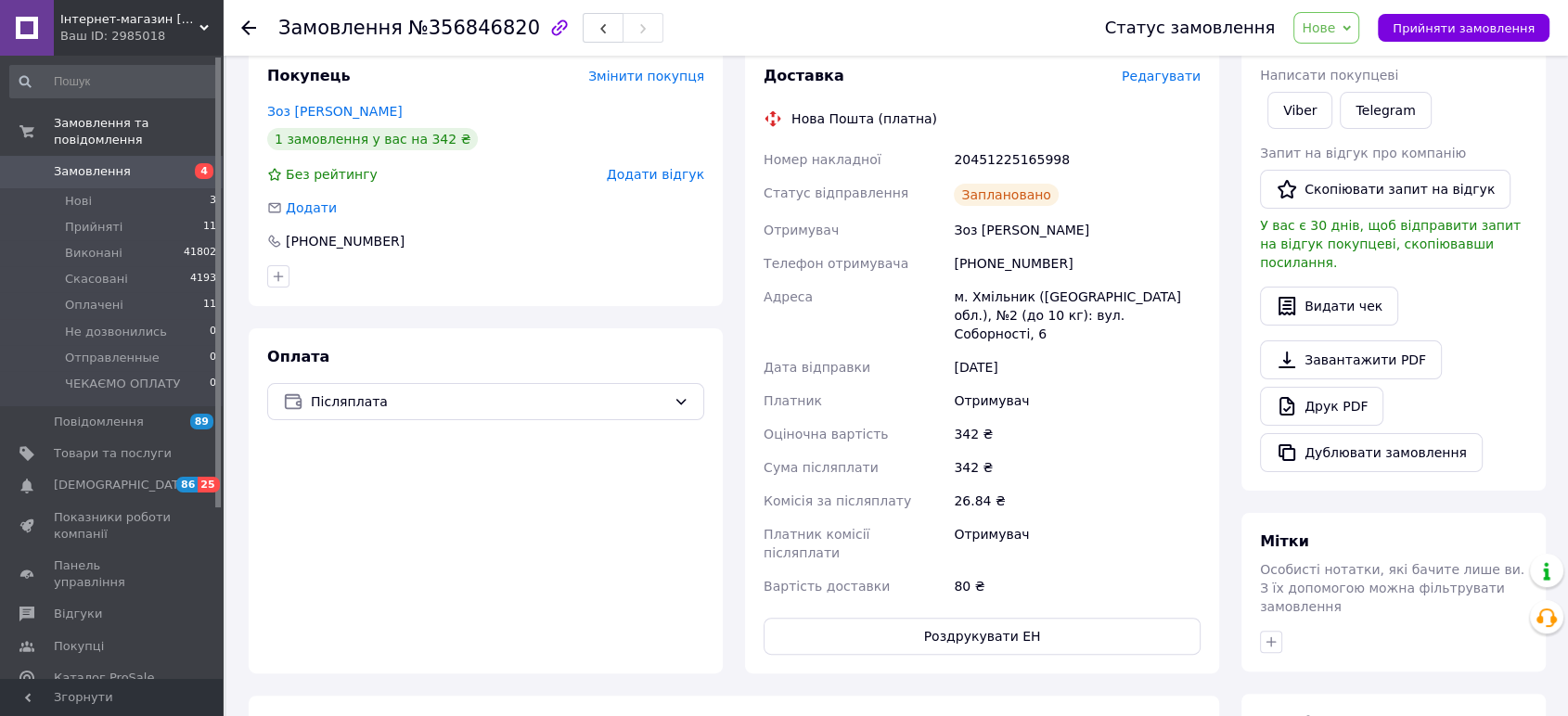
click at [990, 142] on div "20451225165998" at bounding box center [1077, 159] width 254 height 34
click at [1335, 32] on span "Нове" at bounding box center [1318, 27] width 34 height 14
click at [1341, 61] on li "Прийнято" at bounding box center [1360, 64] width 134 height 28
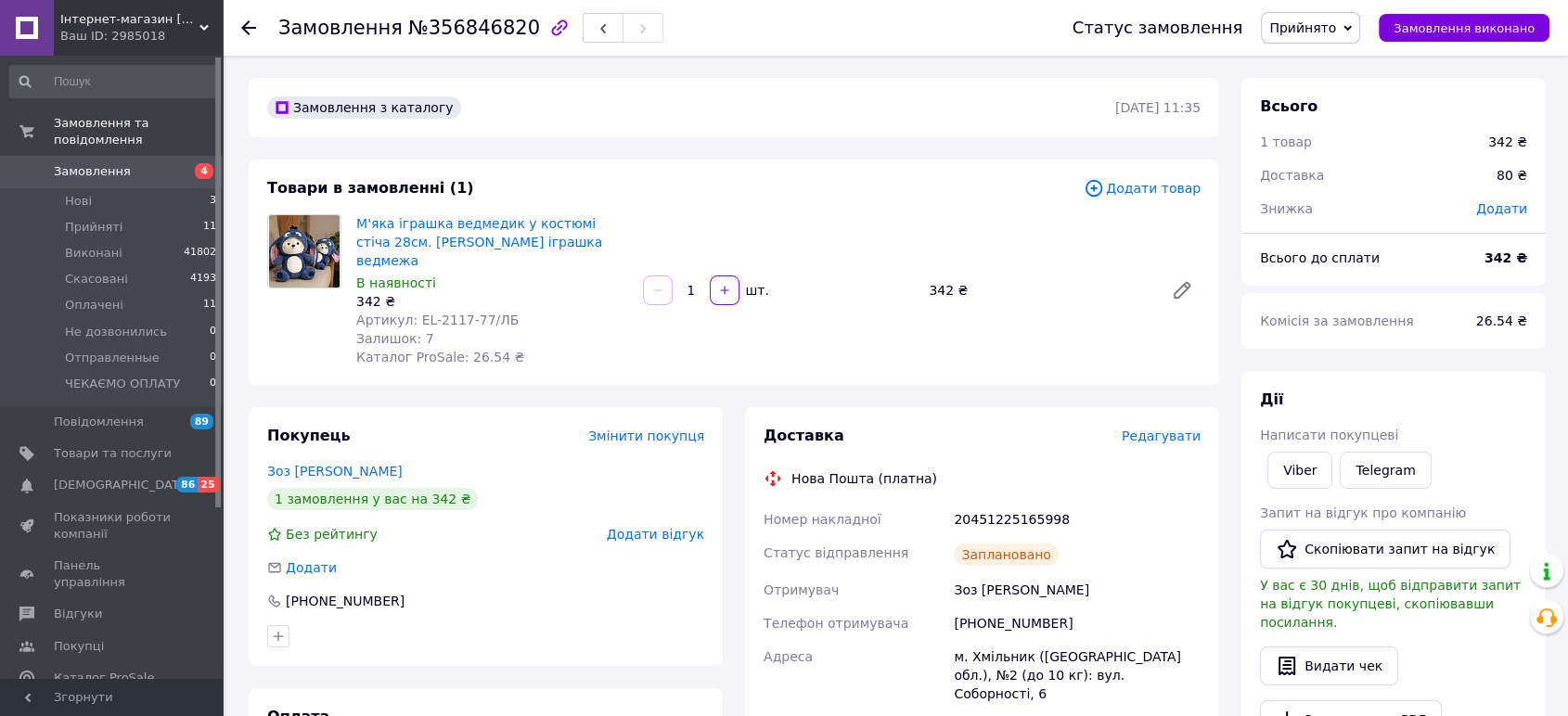
scroll to position [0, 0]
click at [252, 20] on icon at bounding box center [248, 27] width 14 height 14
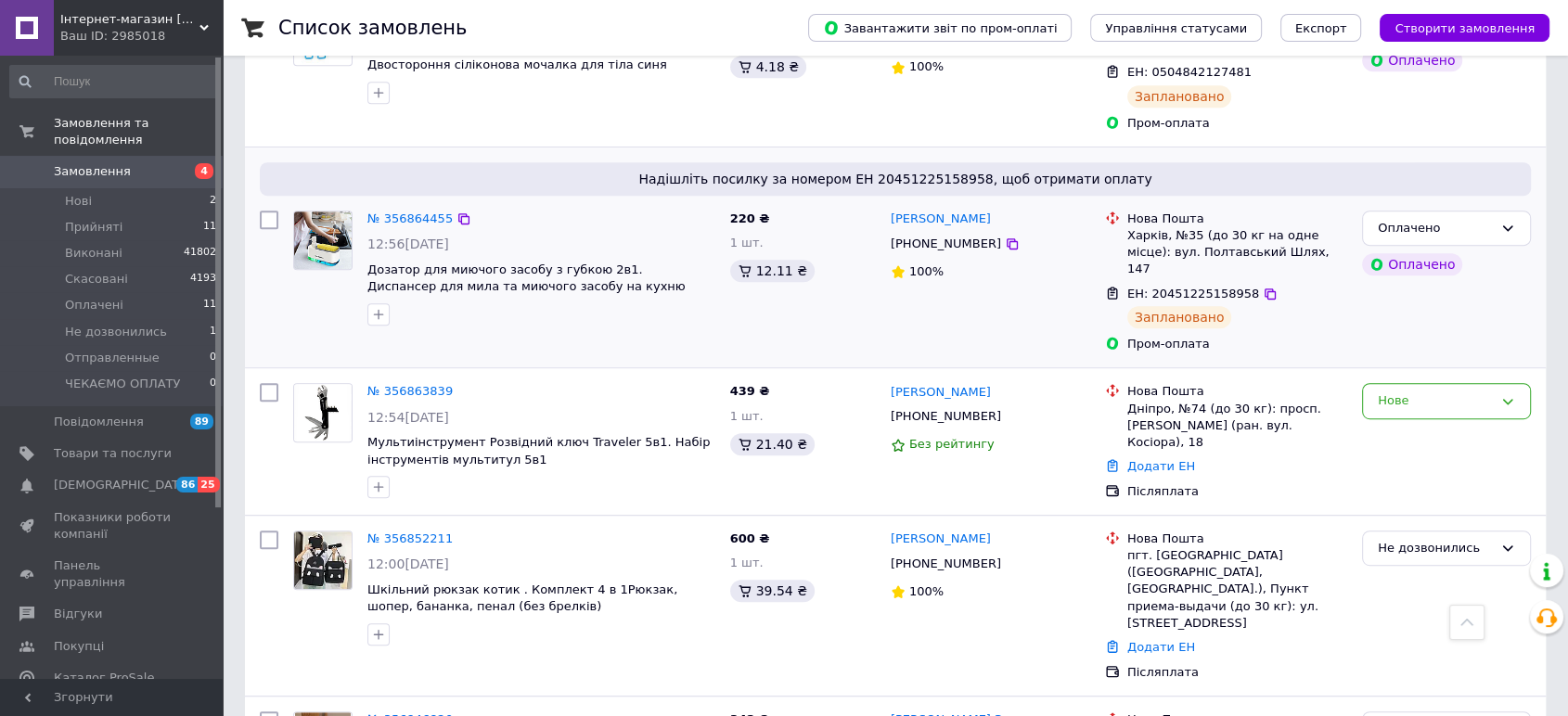
scroll to position [928, 0]
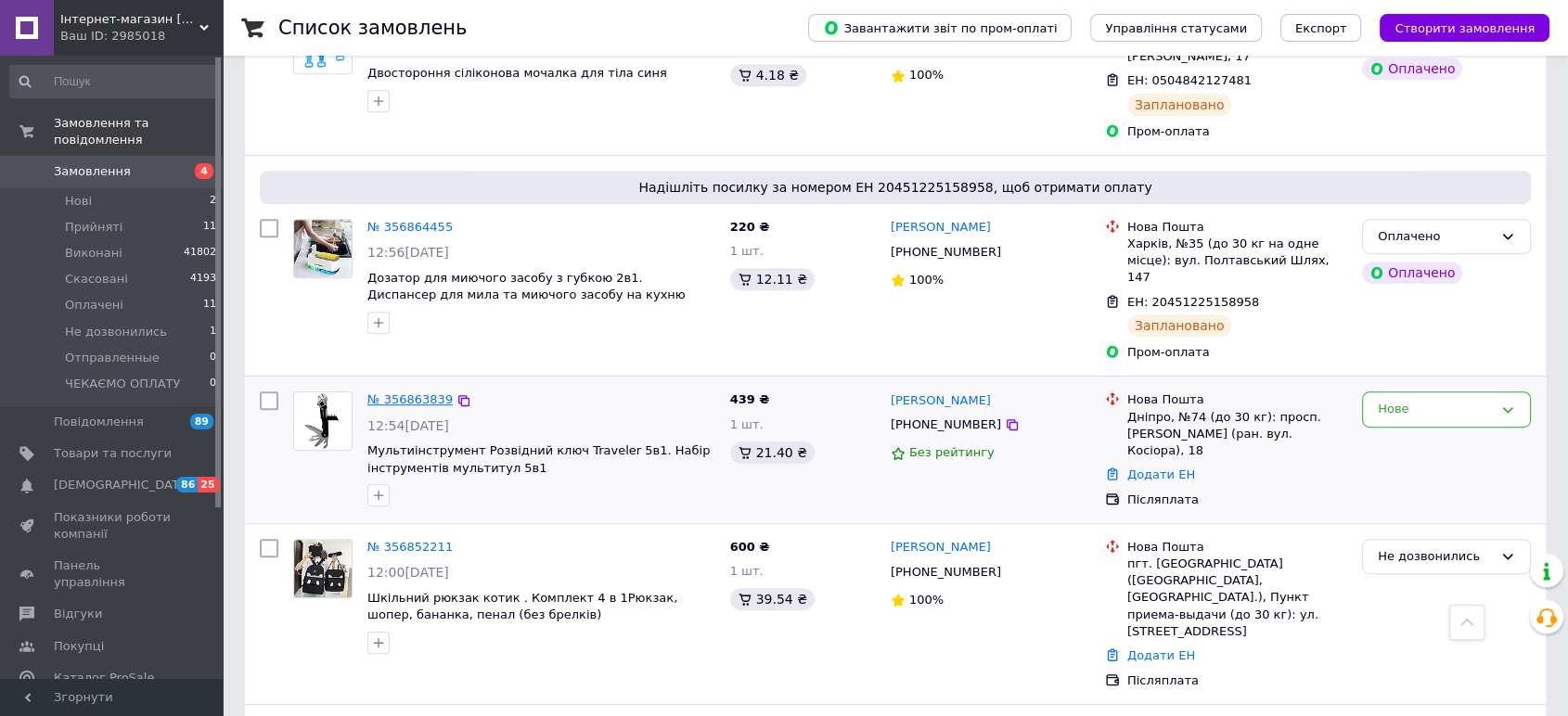
click at [426, 393] on link "№ 356863839" at bounding box center [410, 399] width 86 height 13
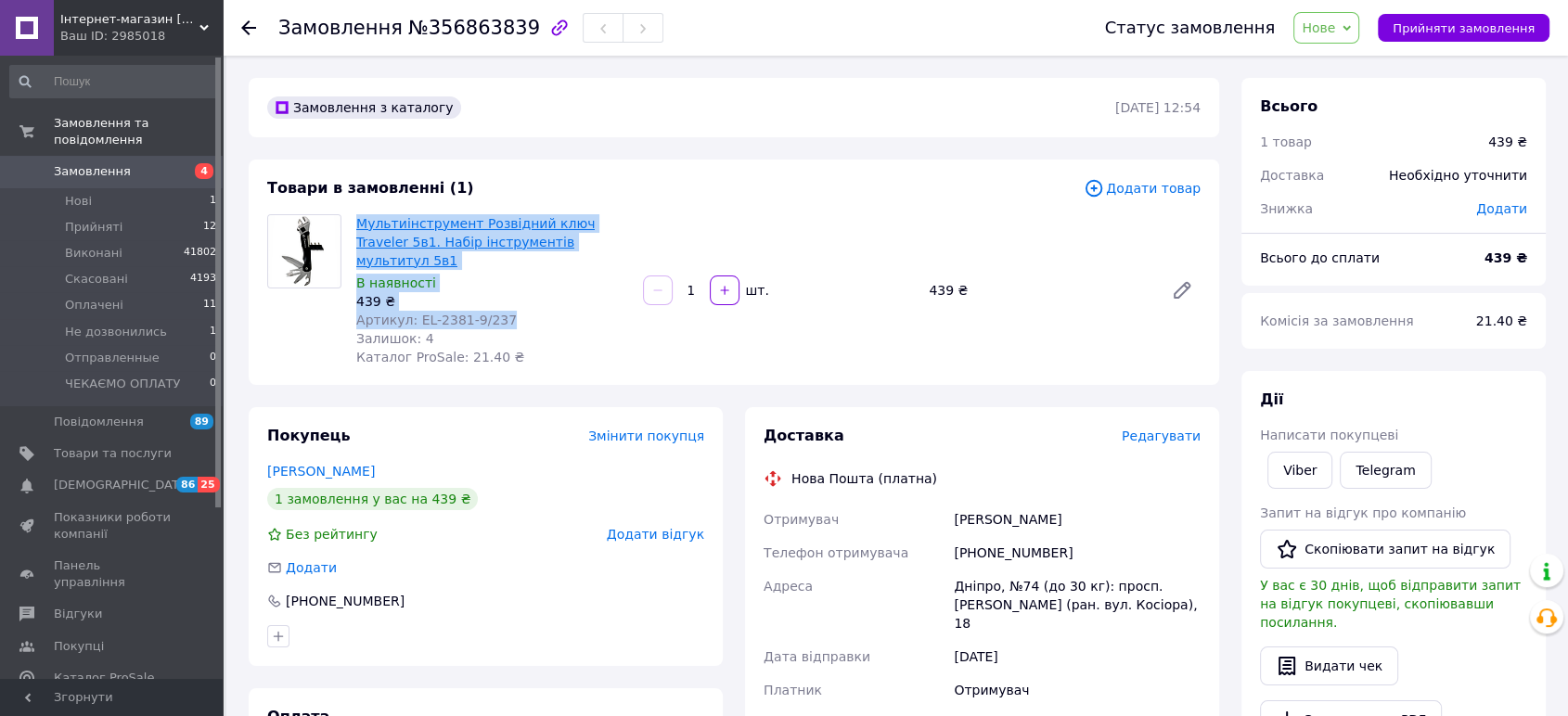
drag, startPoint x: 503, startPoint y: 307, endPoint x: 356, endPoint y: 226, distance: 167.8
click at [356, 226] on div "Мультиінструмент Розвідний ключ Traveler 5в1. Набір інструментів мультитул 5в1 …" at bounding box center [492, 291] width 287 height 160
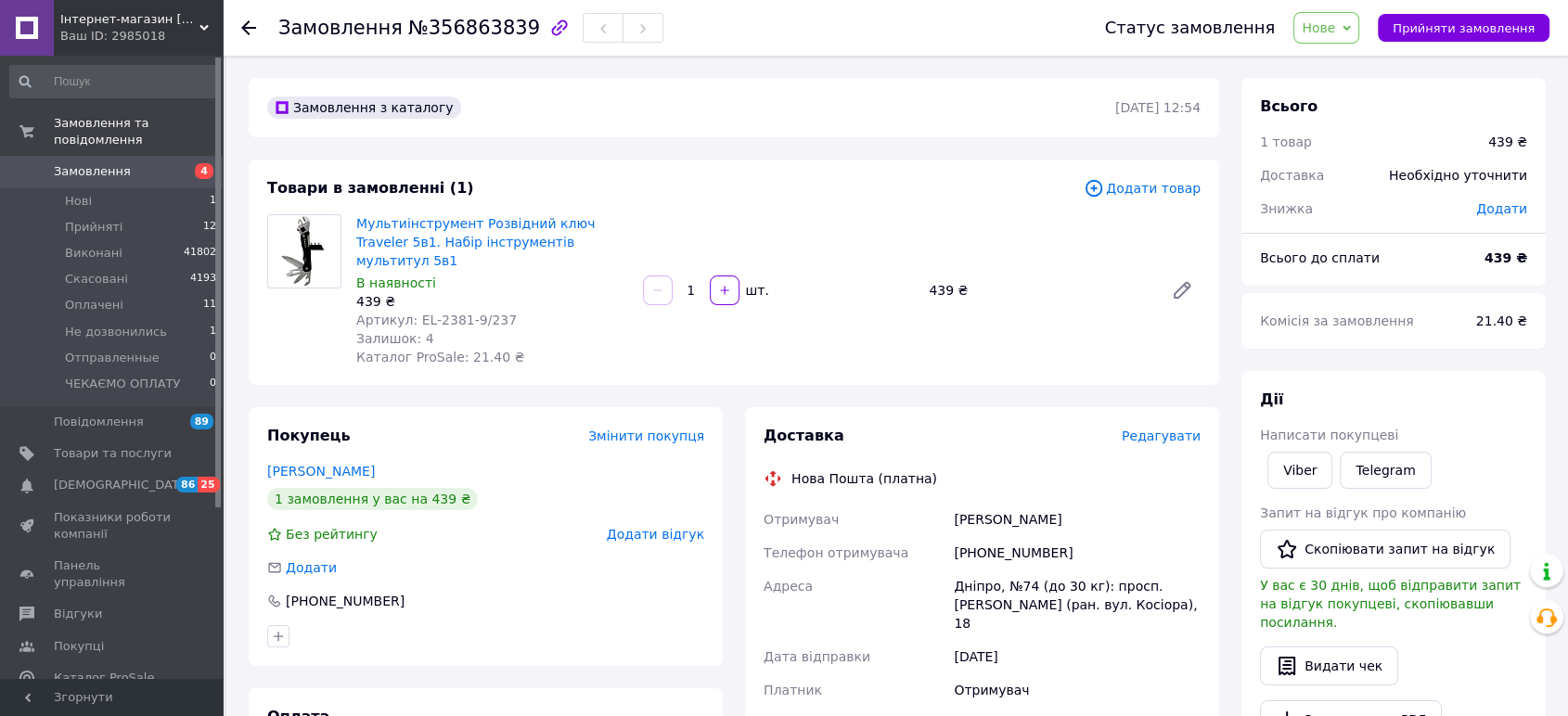
click at [1175, 428] on span "Редагувати" at bounding box center [1161, 435] width 79 height 14
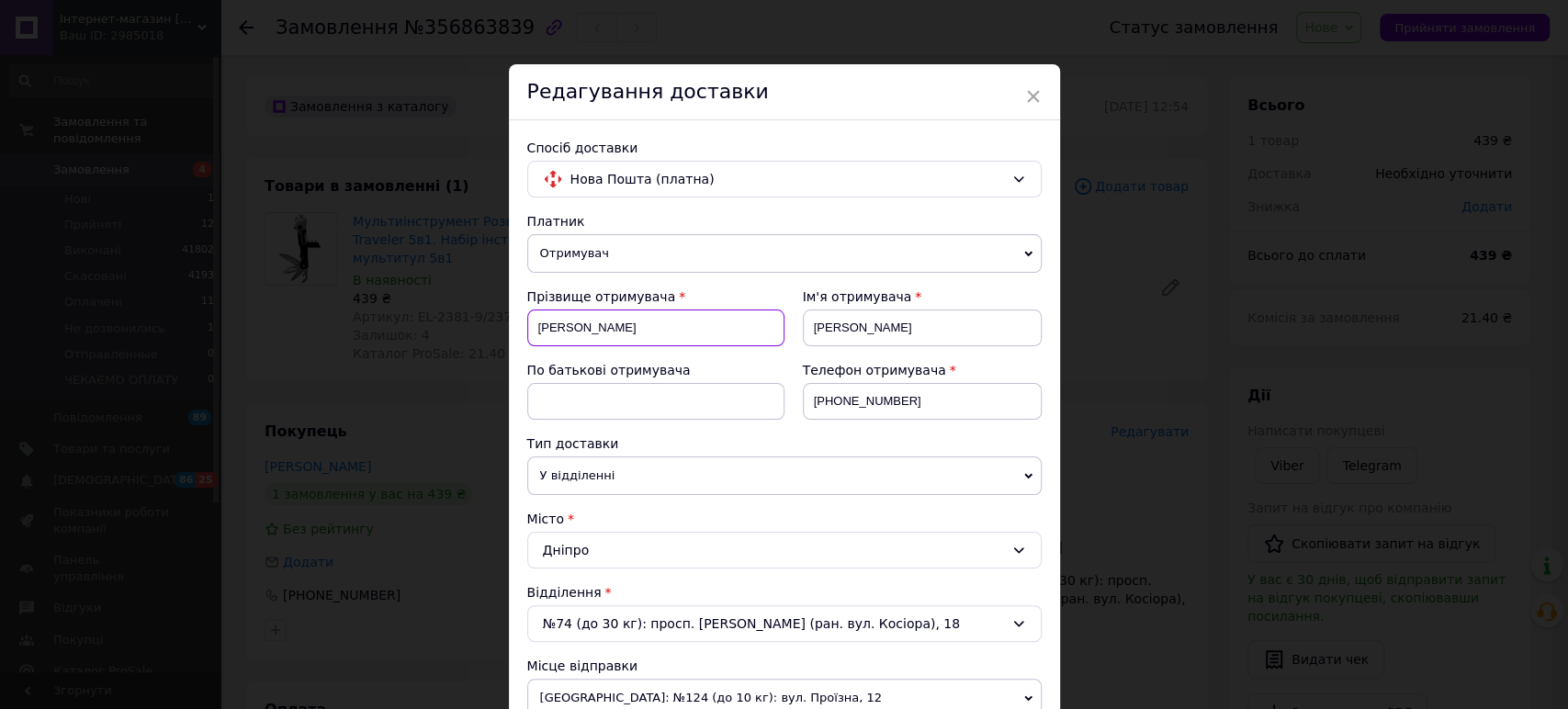
click at [540, 324] on input "[PERSON_NAME]" at bounding box center [656, 328] width 257 height 37
type input "[PERSON_NAME]"
click at [814, 323] on input "[PERSON_NAME]" at bounding box center [922, 328] width 239 height 37
click at [817, 328] on input "[PERSON_NAME]" at bounding box center [922, 328] width 239 height 37
type input "[PERSON_NAME]"
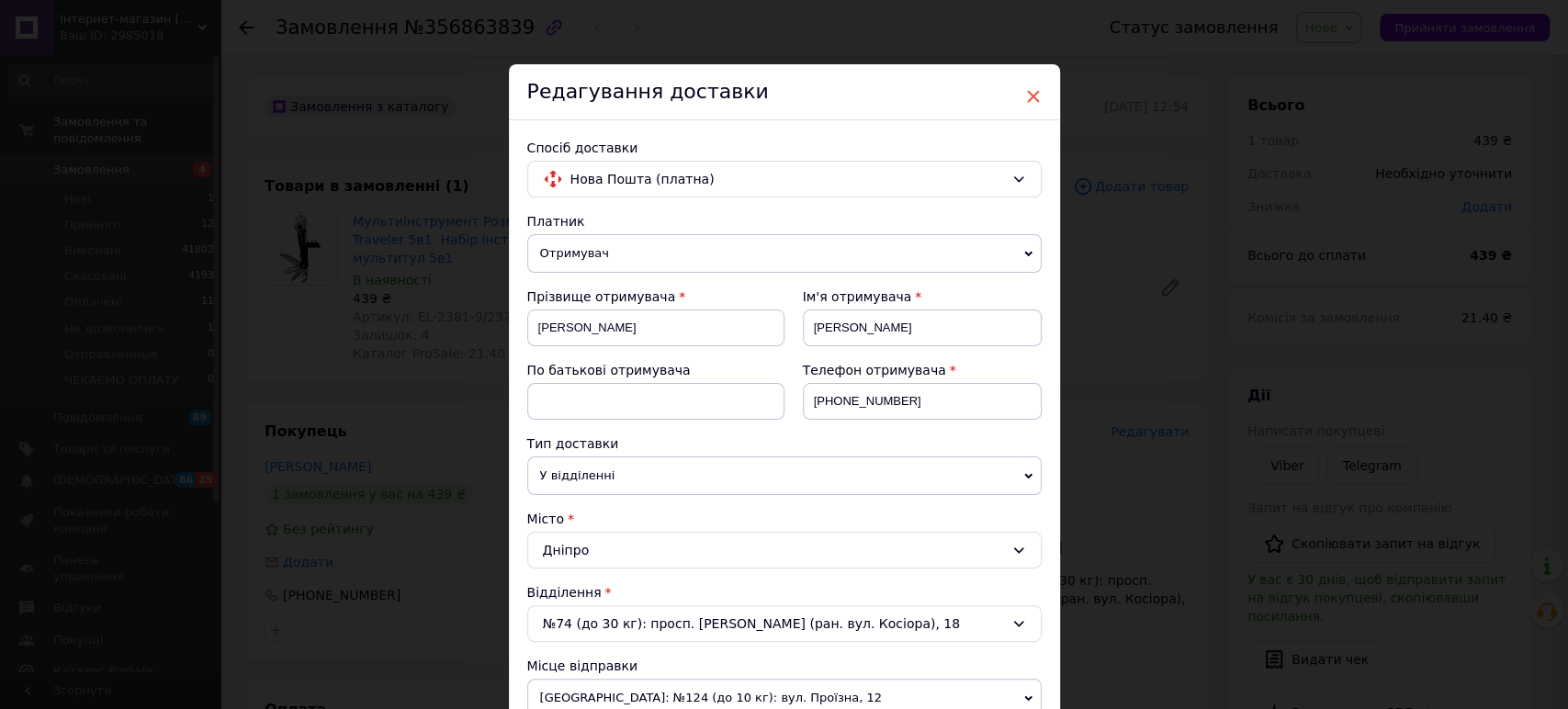
click at [1028, 89] on span "×" at bounding box center [1032, 96] width 16 height 31
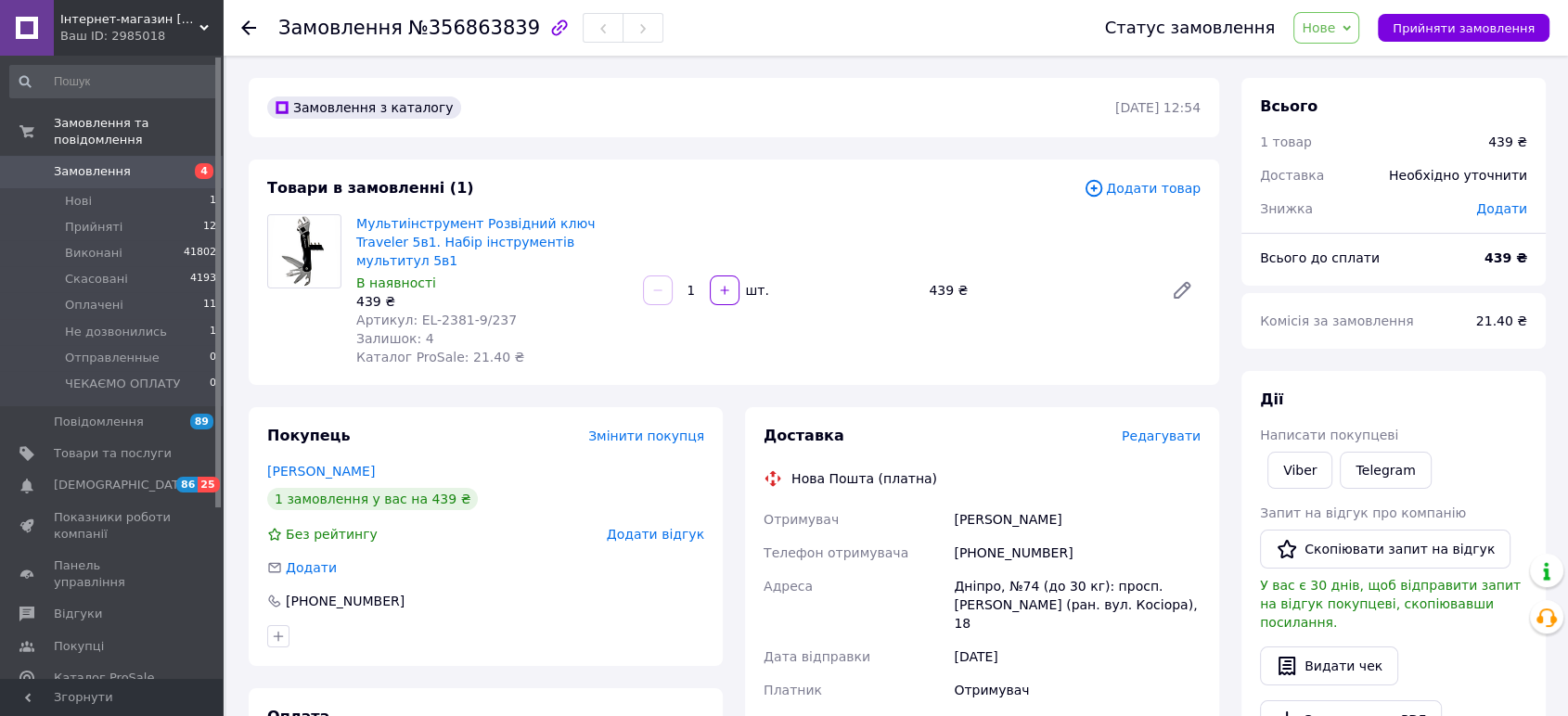
click at [1150, 428] on span "Редагувати" at bounding box center [1161, 435] width 79 height 14
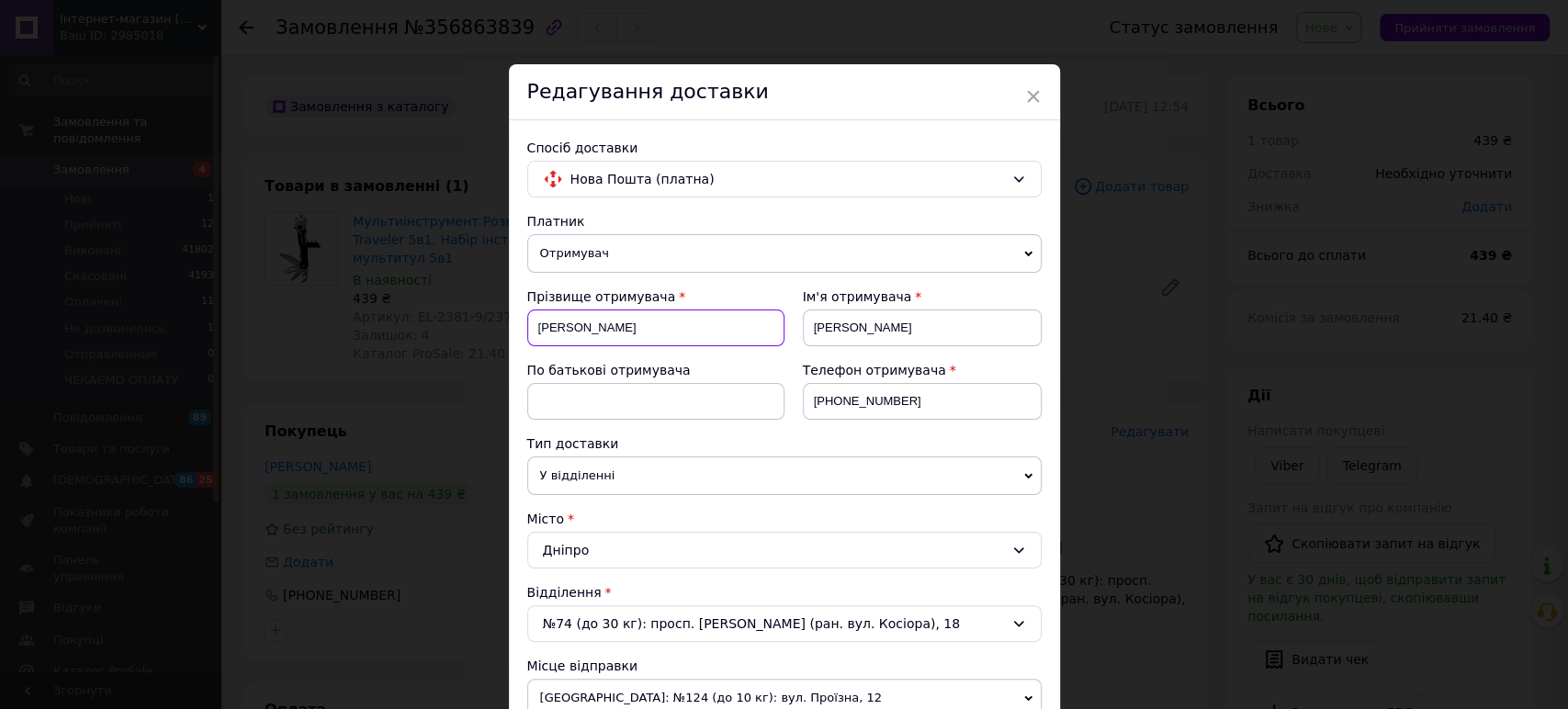
click at [540, 324] on input "[PERSON_NAME]" at bounding box center [656, 328] width 257 height 37
type input "[PERSON_NAME]"
click at [845, 315] on input "[PERSON_NAME]" at bounding box center [922, 328] width 239 height 37
type input "[PERSON_NAME]"
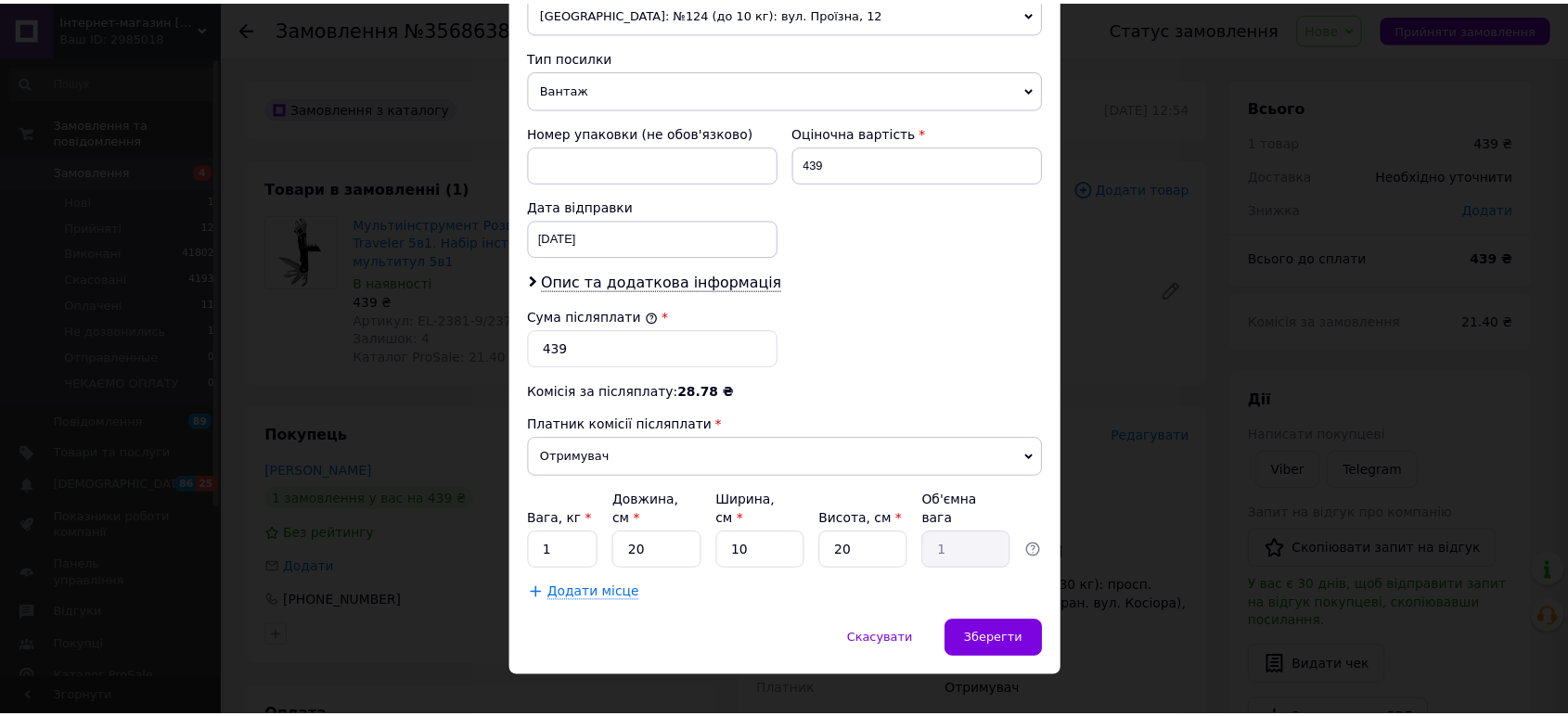
scroll to position [696, 0]
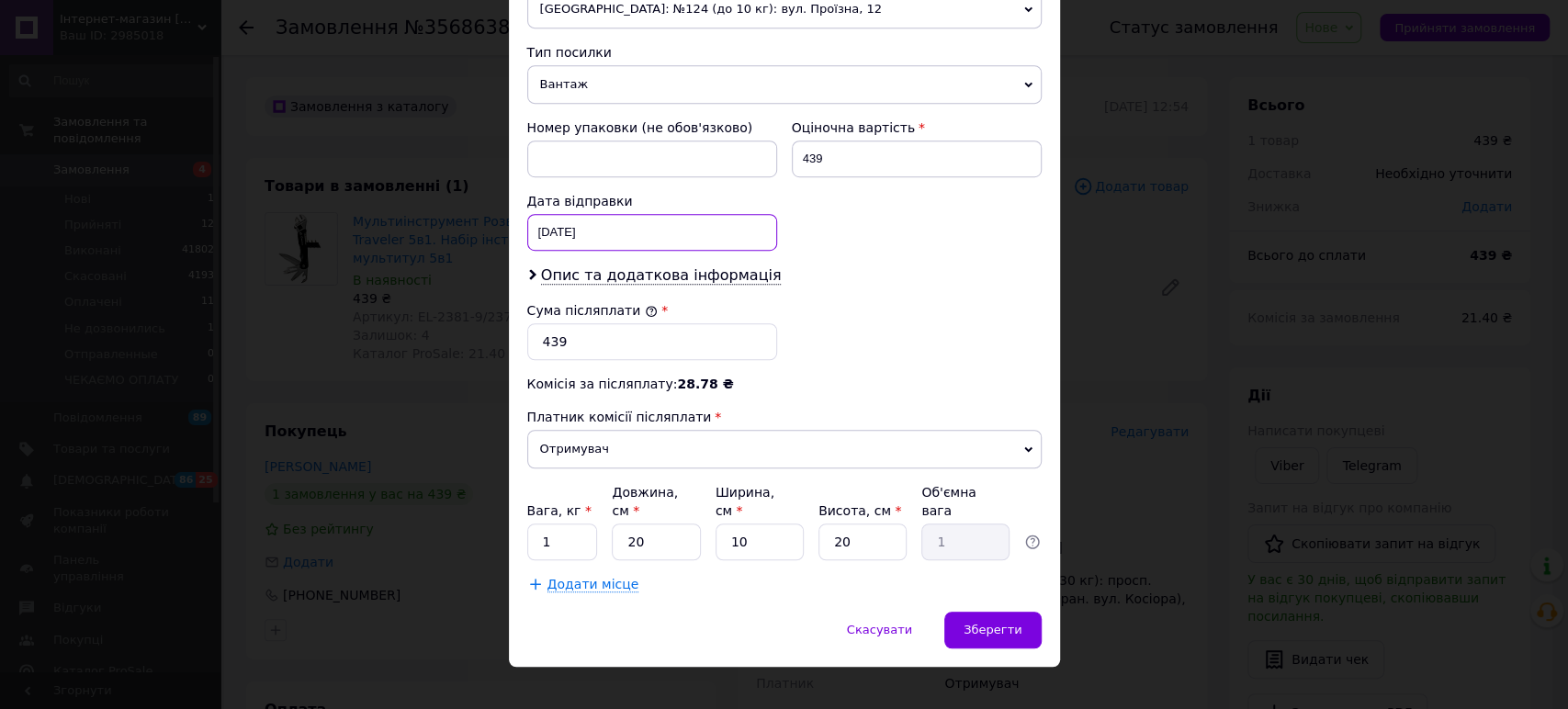
click at [683, 240] on div "[DATE] < 2025 > < Август > Пн Вт Ср Чт Пт Сб Вс 28 29 30 31 1 2 3 4 5 6 7 8 9 1…" at bounding box center [652, 233] width 250 height 37
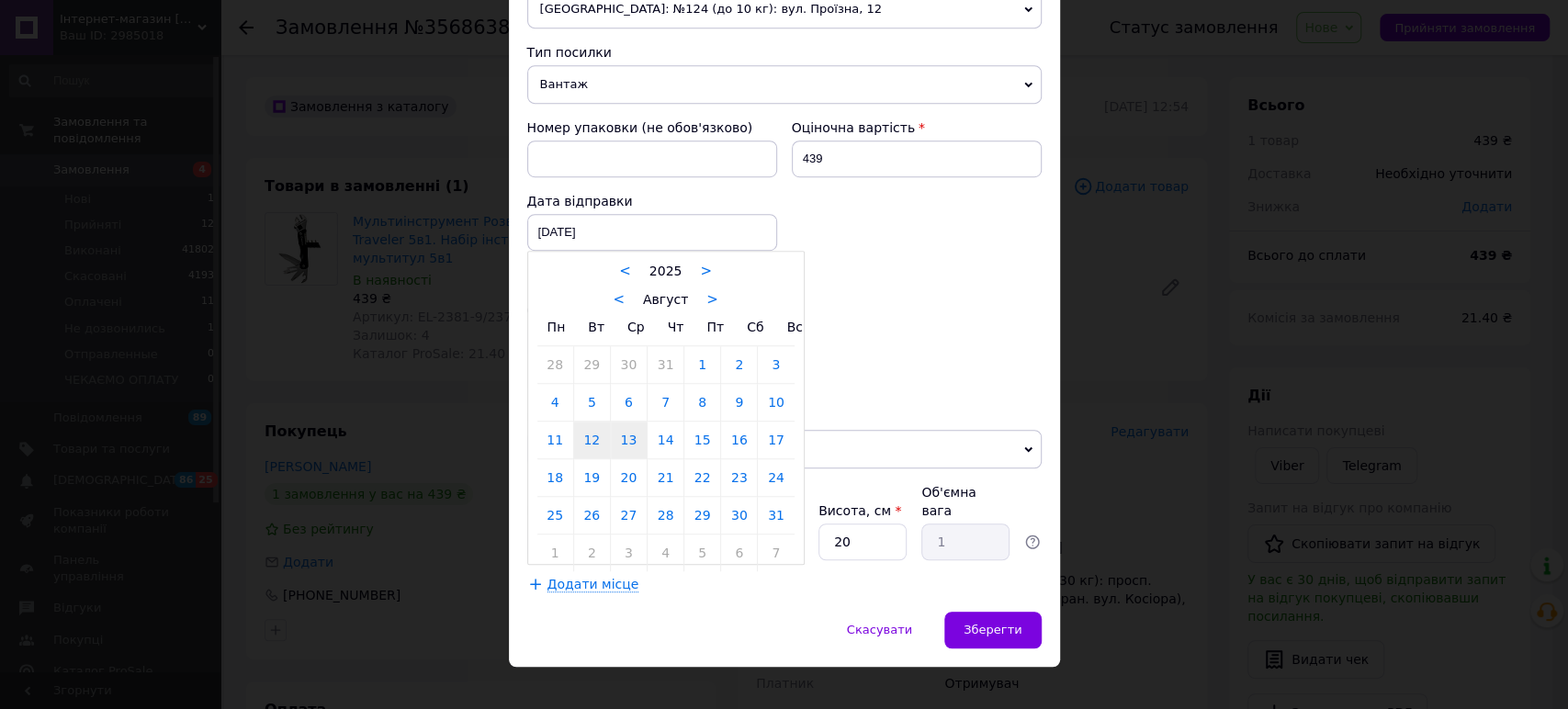
click at [636, 442] on link "13" at bounding box center [629, 439] width 36 height 37
type input "[DATE]"
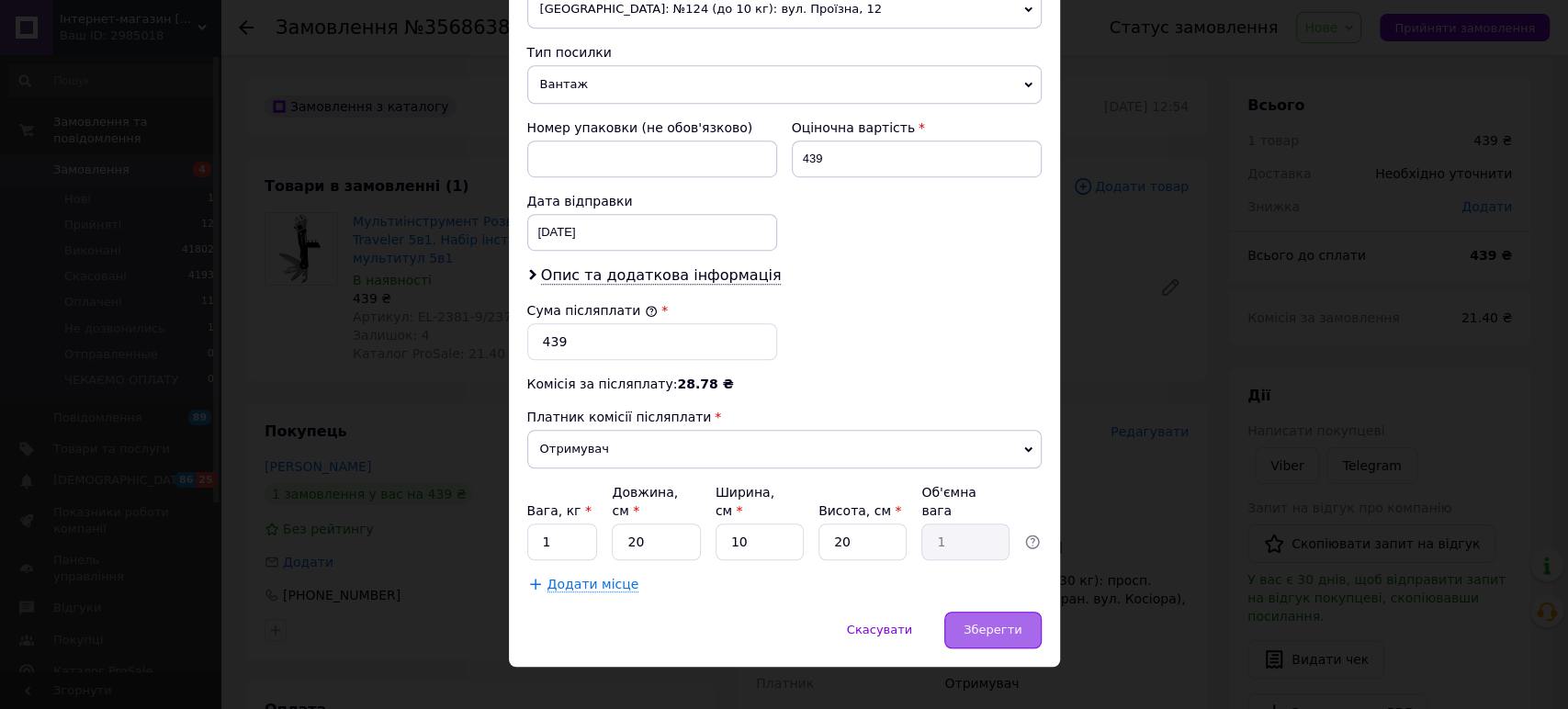
click at [1006, 622] on span "Зберегти" at bounding box center [992, 629] width 58 height 13
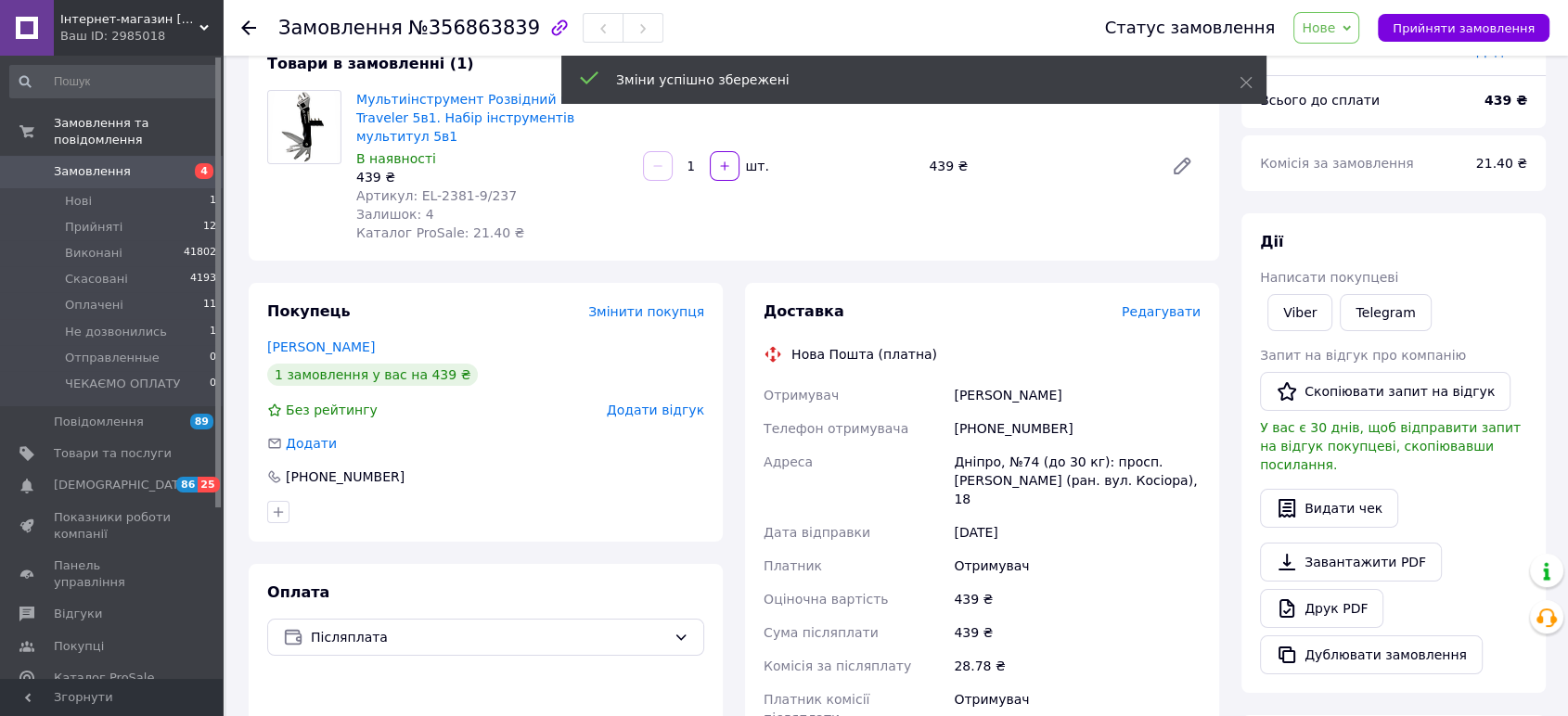
scroll to position [412, 0]
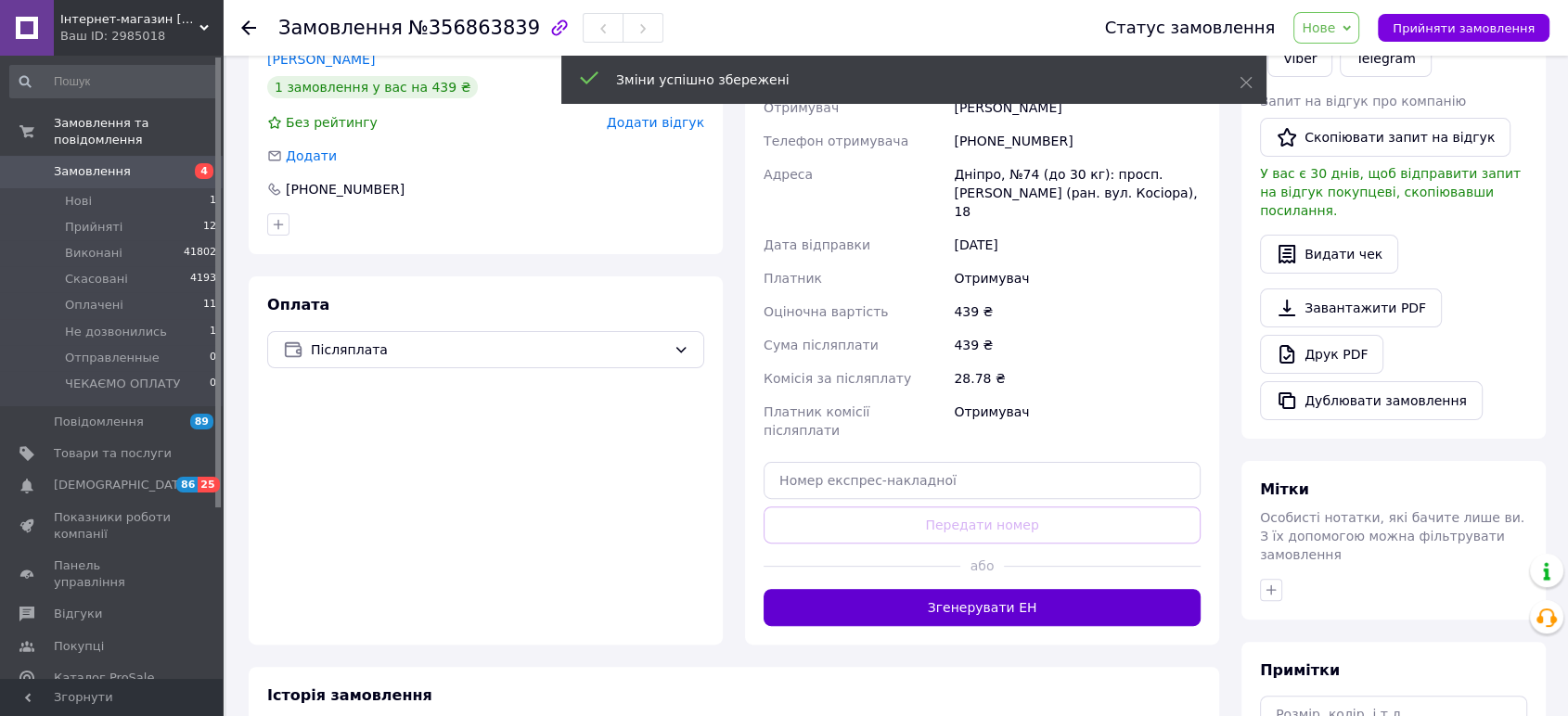
click at [1030, 589] on button "Згенерувати ЕН" at bounding box center [982, 607] width 437 height 38
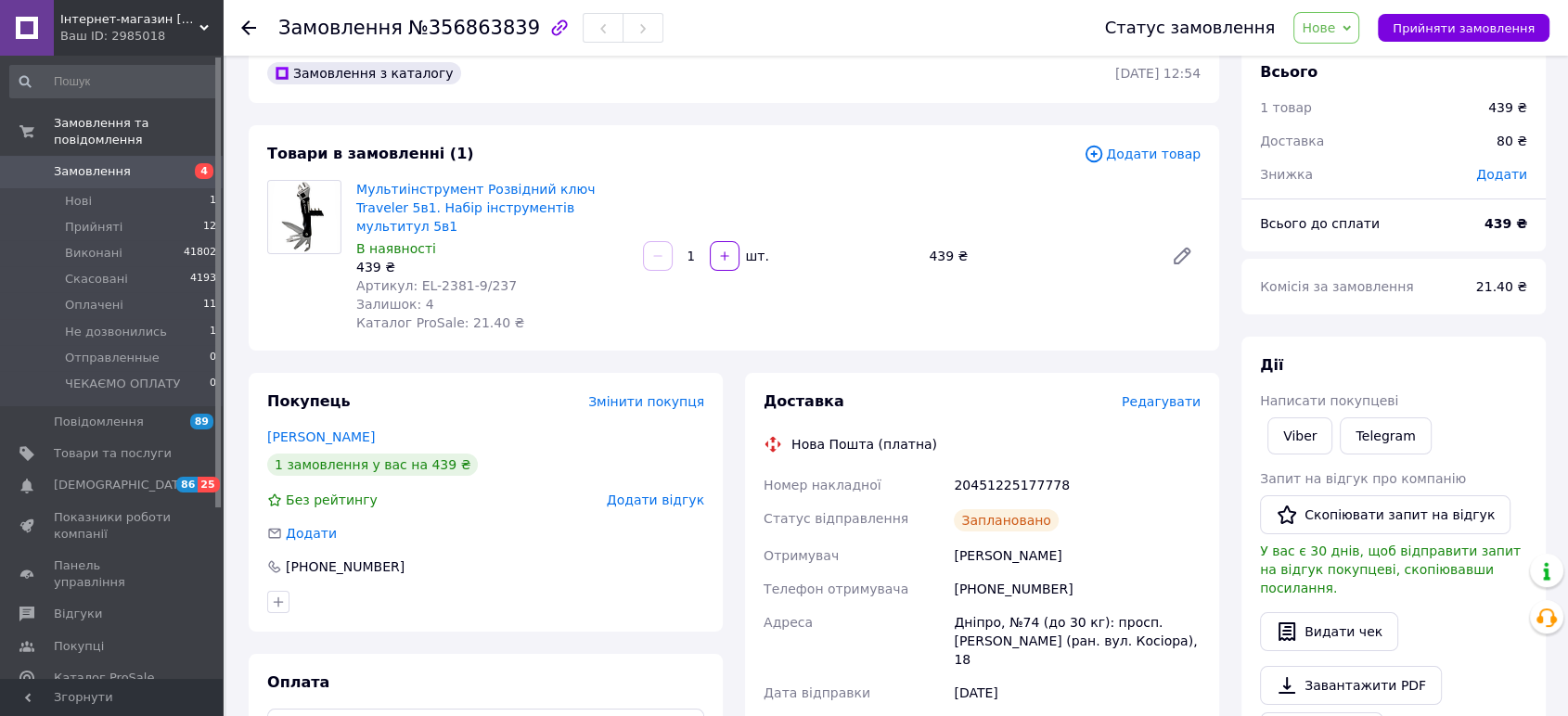
scroll to position [0, 0]
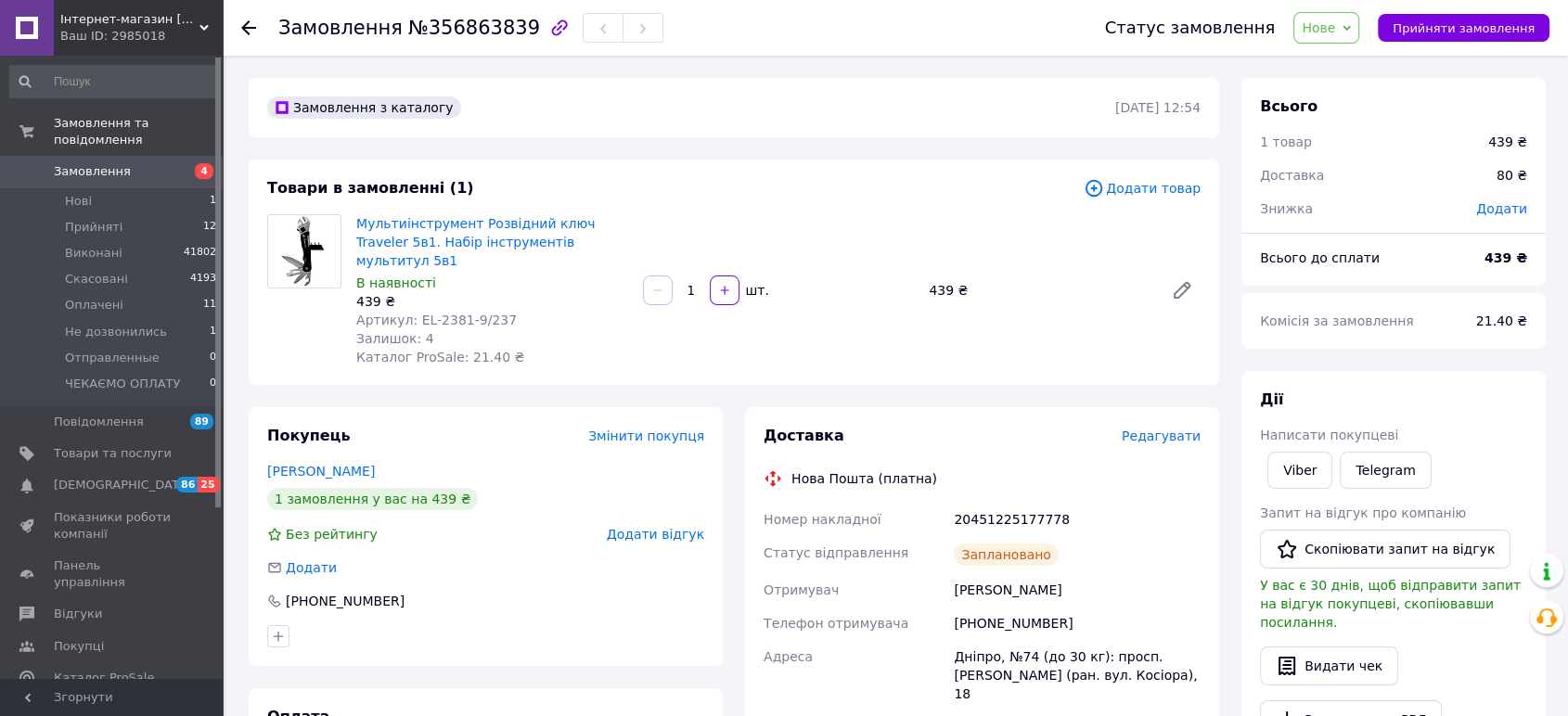
click at [984, 502] on div "20451225177778" at bounding box center [1077, 519] width 254 height 34
click at [1335, 24] on span "Нове" at bounding box center [1318, 27] width 34 height 14
click at [1341, 64] on li "Прийнято" at bounding box center [1360, 64] width 134 height 28
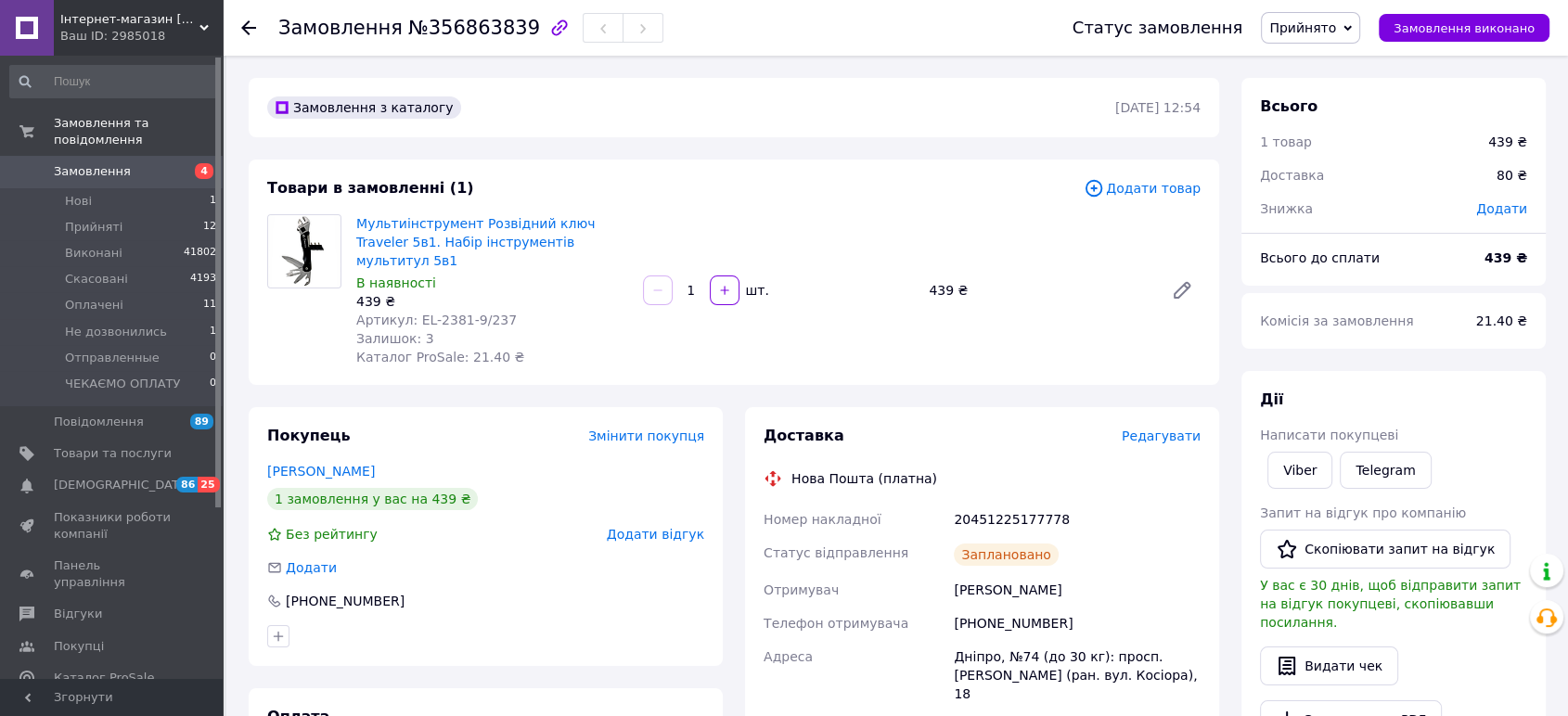
click at [245, 20] on icon at bounding box center [248, 27] width 14 height 14
